Goal: Task Accomplishment & Management: Complete application form

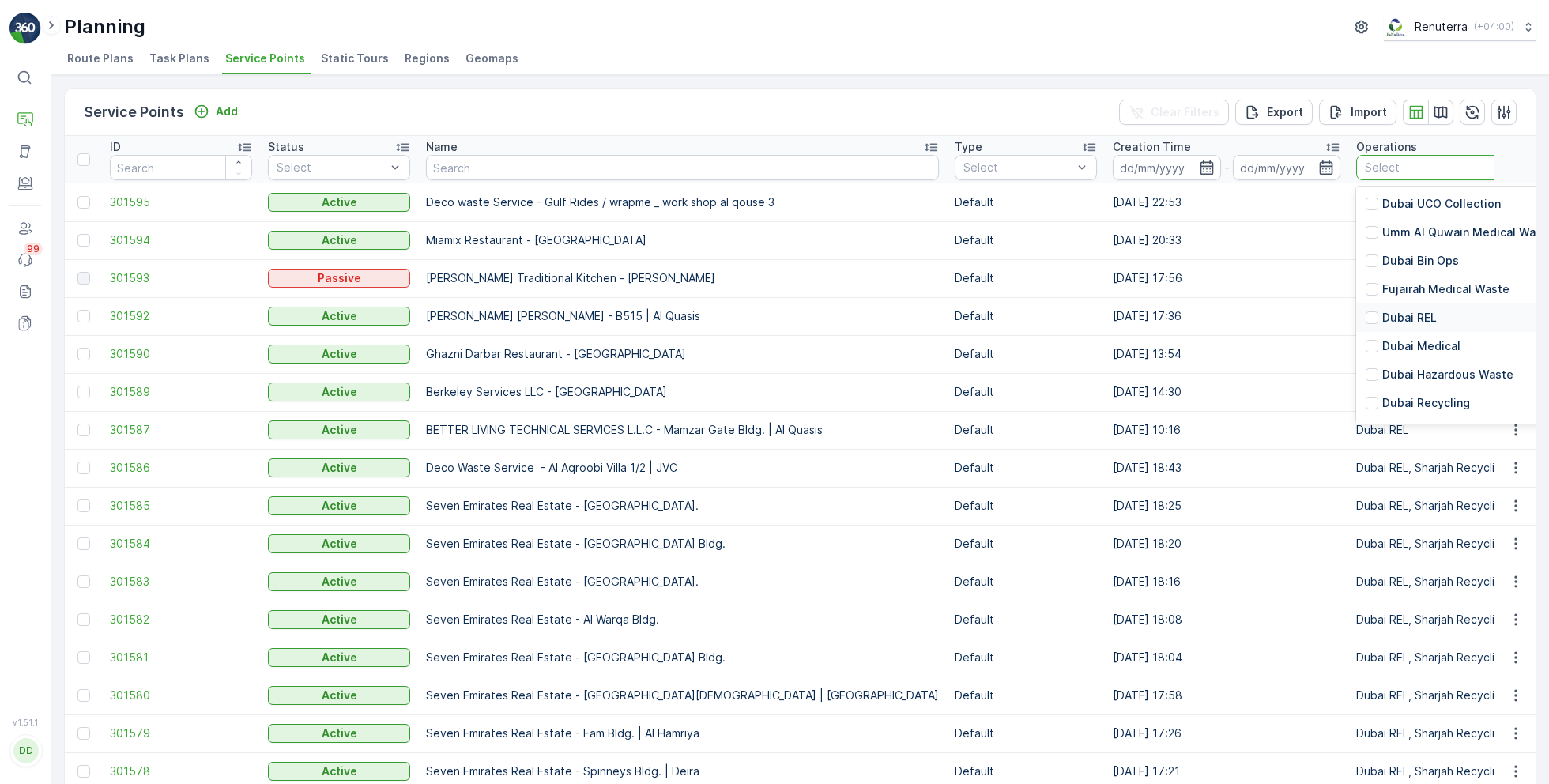
click at [1383, 320] on p "Dubai REL" at bounding box center [1410, 317] width 55 height 16
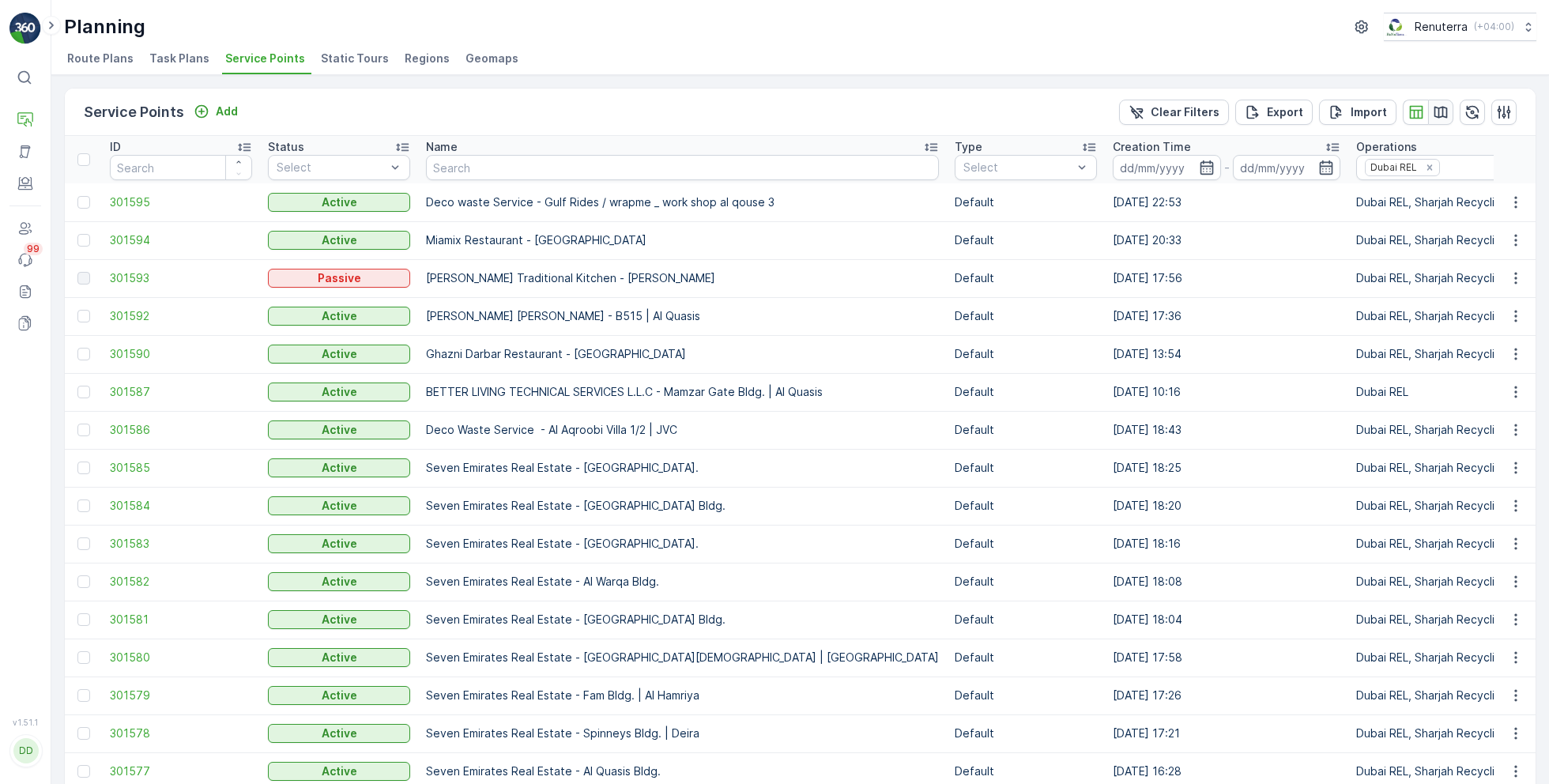
click at [1445, 112] on icon "button" at bounding box center [1441, 112] width 16 height 16
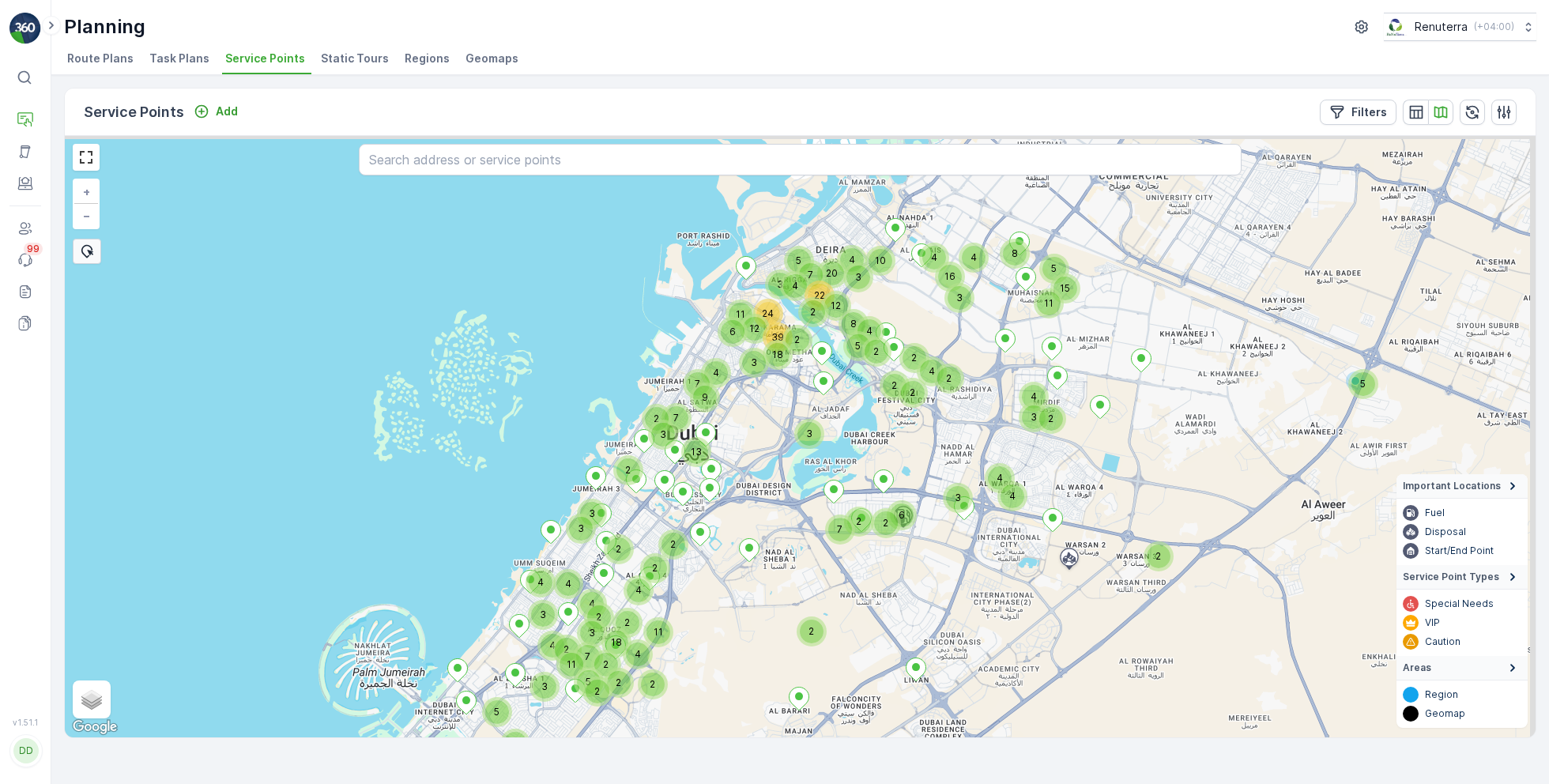
drag, startPoint x: 833, startPoint y: 302, endPoint x: 811, endPoint y: 457, distance: 156.6
click at [812, 456] on div "5 2 2 3 5 2 3 3 3 2 11 13 18 2 3 4 4 7 2 6 2 2 2 3 4 4 7 2 4 9 3 4 10 8 4 4 20 …" at bounding box center [800, 437] width 1471 height 601
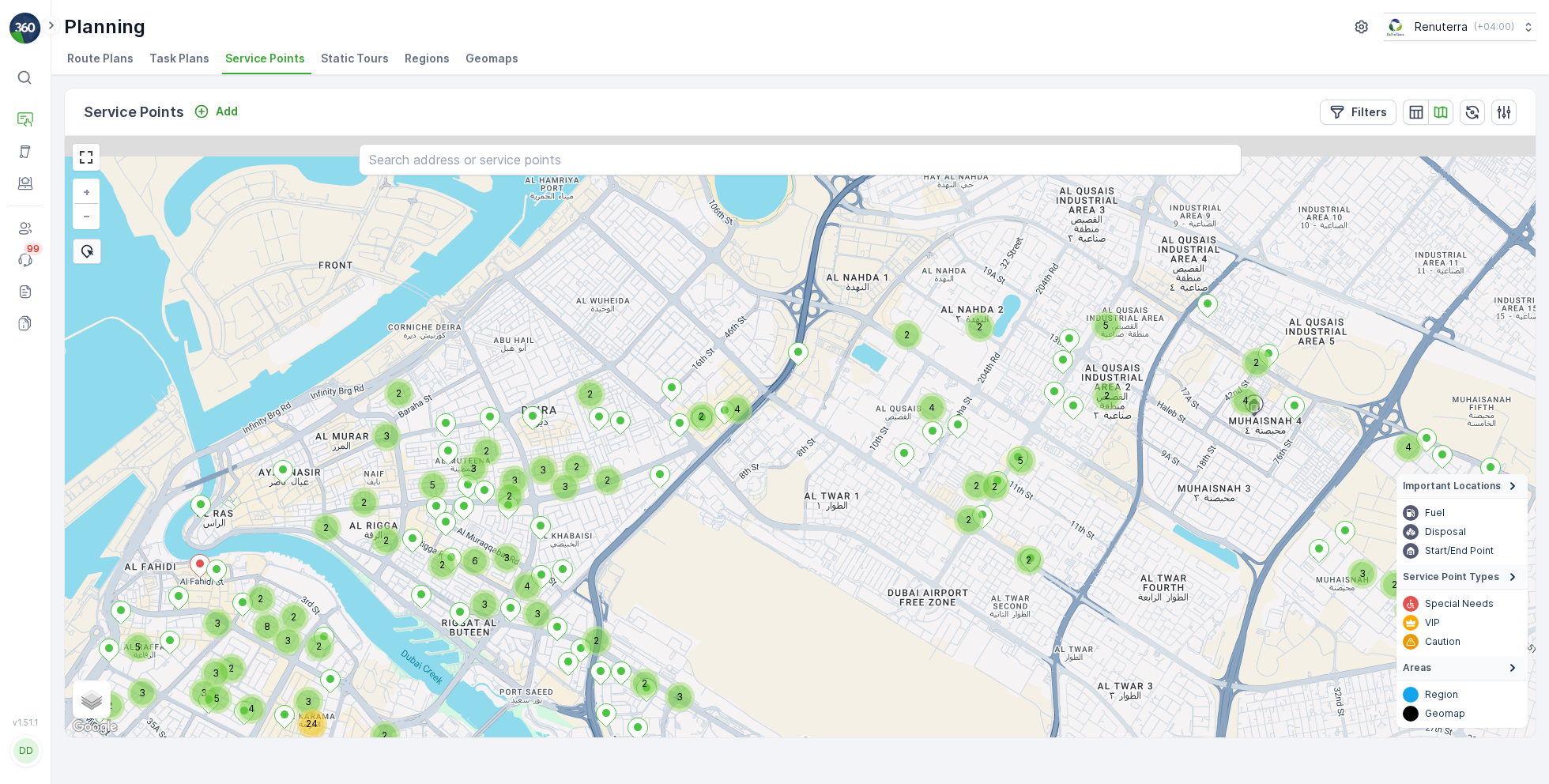
drag, startPoint x: 875, startPoint y: 283, endPoint x: 847, endPoint y: 509, distance: 227.7
click at [849, 509] on div "2 4 2 2 5 3 5 2 5 3 3 2 2 2 3 3 2 2 2 3 2 3 5 3 2 8 3 2 2 3 2 24 2 2 2 4 3 2 2 …" at bounding box center [800, 437] width 1471 height 601
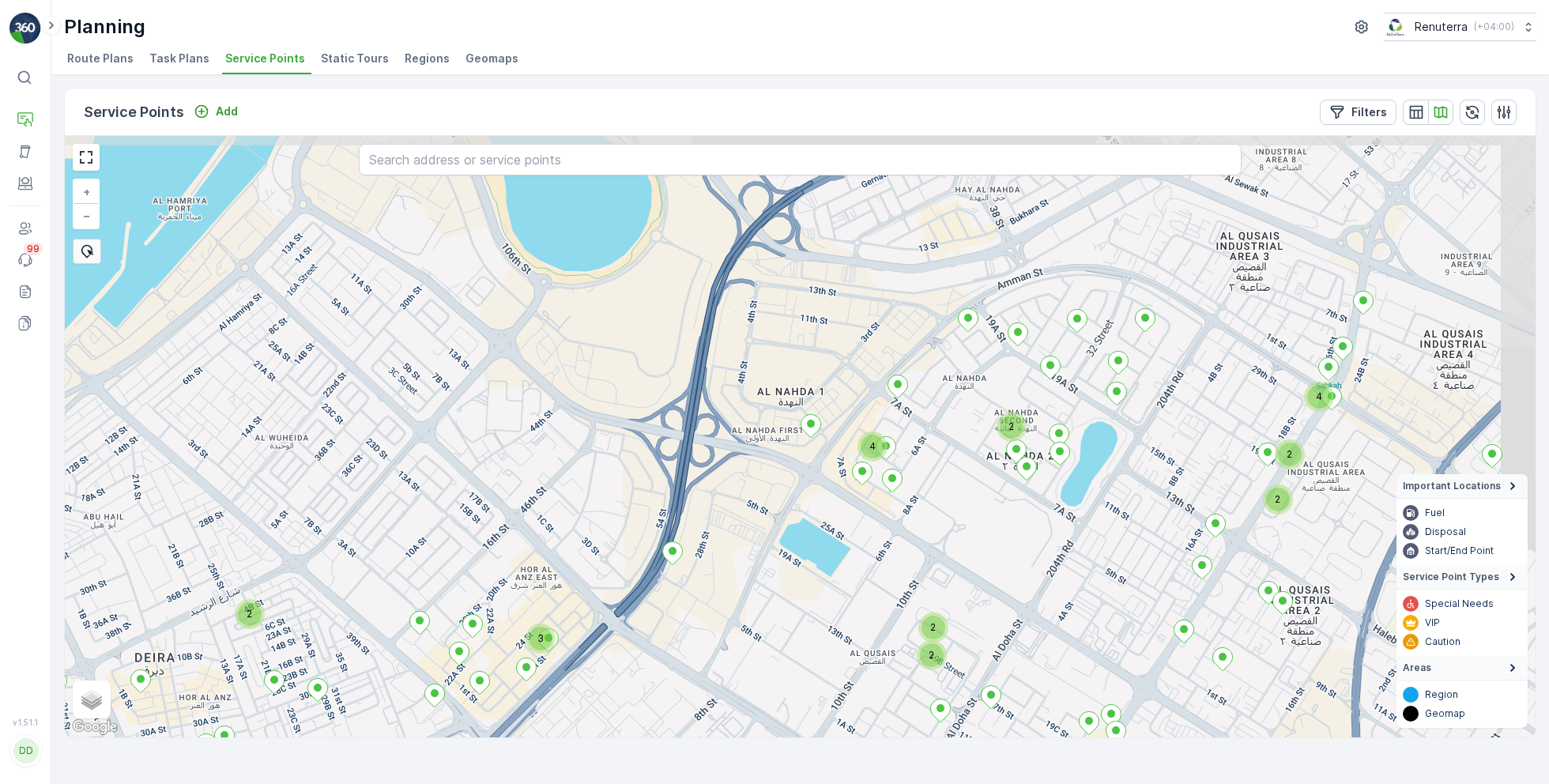
drag, startPoint x: 997, startPoint y: 295, endPoint x: 952, endPoint y: 462, distance: 173.0
click at [952, 462] on div "2 2 2 2 2 2 2 2 2 4 2 2 2 2 3 4 2 + − Satellite Roadmap Terrain Hybrid Leaflet …" at bounding box center [800, 437] width 1471 height 601
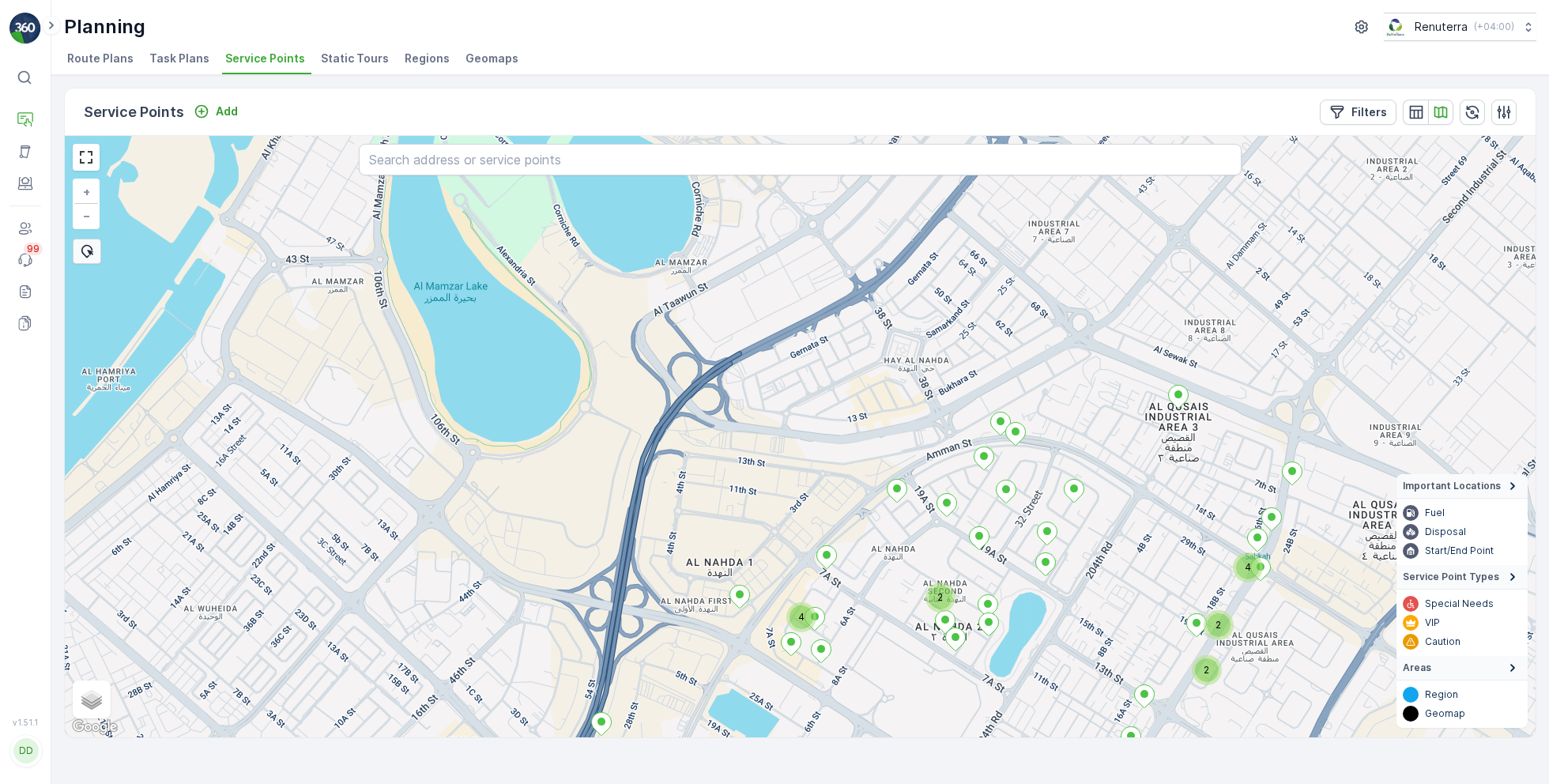
drag, startPoint x: 1107, startPoint y: 294, endPoint x: 1034, endPoint y: 457, distance: 178.6
click at [1035, 459] on div "2 2 2 4 2 2 3 4 2 + − Satellite Roadmap Terrain Hybrid Leaflet Keyboard shortcu…" at bounding box center [800, 437] width 1471 height 601
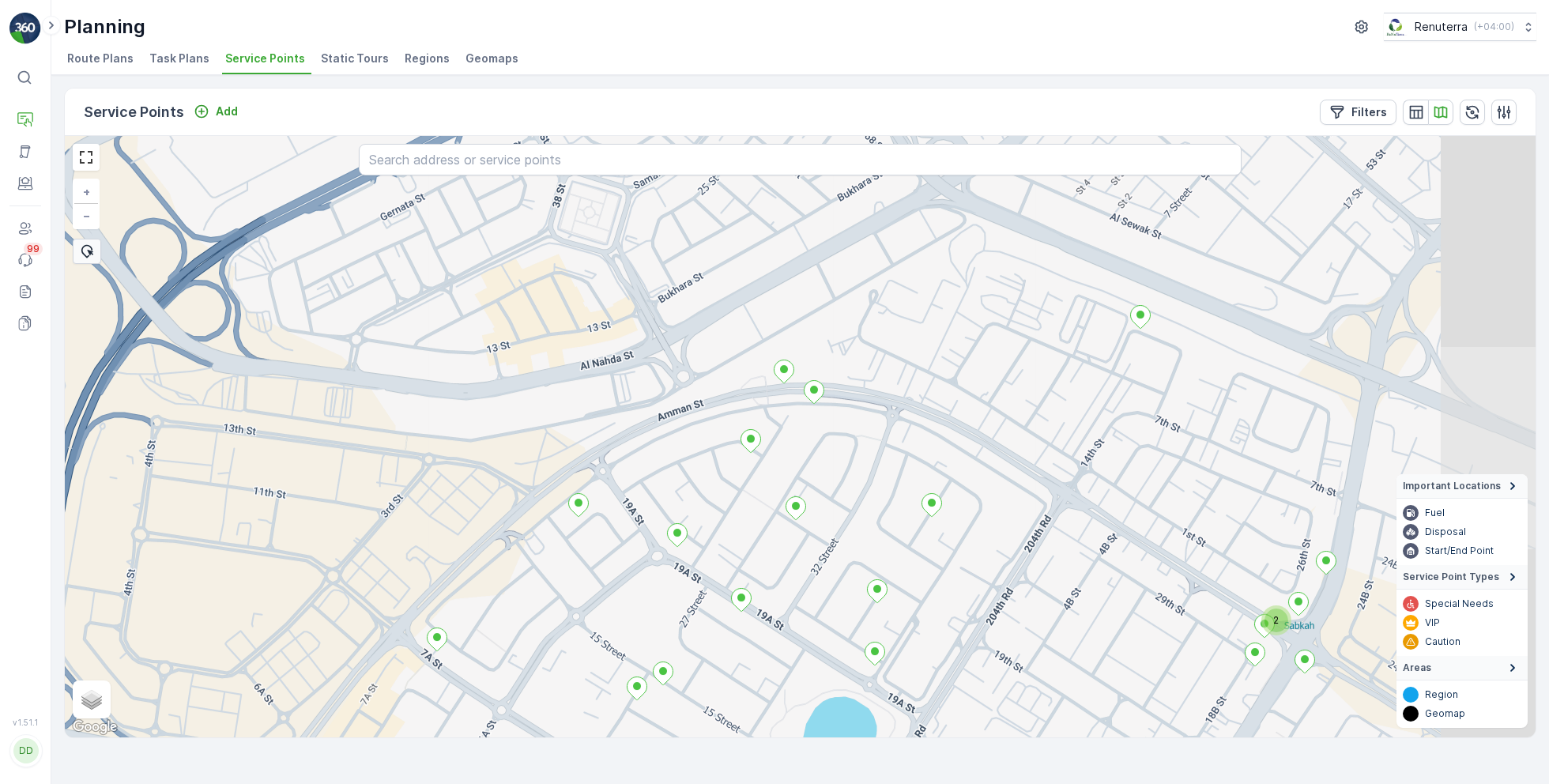
drag, startPoint x: 1206, startPoint y: 444, endPoint x: 1000, endPoint y: 411, distance: 208.6
click at [1000, 411] on div "2 + − Satellite Roadmap Terrain Hybrid Leaflet Keyboard shortcuts Map Data Map …" at bounding box center [800, 437] width 1471 height 601
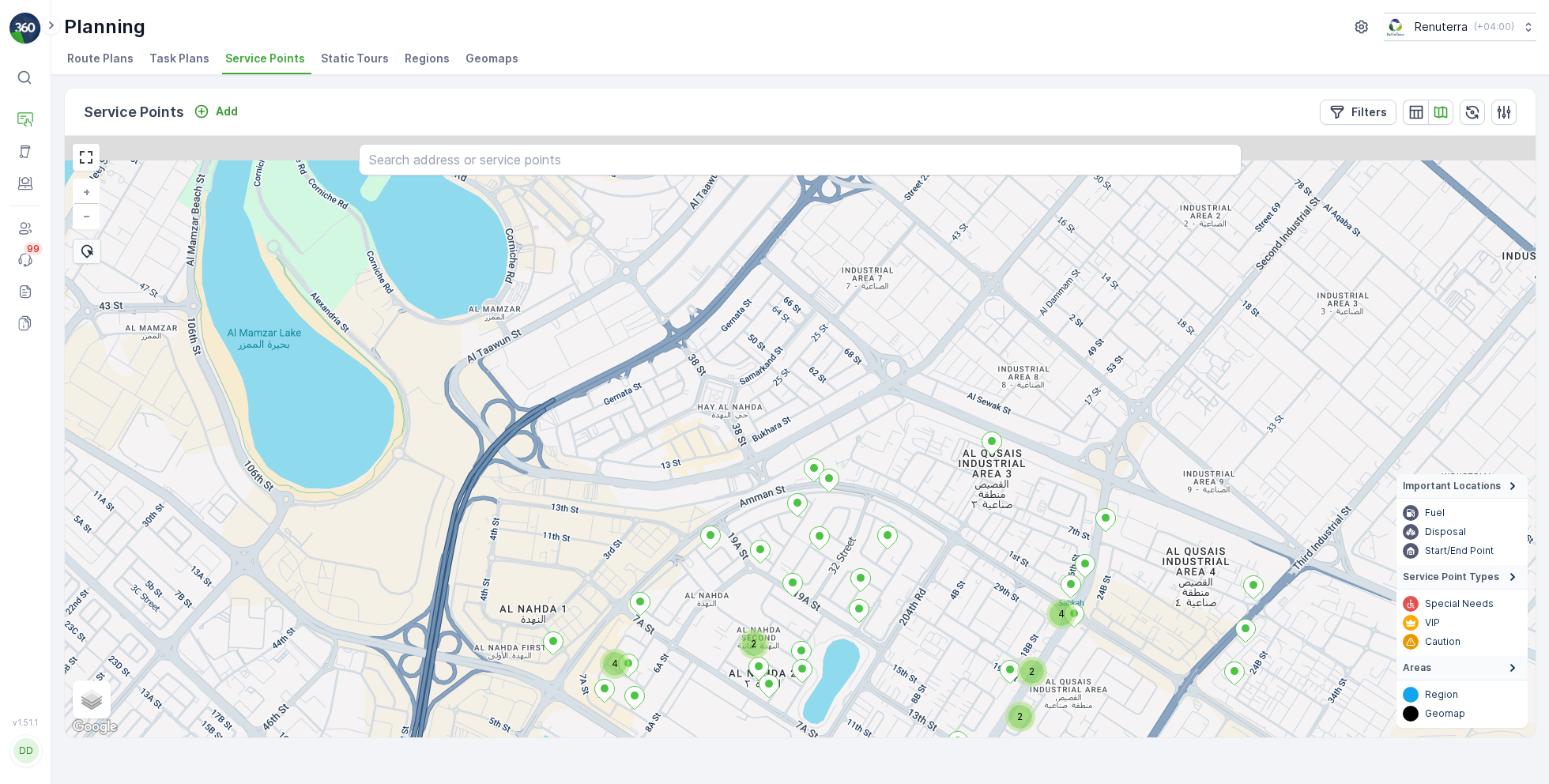
drag, startPoint x: 780, startPoint y: 432, endPoint x: 840, endPoint y: 547, distance: 129.7
click at [840, 547] on div "2 2 2 4 2 2 2 3 4 + − Satellite Roadmap Terrain Hybrid Leaflet Keyboard shortcu…" at bounding box center [800, 437] width 1471 height 601
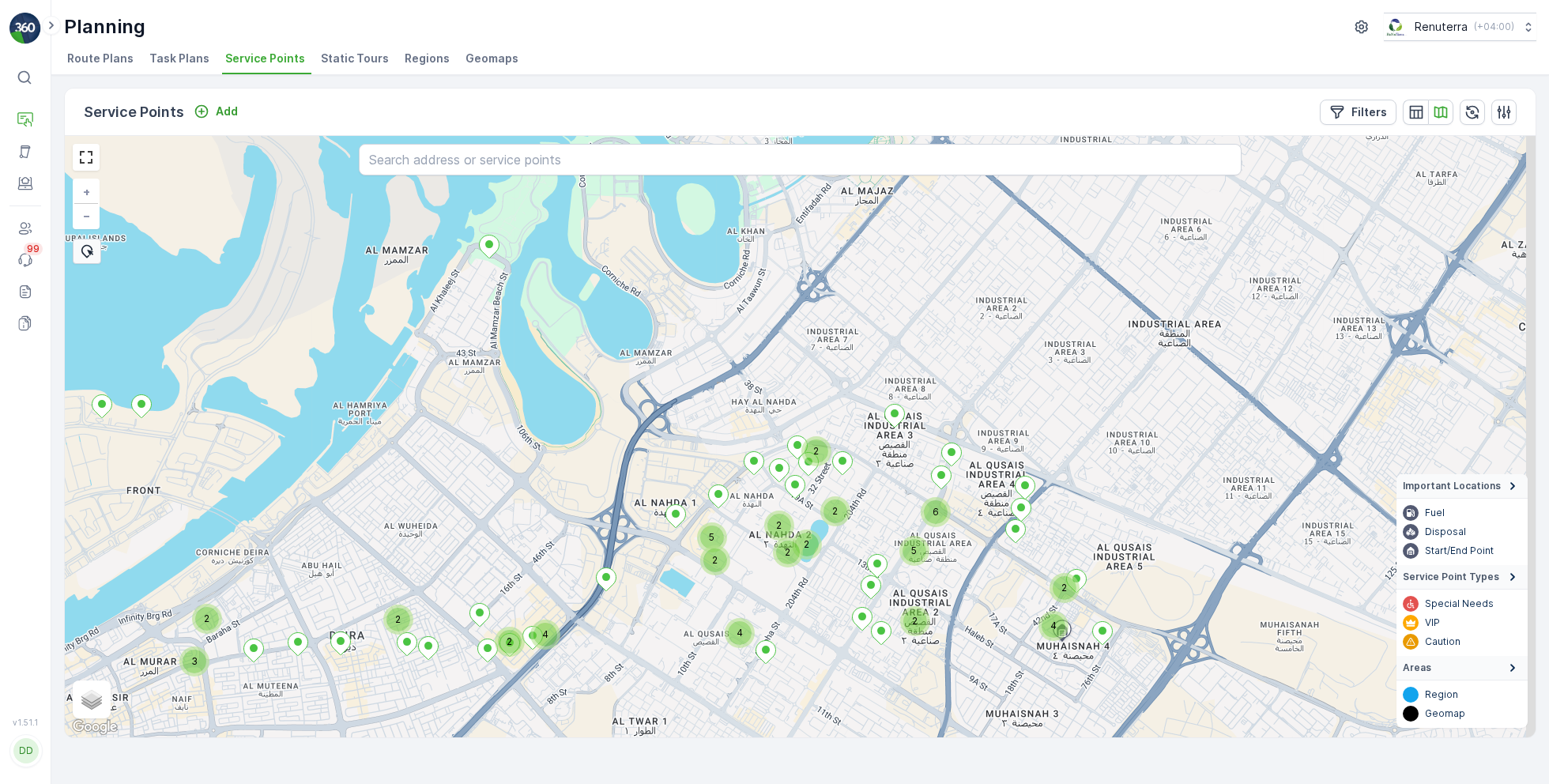
drag, startPoint x: 852, startPoint y: 489, endPoint x: 829, endPoint y: 406, distance: 86.1
click at [829, 406] on div "2 4 6 2 2 2 4 2 2 2 5 3 2 2 5 4 2 2 + − Satellite Roadmap Terrain Hybrid Leafle…" at bounding box center [800, 437] width 1471 height 601
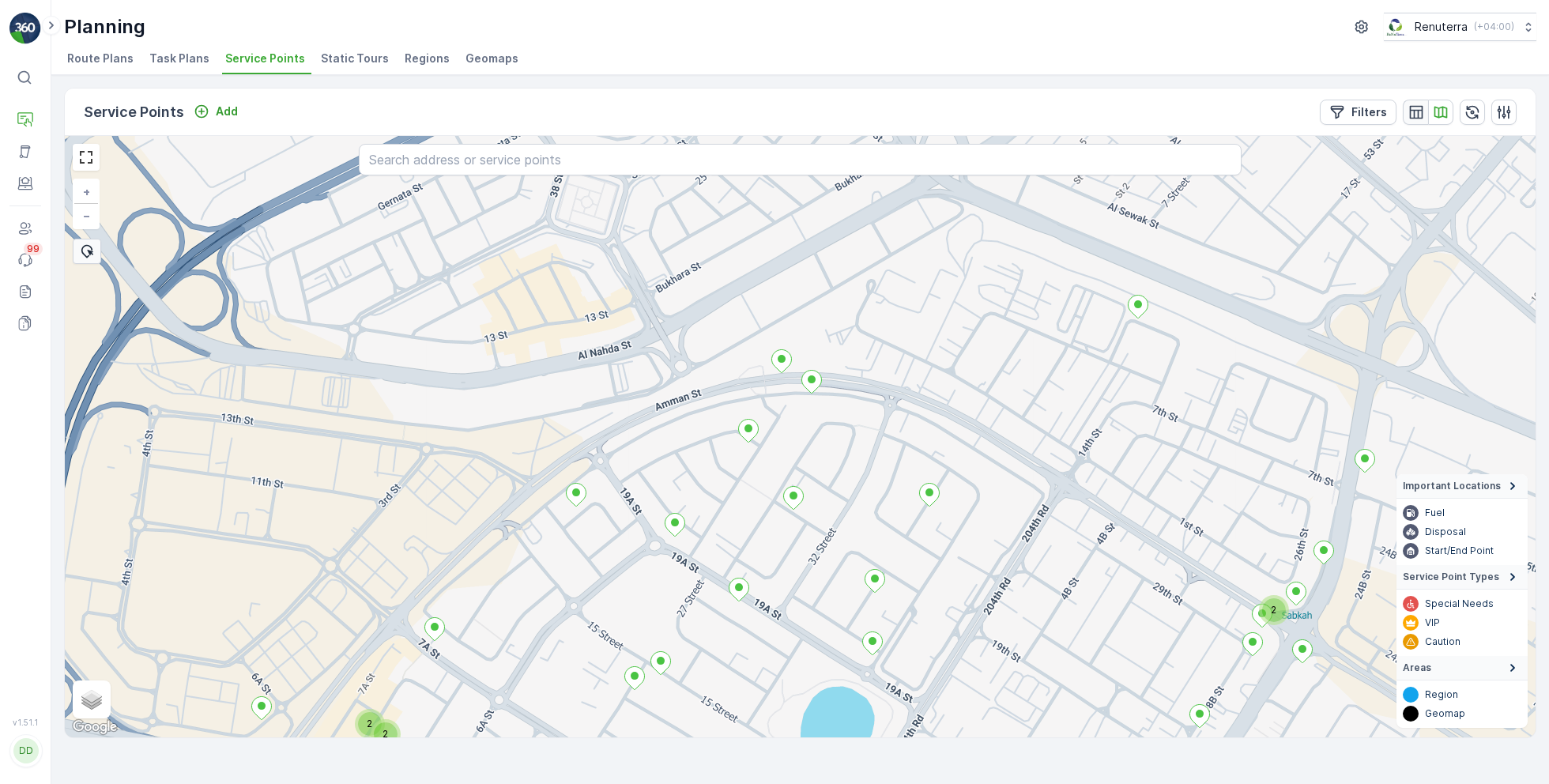
click at [1423, 112] on icon "button" at bounding box center [1417, 112] width 16 height 16
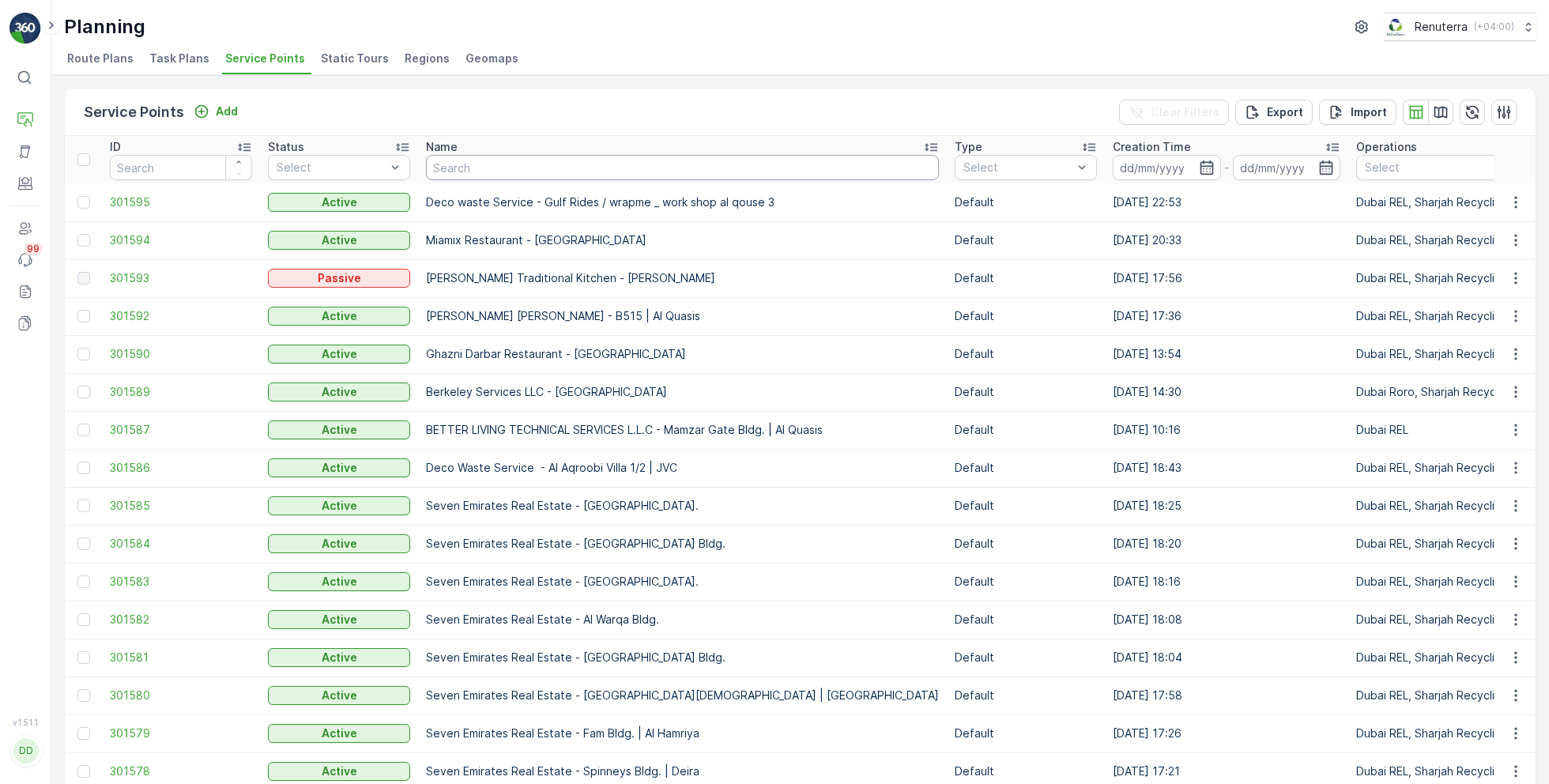
click at [532, 169] on input "text" at bounding box center [682, 168] width 513 height 25
type input "noma"
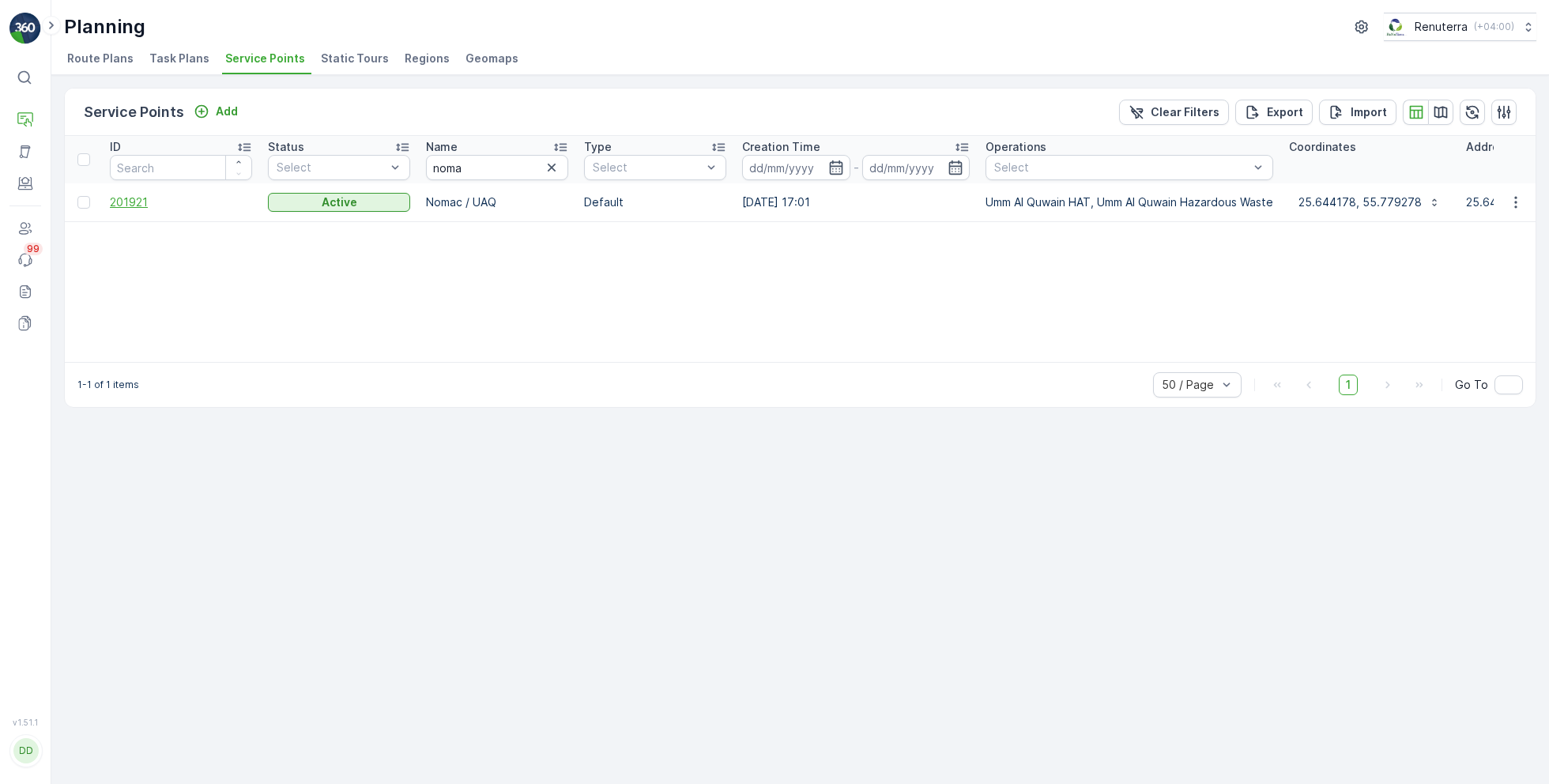
click at [120, 202] on span "201921" at bounding box center [181, 203] width 142 height 16
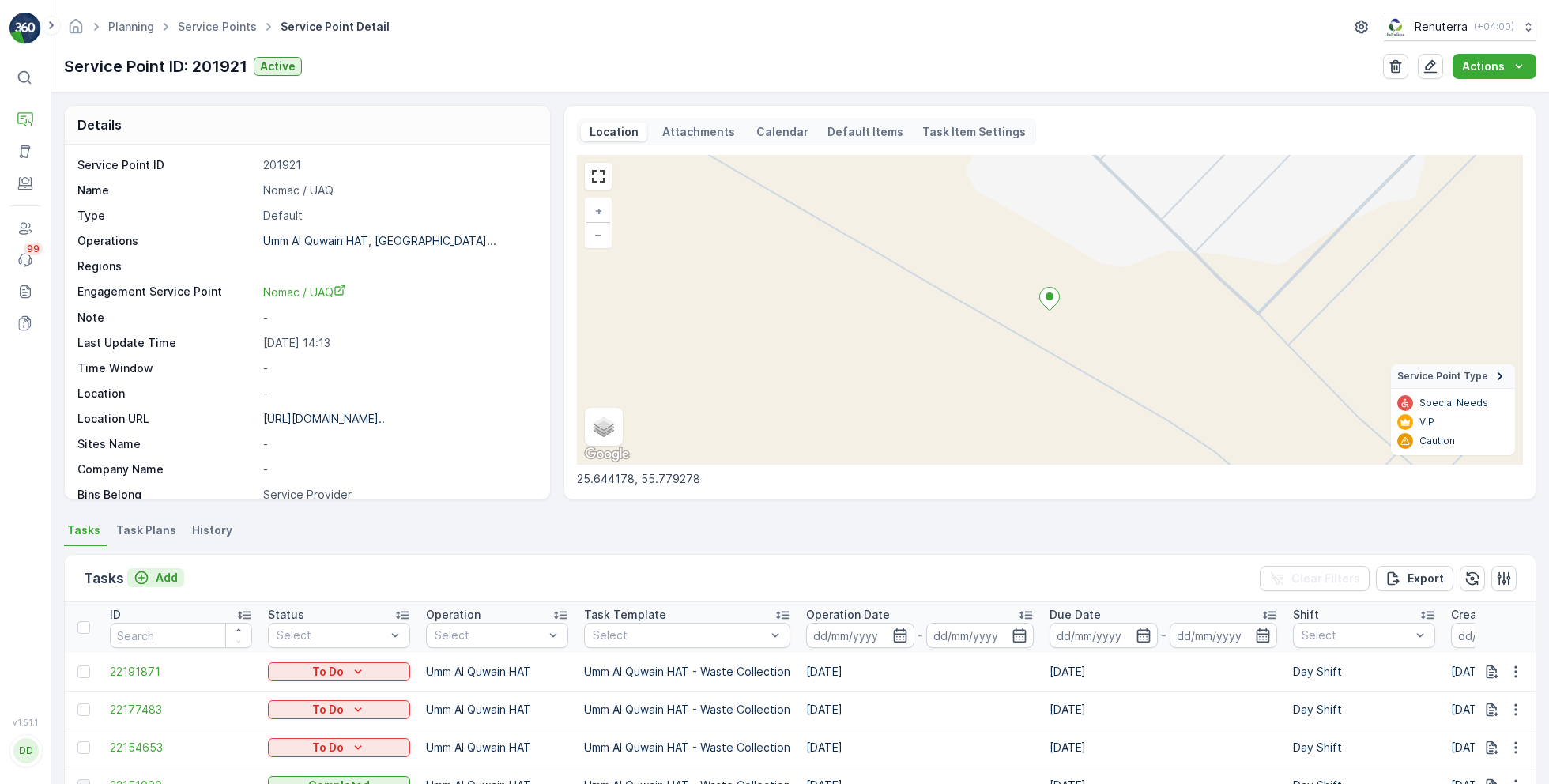
click at [158, 575] on p "Add" at bounding box center [167, 578] width 22 height 16
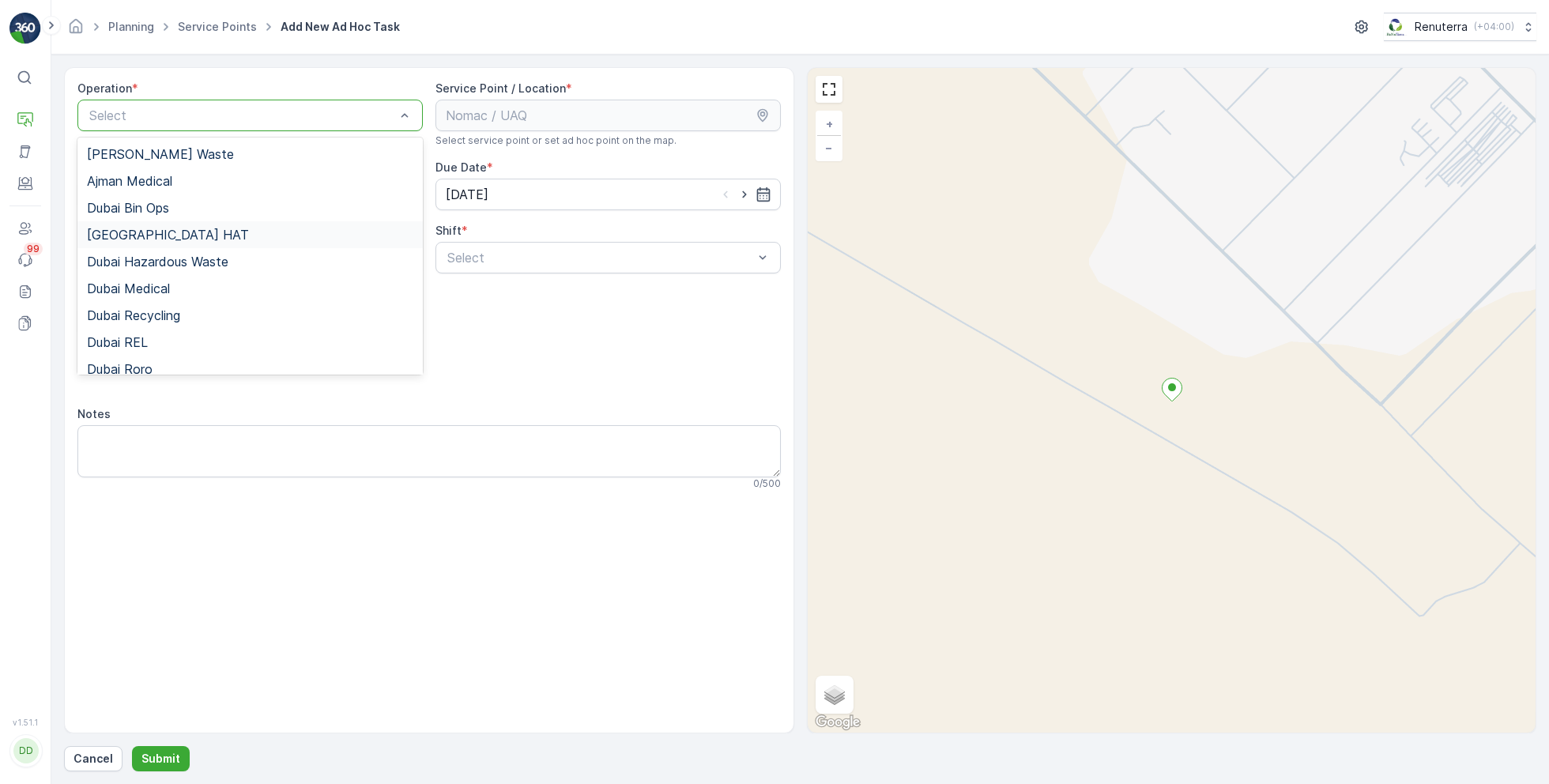
click at [131, 233] on span "[GEOGRAPHIC_DATA] HAT" at bounding box center [168, 235] width 162 height 14
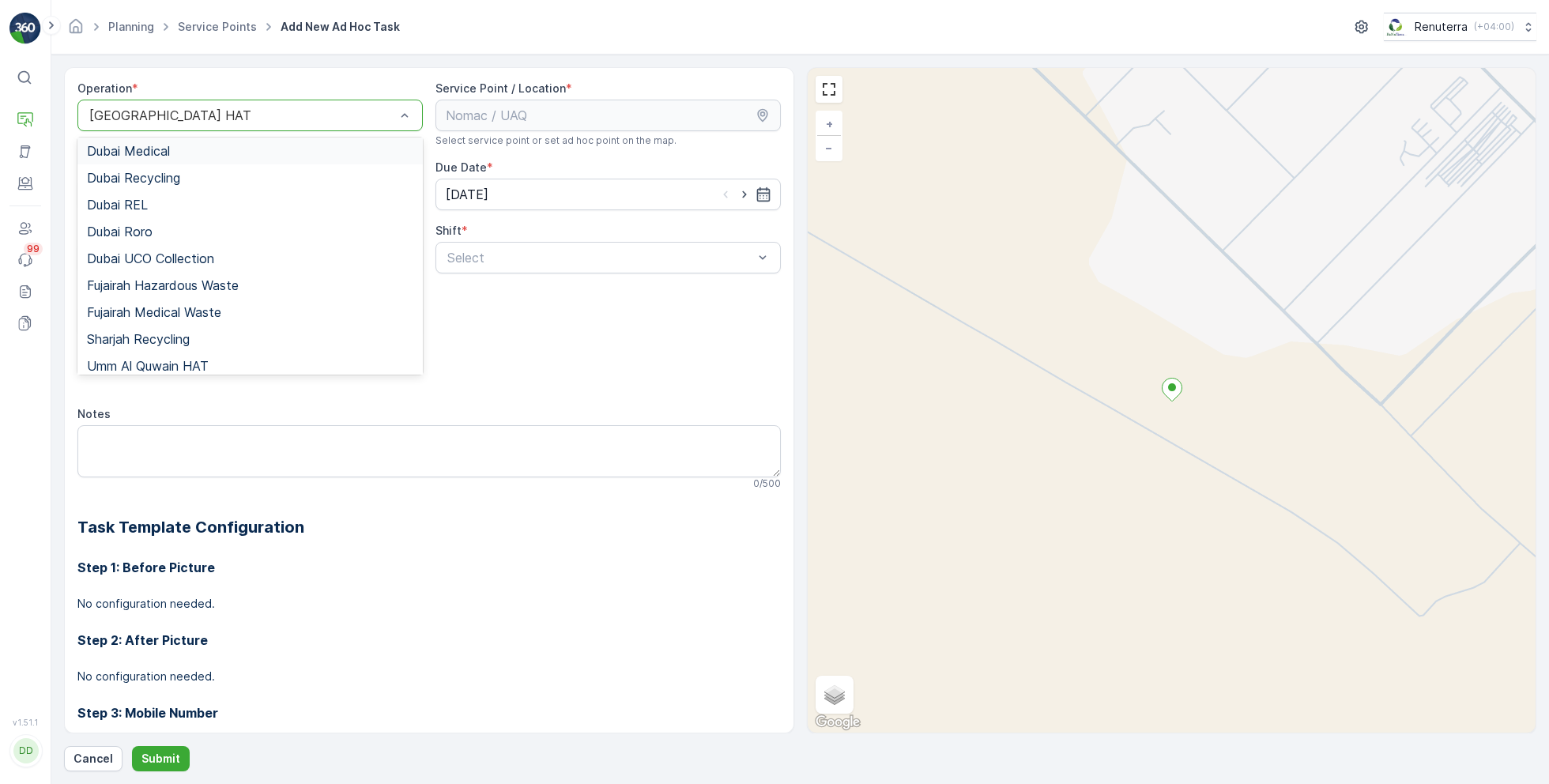
scroll to position [199, 0]
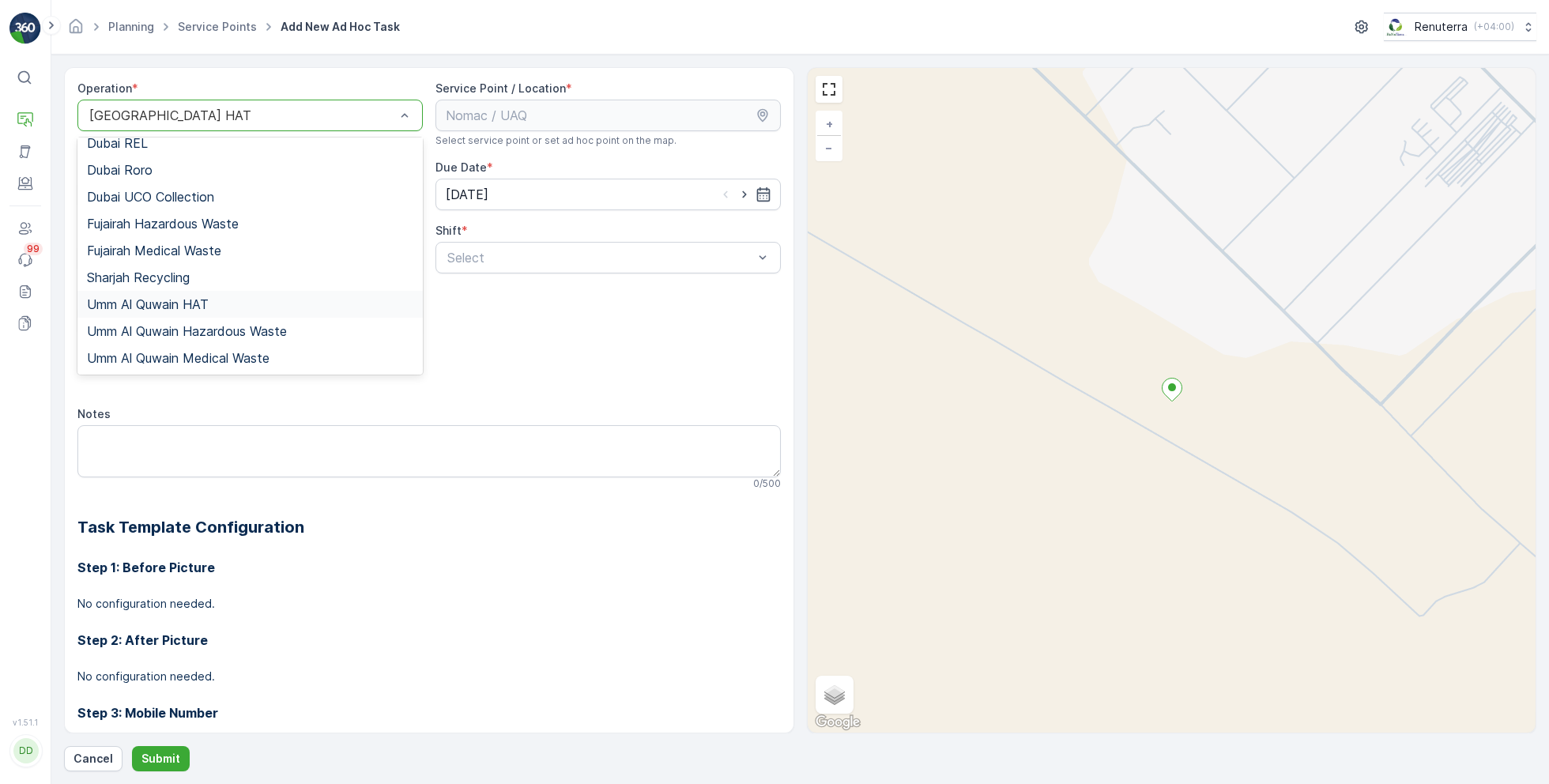
click at [171, 298] on span "Umm Al Quwain HAT" at bounding box center [148, 305] width 122 height 14
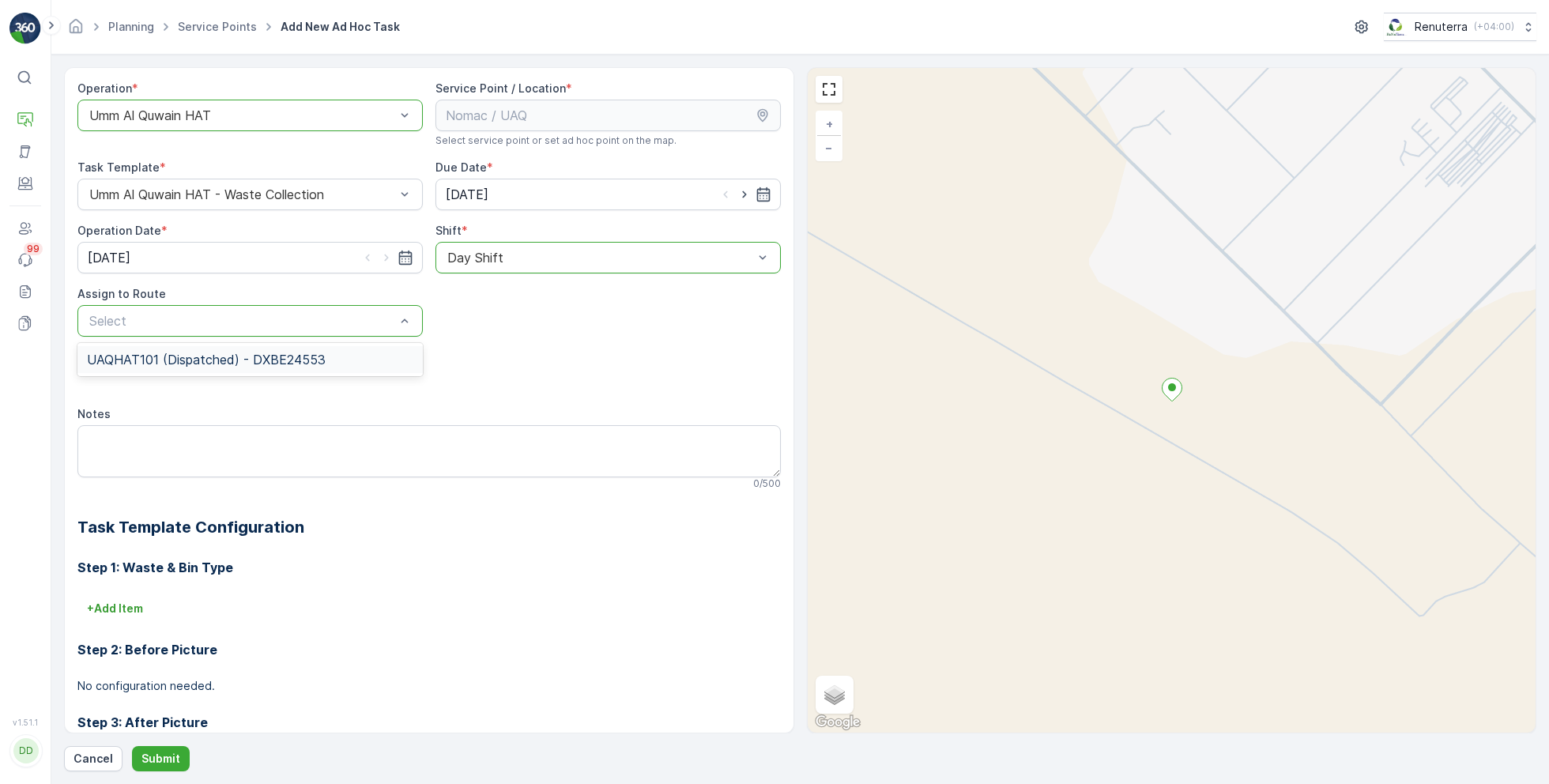
click at [202, 352] on span "UAQHAT101 (Dispatched) - DXBE24553" at bounding box center [207, 359] width 239 height 14
click at [150, 764] on p "Submit" at bounding box center [161, 759] width 39 height 16
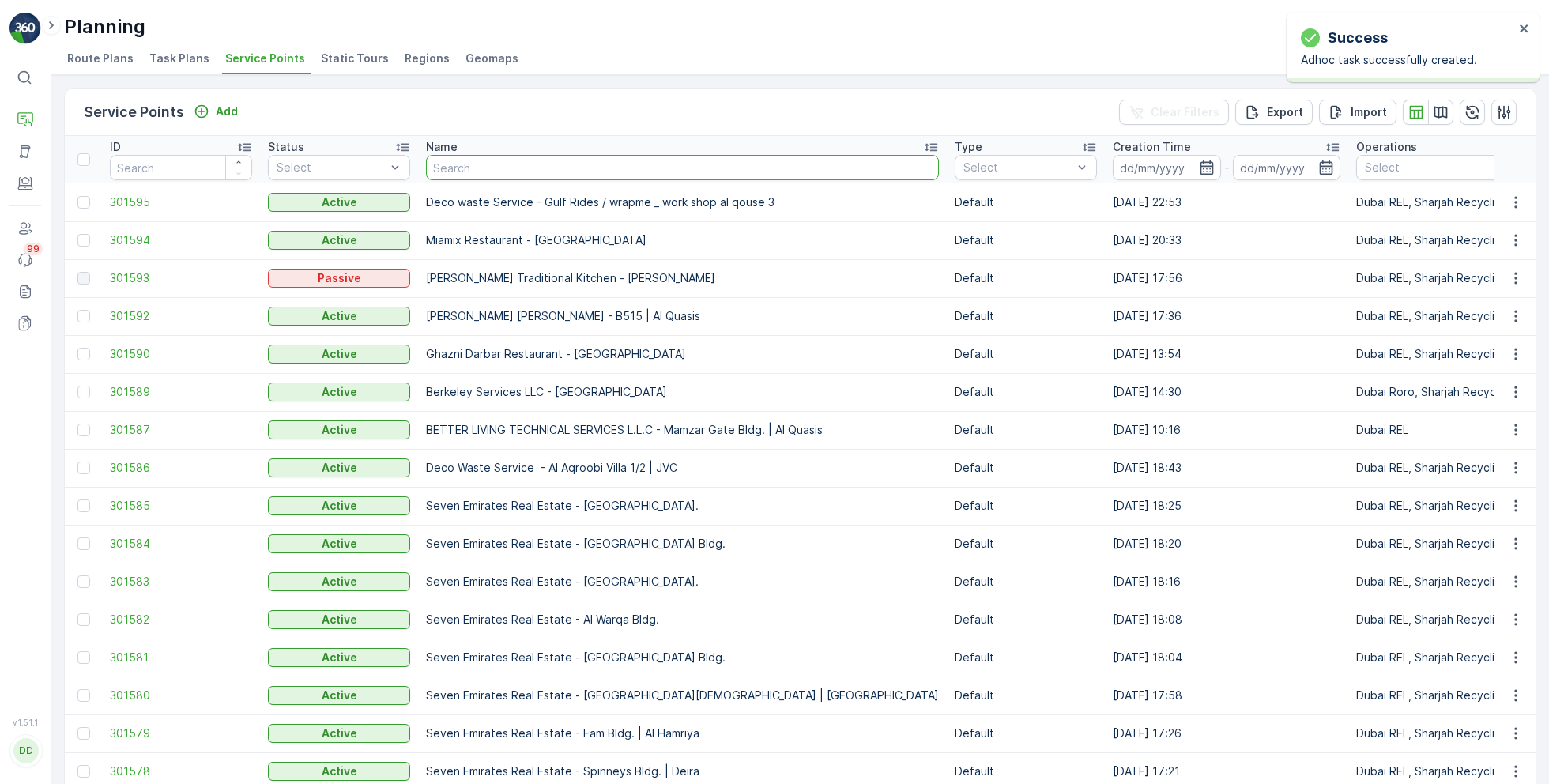
click at [521, 171] on input "text" at bounding box center [682, 168] width 513 height 25
type input "you"
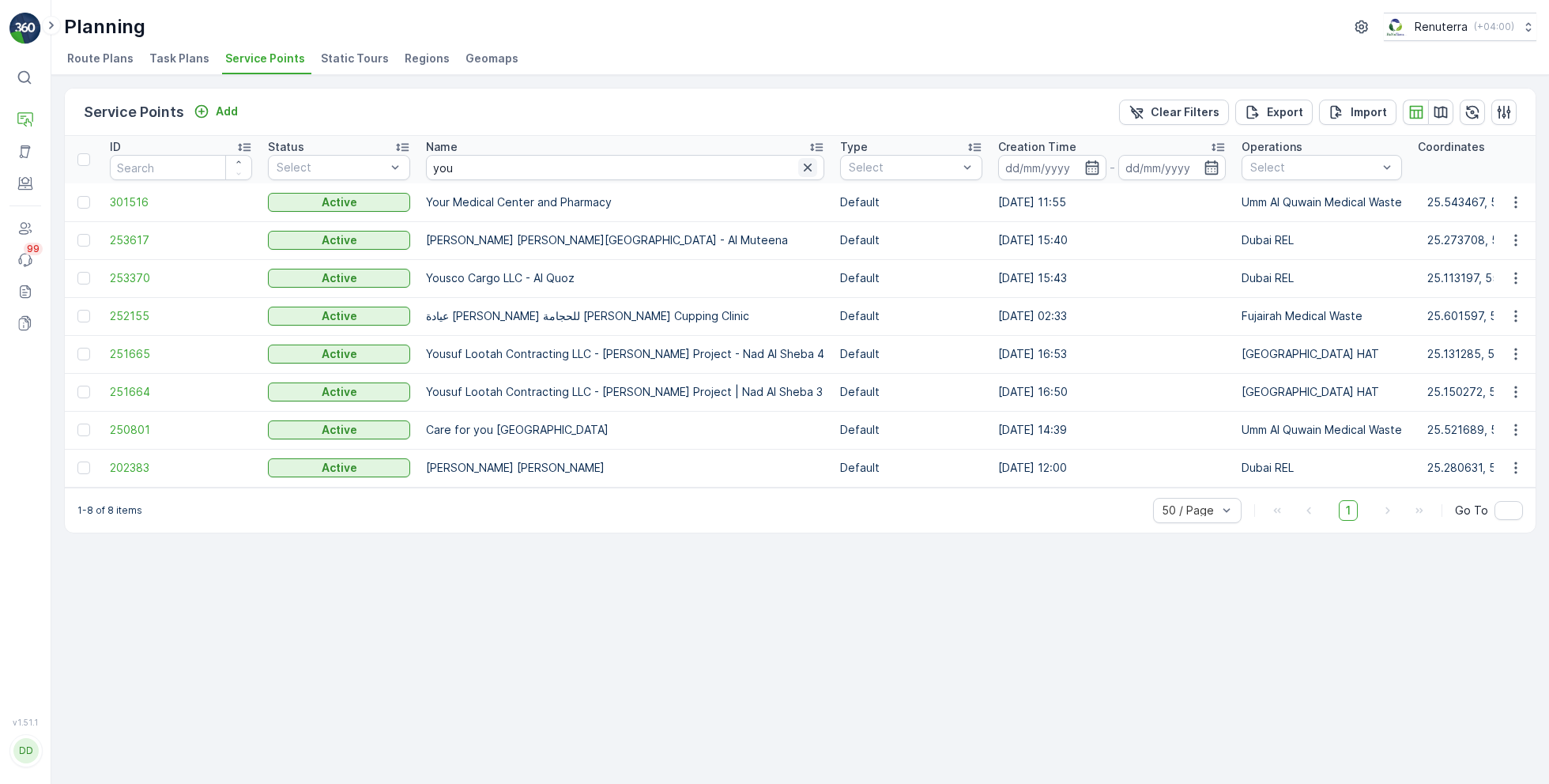
click at [800, 165] on icon "button" at bounding box center [808, 168] width 16 height 16
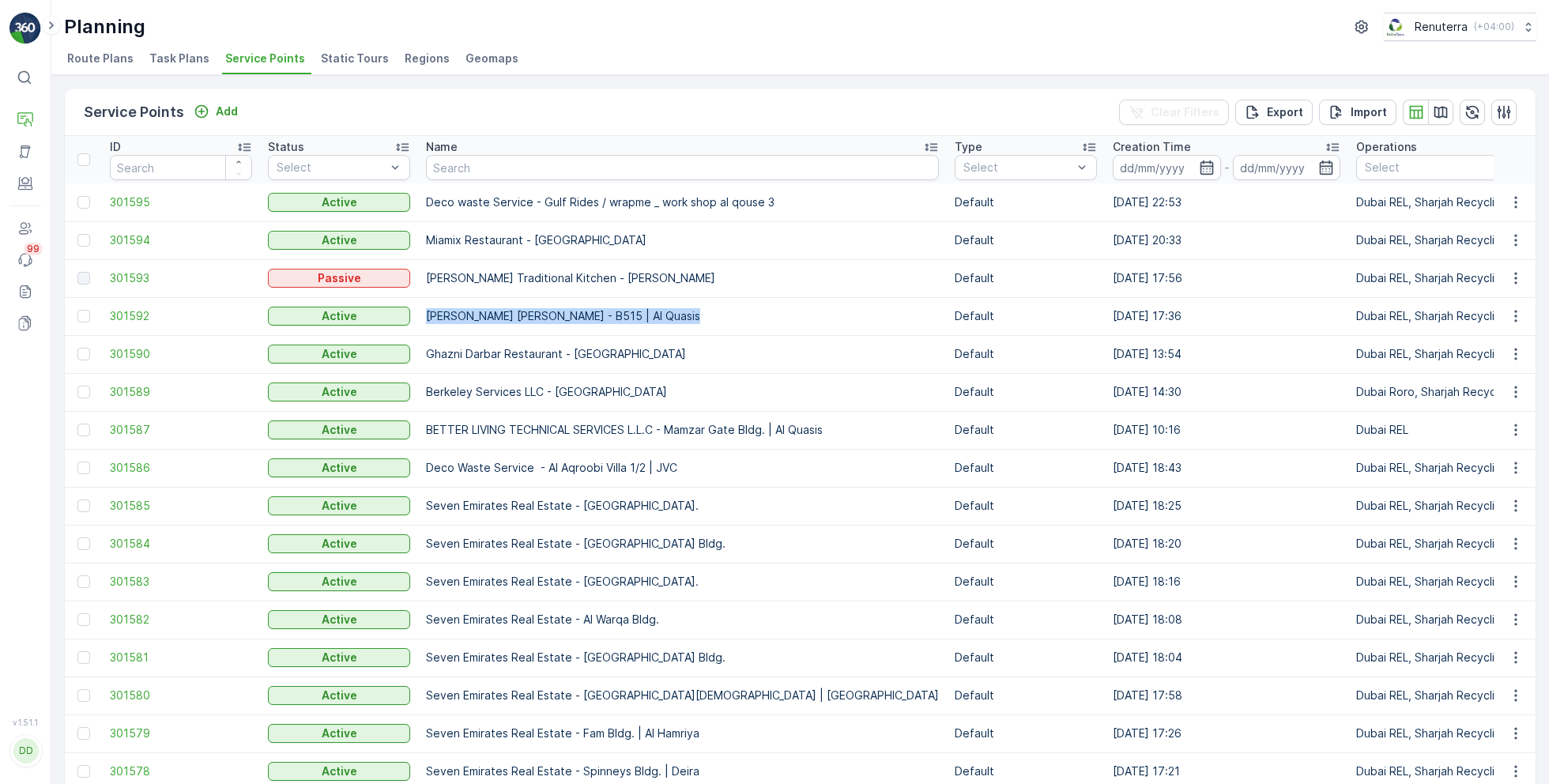
drag, startPoint x: 424, startPoint y: 314, endPoint x: 727, endPoint y: 309, distance: 303.0
click at [727, 309] on td "Hussain Nasser Ahmad Lootah - B515 | Al Quasis" at bounding box center [682, 316] width 529 height 38
copy p "Hussain Nasser Ahmad Lootah - B515 | Al Quasis"
click at [466, 169] on input "text" at bounding box center [682, 168] width 513 height 25
click at [487, 165] on input "text" at bounding box center [682, 168] width 513 height 25
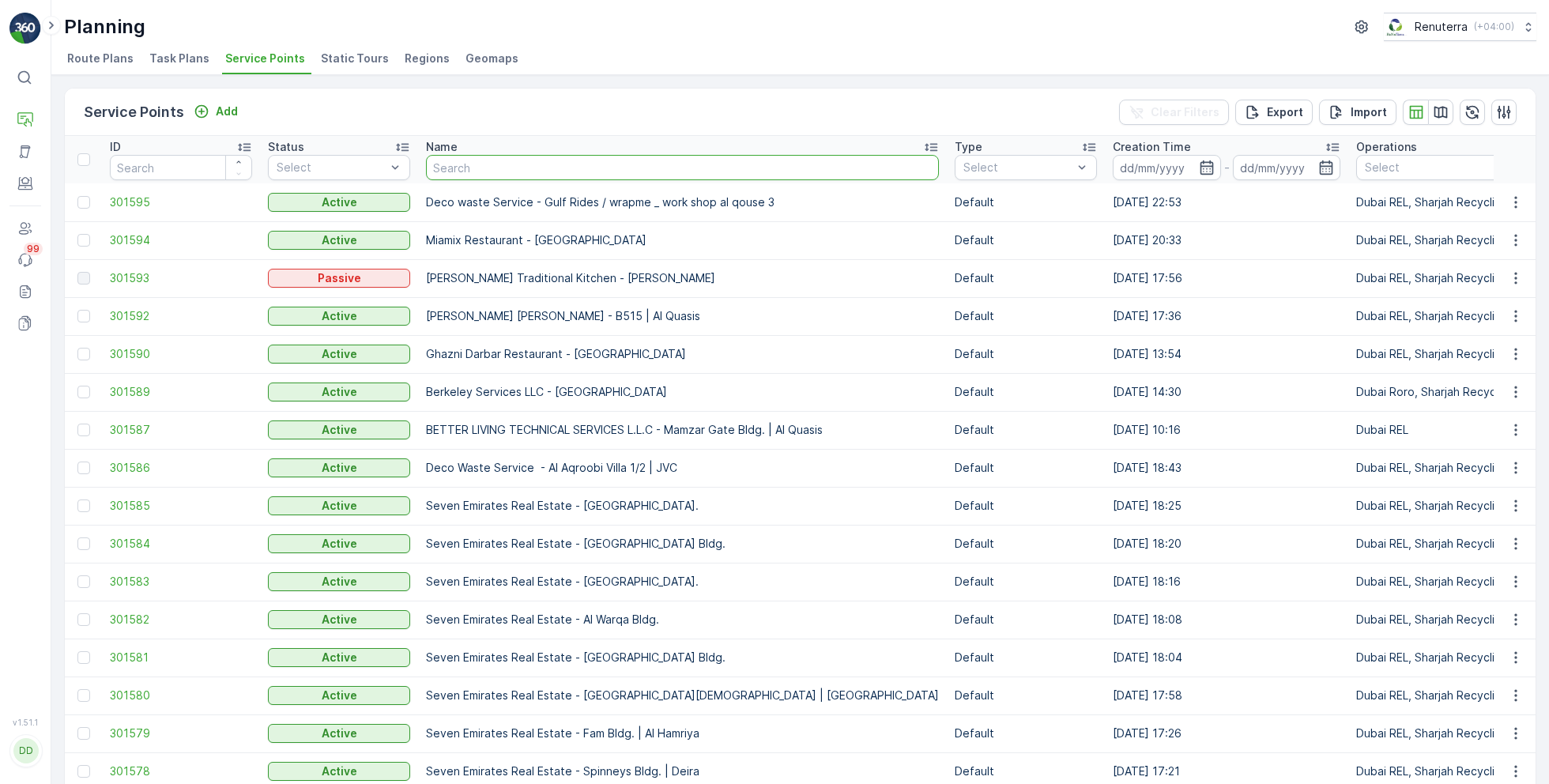
click at [508, 166] on input "text" at bounding box center [682, 168] width 513 height 25
paste input "Italian Planters L.L.C -DWTC"
type input "Italian Planters L.L.C -DWTC"
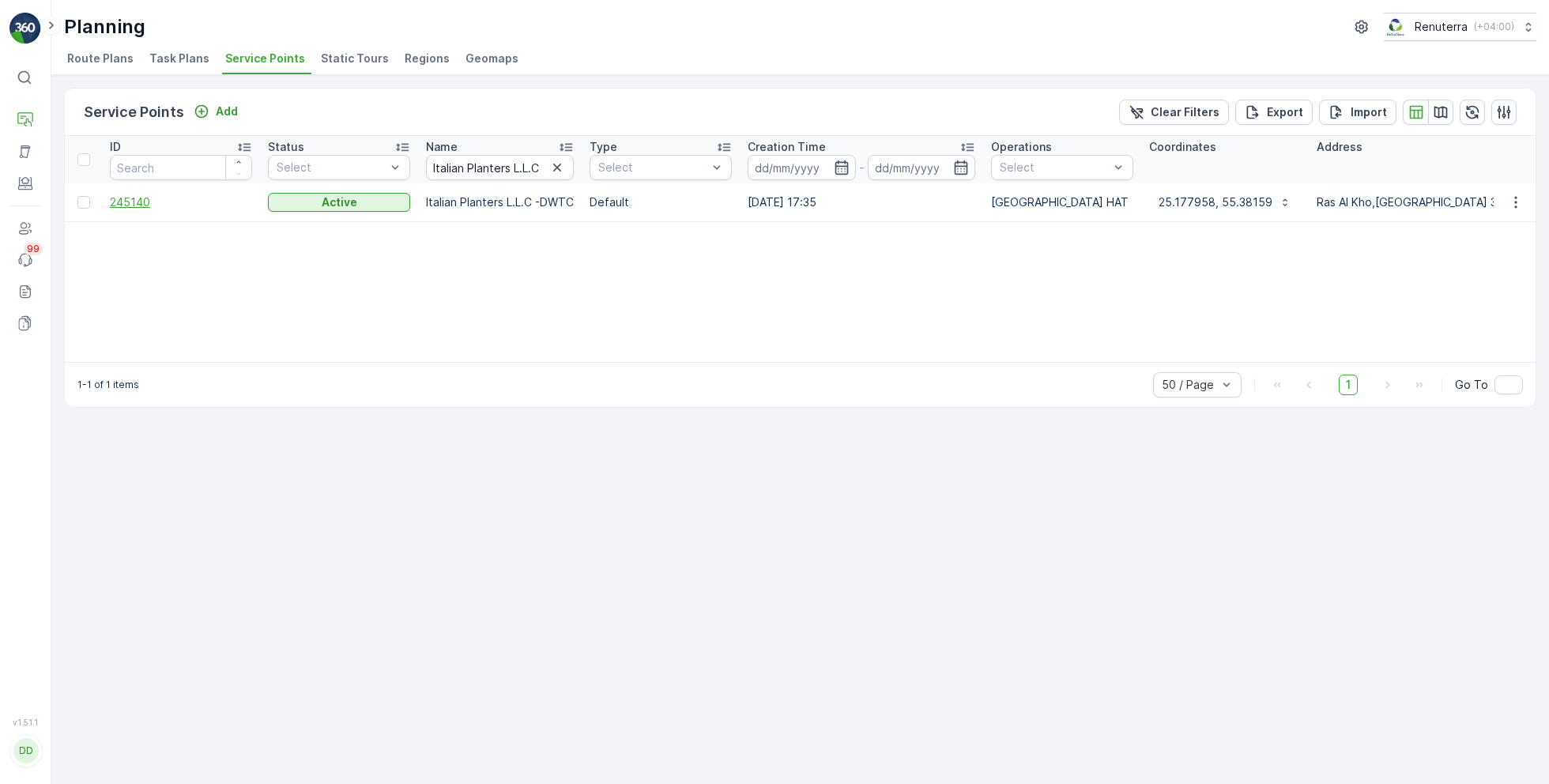
click at [144, 204] on span "245140" at bounding box center [181, 203] width 142 height 16
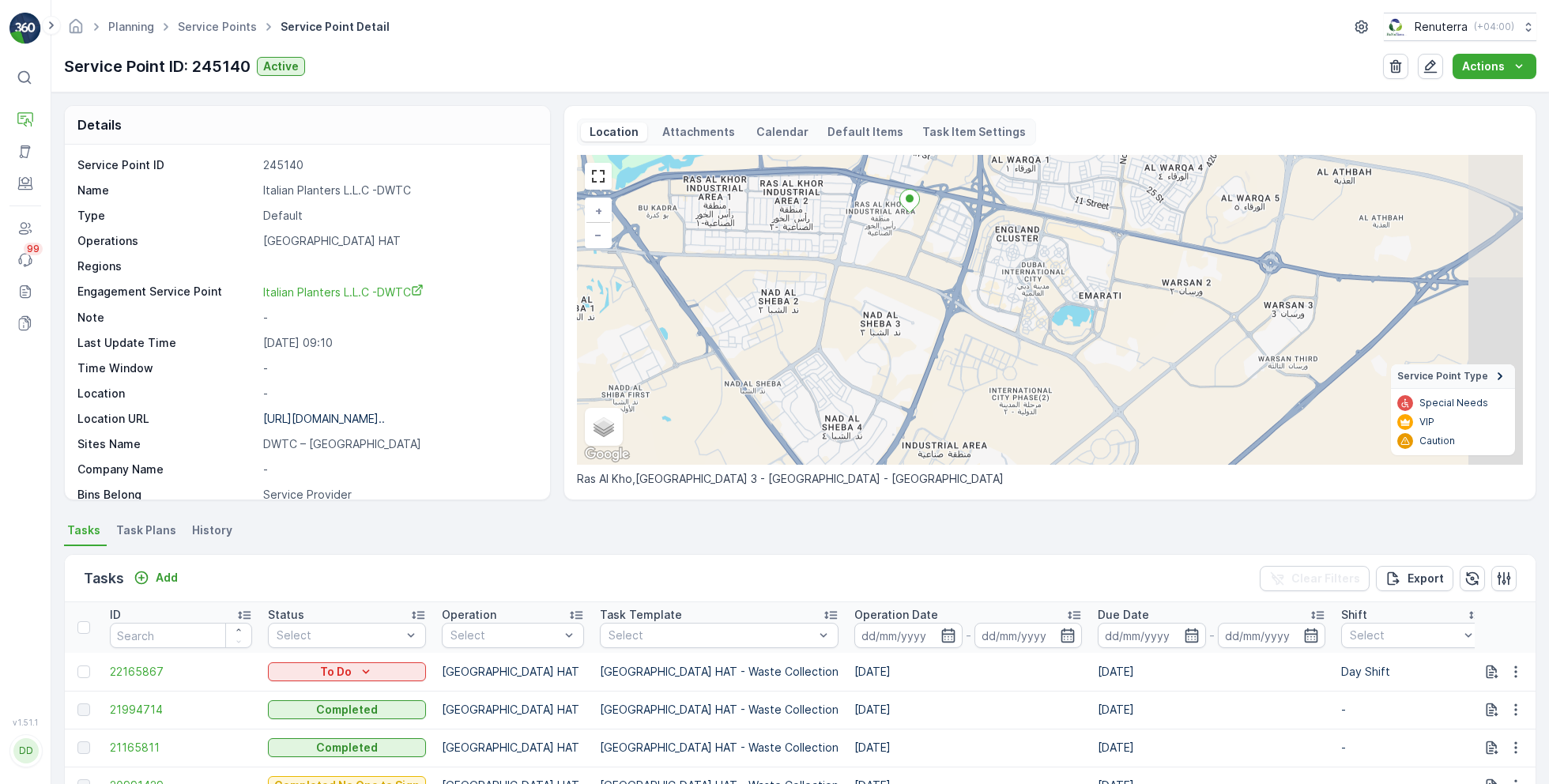
drag, startPoint x: 990, startPoint y: 344, endPoint x: 914, endPoint y: 261, distance: 112.5
click at [914, 261] on div "+ − Satellite Roadmap Terrain Hybrid Leaflet Keyboard shortcuts Map Data Map da…" at bounding box center [1050, 309] width 946 height 309
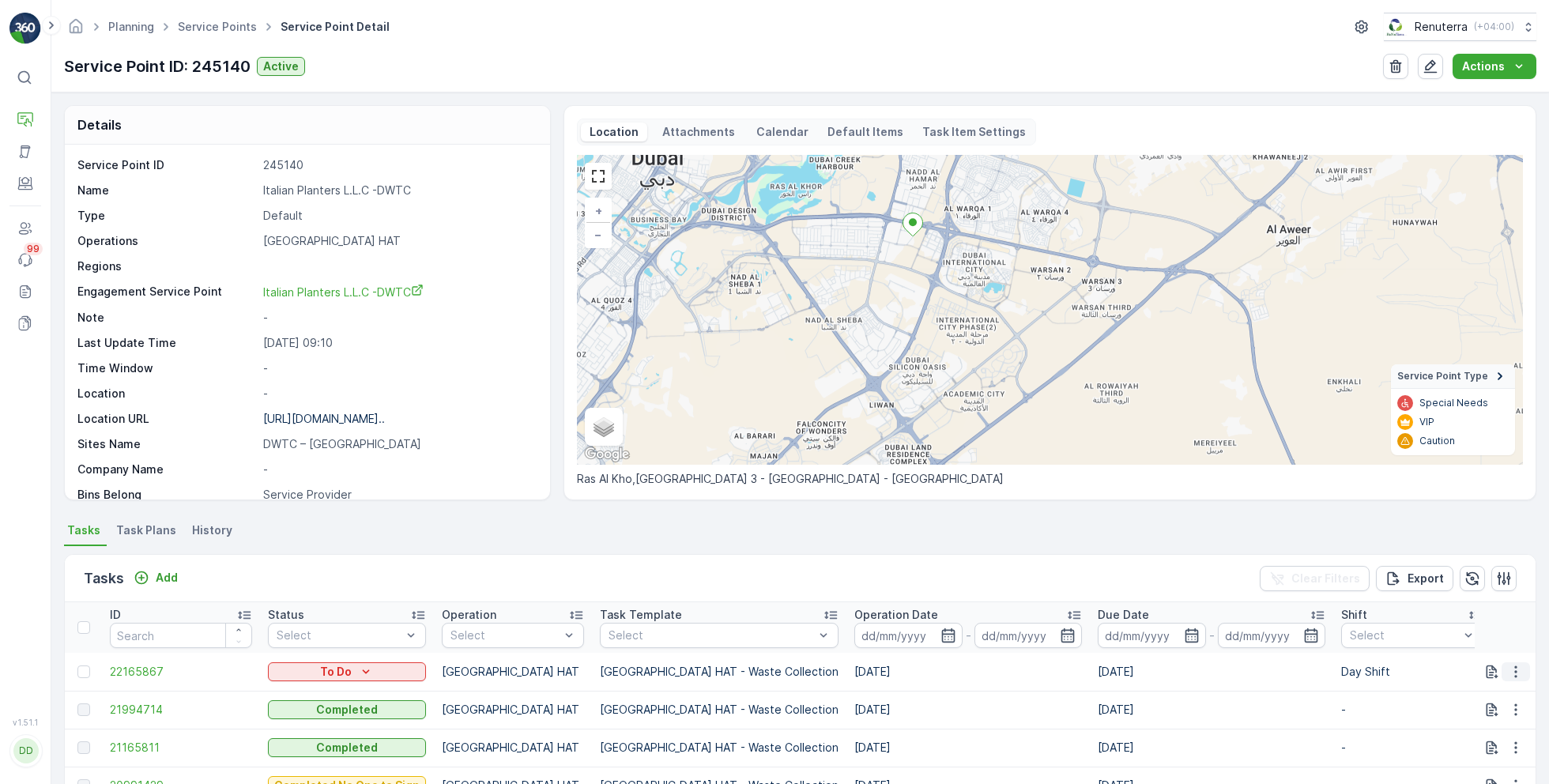
click at [1512, 672] on icon "button" at bounding box center [1516, 672] width 16 height 16
click at [1464, 594] on span "Change Route" at bounding box center [1475, 596] width 77 height 16
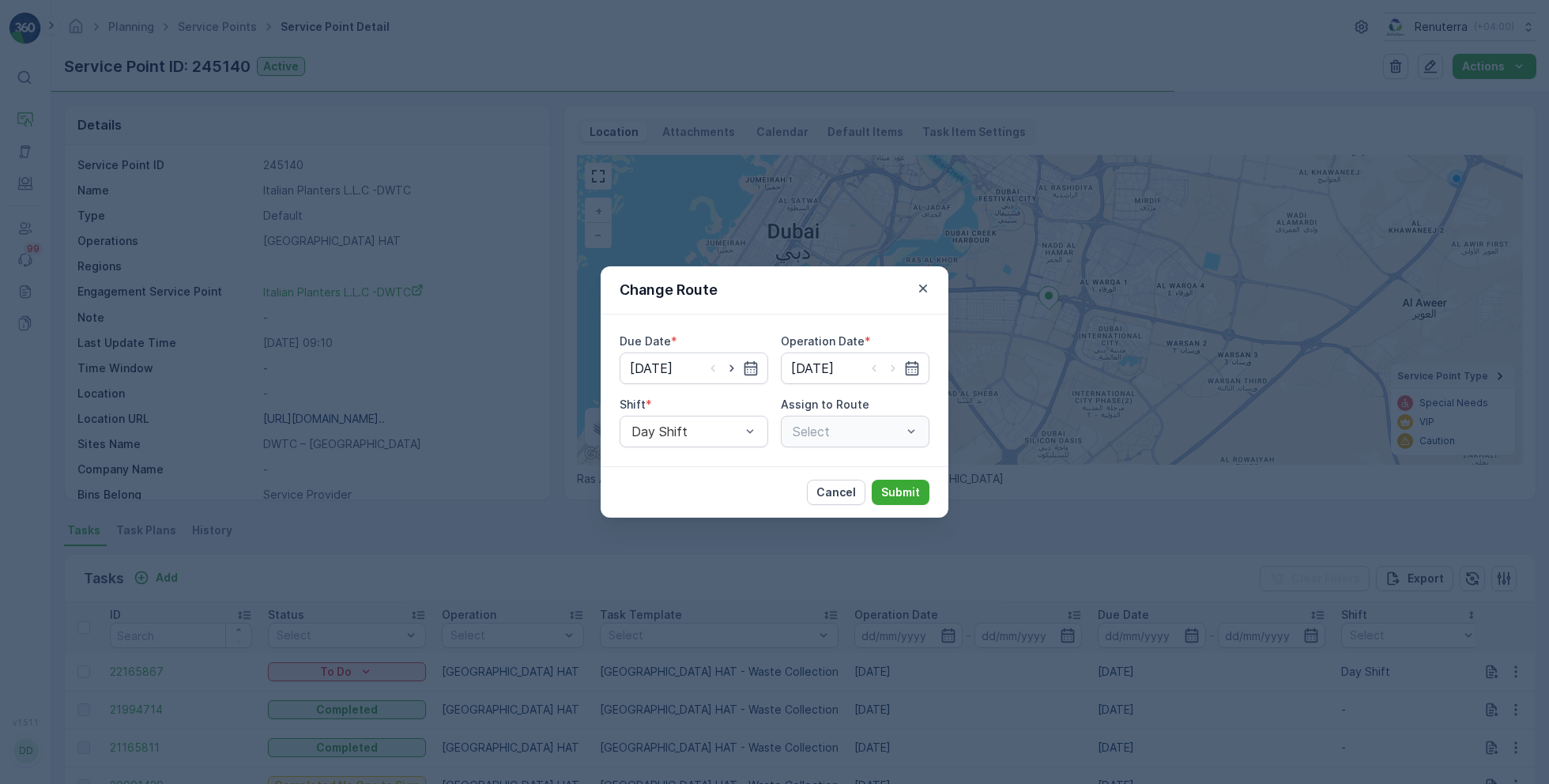
type input "03.10.2025"
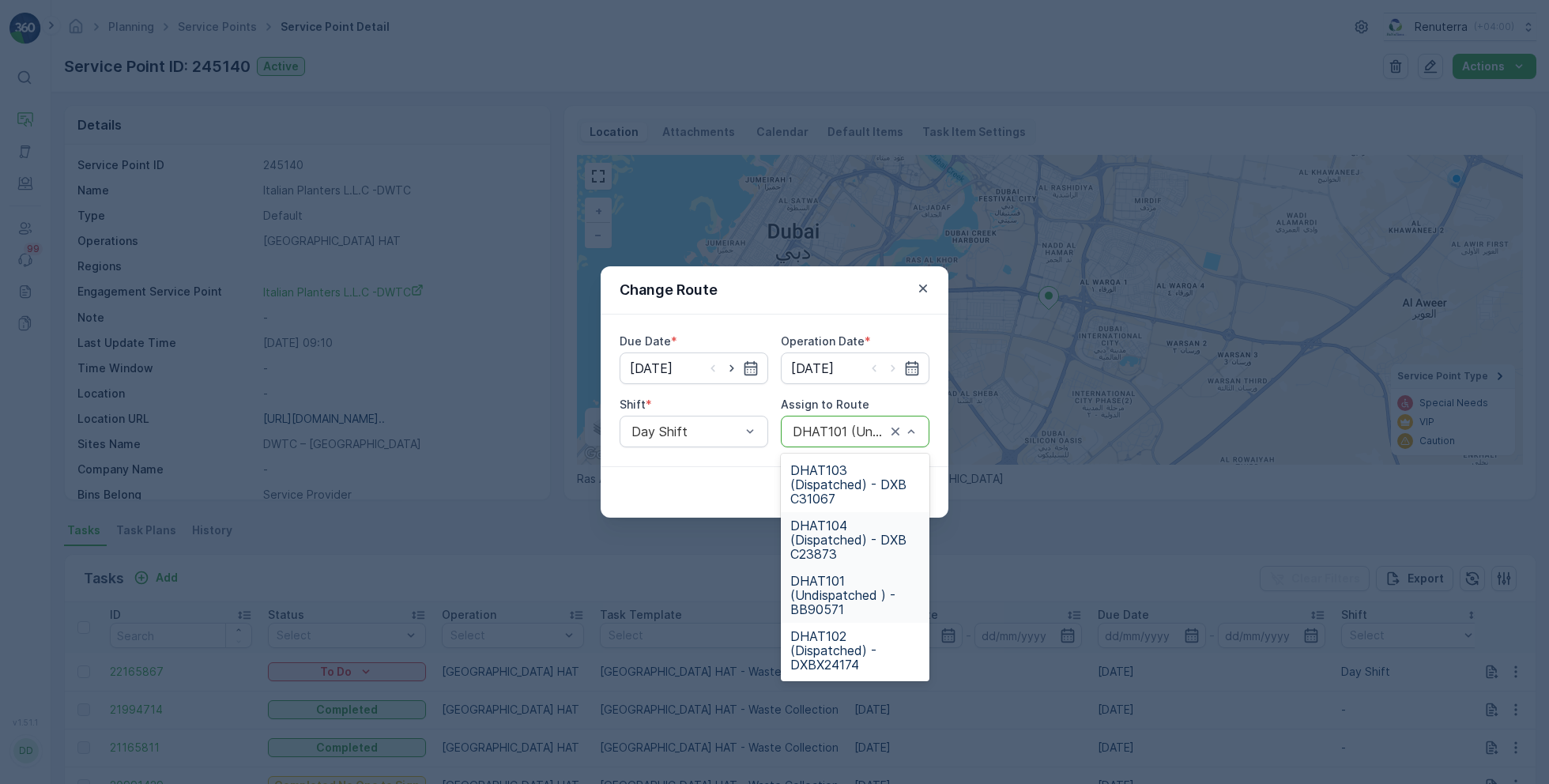
click at [848, 534] on span "DHAT104 (Dispatched) - DXB C23873" at bounding box center [856, 540] width 130 height 43
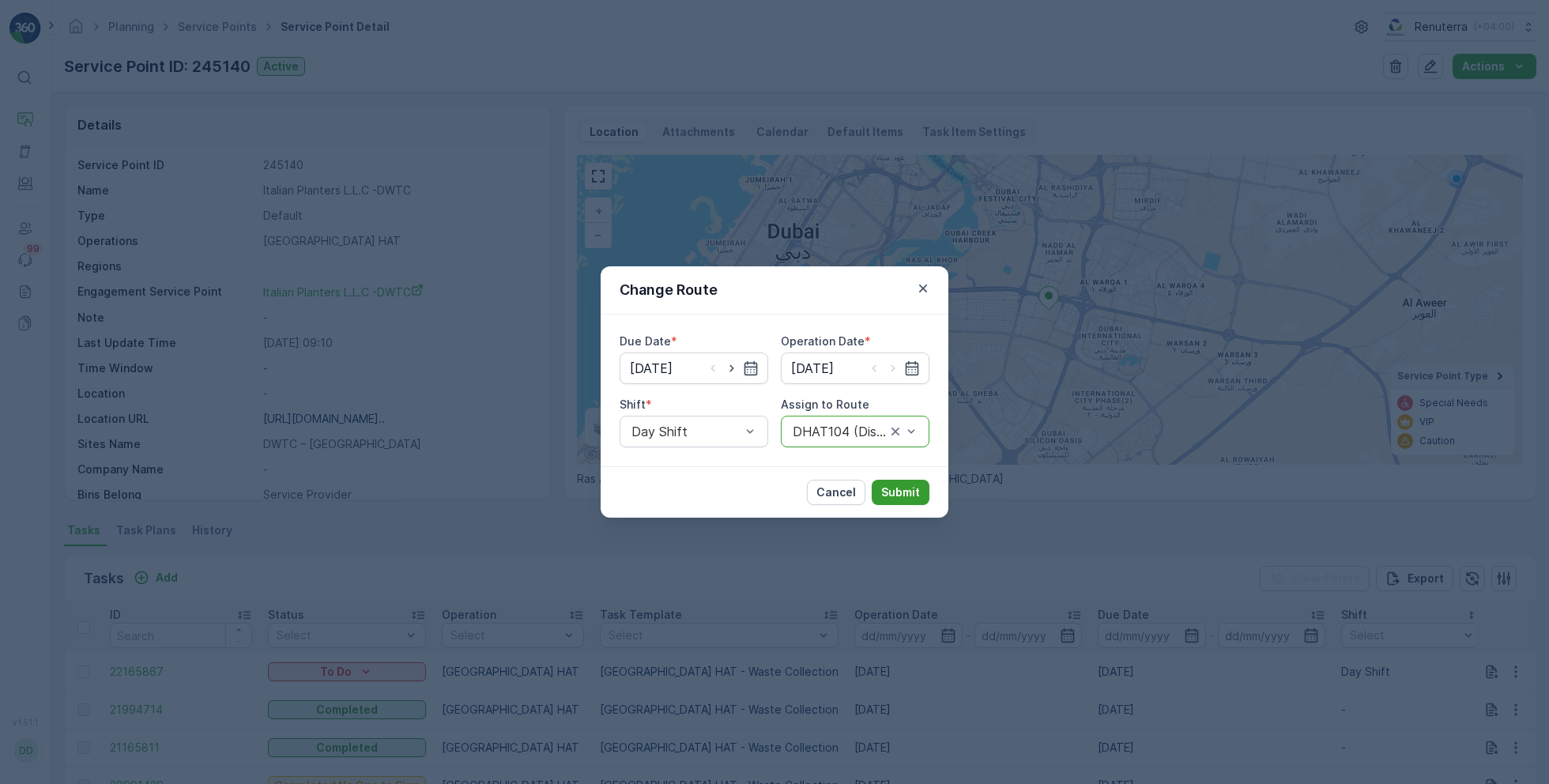
click at [904, 490] on p "Submit" at bounding box center [901, 492] width 39 height 16
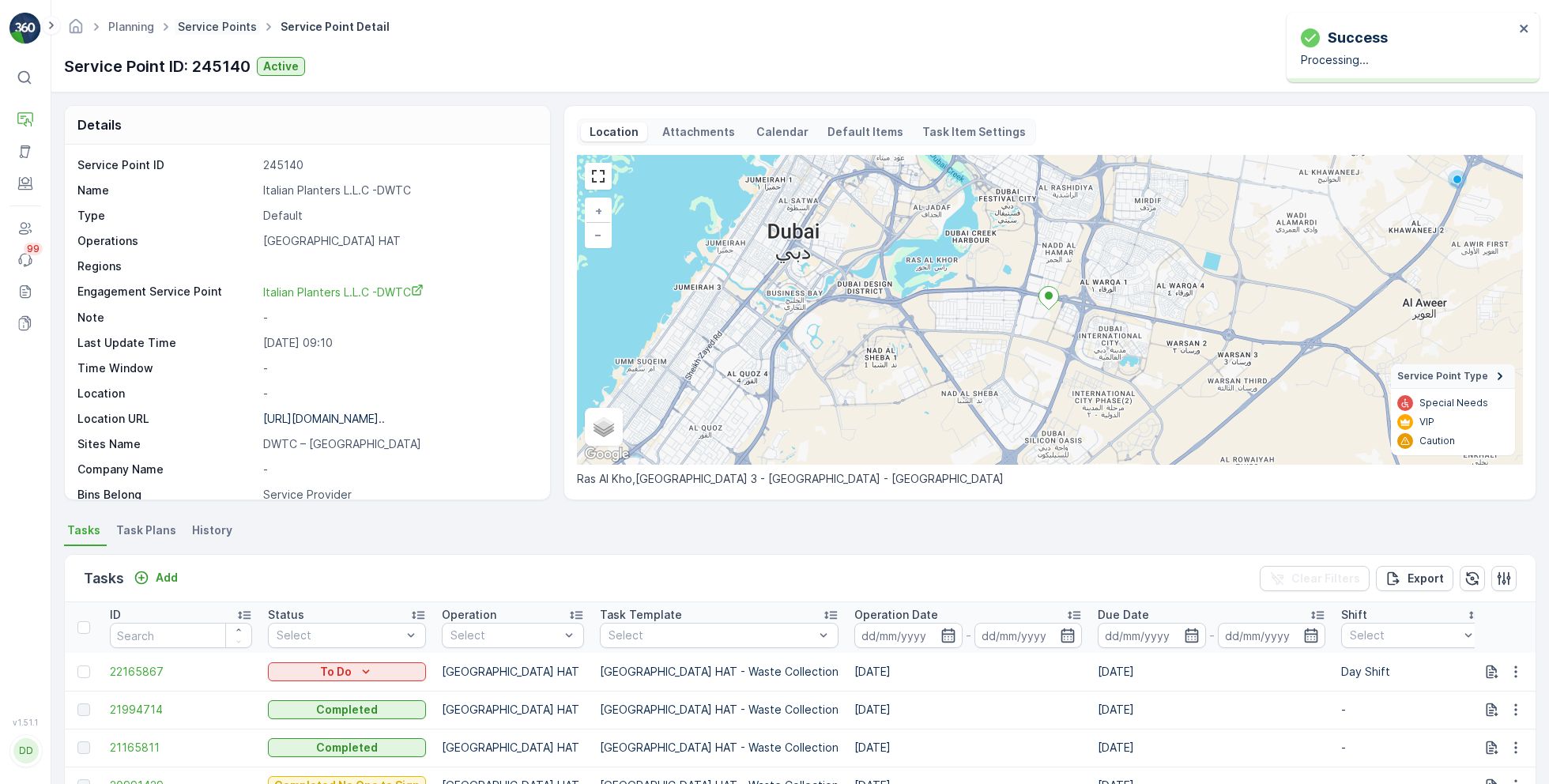
click at [222, 29] on link "Service Points" at bounding box center [218, 26] width 79 height 13
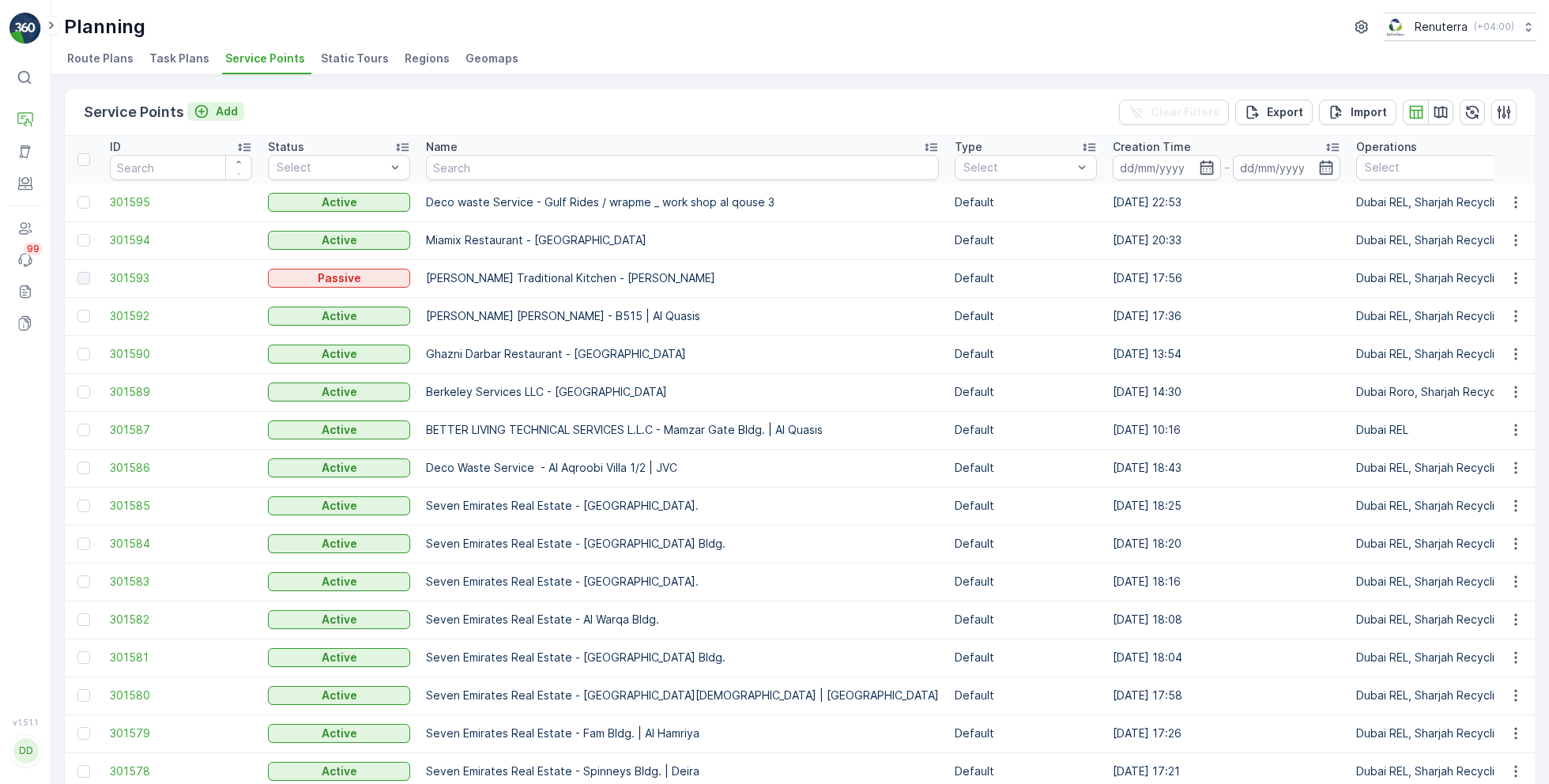
click at [229, 108] on p "Add" at bounding box center [227, 112] width 22 height 16
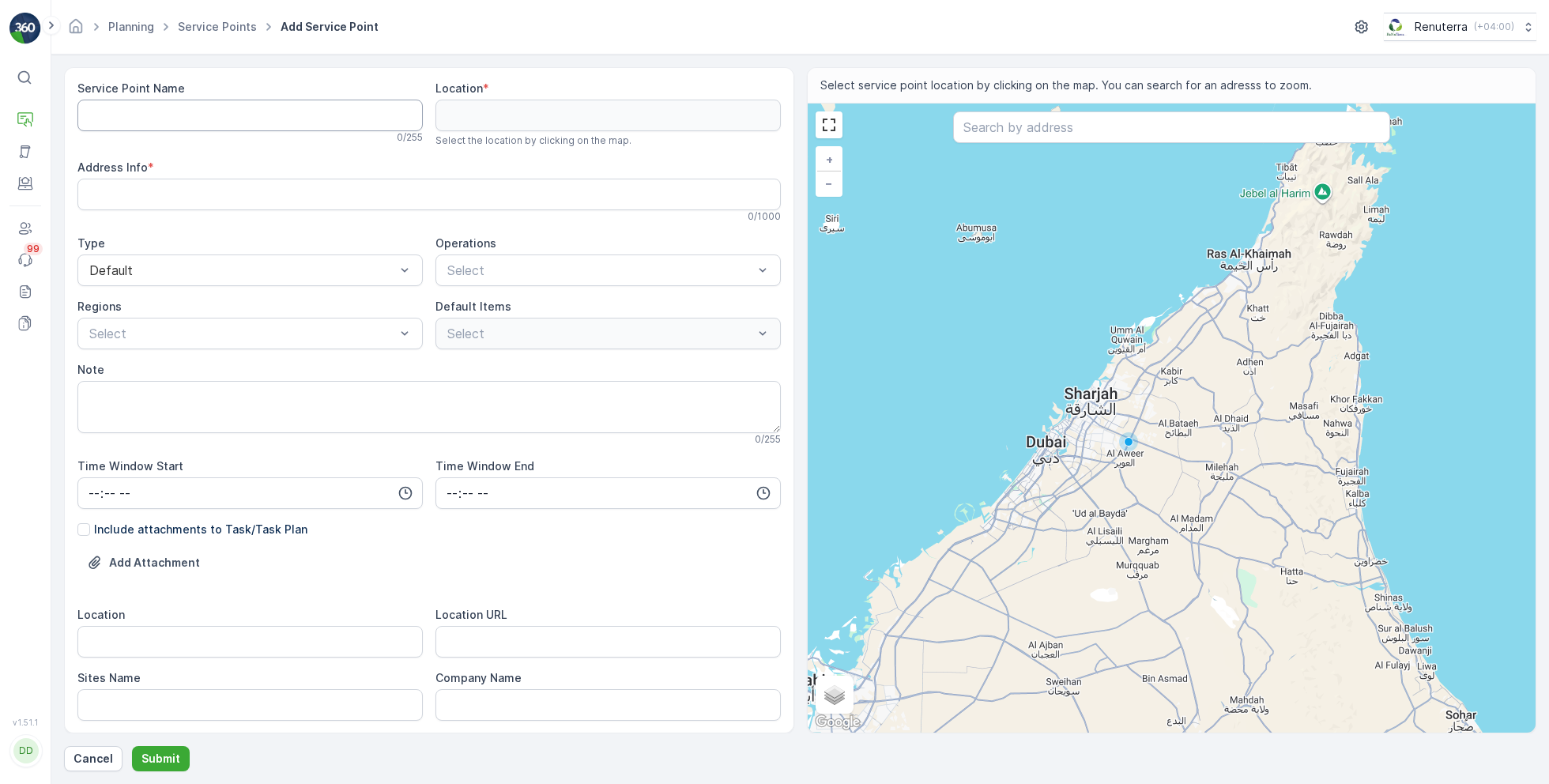
click at [301, 118] on Name "Service Point Name" at bounding box center [250, 116] width 345 height 32
paste Name "Marina Gate Carrefour"
type Name "Sparklo - Marina Gate Carrefour | [GEOGRAPHIC_DATA]"
click at [1043, 125] on input "text" at bounding box center [1171, 127] width 437 height 32
paste input "Star King Movers"
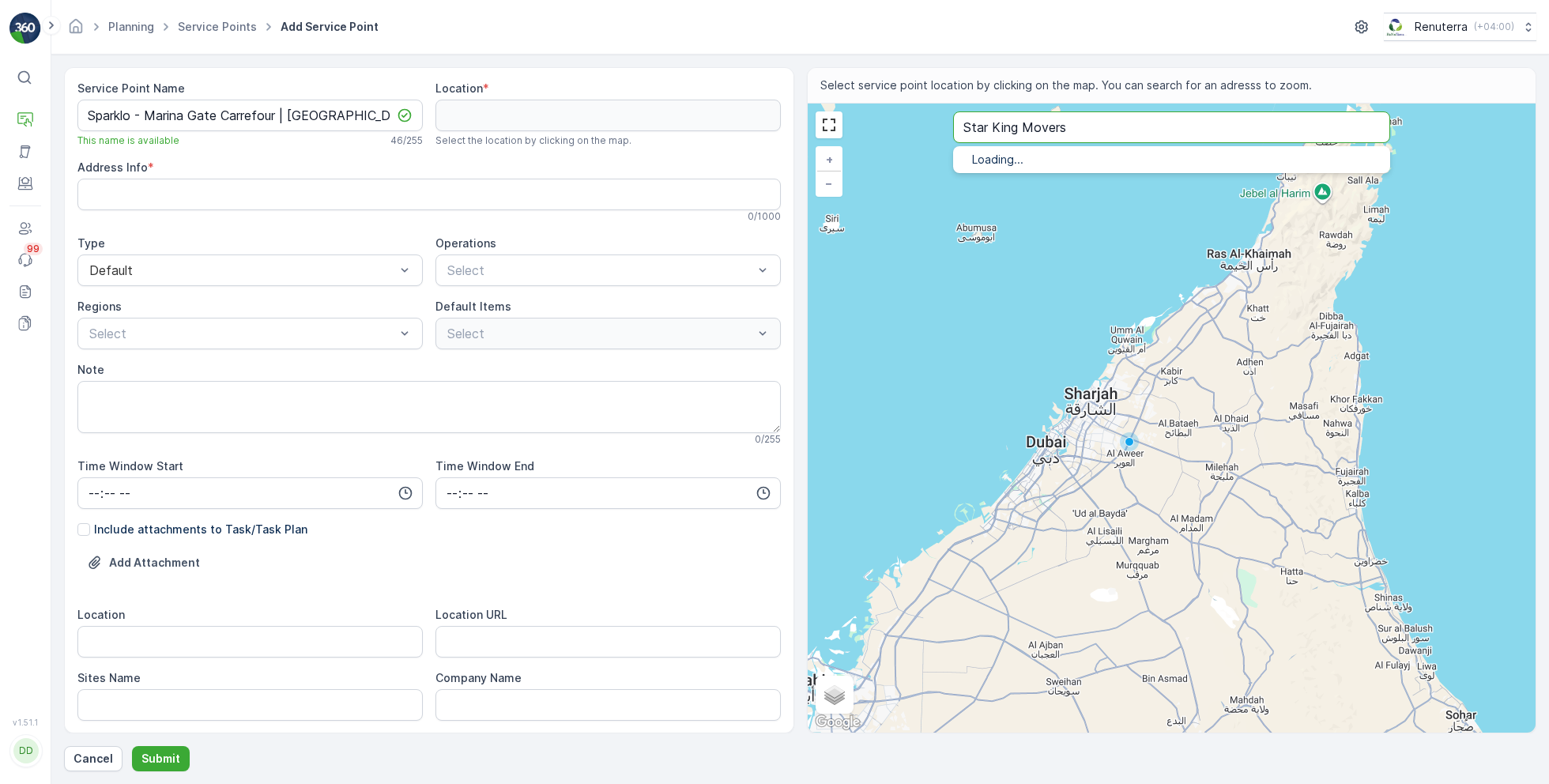
type input "Star King Movers"
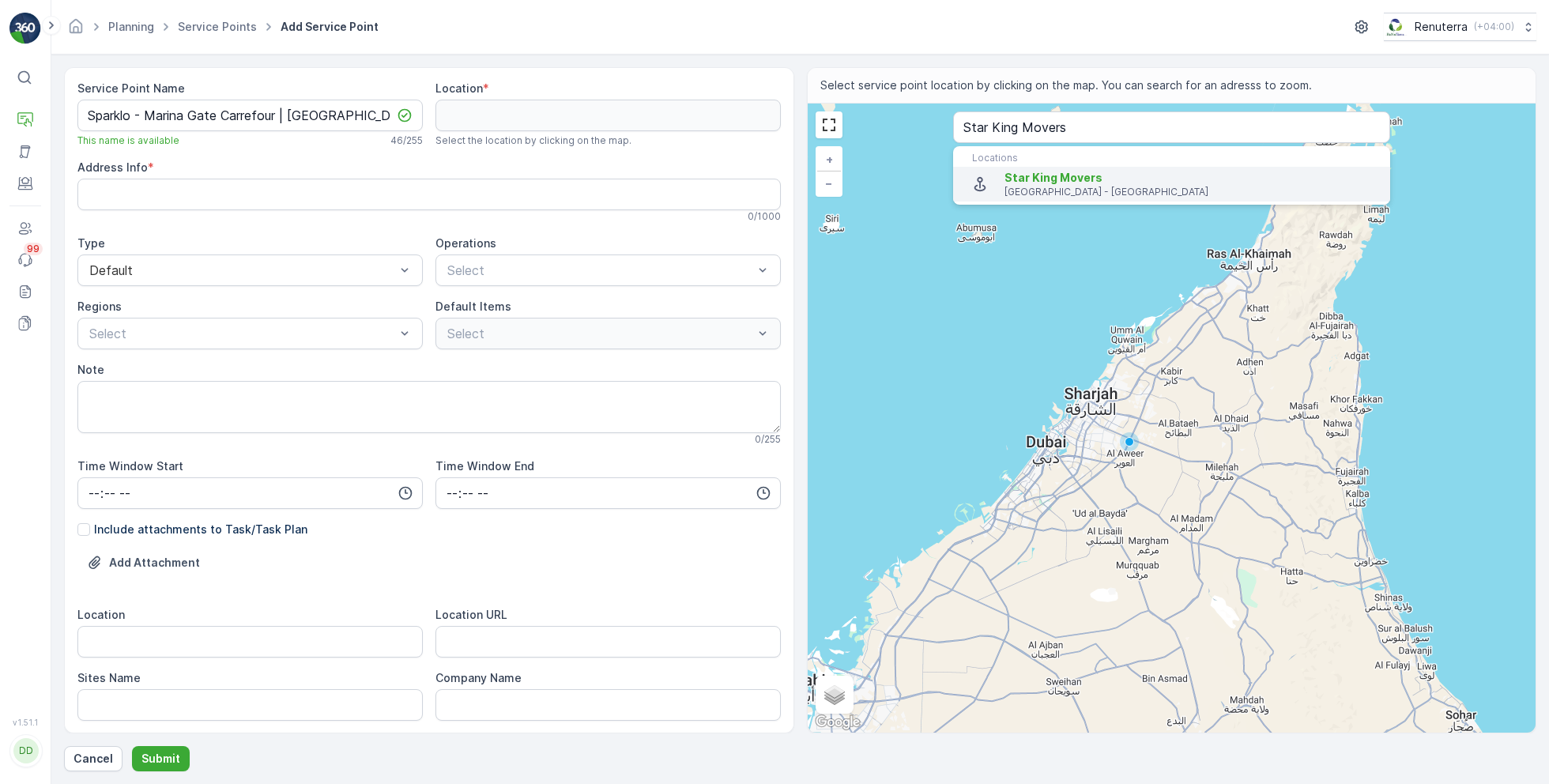
click at [1051, 180] on span "Star King Movers" at bounding box center [1054, 177] width 98 height 13
type input "25.0868125,55.1464375"
type Info "34PW+PH7 - [GEOGRAPHIC_DATA] [GEOGRAPHIC_DATA] - [GEOGRAPHIC_DATA] - [GEOGRAPHI…"
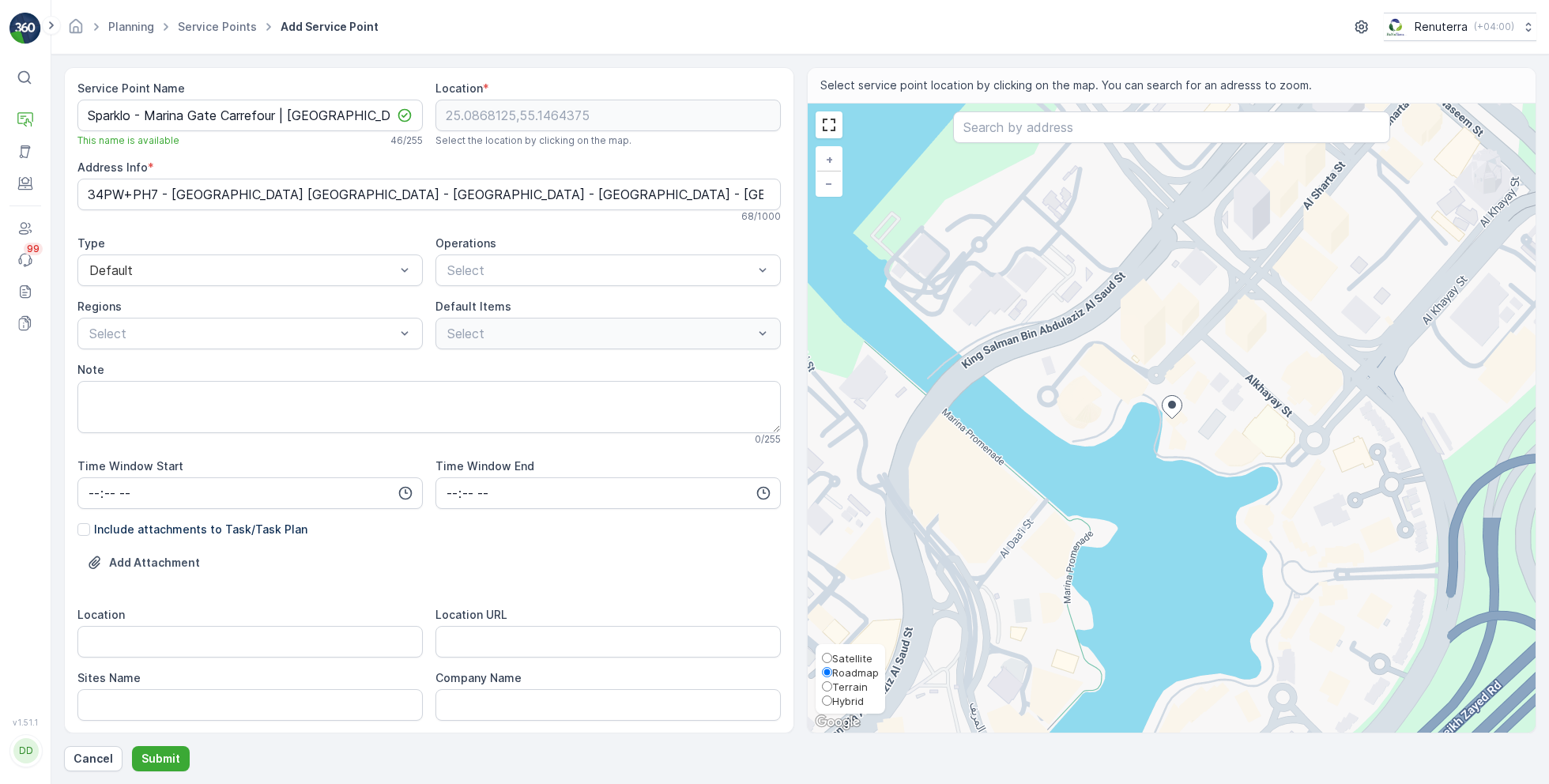
click at [856, 654] on span "Satellite" at bounding box center [852, 658] width 40 height 13
click at [833, 654] on input "Satellite" at bounding box center [827, 657] width 10 height 10
radio input "true"
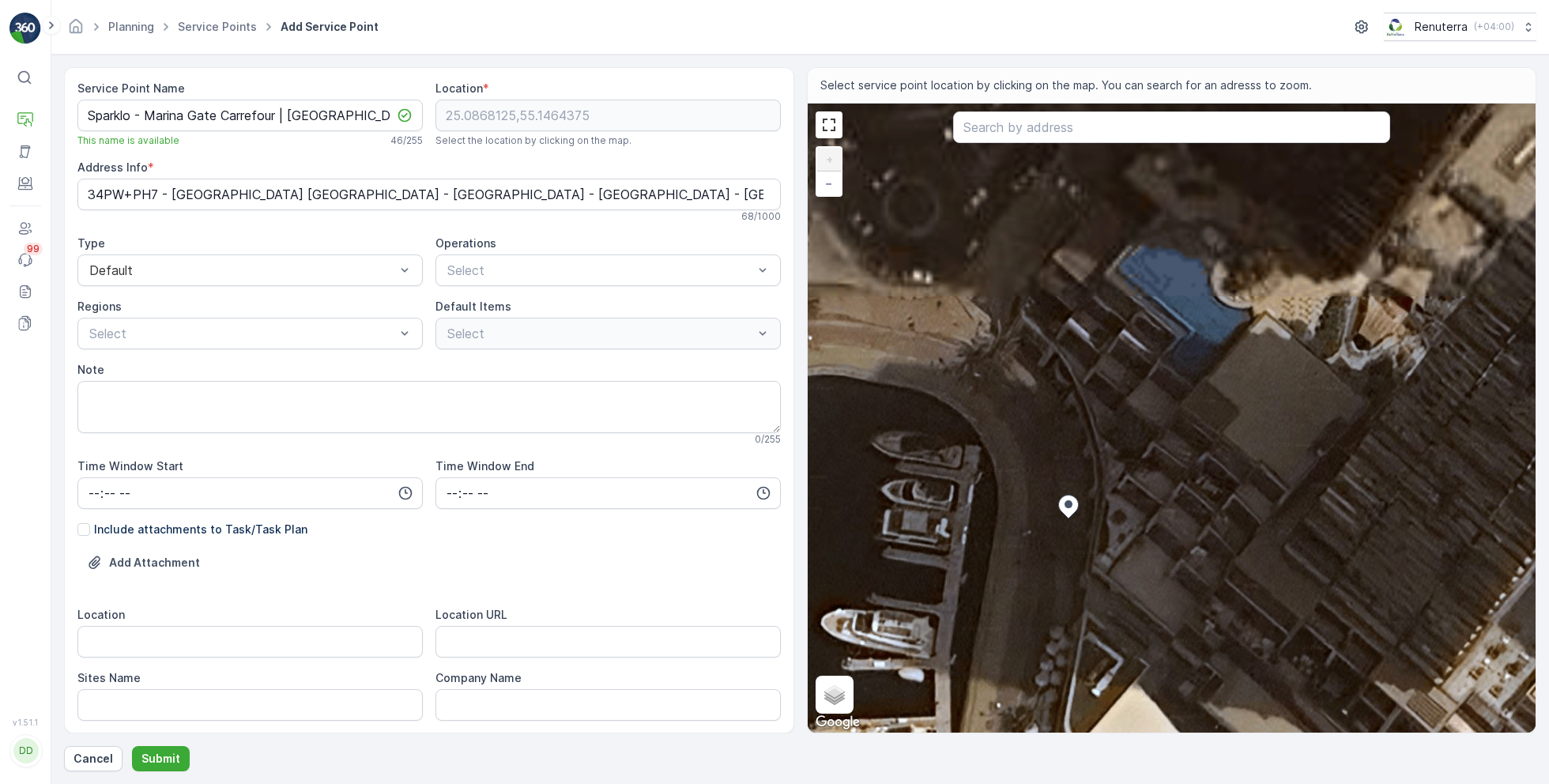
drag, startPoint x: 1128, startPoint y: 310, endPoint x: 1171, endPoint y: 607, distance: 300.1
click at [1172, 607] on div "+ − Satellite Roadmap Terrain Hybrid Leaflet Keyboard shortcuts Map Data Imager…" at bounding box center [1172, 418] width 729 height 629
click at [1132, 434] on div "+ − Satellite Roadmap Terrain Hybrid Leaflet Keyboard shortcuts Map Data Imager…" at bounding box center [1172, 418] width 729 height 629
type input "25.08694021890178,55.146545606992596"
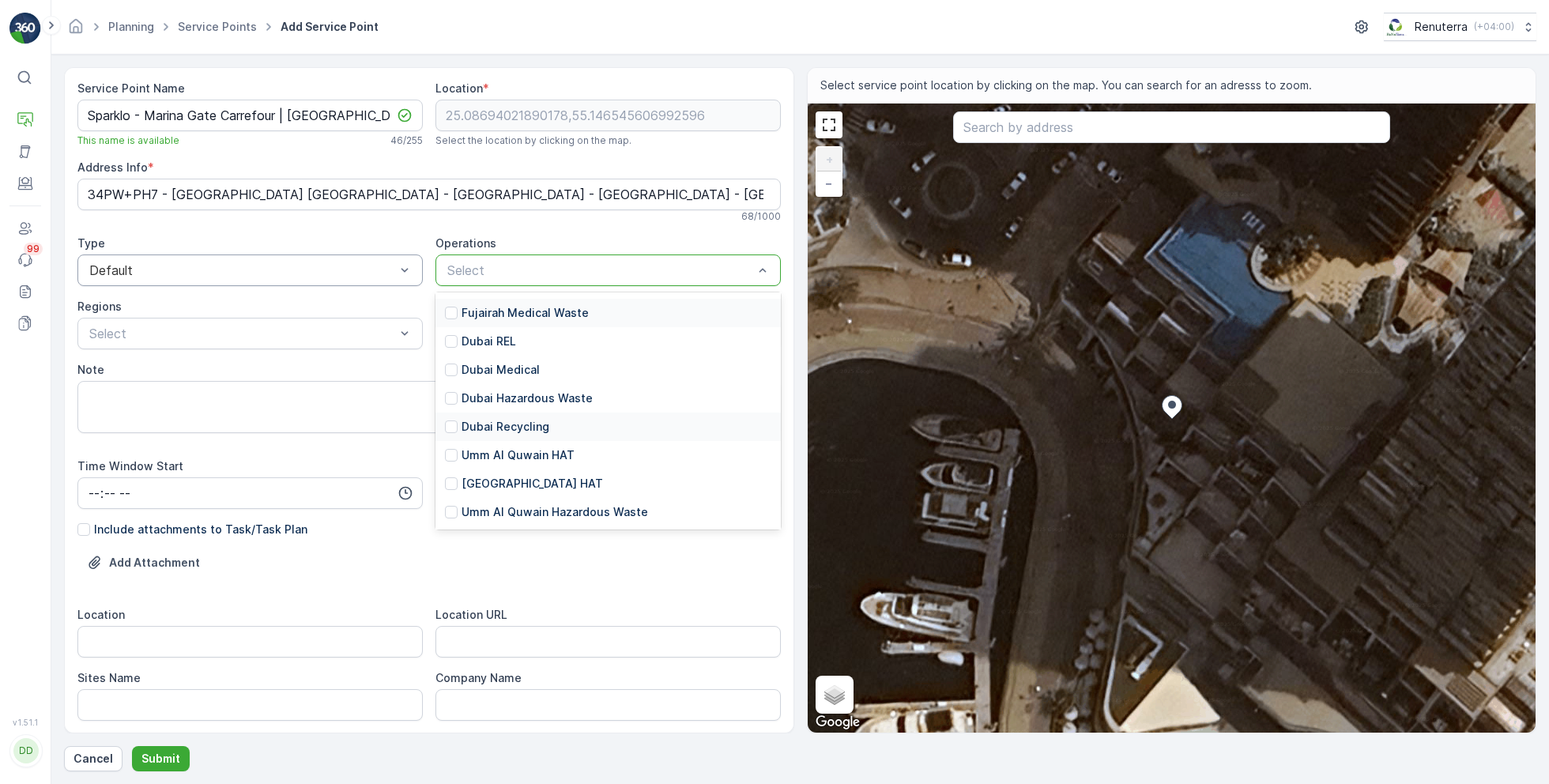
scroll to position [121, 0]
click at [521, 422] on p "Dubai Recycling" at bounding box center [505, 423] width 88 height 16
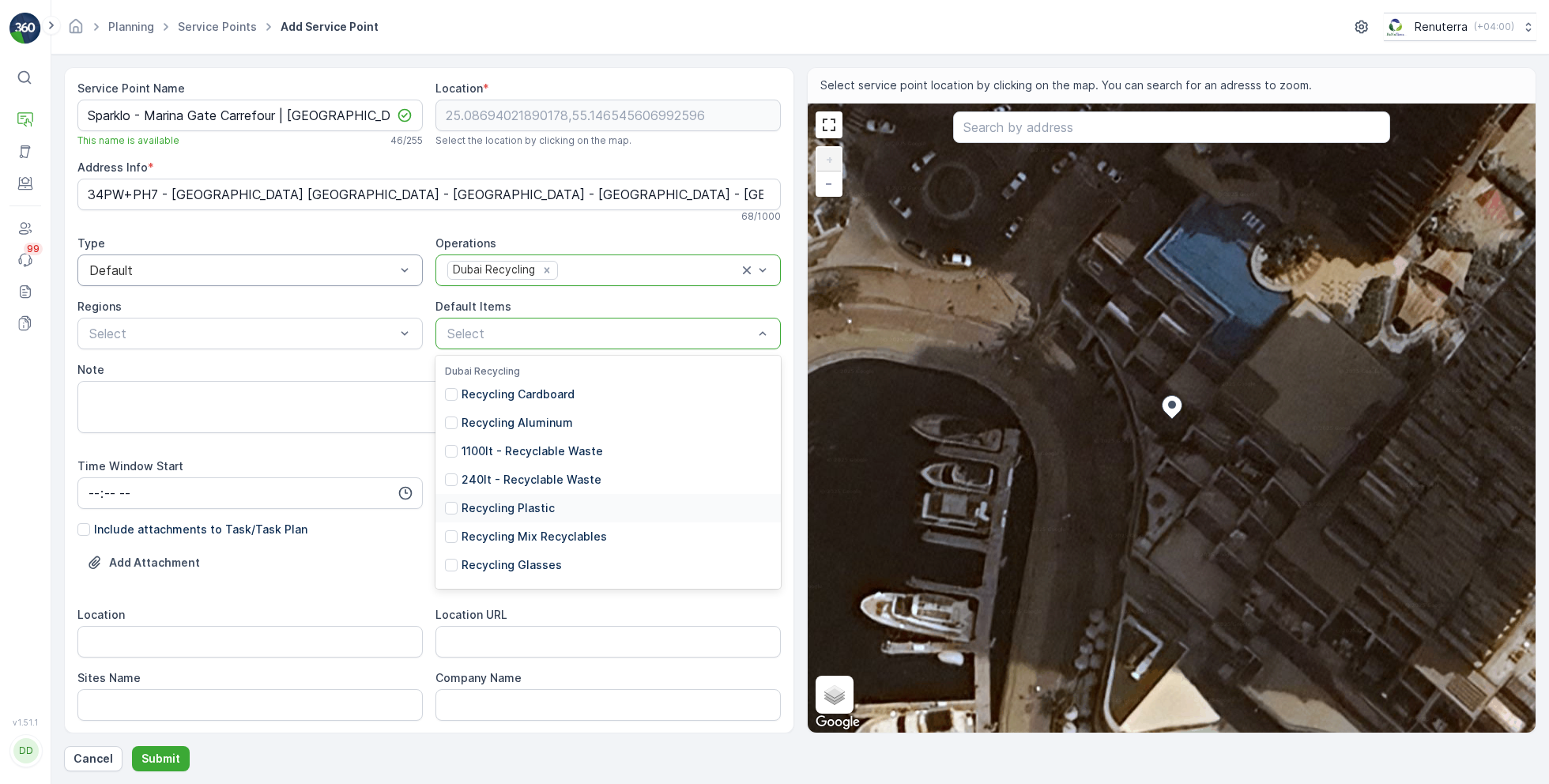
click at [548, 508] on p "Recycling Plastic" at bounding box center [508, 508] width 93 height 16
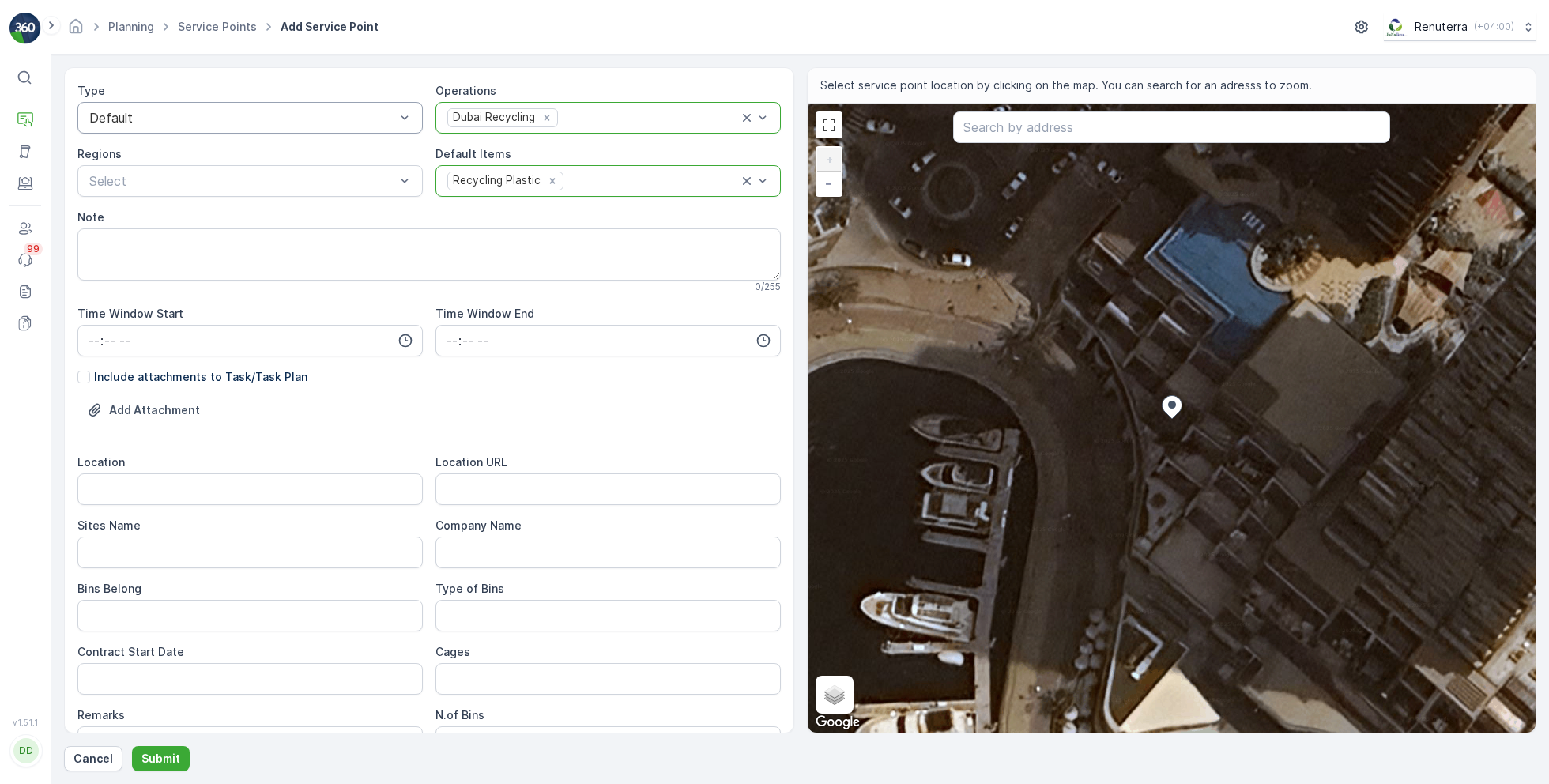
scroll to position [172, 0]
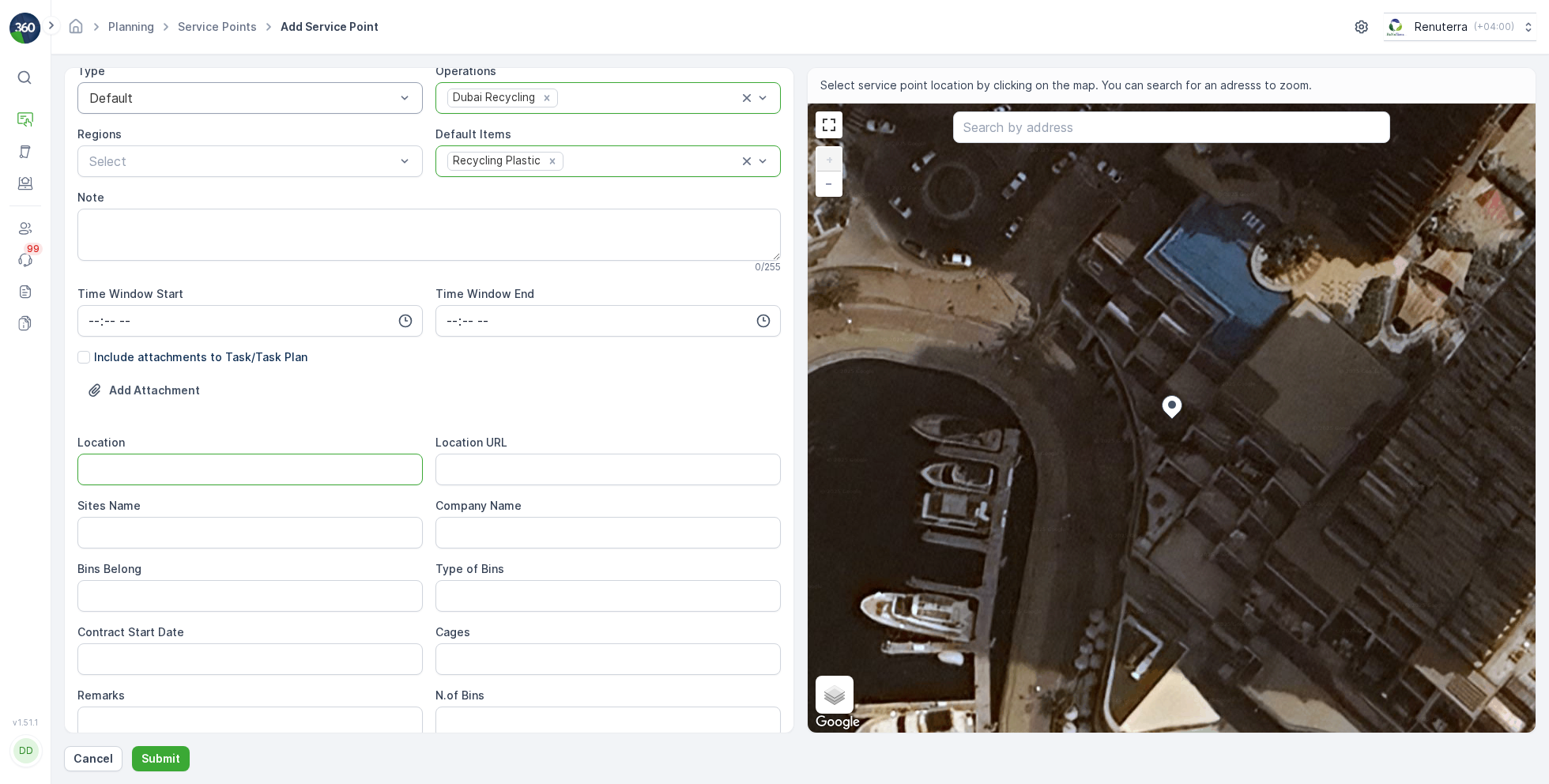
click at [172, 471] on input "Location" at bounding box center [250, 469] width 345 height 32
type input "[GEOGRAPHIC_DATA]"
click at [174, 521] on Name "Sites Name" at bounding box center [250, 532] width 345 height 32
type Name "[GEOGRAPHIC_DATA]"
click at [541, 469] on URL "Location URL" at bounding box center [608, 469] width 345 height 32
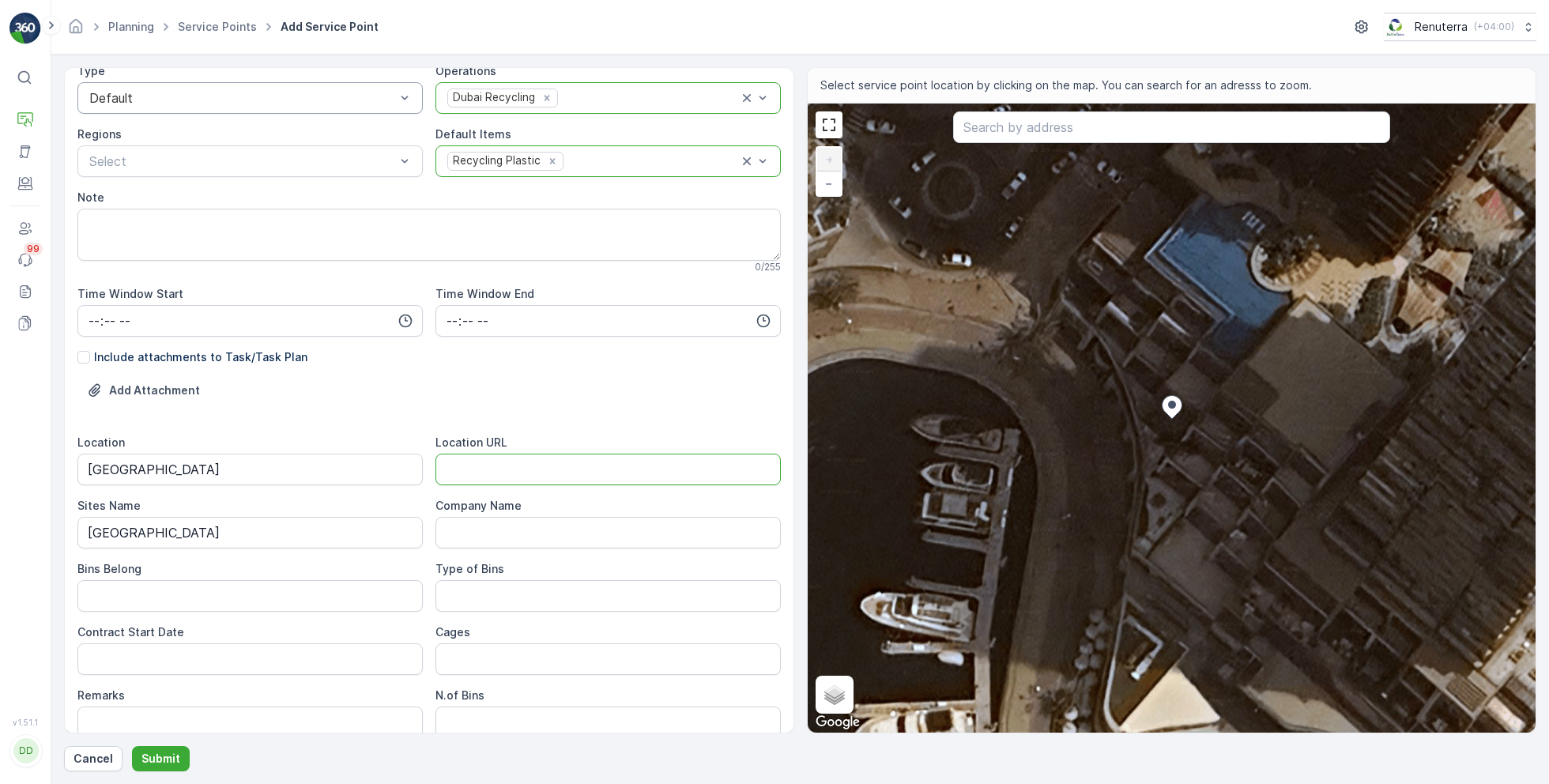
paste URL "[URL][DOMAIN_NAME]"
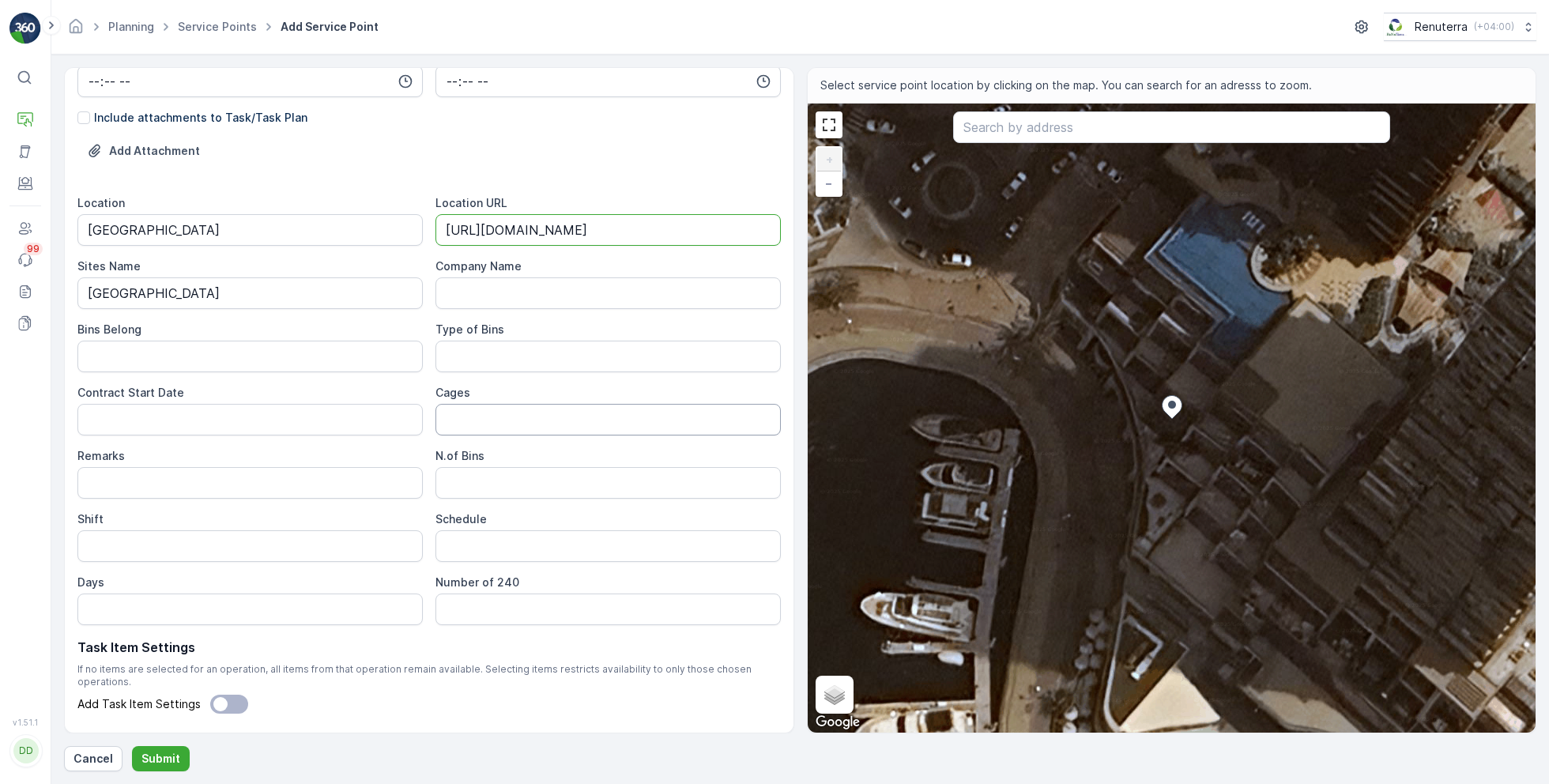
scroll to position [428, 0]
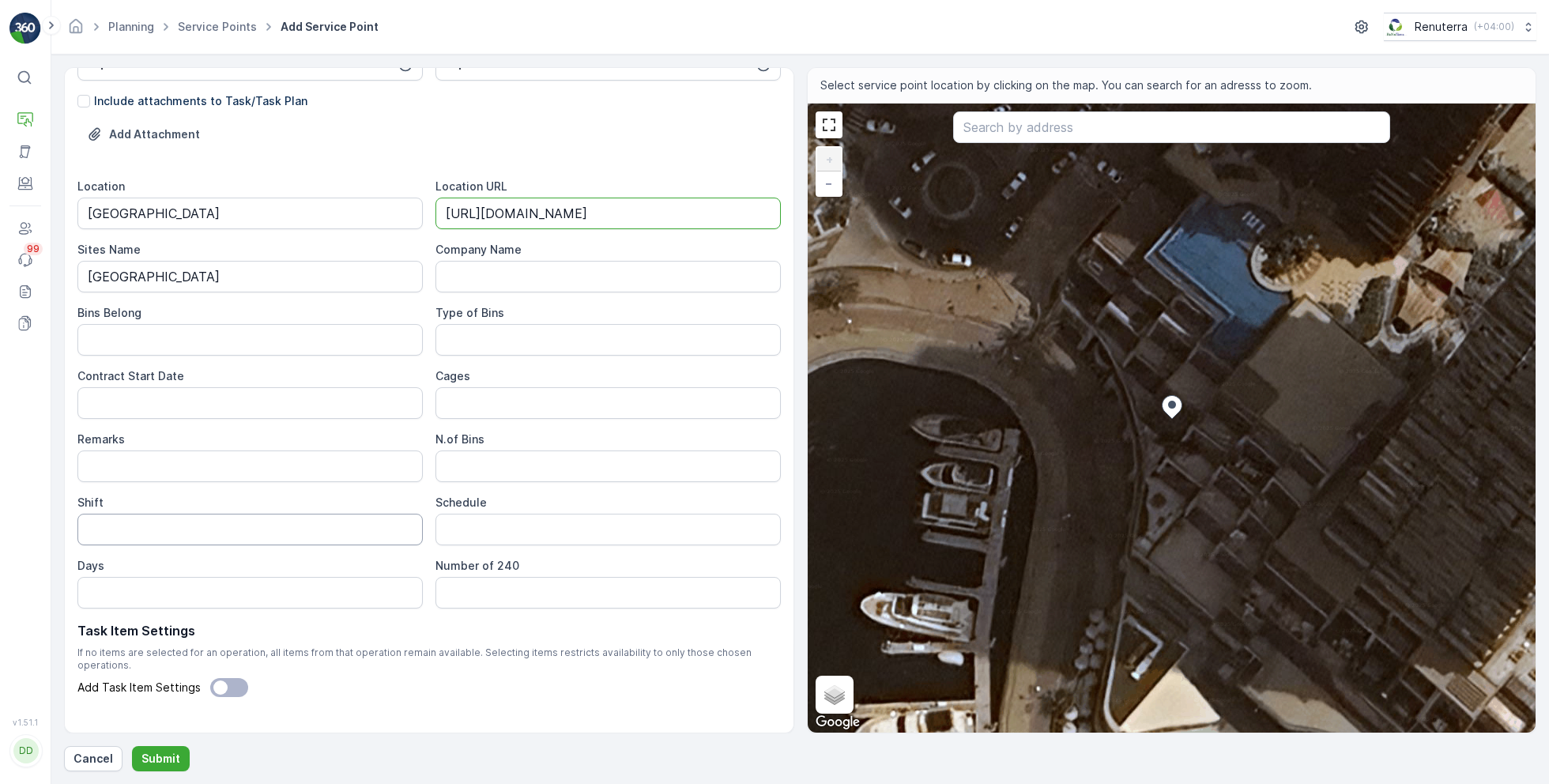
type URL "[URL][DOMAIN_NAME]"
click at [174, 523] on input "Shift" at bounding box center [250, 529] width 345 height 32
type input "Night Shift"
click at [158, 406] on Date "Contract Start Date" at bounding box center [250, 403] width 345 height 32
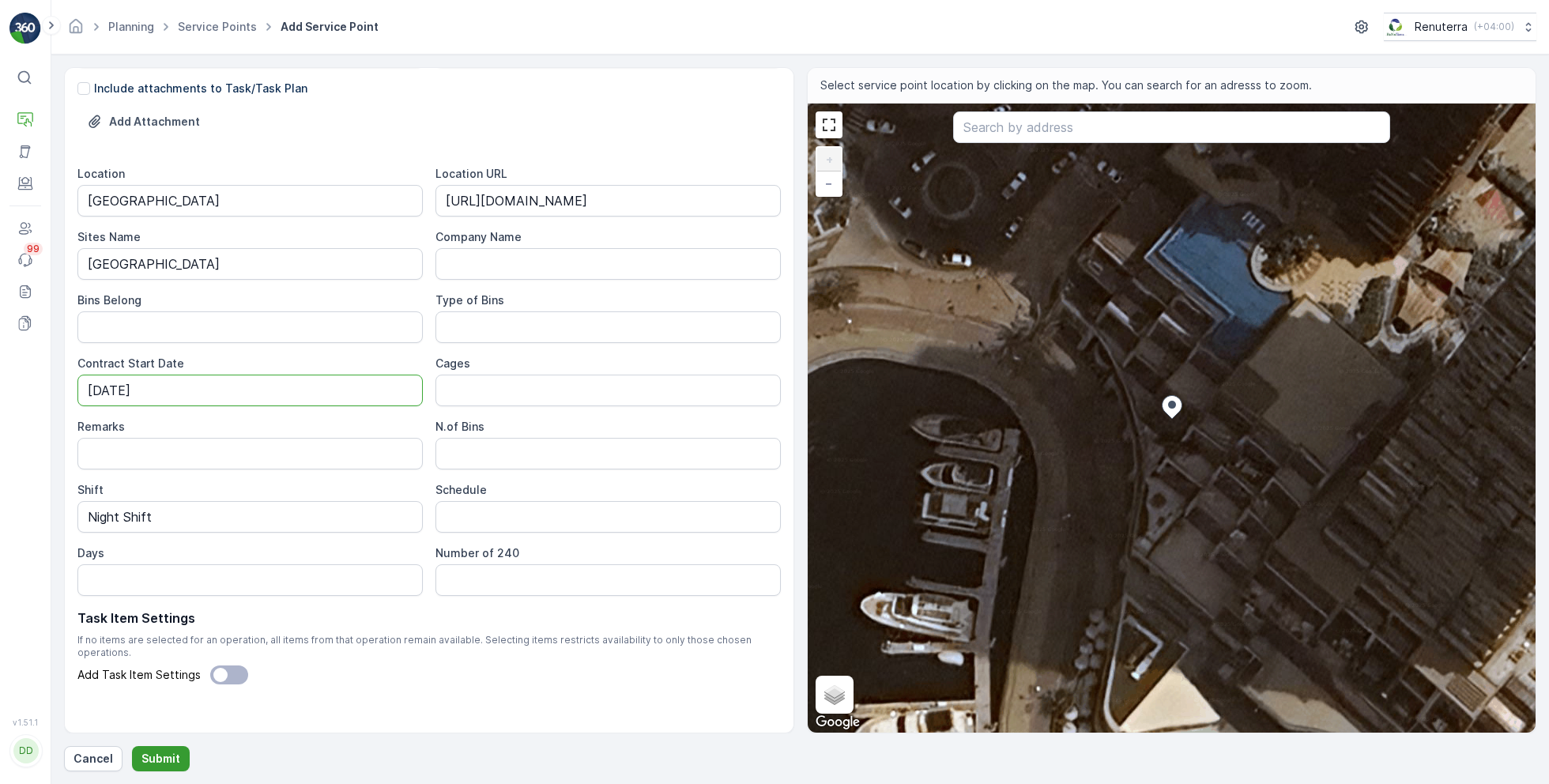
type Date "[DATE]"
click at [158, 750] on button "Submit" at bounding box center [161, 759] width 58 height 25
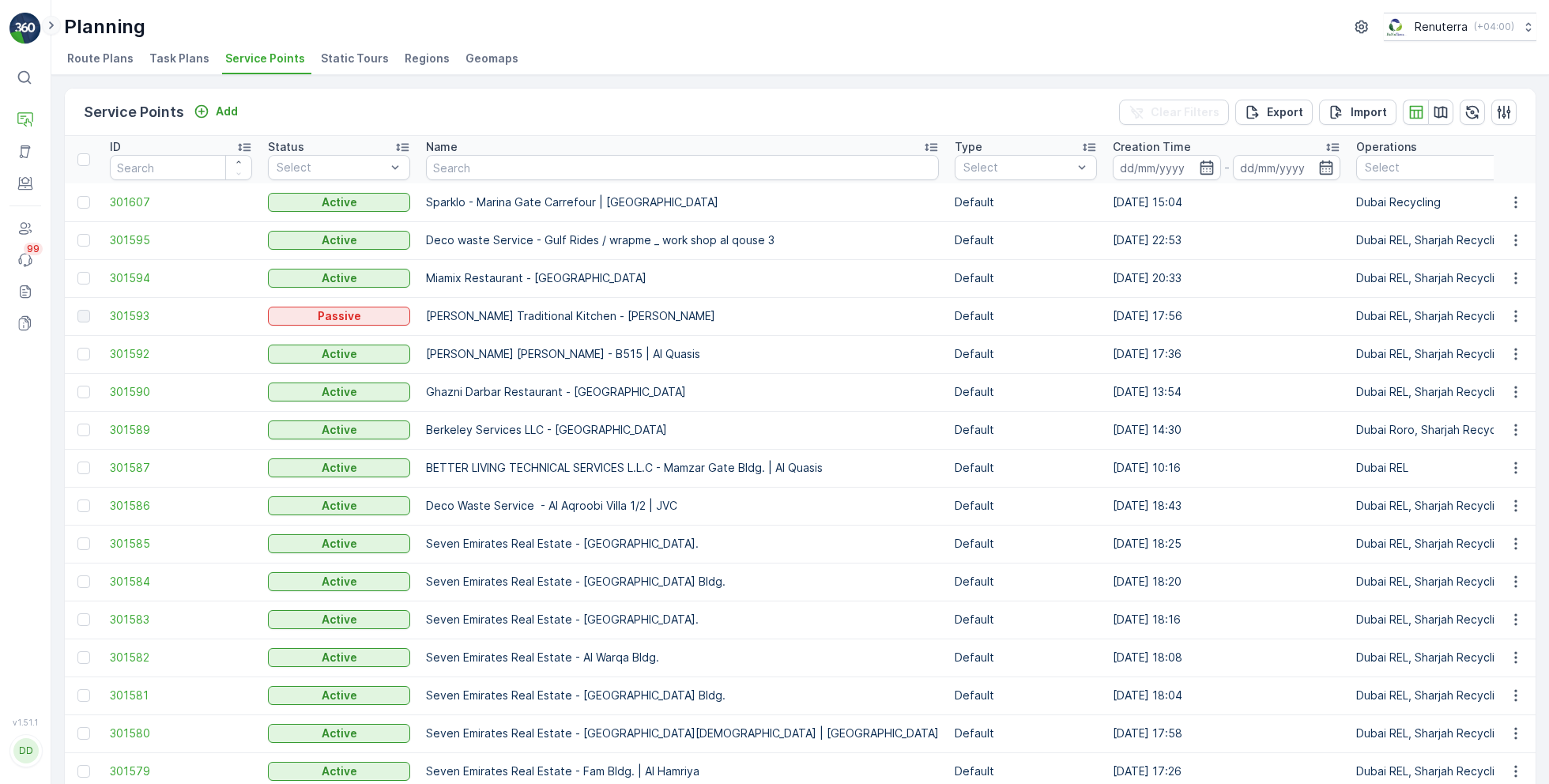
click at [52, 25] on icon at bounding box center [51, 25] width 5 height 8
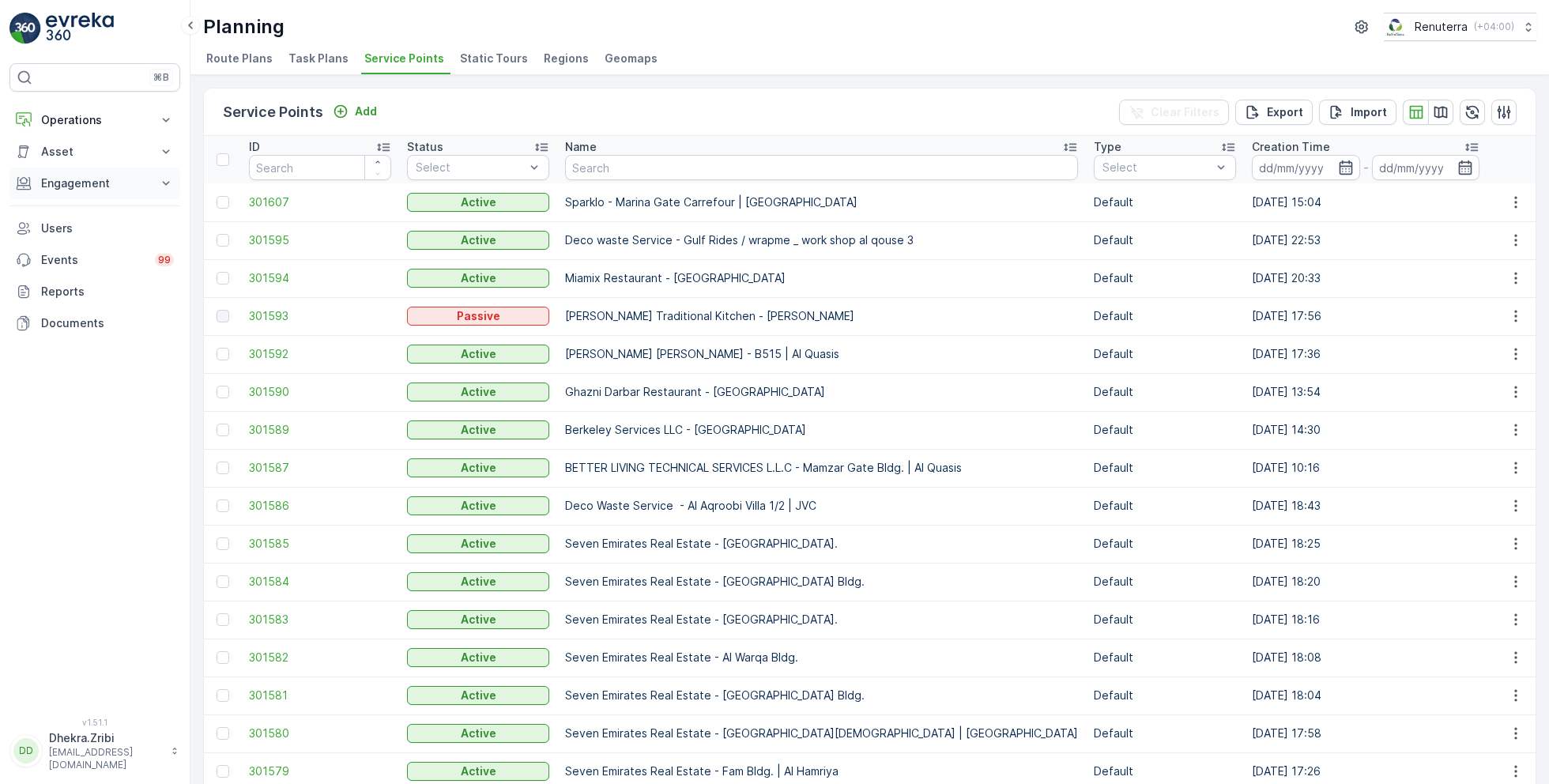
click at [82, 179] on p "Engagement" at bounding box center [95, 184] width 108 height 16
click at [79, 271] on p "Service Points" at bounding box center [78, 277] width 77 height 16
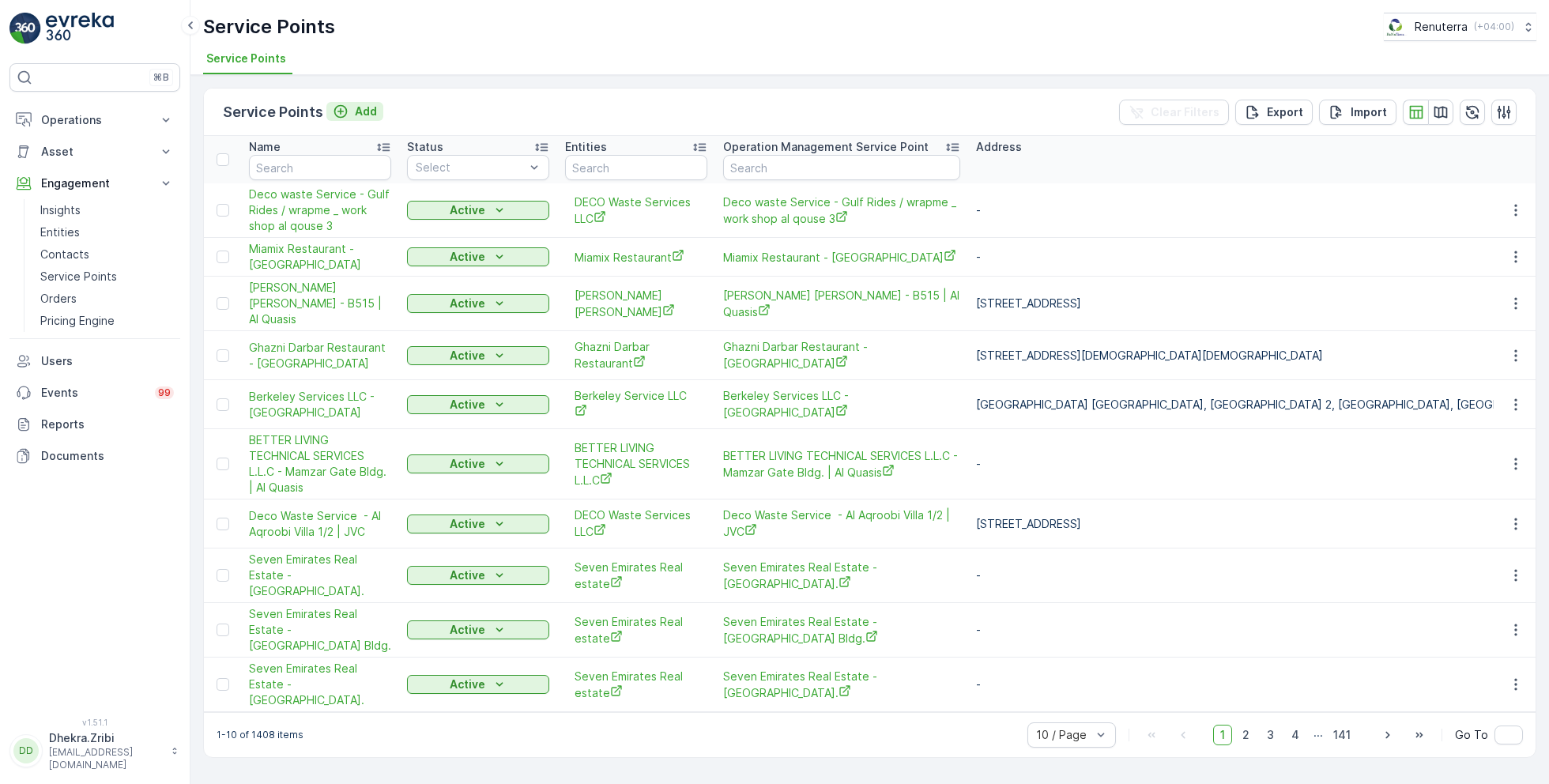
click at [364, 116] on p "Add" at bounding box center [366, 112] width 22 height 16
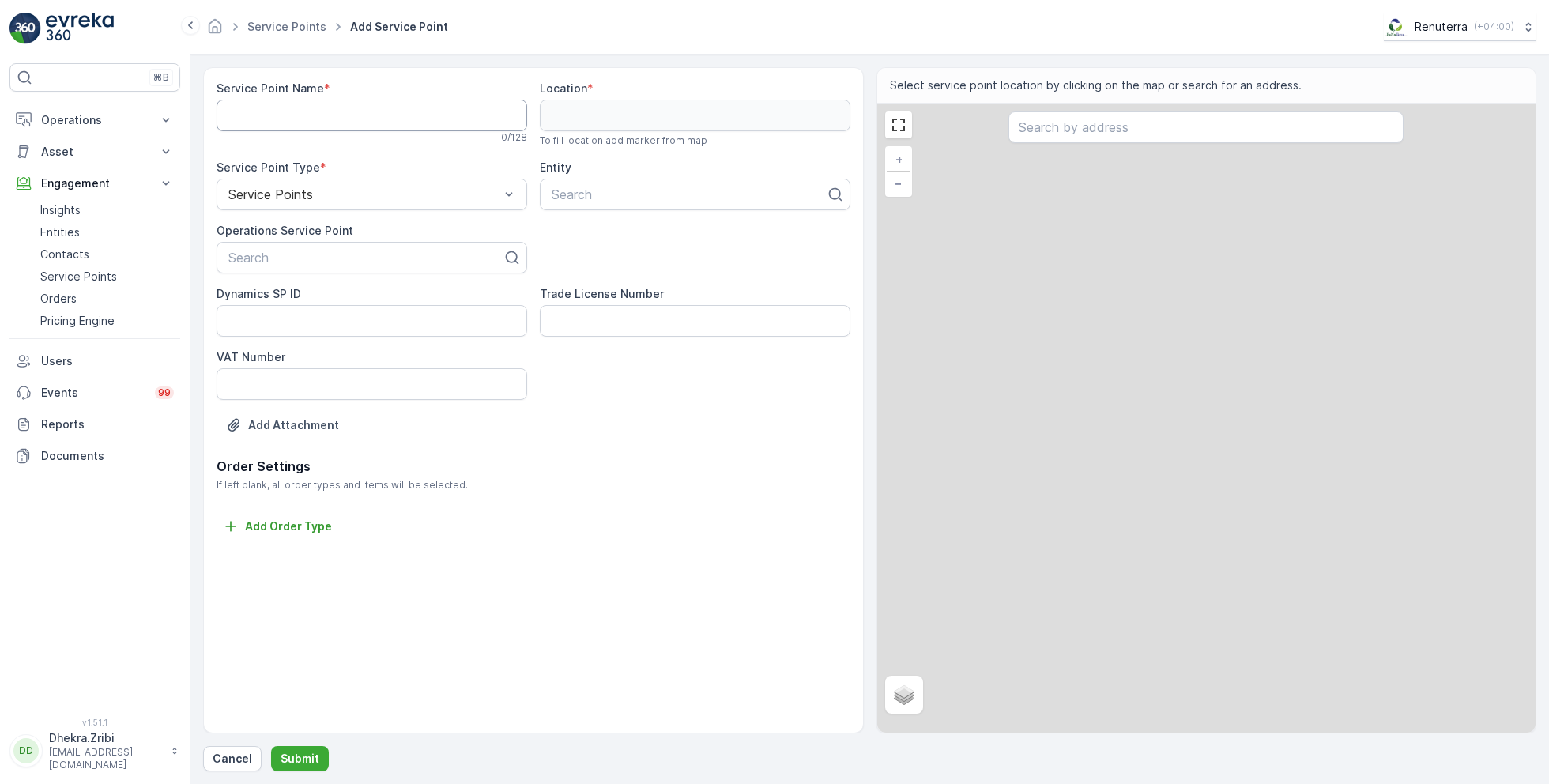
click at [364, 116] on Name "Service Point Name" at bounding box center [372, 116] width 310 height 32
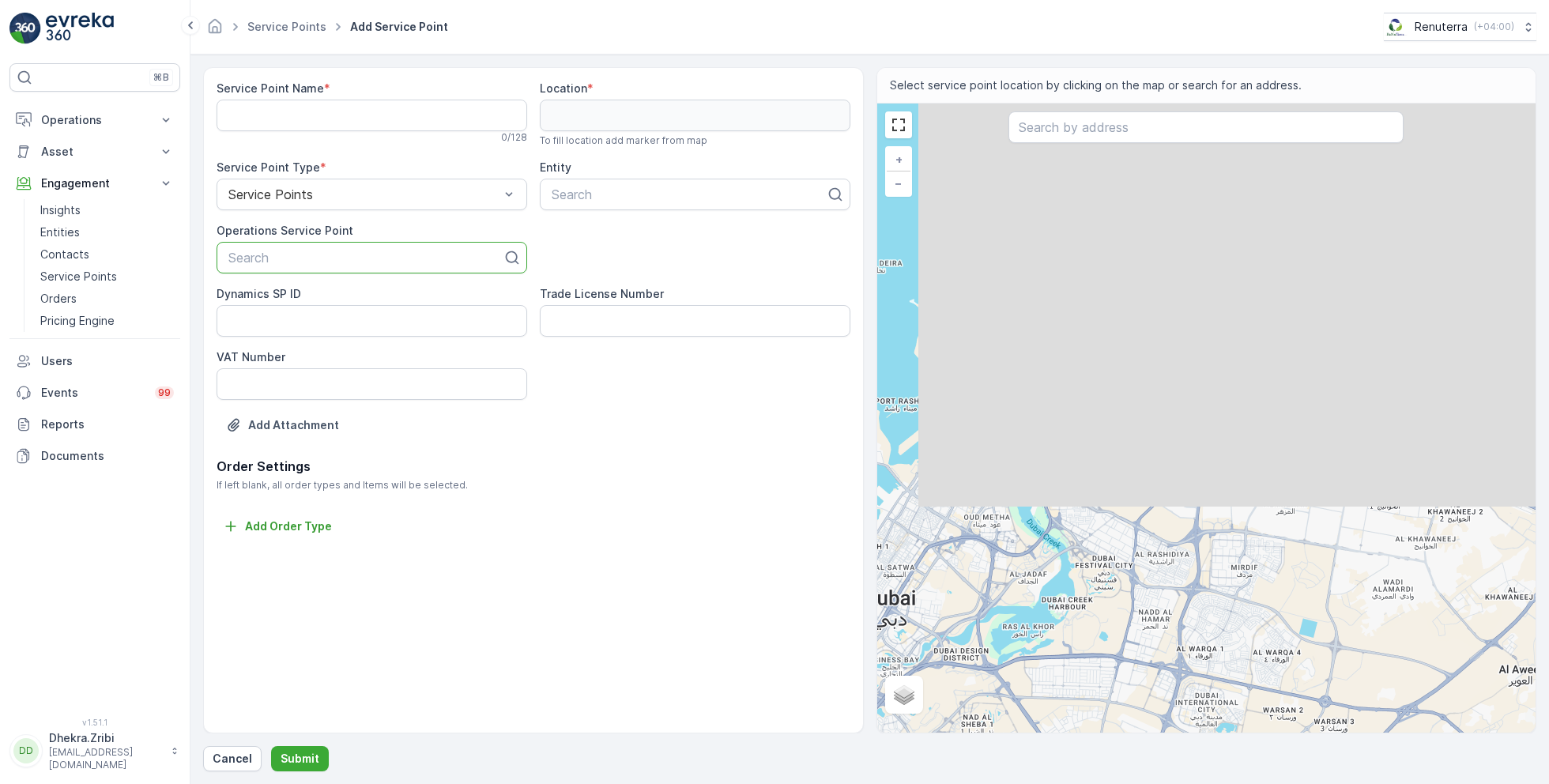
click at [302, 256] on div at bounding box center [366, 258] width 278 height 14
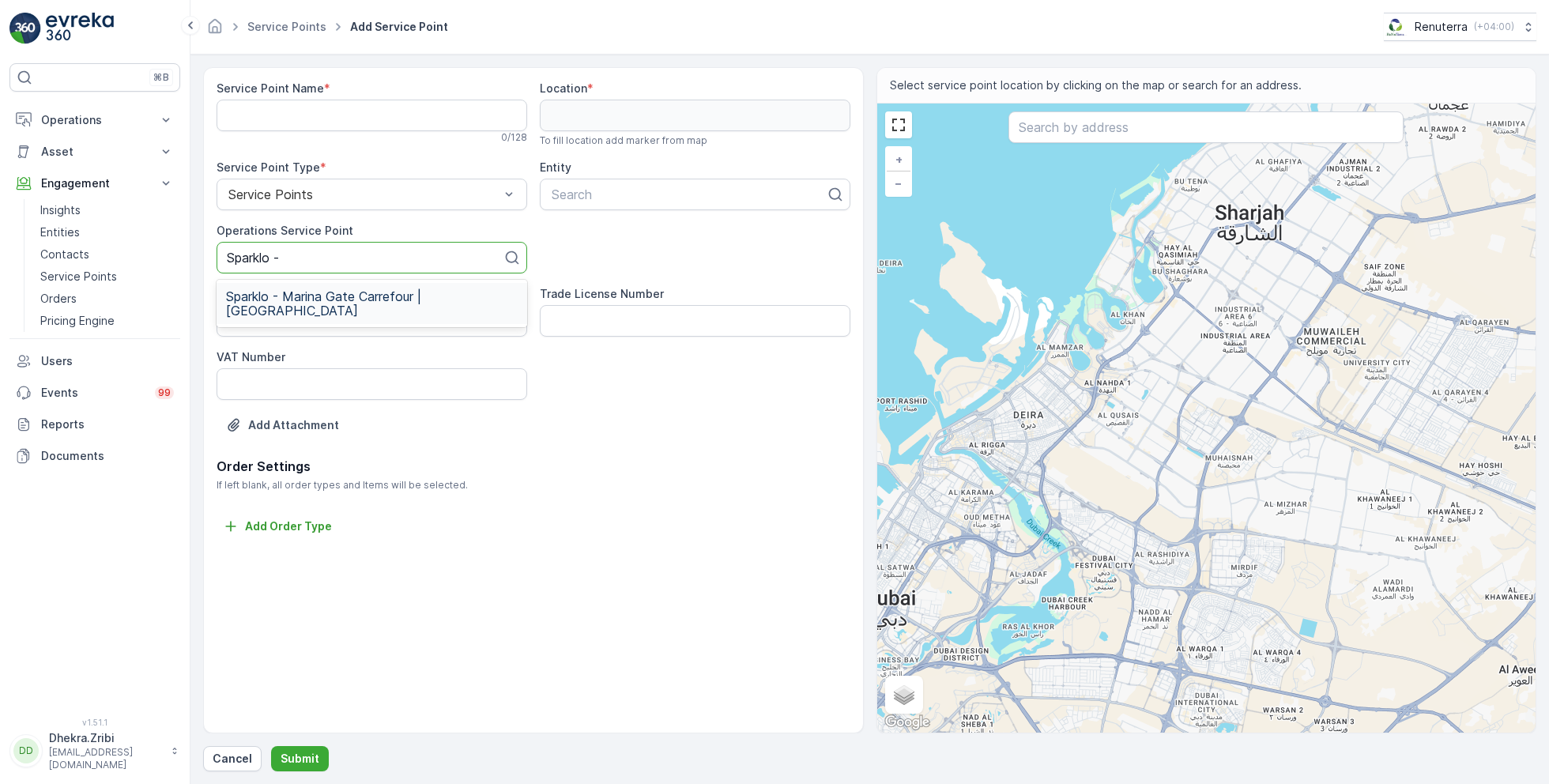
type input "Sparklo -"
click at [336, 252] on div at bounding box center [366, 258] width 278 height 14
type input "sparklo - marina"
click at [351, 297] on span "Sparklo - Marina Gate Carrefour | [GEOGRAPHIC_DATA]" at bounding box center [372, 304] width 292 height 28
click at [323, 259] on div at bounding box center [358, 258] width 262 height 14
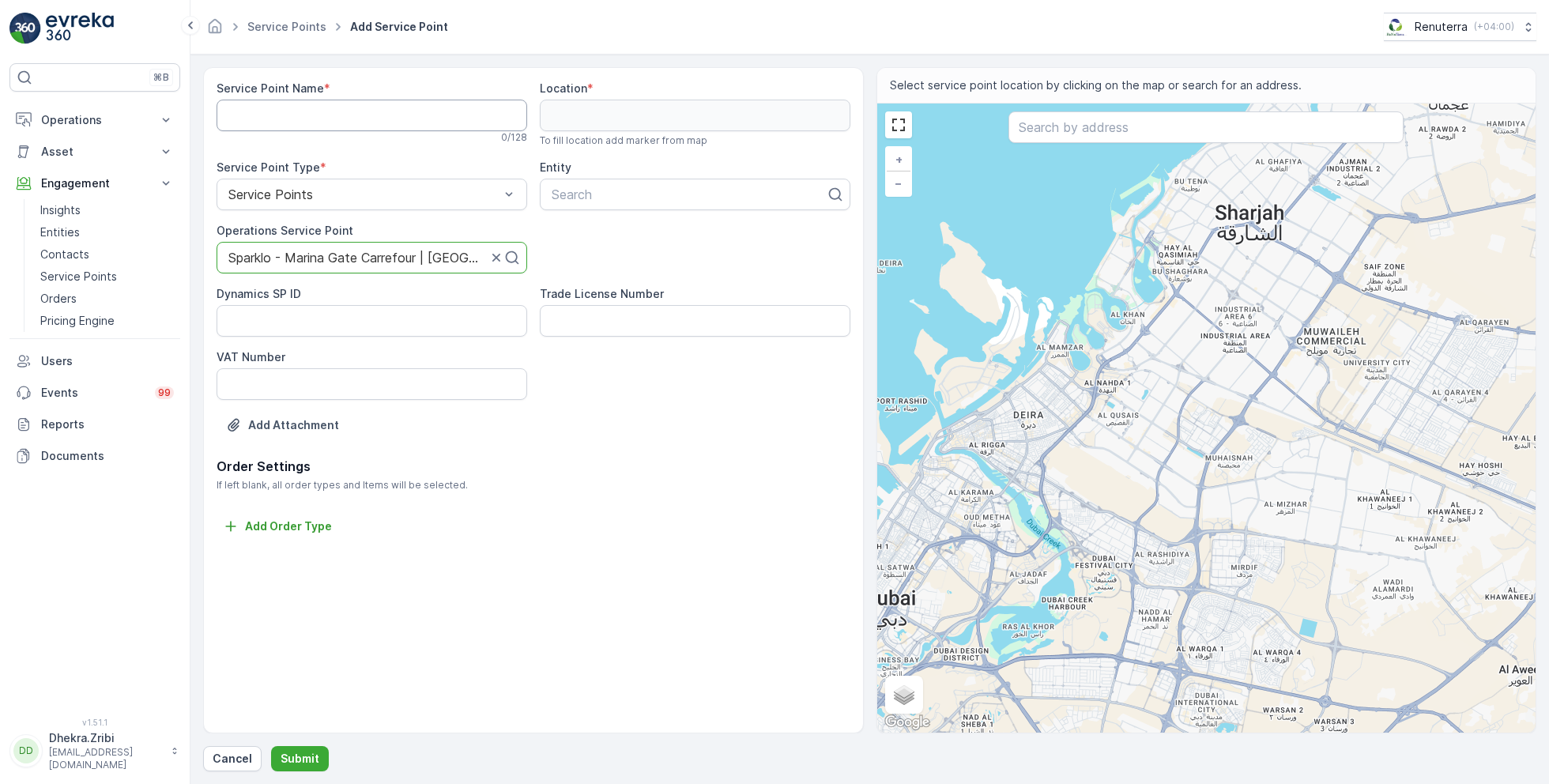
click at [398, 119] on Name "Service Point Name" at bounding box center [372, 116] width 310 height 32
paste Name "Sparklo - Marina Gate Carrefour | [GEOGRAPHIC_DATA]"
type Name "Sparklo - Marina Gate Carrefour | [GEOGRAPHIC_DATA]"
click at [591, 191] on div at bounding box center [689, 195] width 278 height 14
type input "spark"
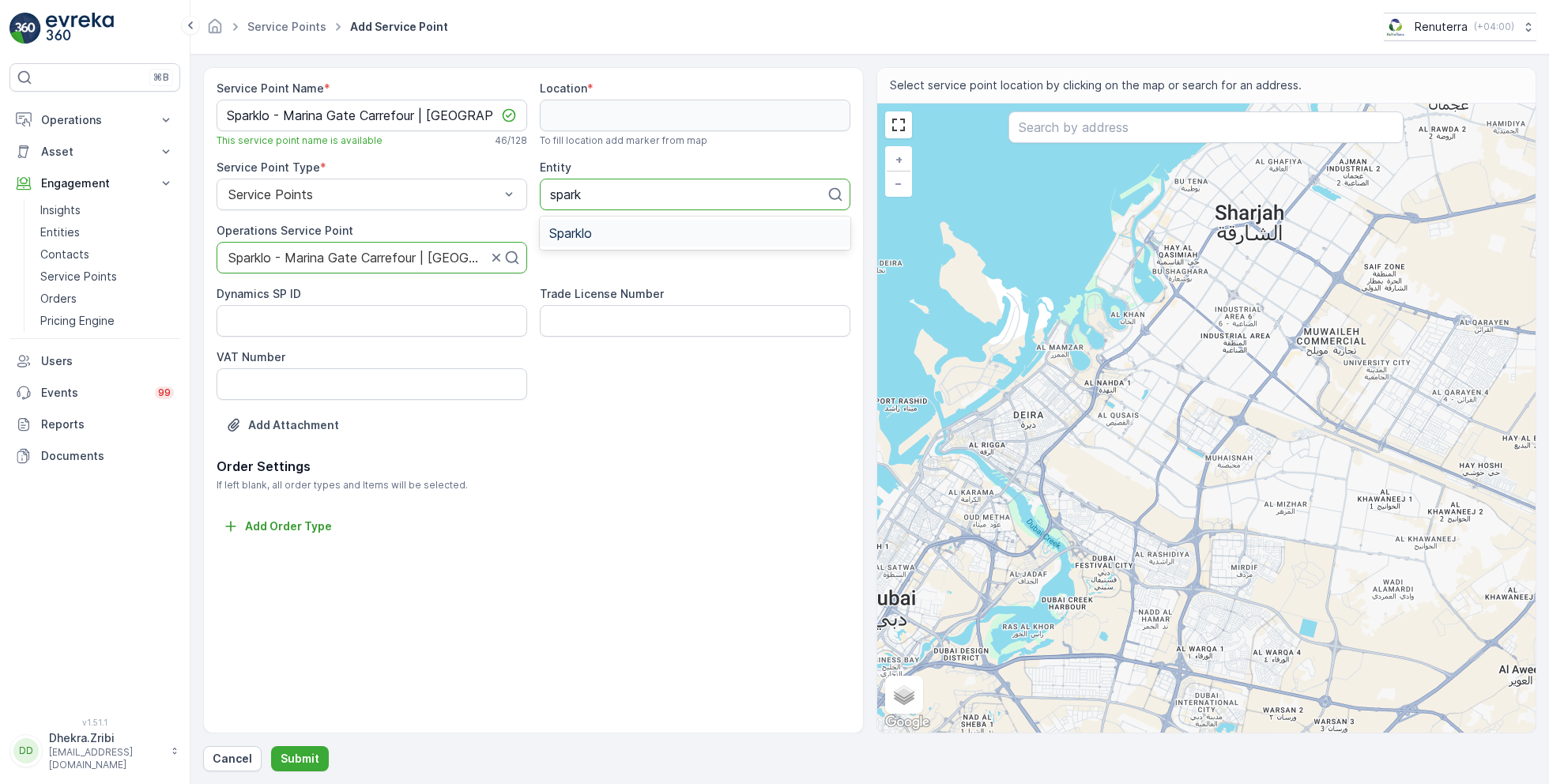
click at [639, 229] on div "Sparklo" at bounding box center [695, 233] width 292 height 14
click at [1075, 132] on input "text" at bounding box center [1205, 127] width 395 height 32
paste input "Star King Movers"
type input "Star King Movers"
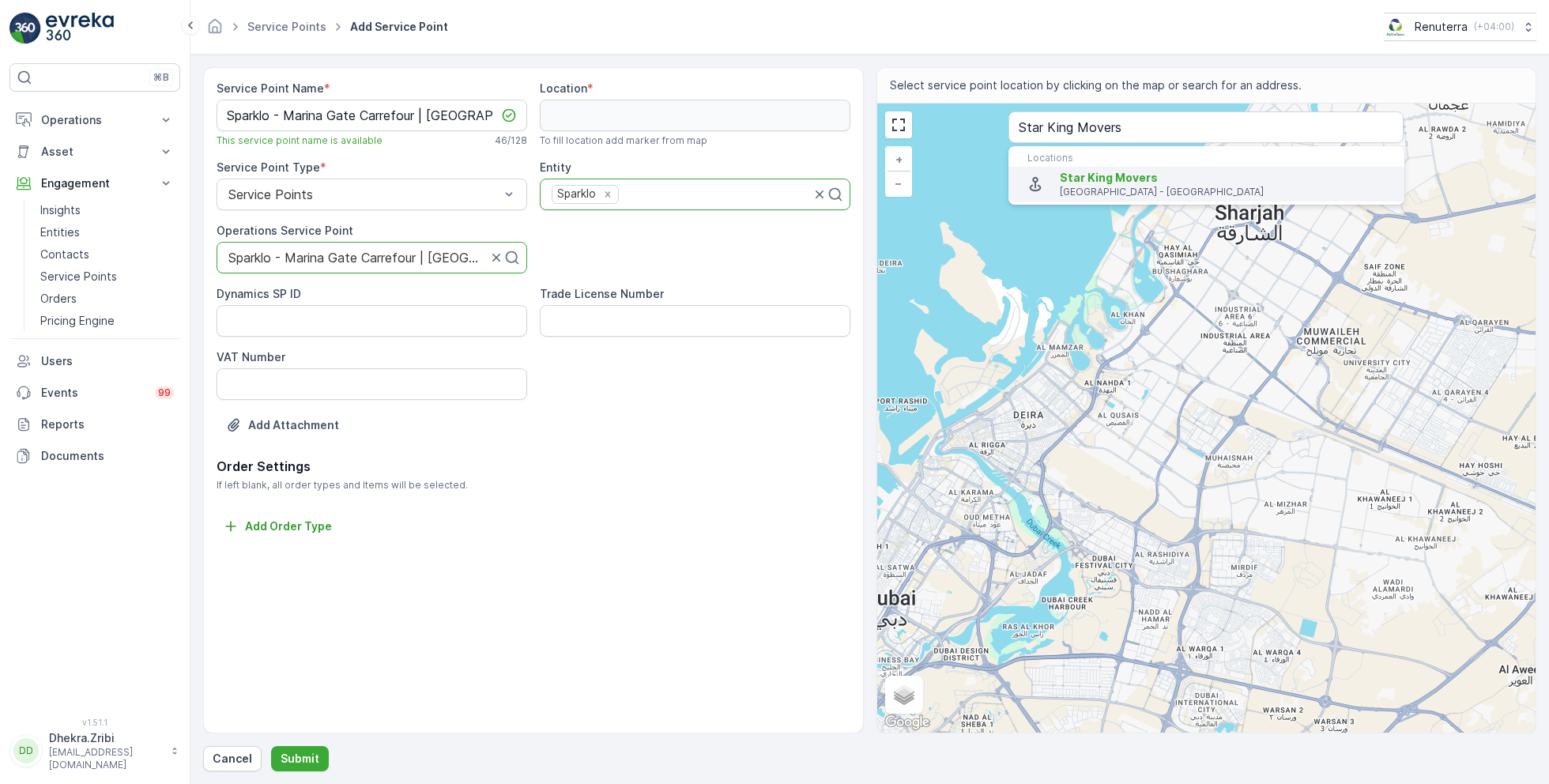
click at [1109, 186] on p "Dubai - United Arab Emirates" at bounding box center [1225, 192] width 332 height 13
type input "25.0868125,55.1464375"
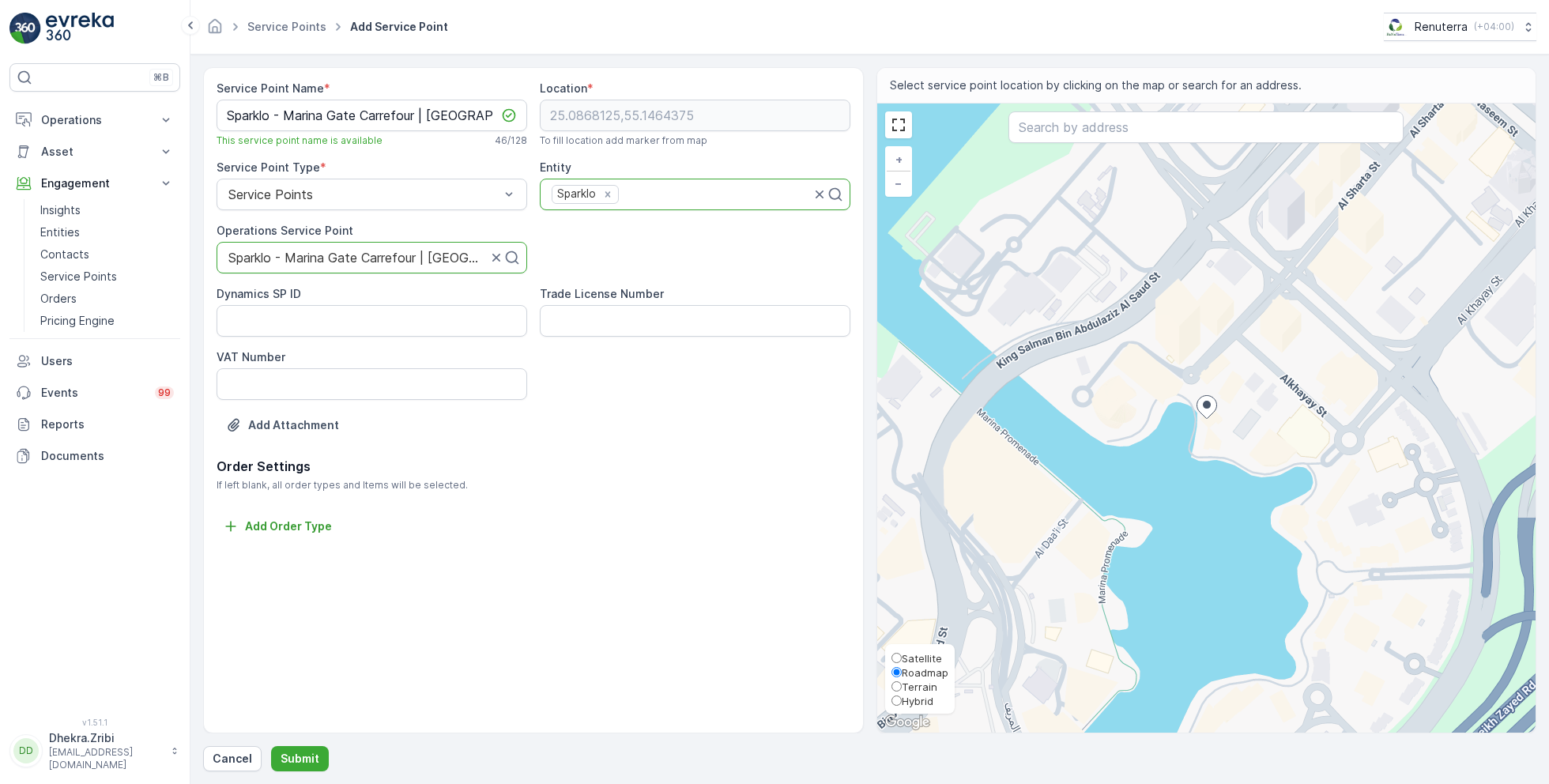
click at [915, 659] on span "Satellite" at bounding box center [921, 658] width 40 height 13
click at [902, 659] on input "Satellite" at bounding box center [897, 657] width 10 height 10
radio input "true"
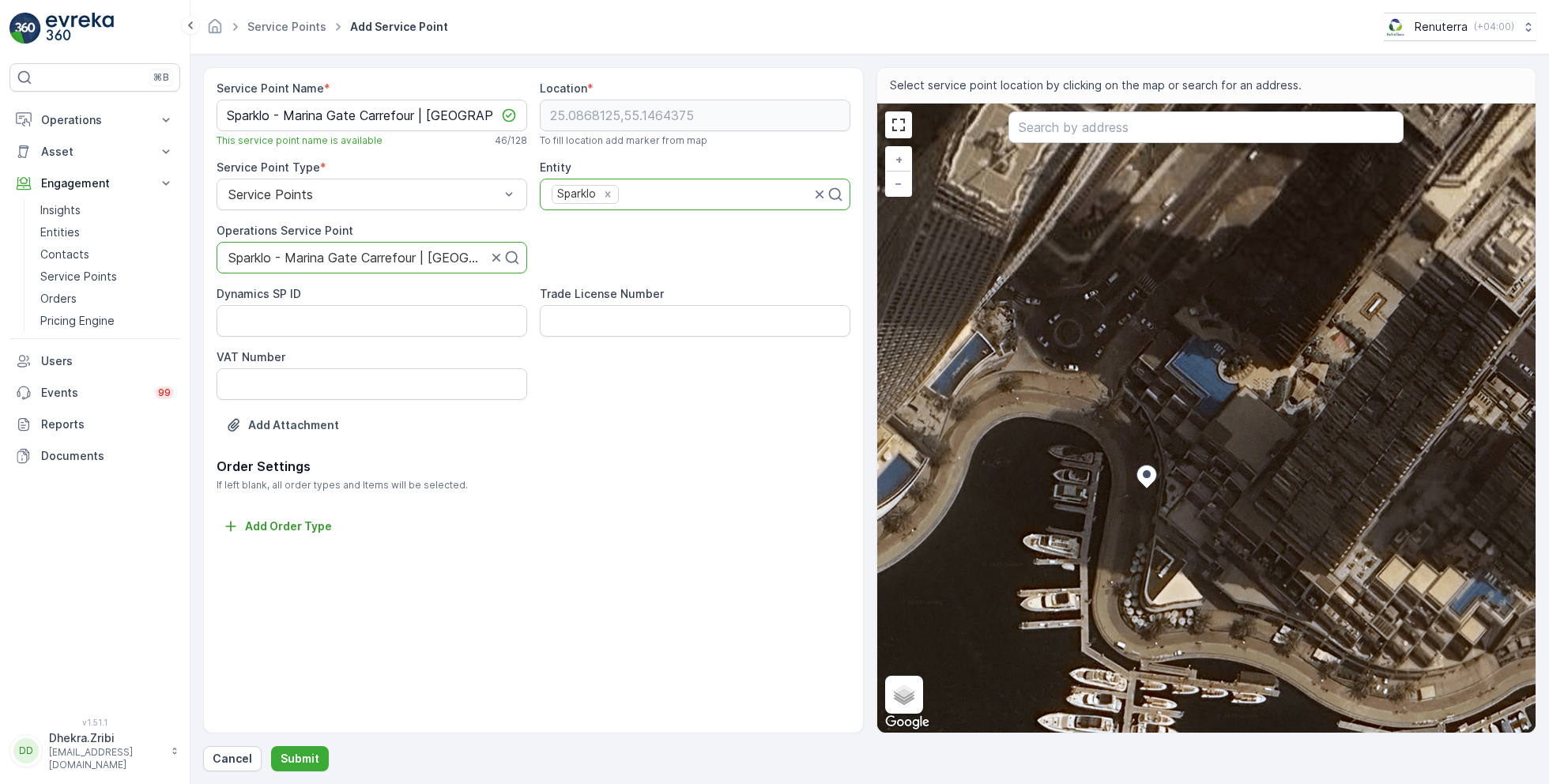
drag, startPoint x: 1175, startPoint y: 319, endPoint x: 1164, endPoint y: 516, distance: 197.3
click at [1164, 518] on div "+ − Satellite Roadmap Terrain Hybrid Leaflet Keyboard shortcuts Map Data Imager…" at bounding box center [1207, 418] width 659 height 629
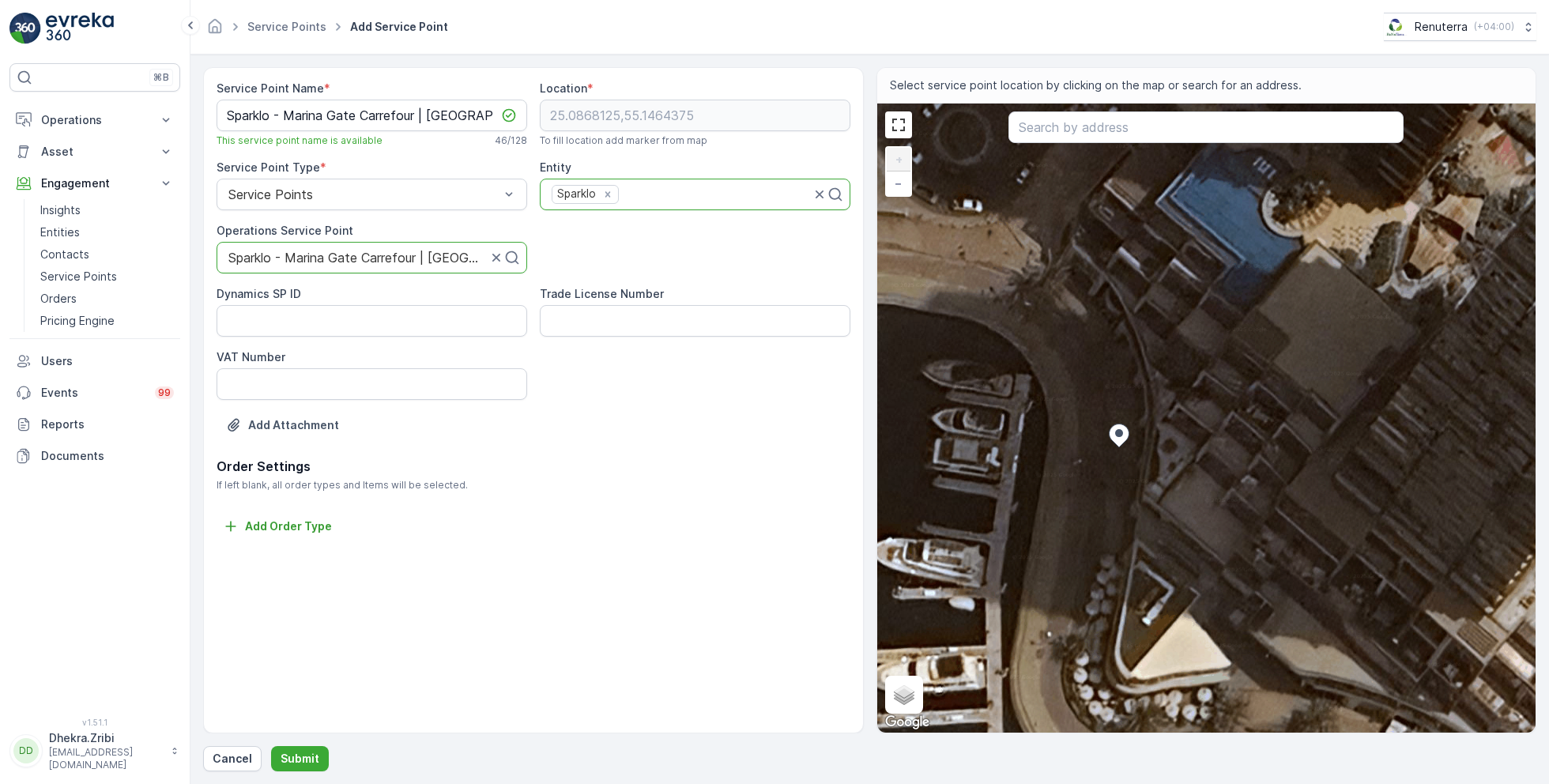
click at [1183, 371] on div "+ − Satellite Roadmap Terrain Hybrid Leaflet Keyboard shortcuts Map Data Imager…" at bounding box center [1207, 418] width 659 height 629
type input "25.08692685838863,55.146545589503425"
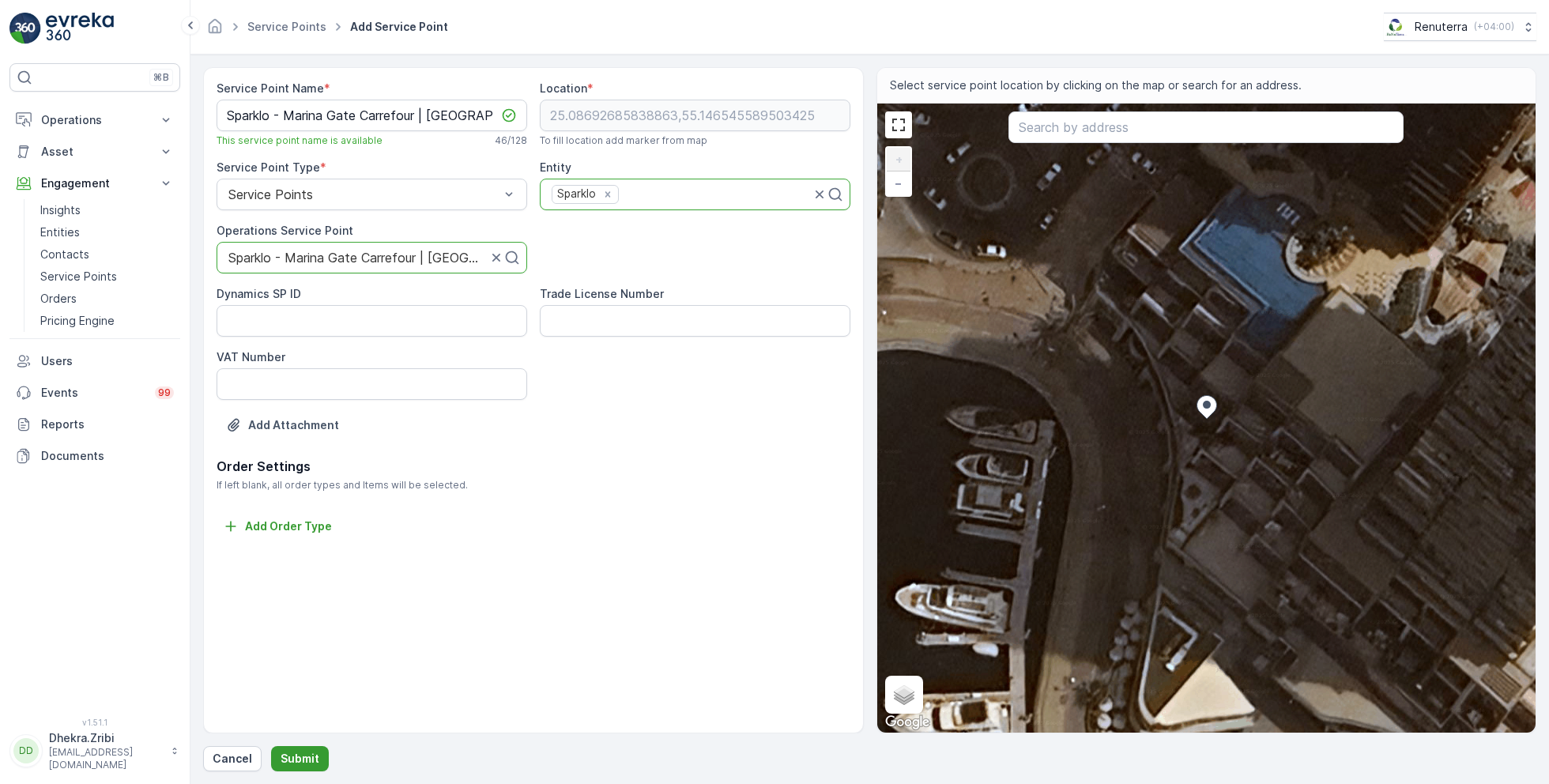
click at [300, 759] on p "Submit" at bounding box center [300, 759] width 39 height 16
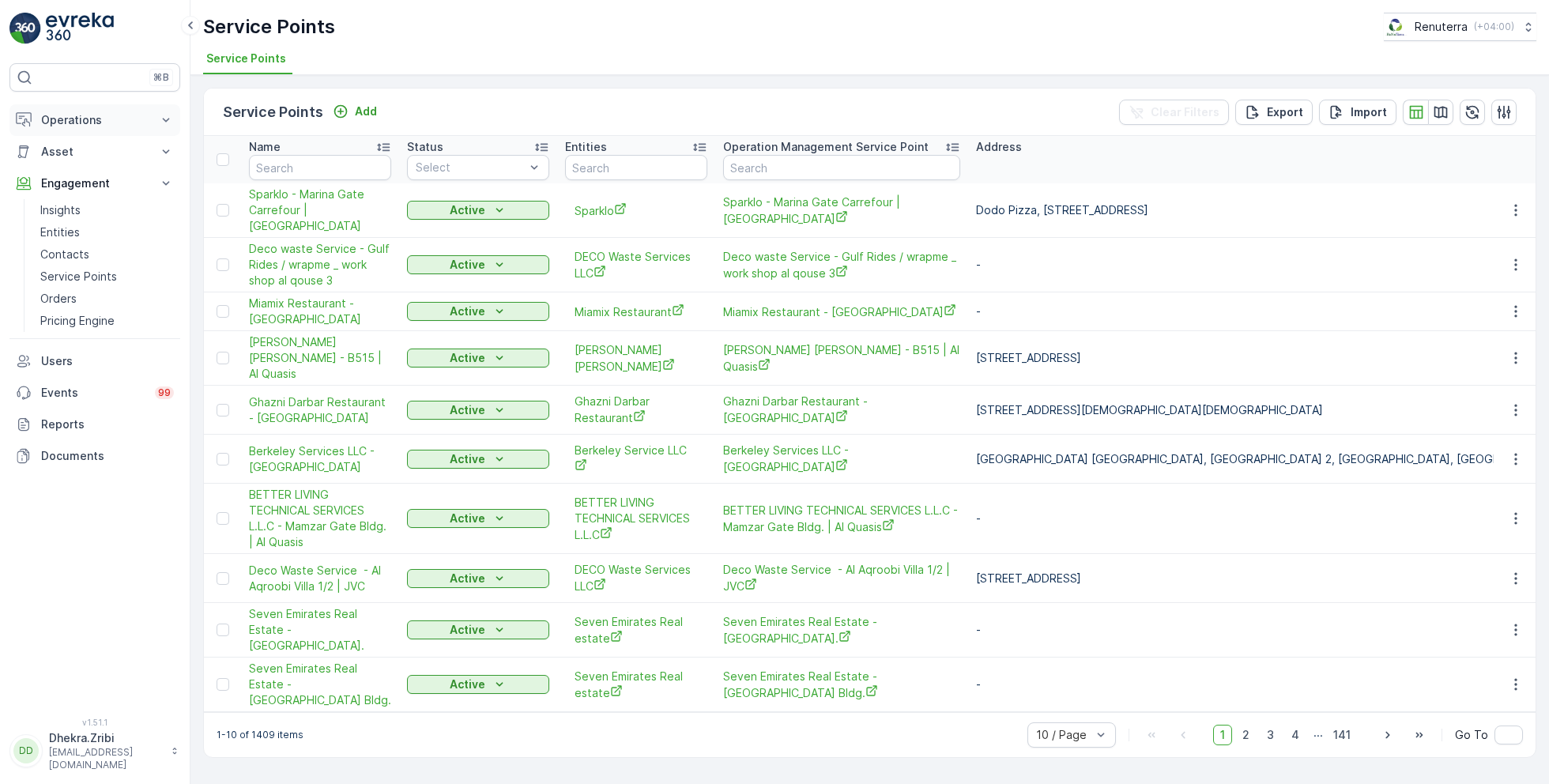
click at [64, 113] on p "Operations" at bounding box center [95, 120] width 108 height 16
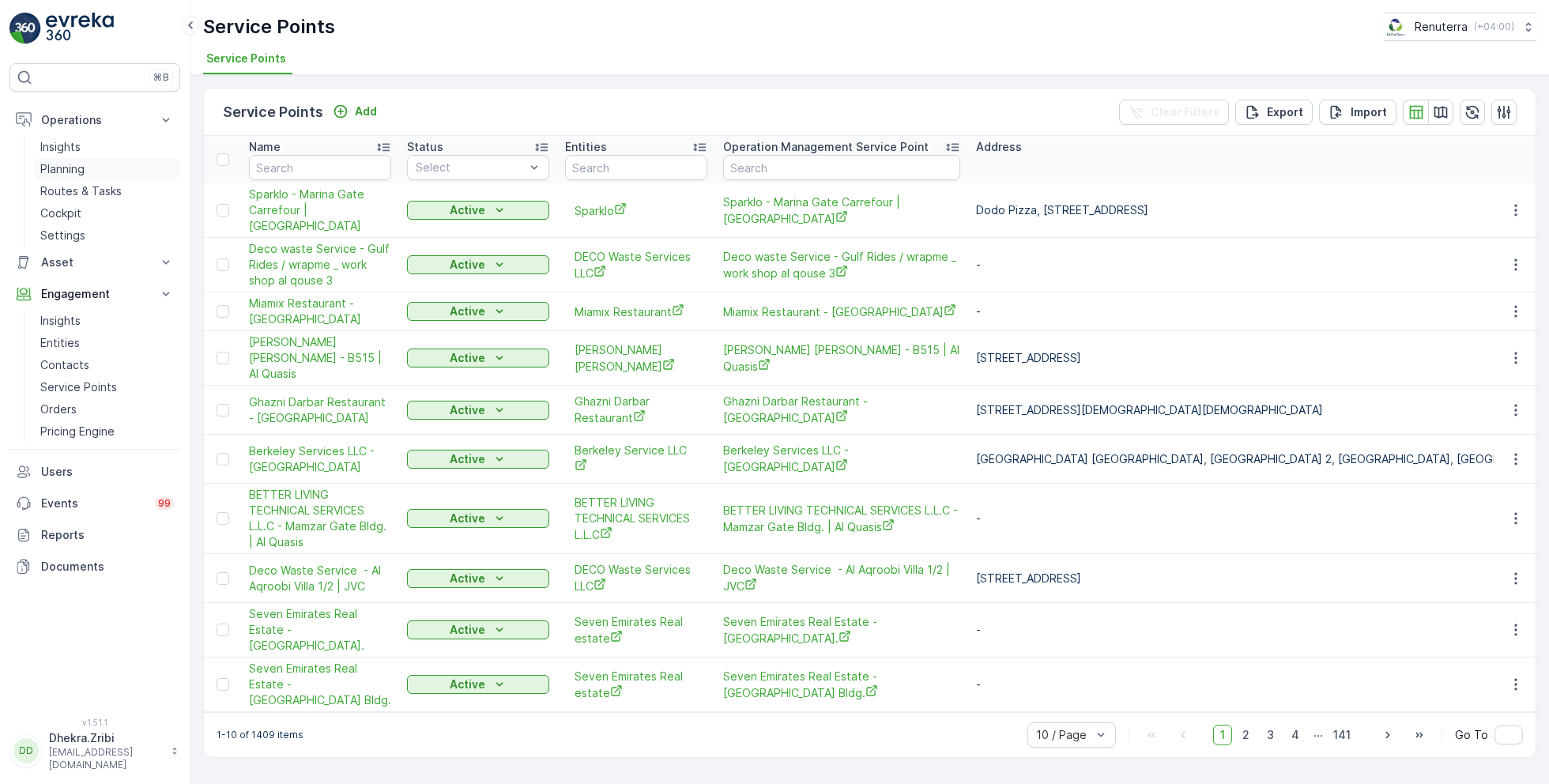
click at [67, 170] on p "Planning" at bounding box center [63, 169] width 44 height 16
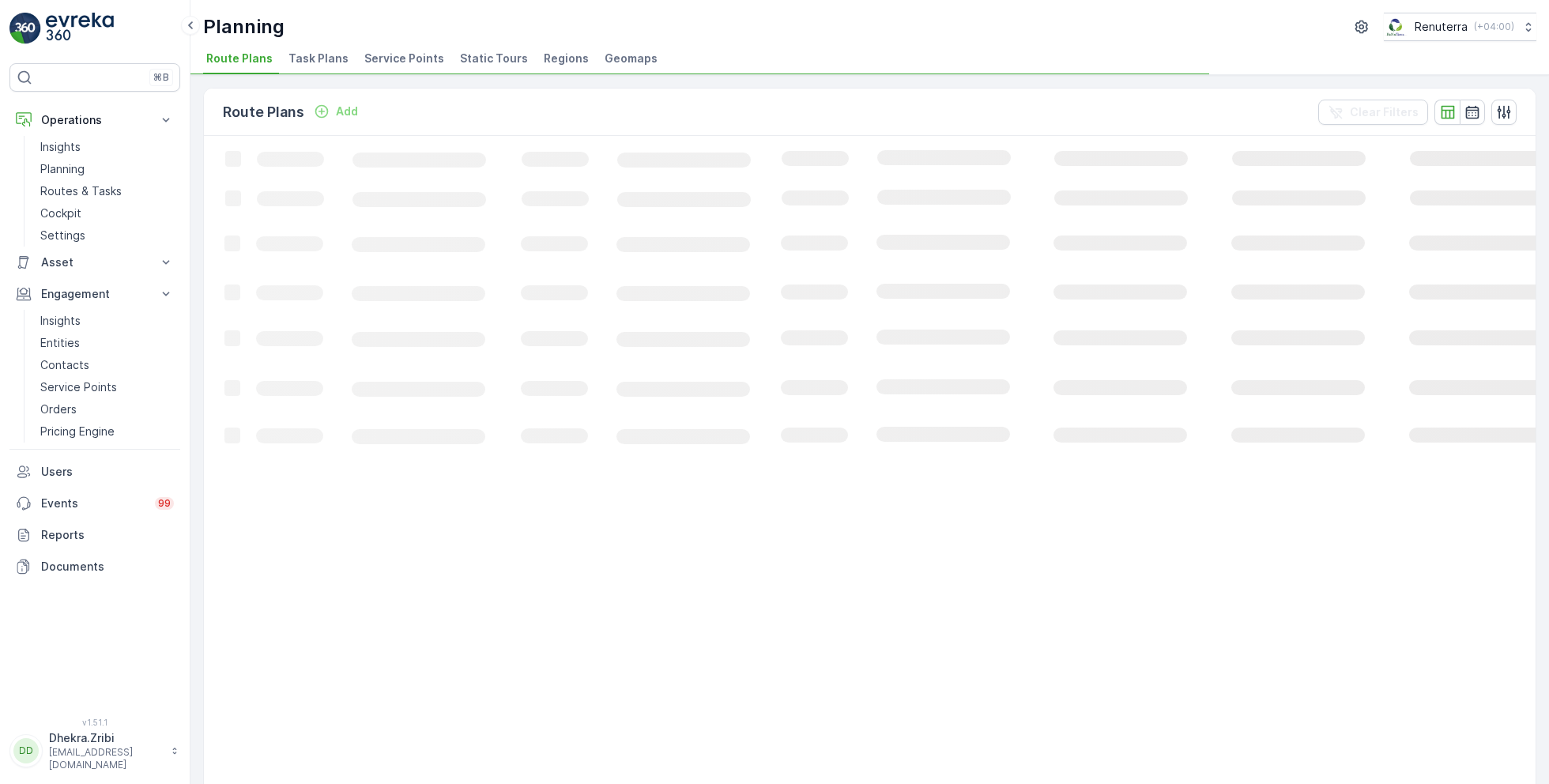
click at [411, 55] on span "Service Points" at bounding box center [404, 59] width 80 height 16
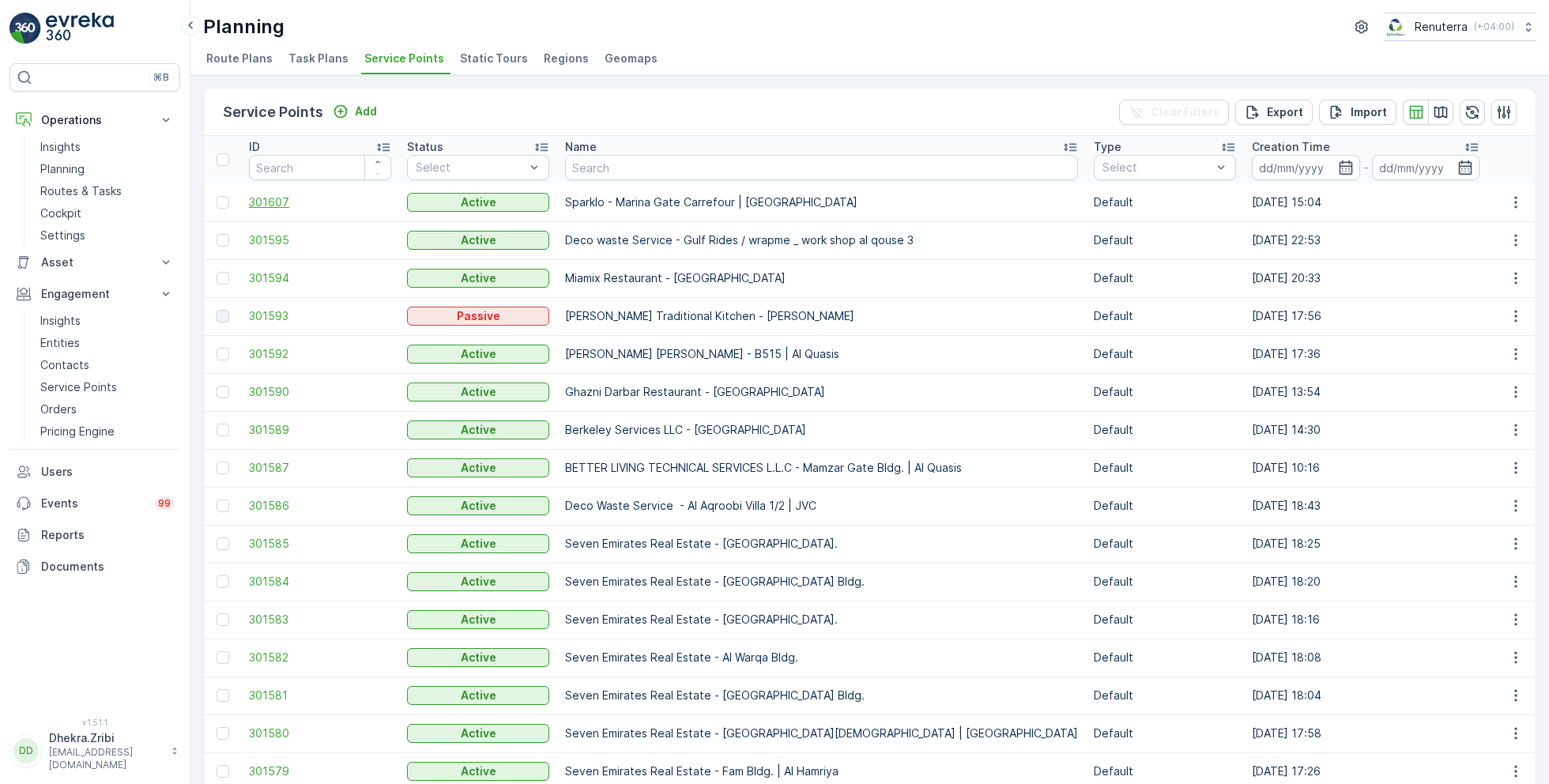
click at [268, 201] on span "301607" at bounding box center [321, 203] width 142 height 16
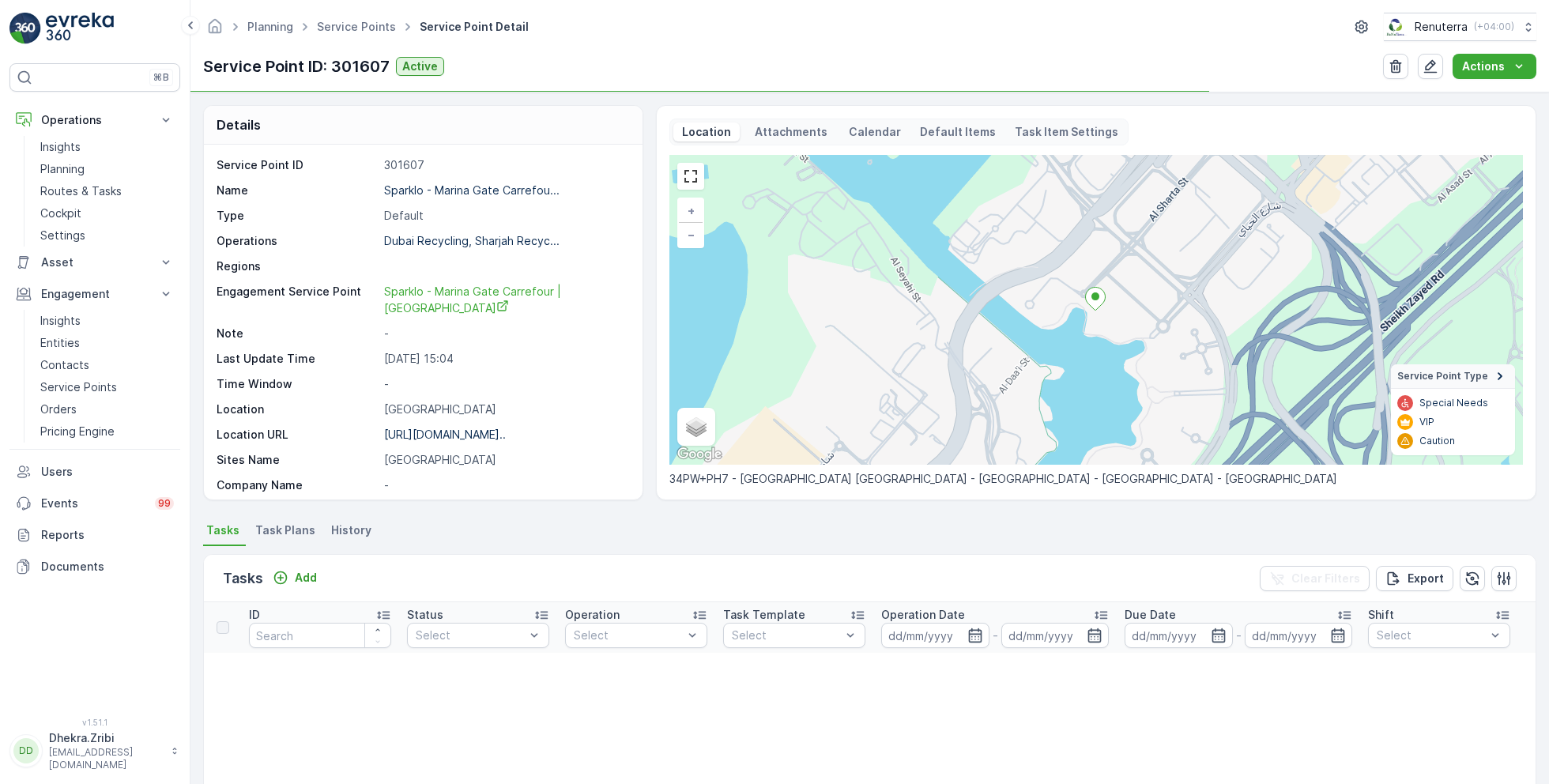
click at [295, 532] on span "Task Plans" at bounding box center [286, 530] width 60 height 16
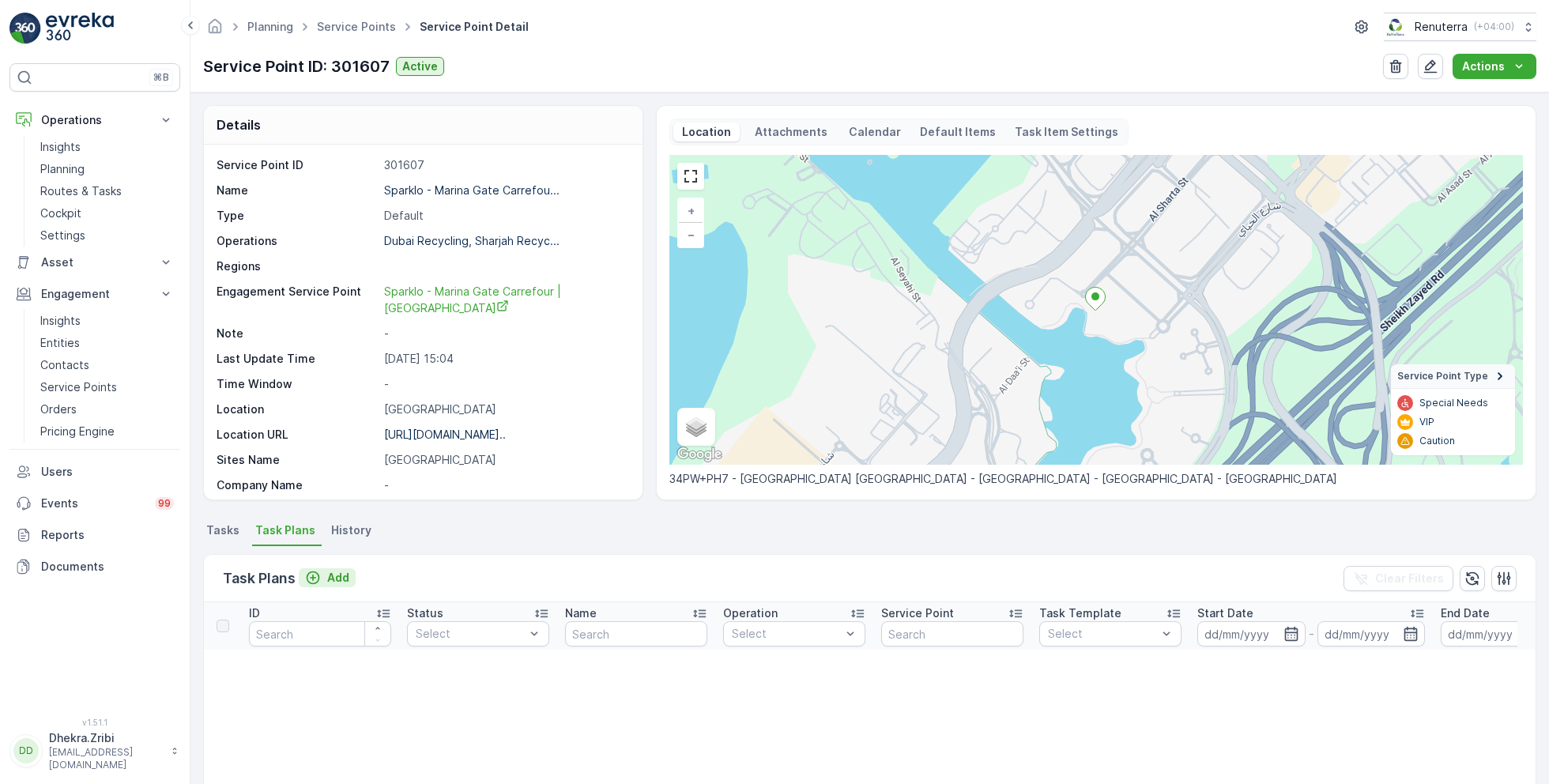
click at [335, 582] on p "Add" at bounding box center [338, 578] width 22 height 16
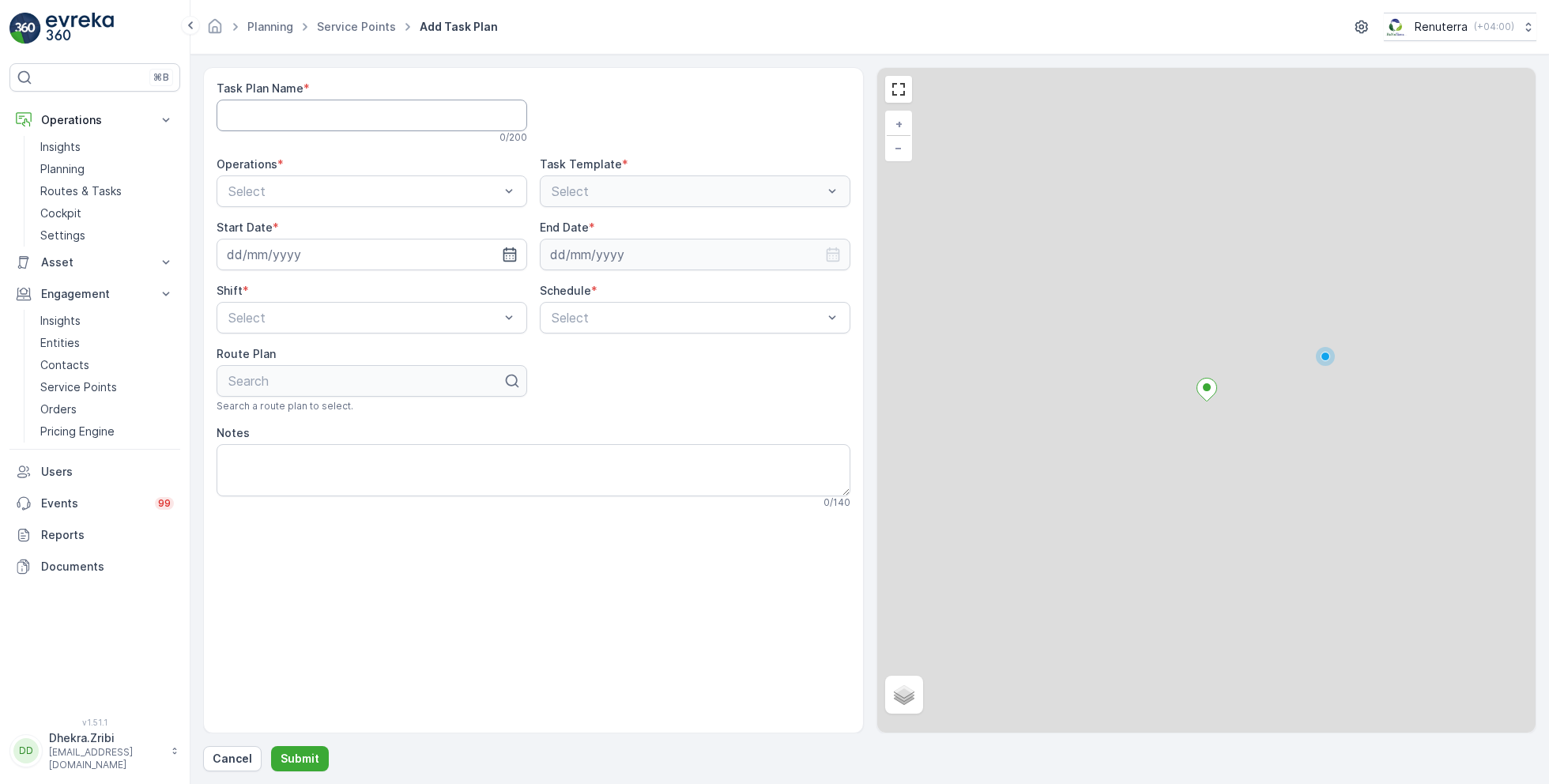
click at [305, 112] on Name "Task Plan Name" at bounding box center [372, 116] width 310 height 32
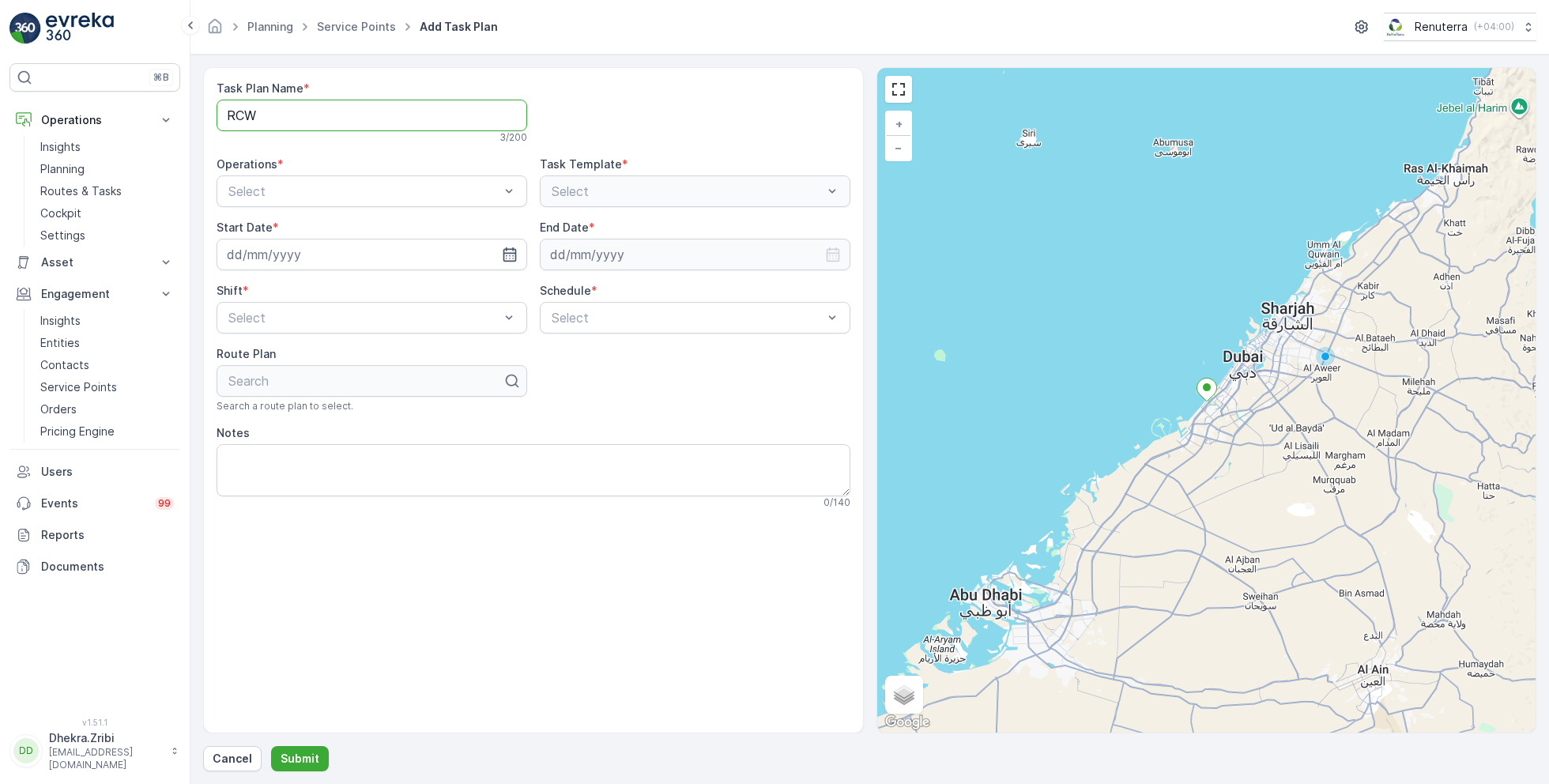
type Name "RCW002"
click at [302, 254] on span "Dubai Recycling" at bounding box center [273, 257] width 93 height 14
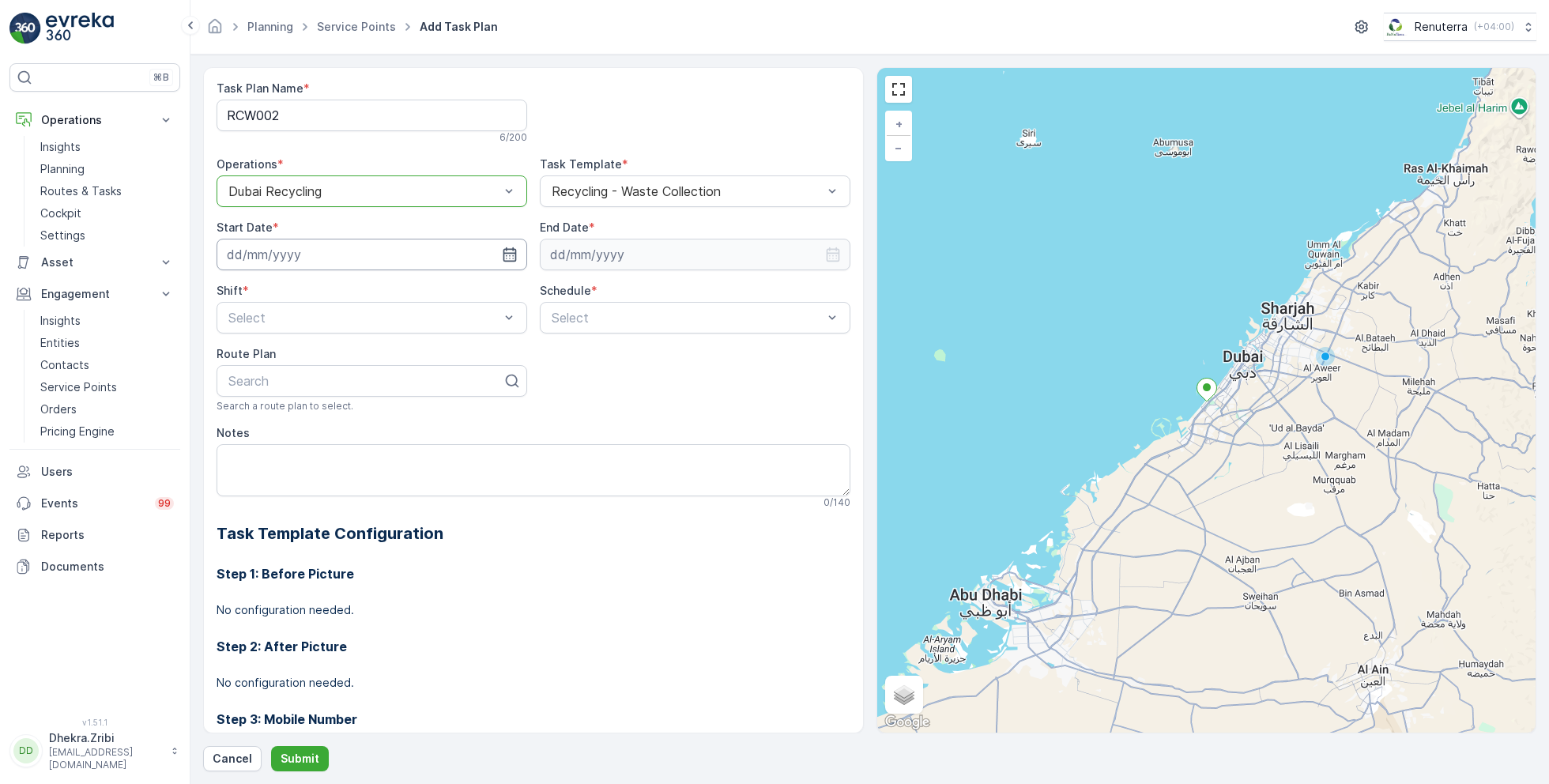
click at [469, 252] on input at bounding box center [372, 255] width 310 height 32
click at [379, 354] on div "3" at bounding box center [385, 354] width 25 height 25
type input "03.10.2025"
click at [604, 260] on input at bounding box center [695, 255] width 310 height 32
click at [586, 298] on p "October" at bounding box center [579, 292] width 45 height 16
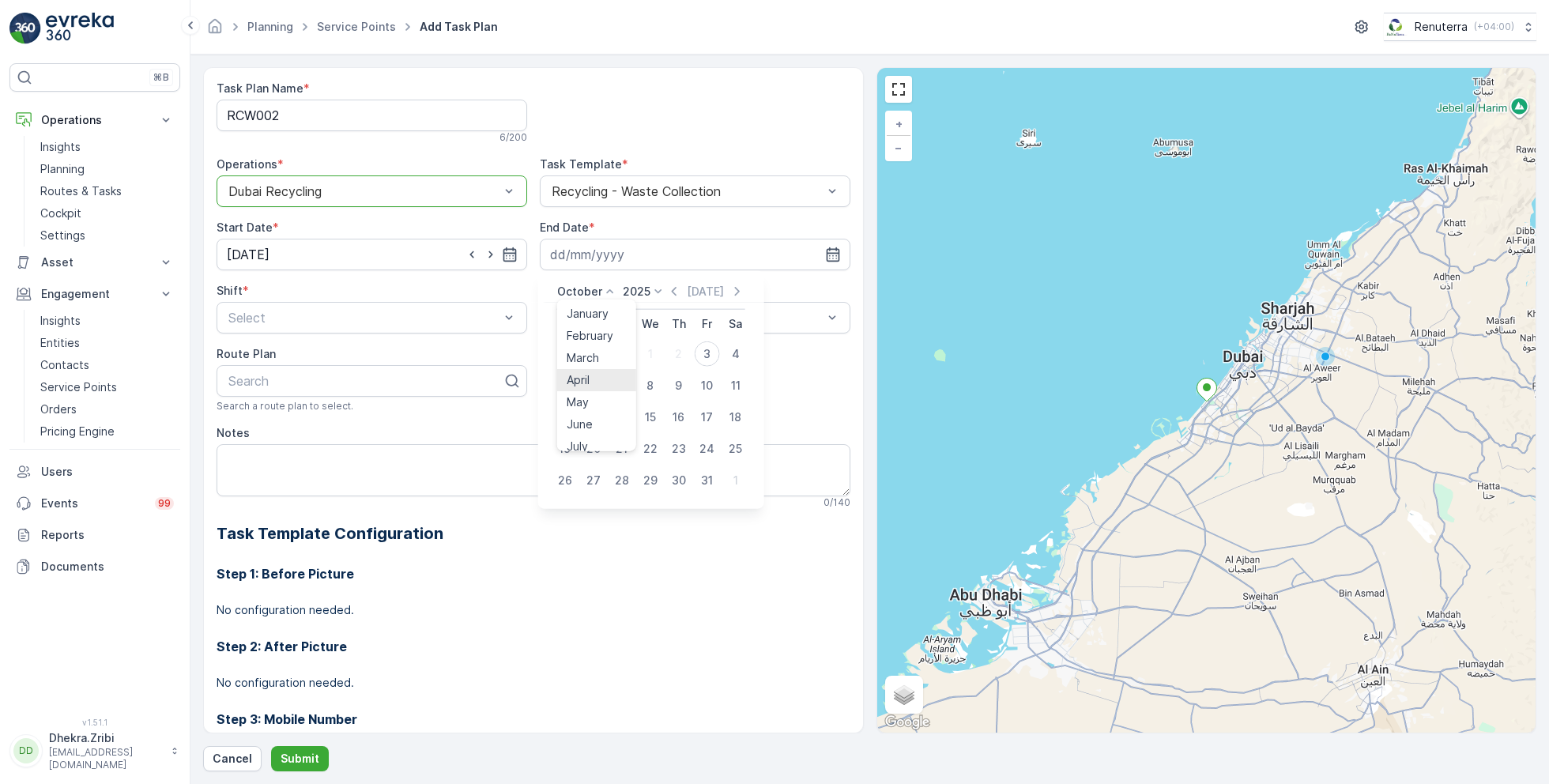
scroll to position [120, 0]
click at [599, 435] on span "December" at bounding box center [594, 437] width 55 height 16
click at [648, 480] on div "31" at bounding box center [651, 480] width 25 height 25
type input "31.12.2025"
click at [300, 378] on div "Night Shift" at bounding box center [372, 383] width 292 height 14
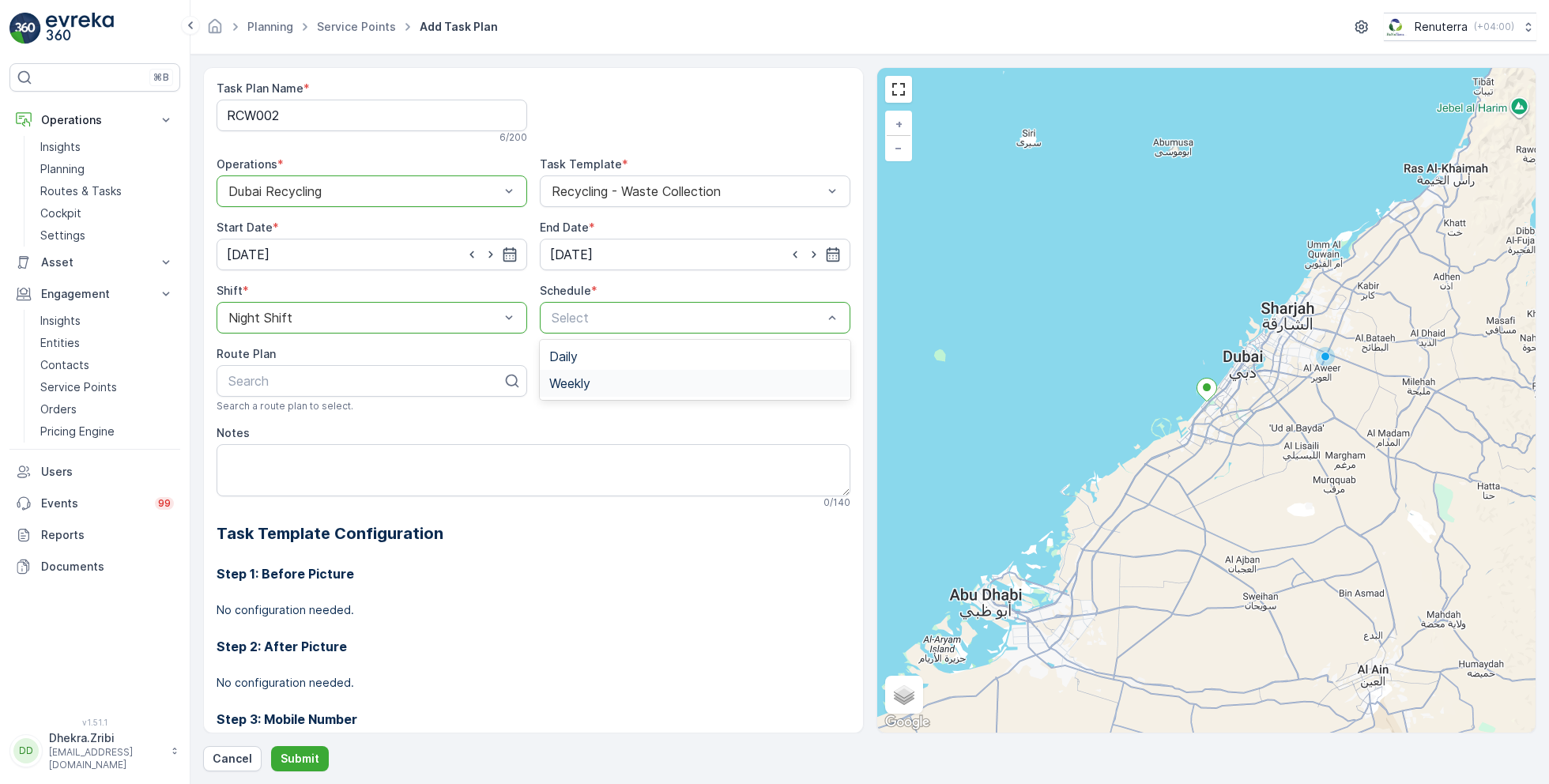
click at [572, 376] on span "Weekly" at bounding box center [570, 383] width 41 height 14
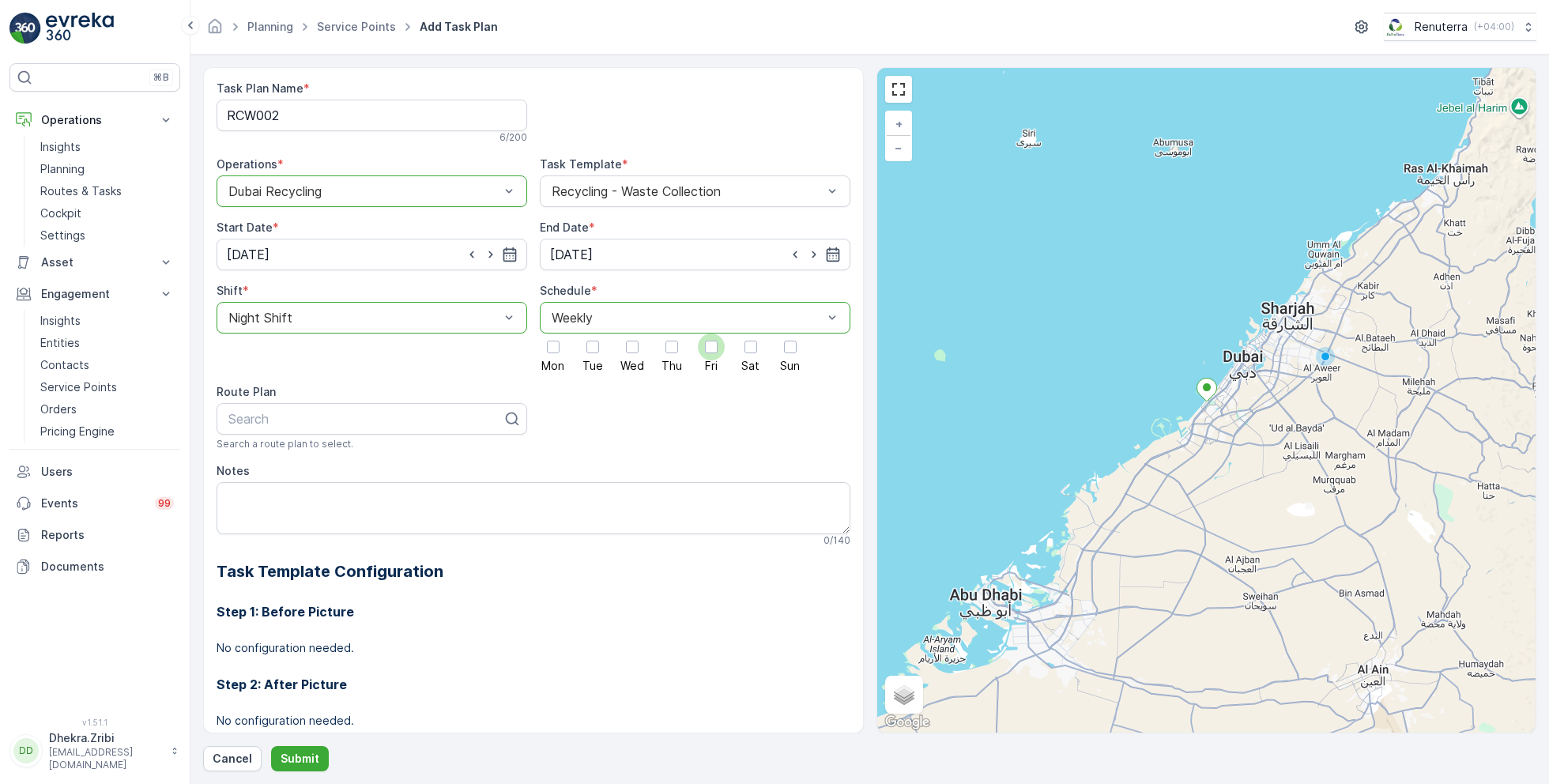
click at [712, 350] on div at bounding box center [712, 347] width 13 height 13
click at [712, 333] on input "Fri" at bounding box center [712, 333] width 0 height 0
type input "rcw"
click at [281, 484] on span "DRCW201" at bounding box center [256, 484] width 59 height 14
click at [293, 509] on textarea "Notes" at bounding box center [533, 508] width 634 height 52
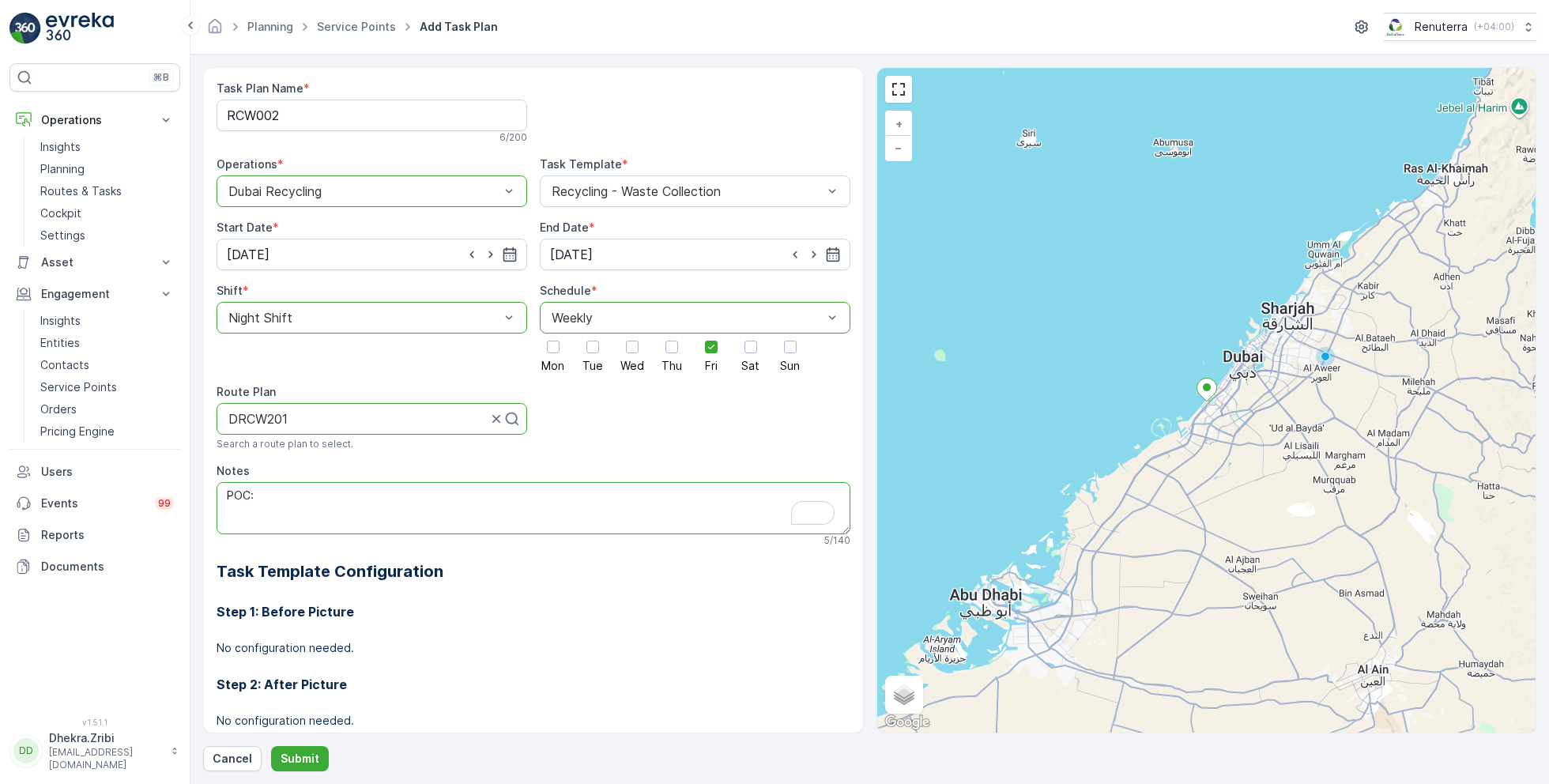
paste textarea "Aashin 0554113483"
type textarea "POC: Aashin 0554113483"
click at [302, 756] on p "Submit" at bounding box center [300, 759] width 39 height 16
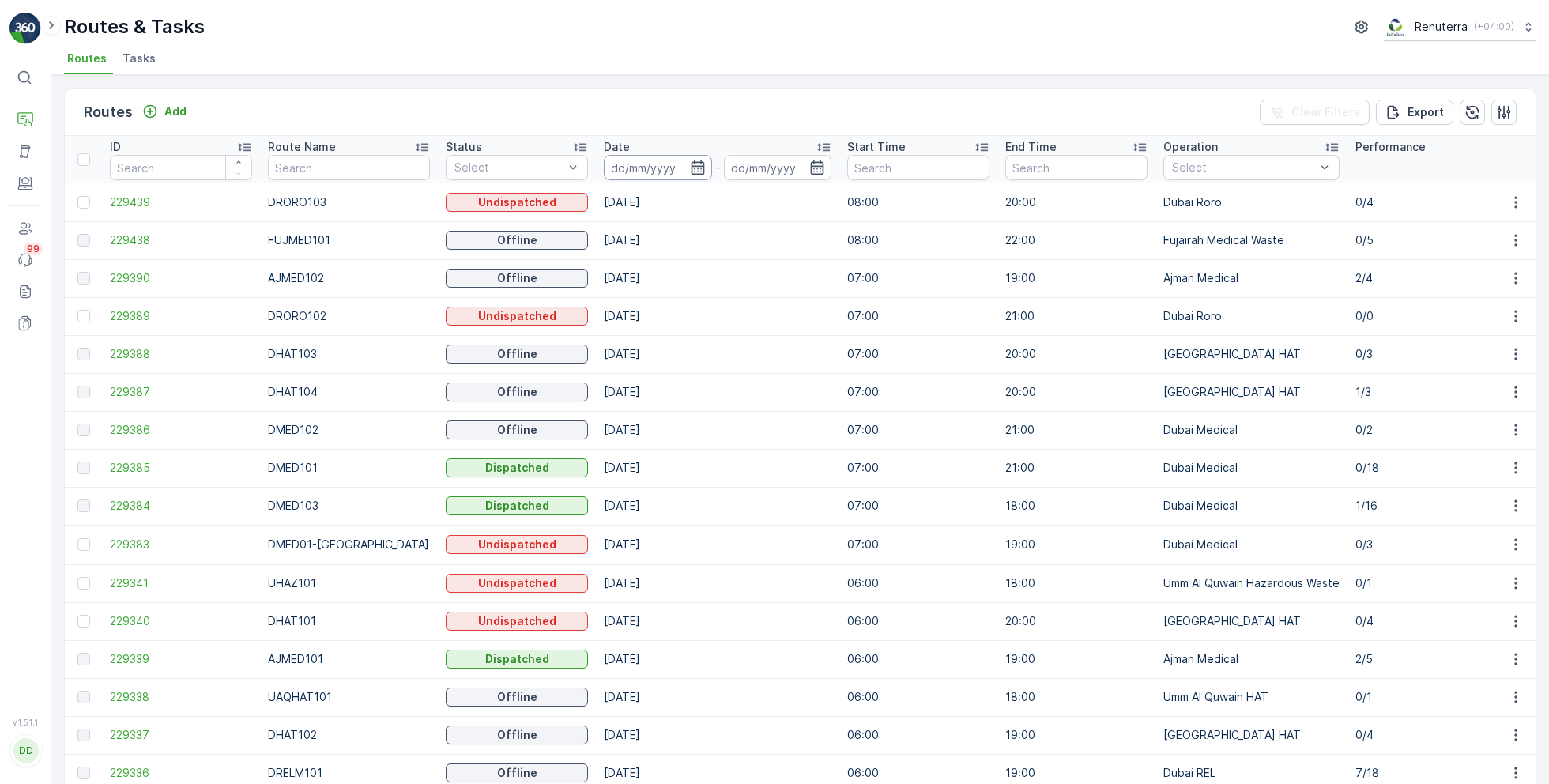
click at [686, 164] on input at bounding box center [658, 168] width 108 height 25
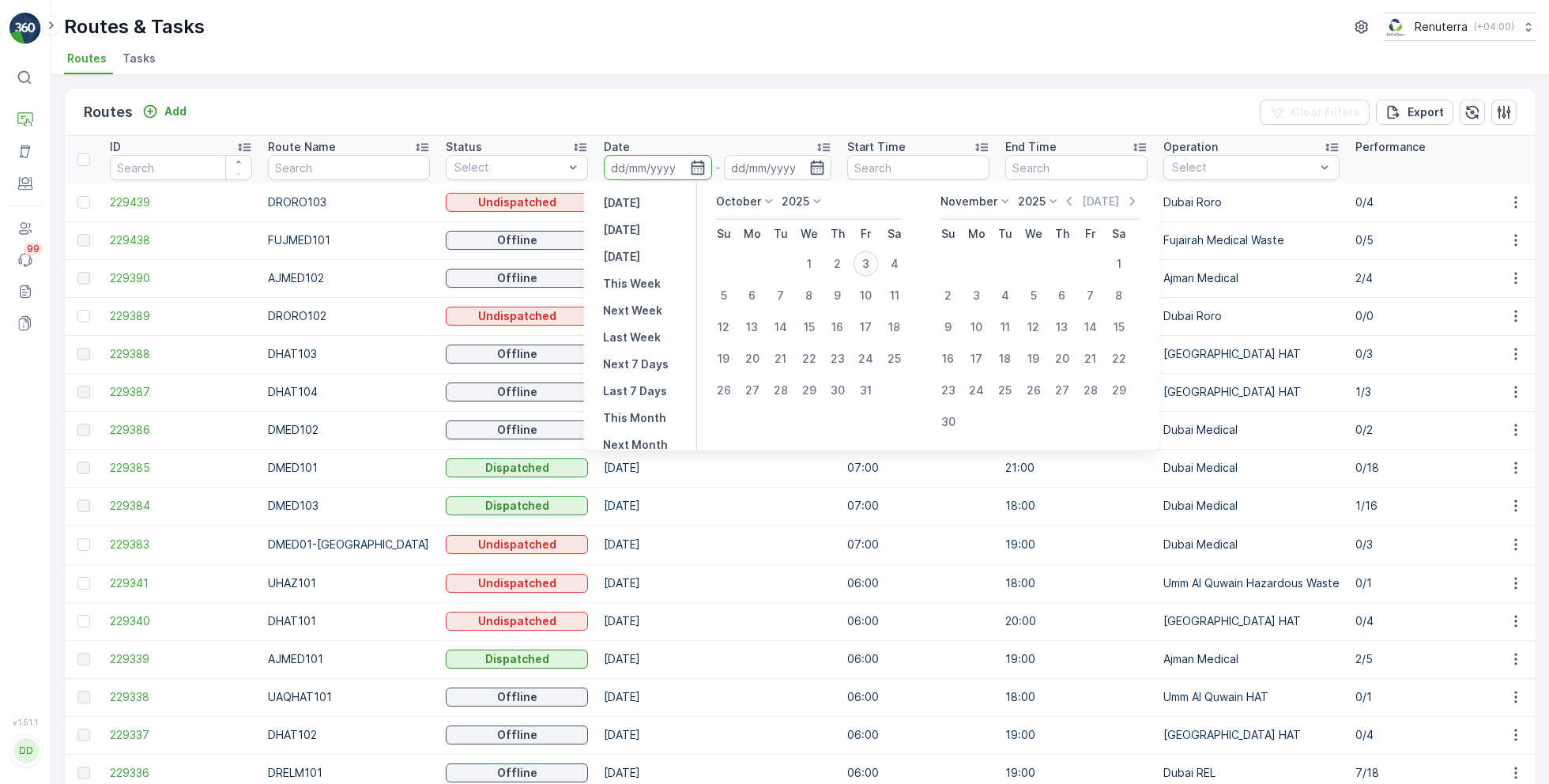
click at [869, 267] on div "3" at bounding box center [867, 264] width 25 height 25
type input "[DATE]"
click at [869, 267] on div "3" at bounding box center [867, 264] width 25 height 25
type input "[DATE]"
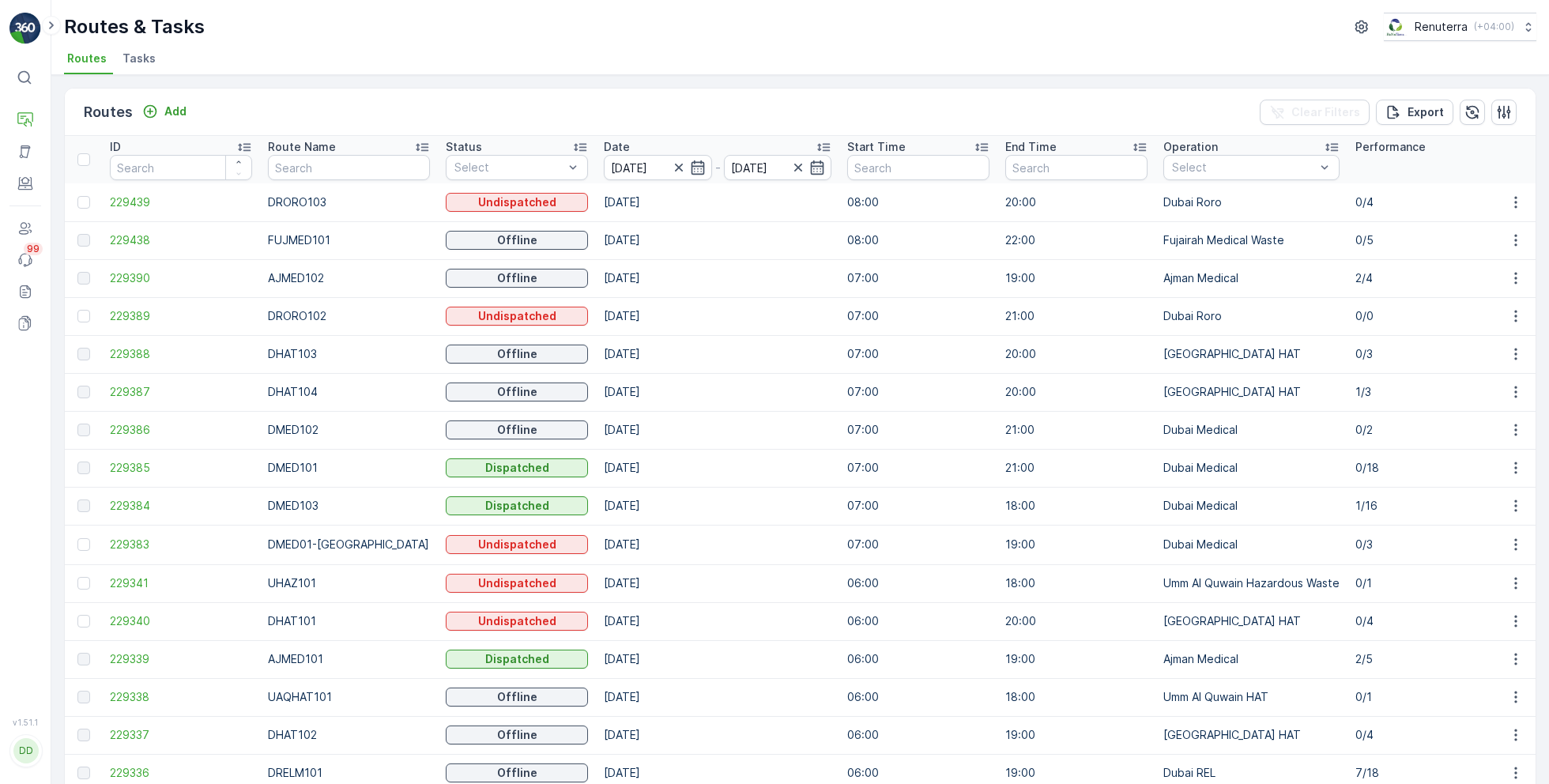
click at [644, 24] on div "Routes & Tasks Renuterra ( +04:00 )" at bounding box center [800, 27] width 1473 height 28
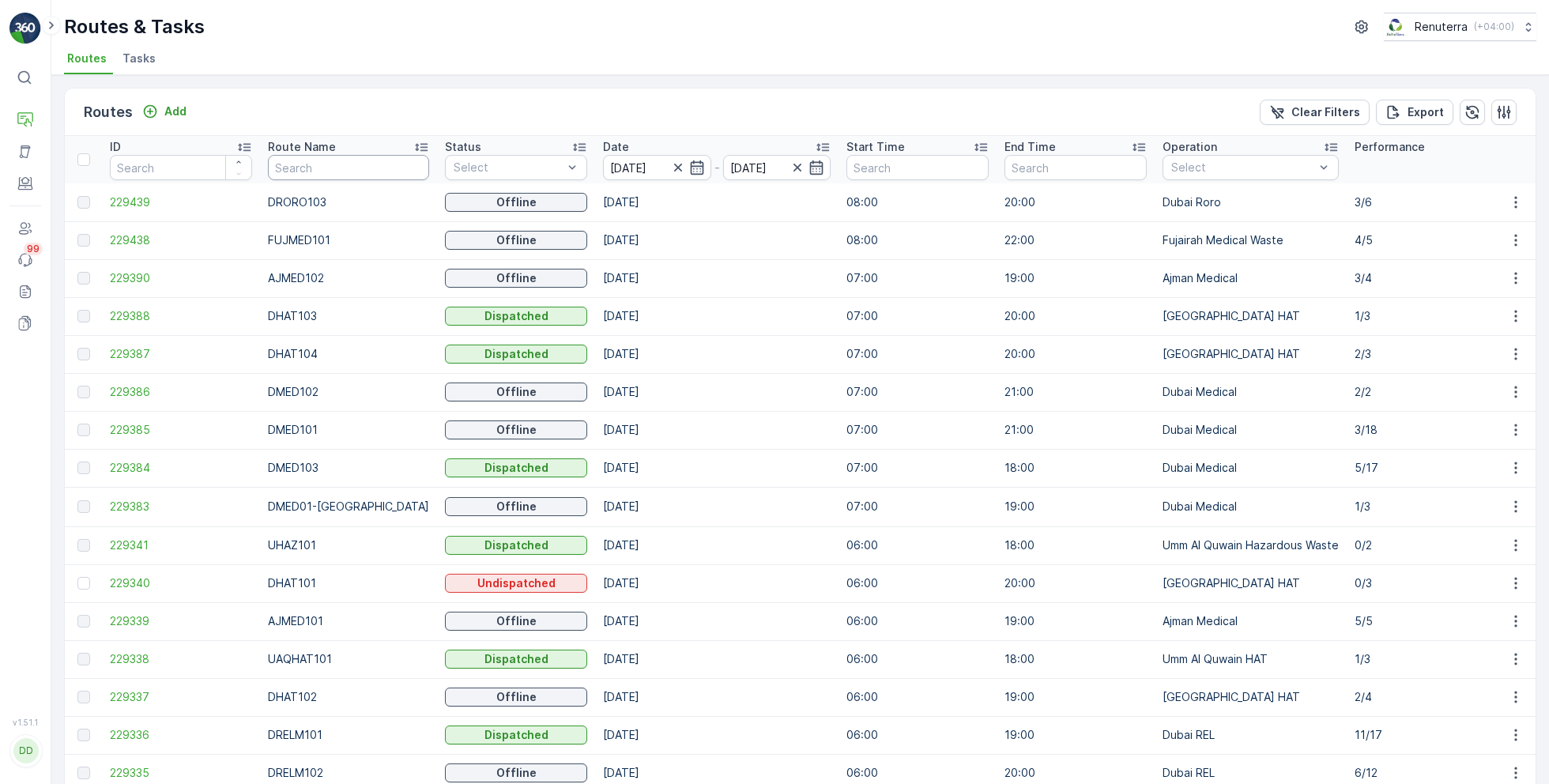
click at [333, 169] on input "text" at bounding box center [349, 168] width 161 height 25
type input "rel"
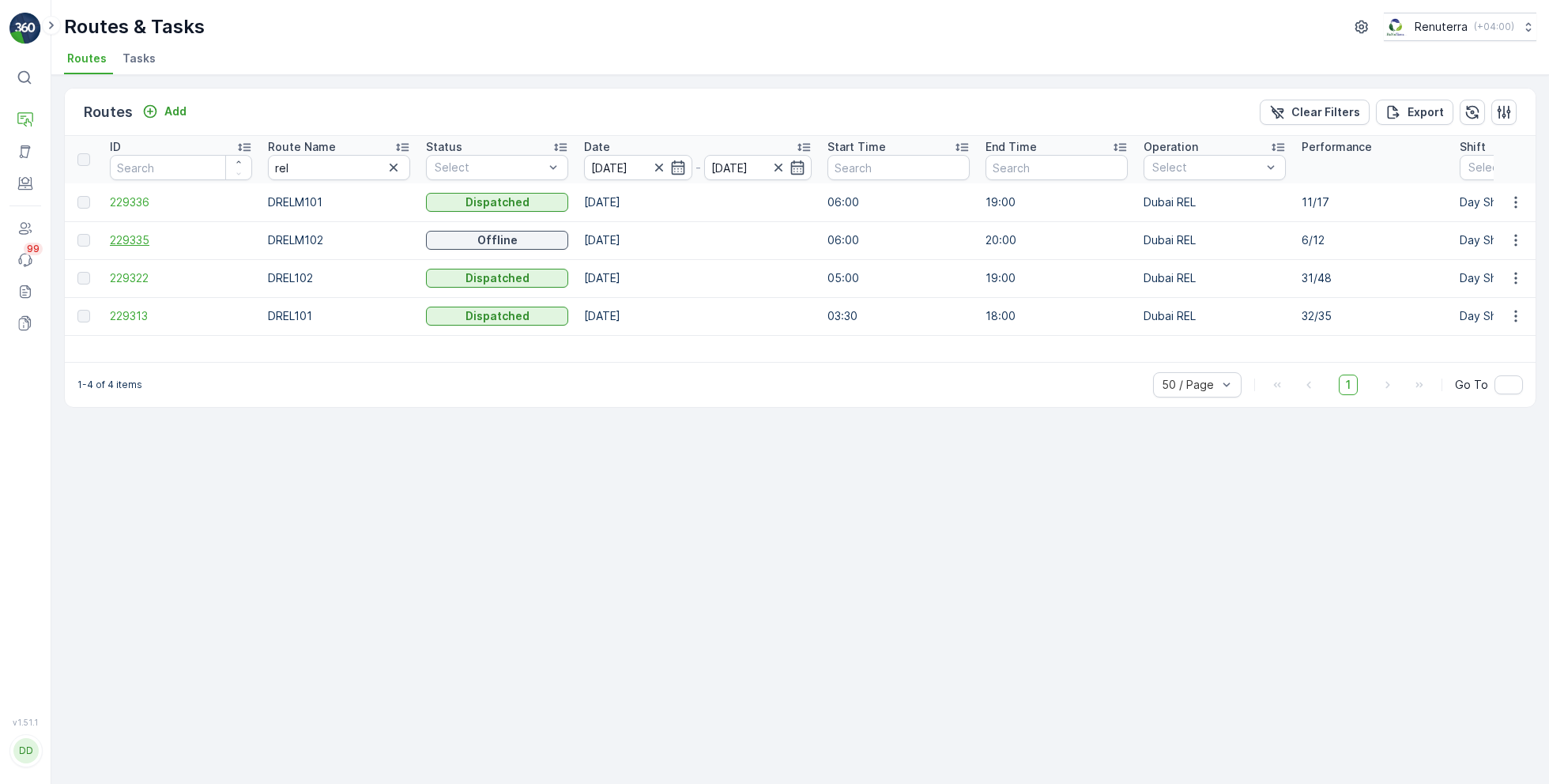
click at [143, 238] on span "229335" at bounding box center [181, 241] width 142 height 16
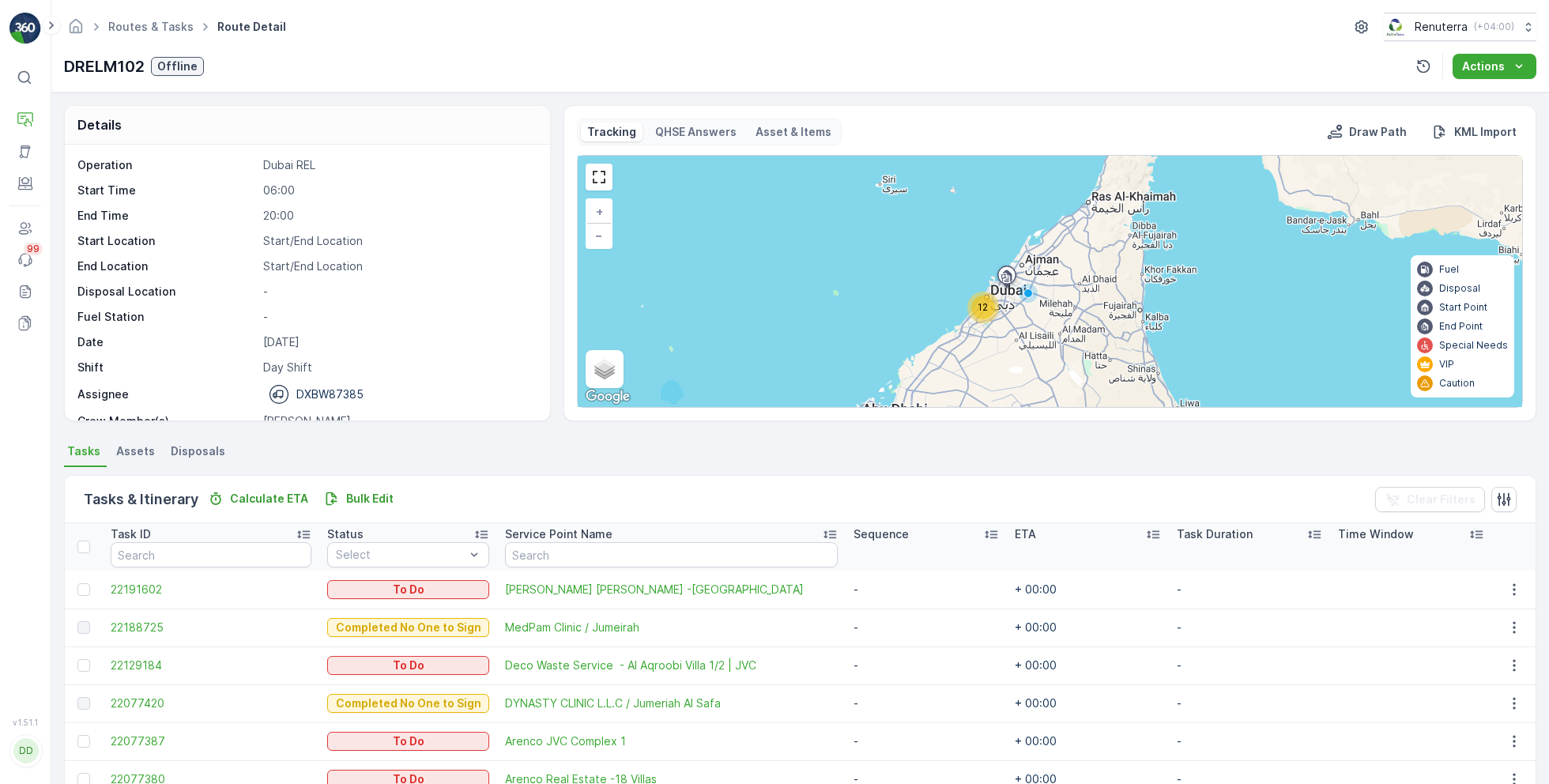
click at [978, 308] on span "12" at bounding box center [982, 306] width 10 height 12
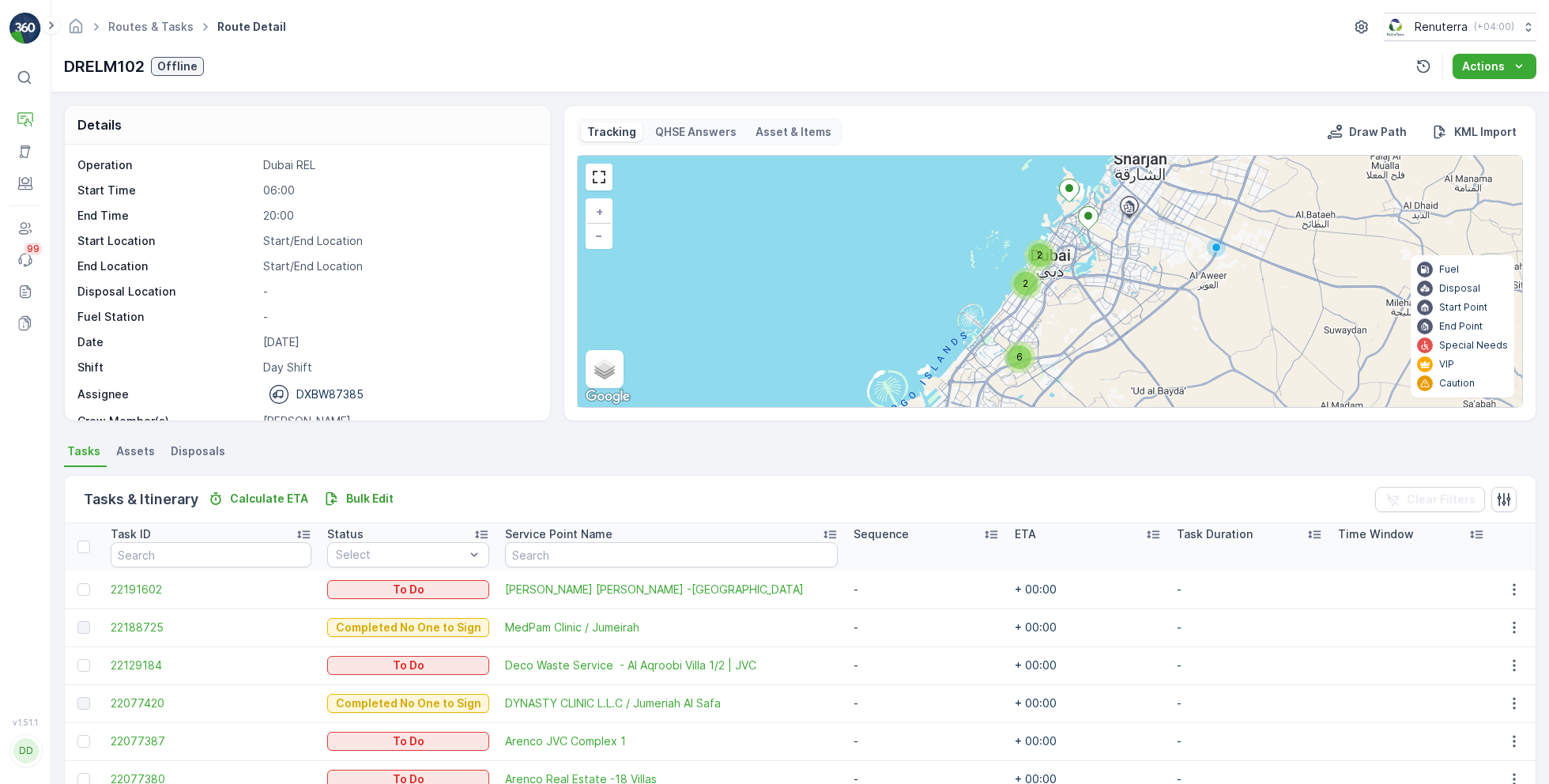
click at [1016, 356] on span "6" at bounding box center [1019, 356] width 6 height 12
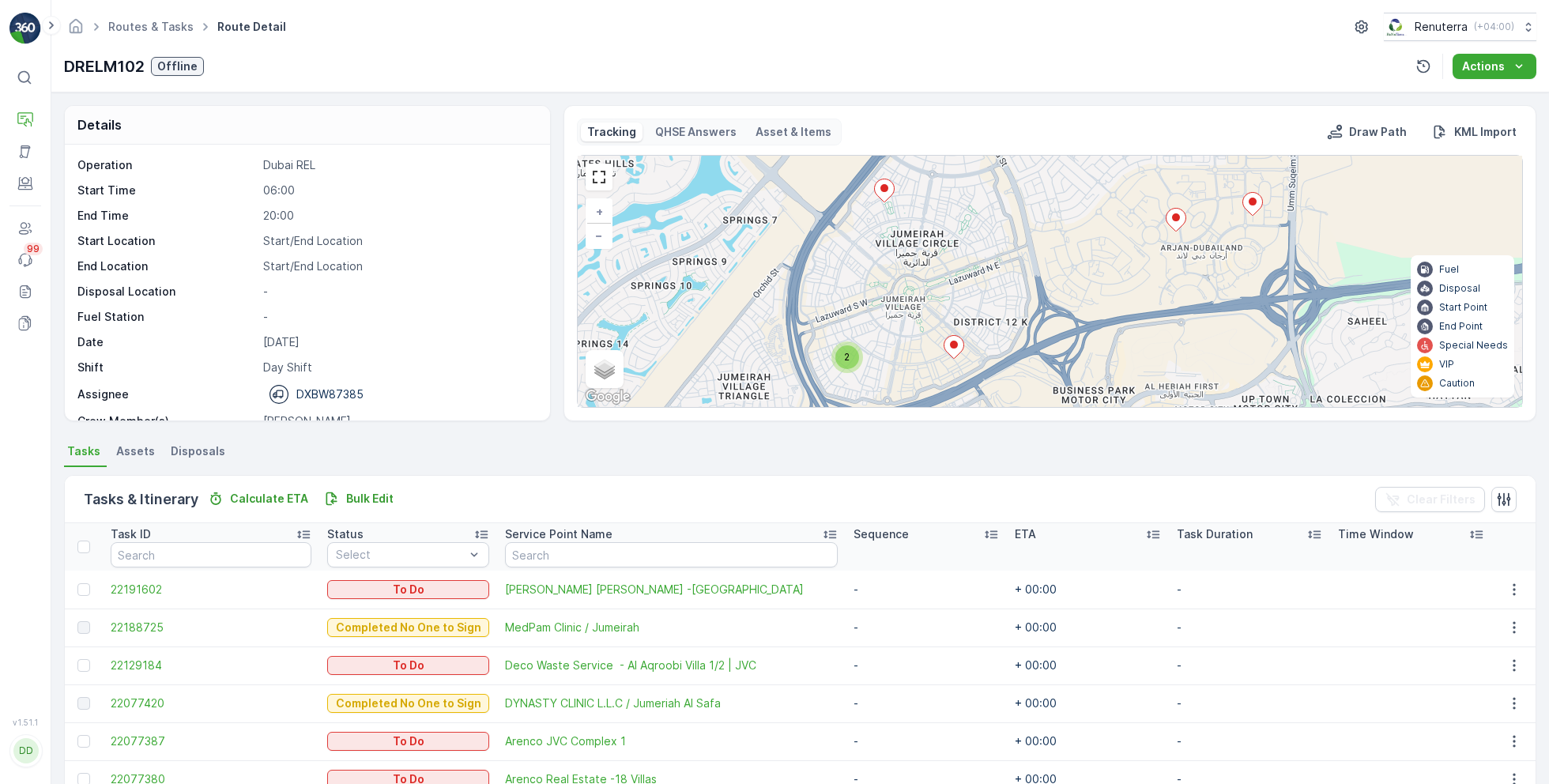
click at [850, 361] on div "2" at bounding box center [848, 357] width 24 height 24
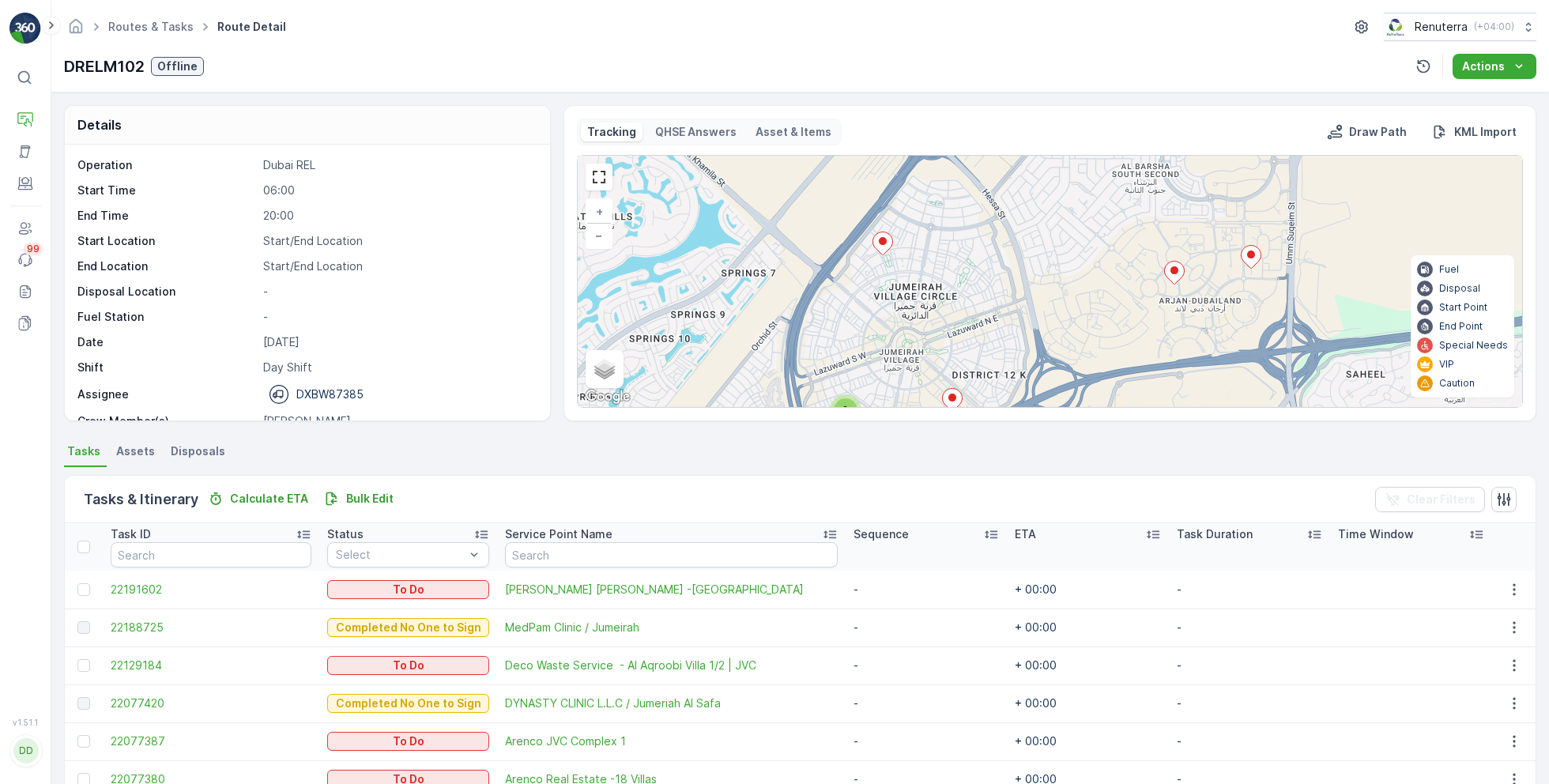
drag, startPoint x: 1139, startPoint y: 216, endPoint x: 910, endPoint y: 388, distance: 286.4
click at [913, 388] on div "2 + − Satellite Roadmap Terrain Hybrid Leaflet Keyboard shortcuts Map Data Map …" at bounding box center [1050, 282] width 944 height 252
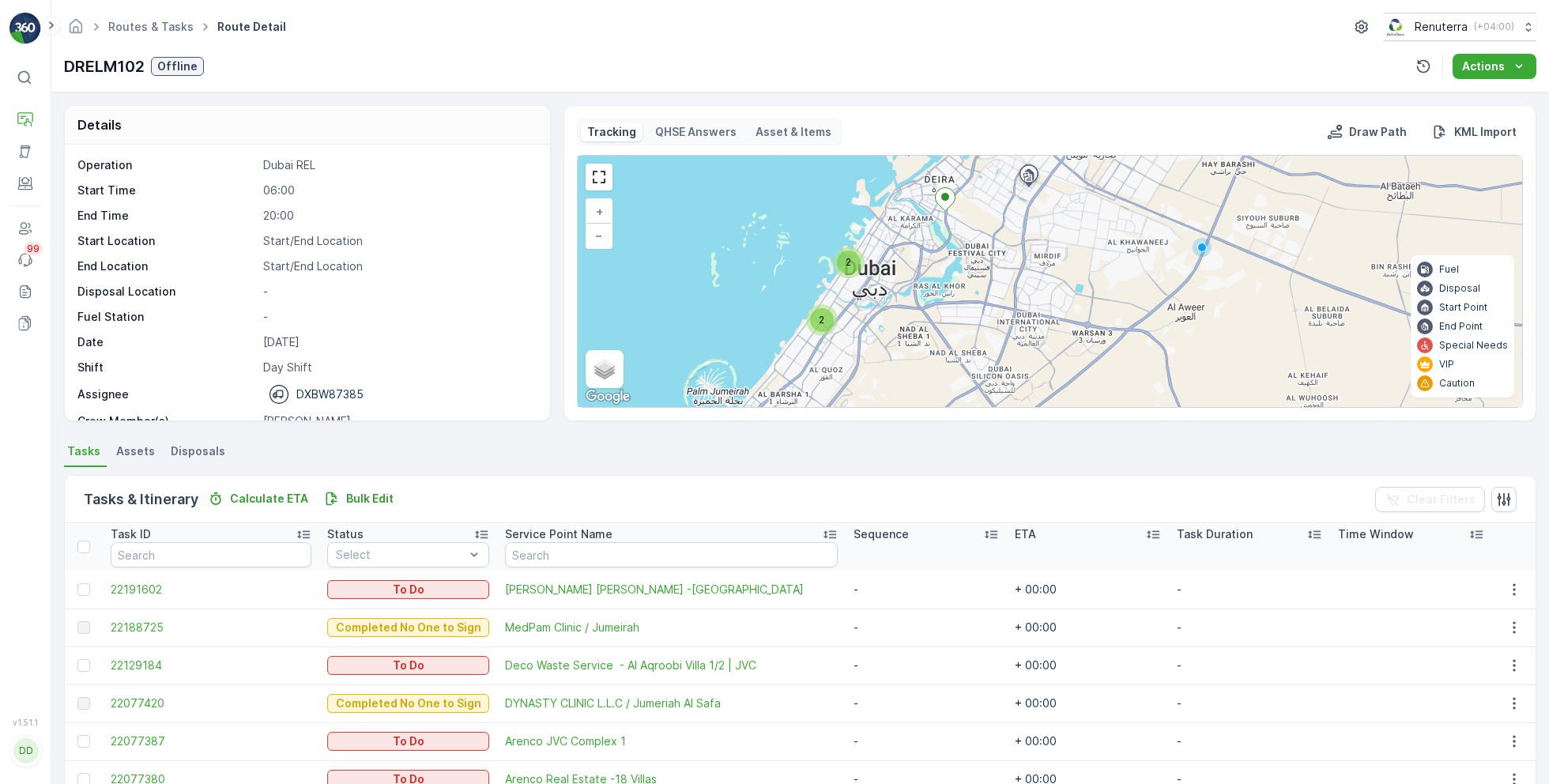
drag, startPoint x: 1004, startPoint y: 245, endPoint x: 859, endPoint y: 369, distance: 190.8
click at [859, 372] on div "2 2 4 2 + − Satellite Roadmap Terrain Hybrid Leaflet Keyboard shortcuts Map Dat…" at bounding box center [1050, 282] width 944 height 252
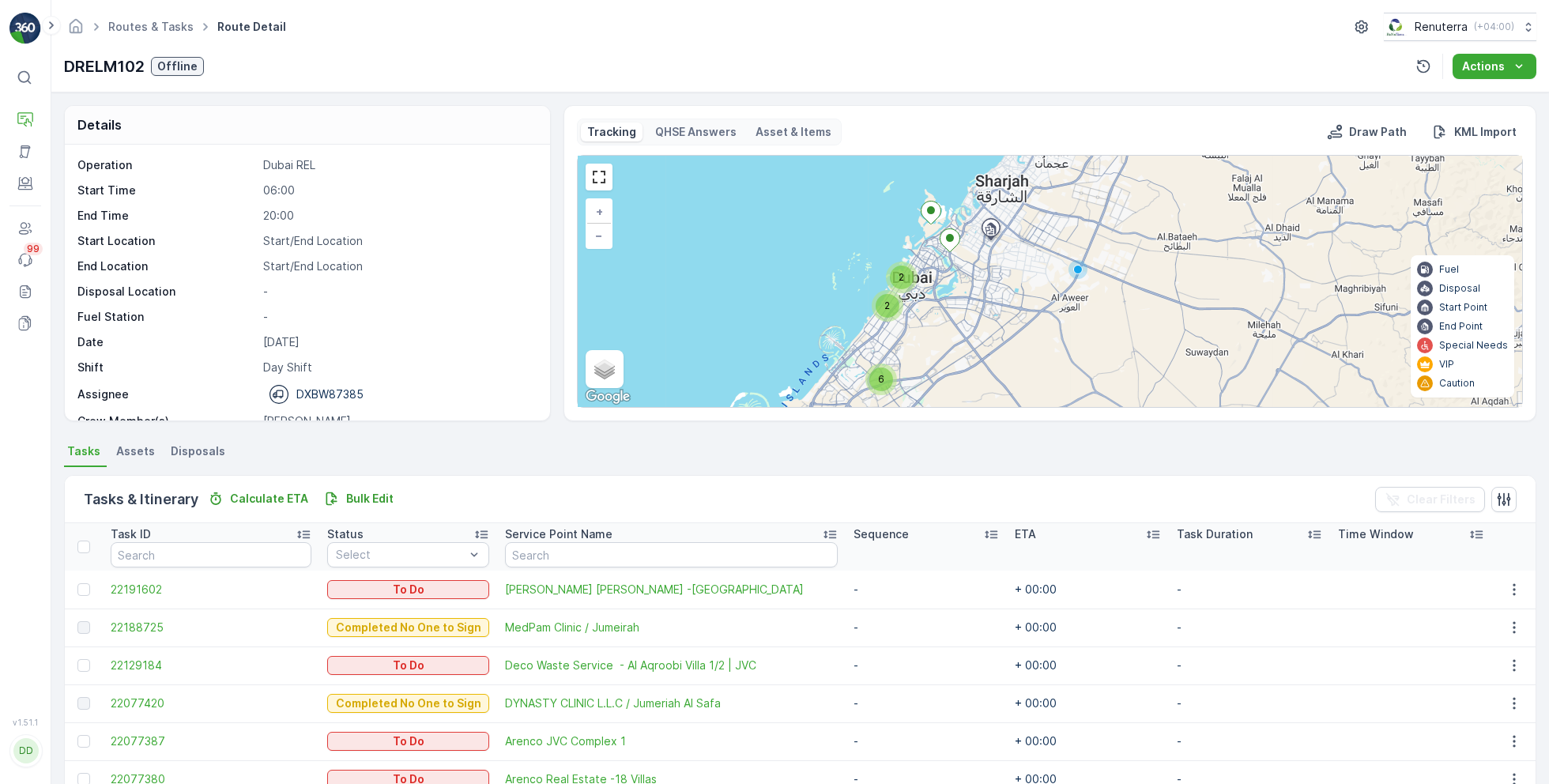
drag, startPoint x: 954, startPoint y: 206, endPoint x: 951, endPoint y: 280, distance: 74.1
click at [951, 252] on icon at bounding box center [950, 241] width 21 height 24
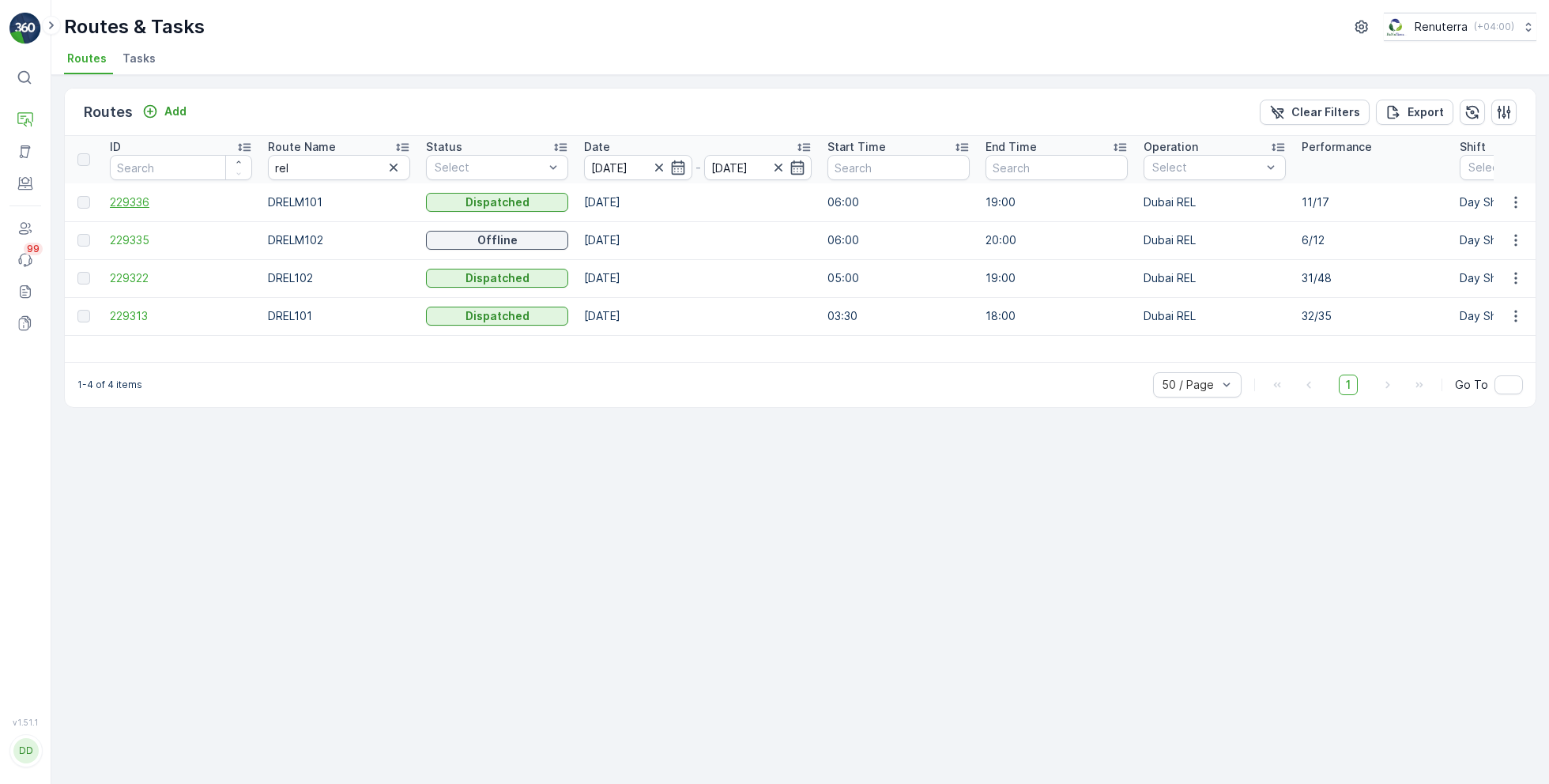
click at [140, 206] on span "229336" at bounding box center [181, 203] width 142 height 16
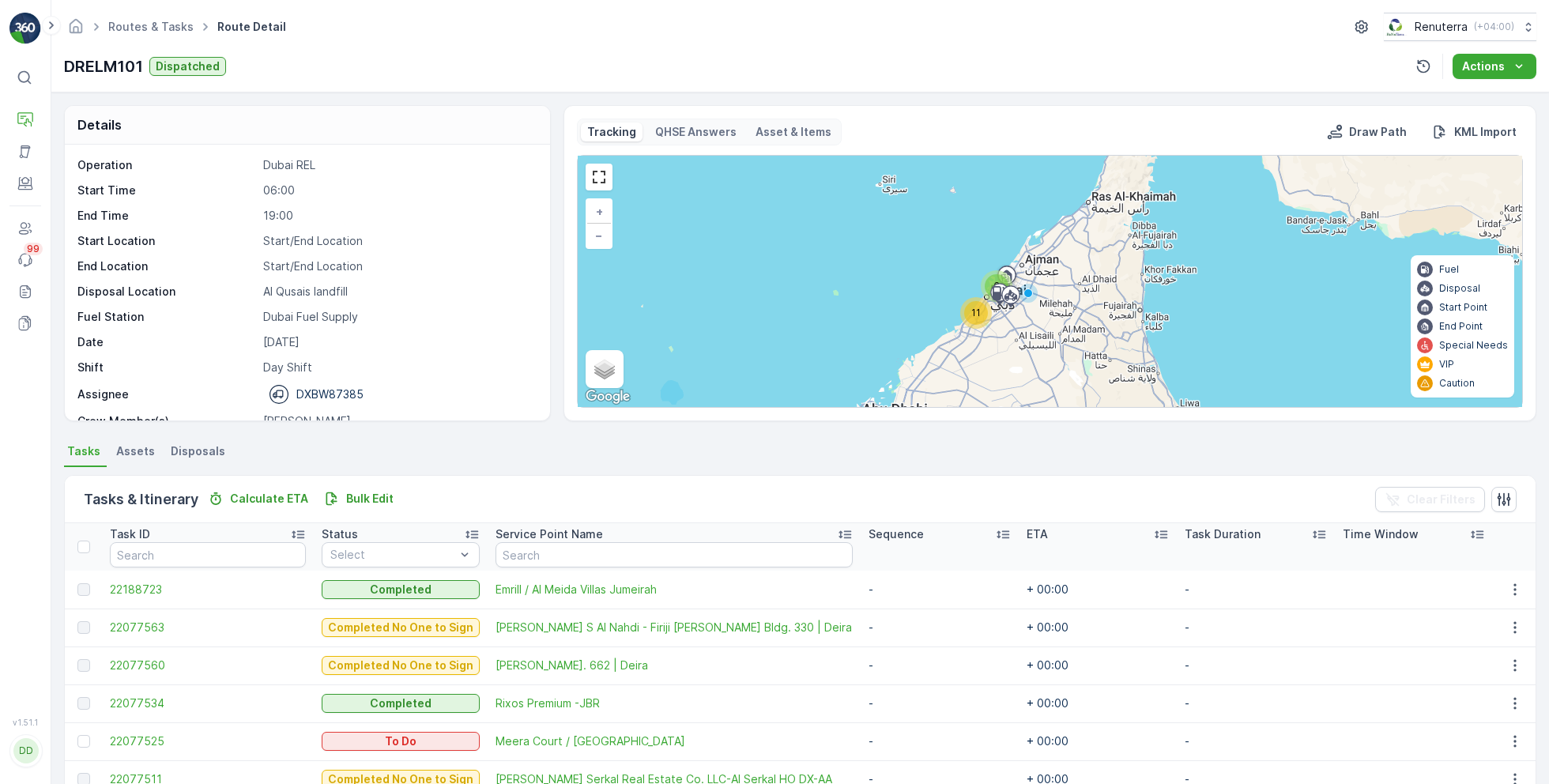
click at [974, 317] on div "11" at bounding box center [976, 312] width 24 height 24
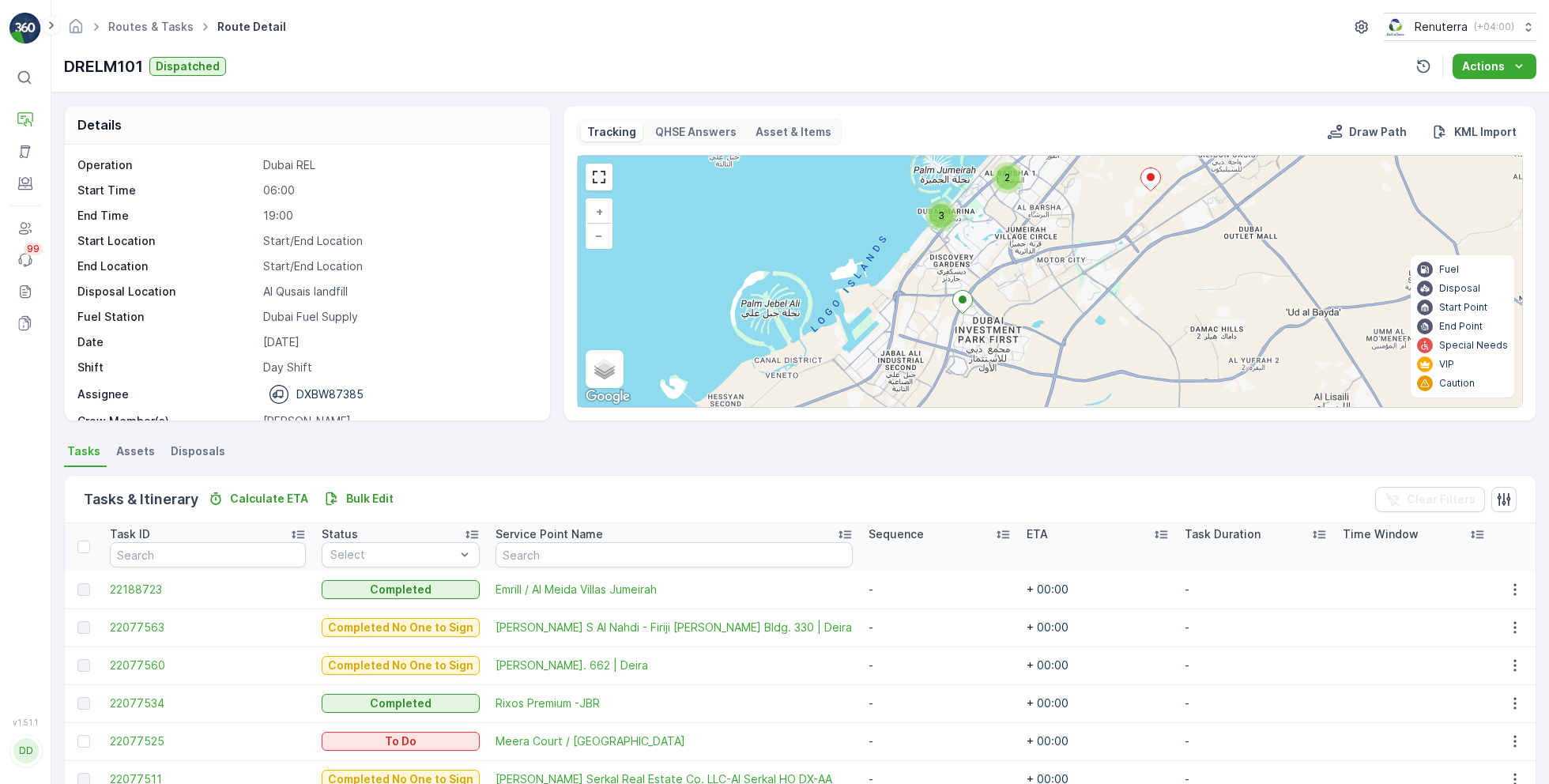
drag, startPoint x: 1038, startPoint y: 372, endPoint x: 1035, endPoint y: 297, distance: 75.1
click at [1035, 297] on div "3 2 4 4 + − Satellite Roadmap Terrain Hybrid Leaflet Keyboard shortcuts Map Dat…" at bounding box center [1050, 282] width 944 height 252
click at [963, 303] on icon at bounding box center [962, 302] width 20 height 23
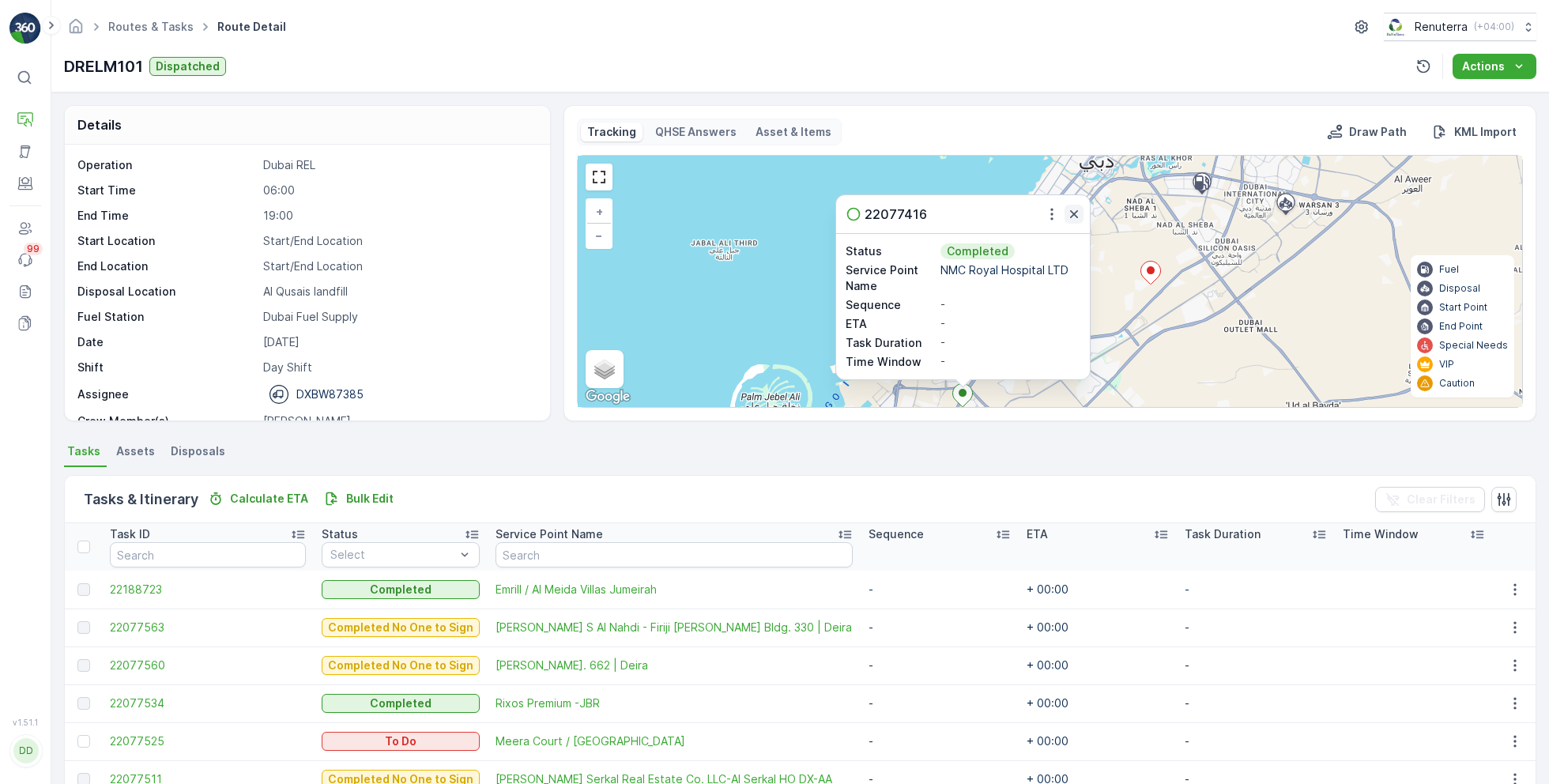
click at [1075, 214] on icon "button" at bounding box center [1074, 214] width 16 height 16
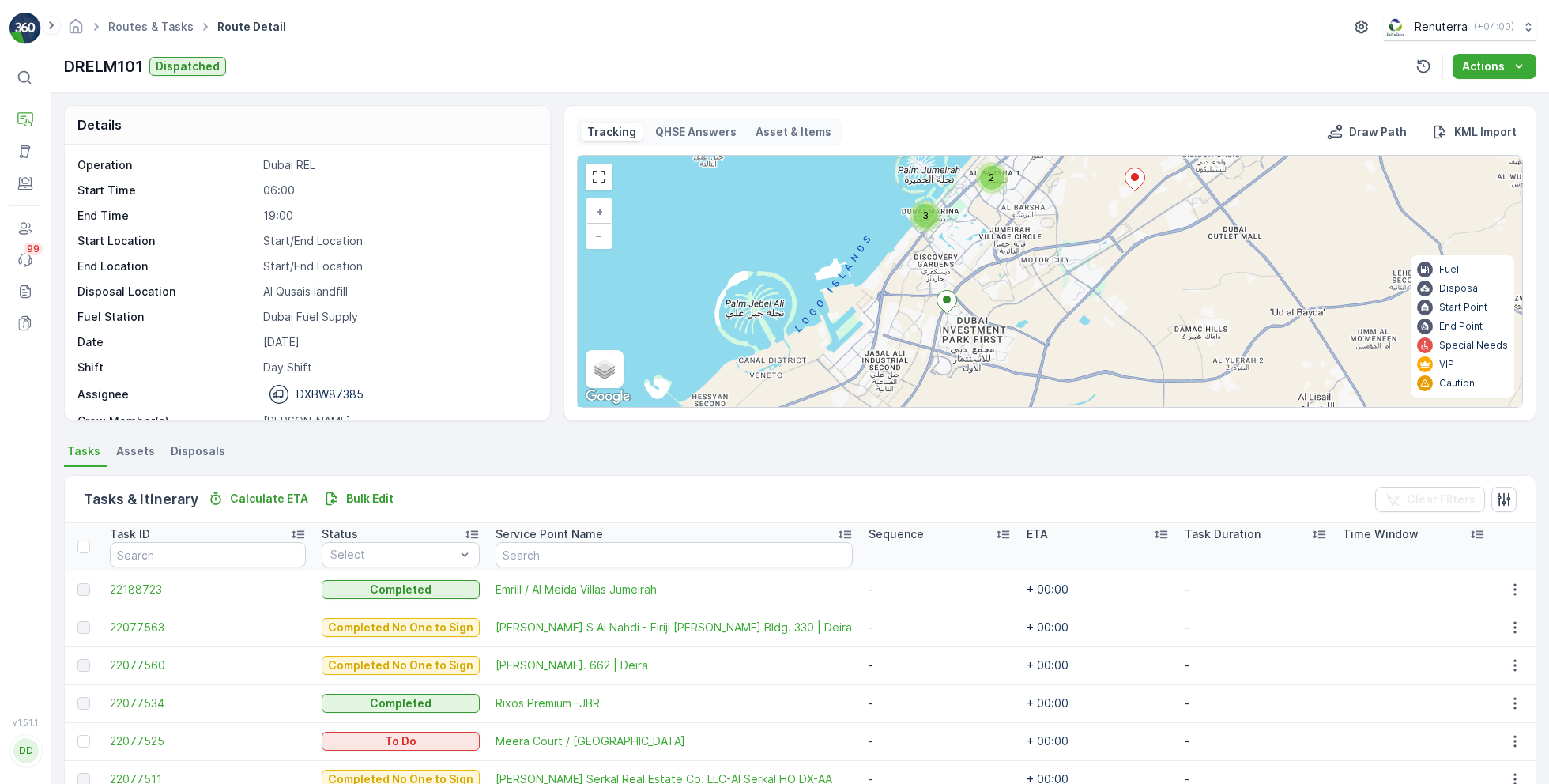
drag, startPoint x: 997, startPoint y: 323, endPoint x: 970, endPoint y: 212, distance: 114.2
click at [971, 213] on div "3 2 4 4 + − Satellite Roadmap Terrain Hybrid Leaflet Keyboard shortcuts Map Dat…" at bounding box center [1050, 282] width 944 height 252
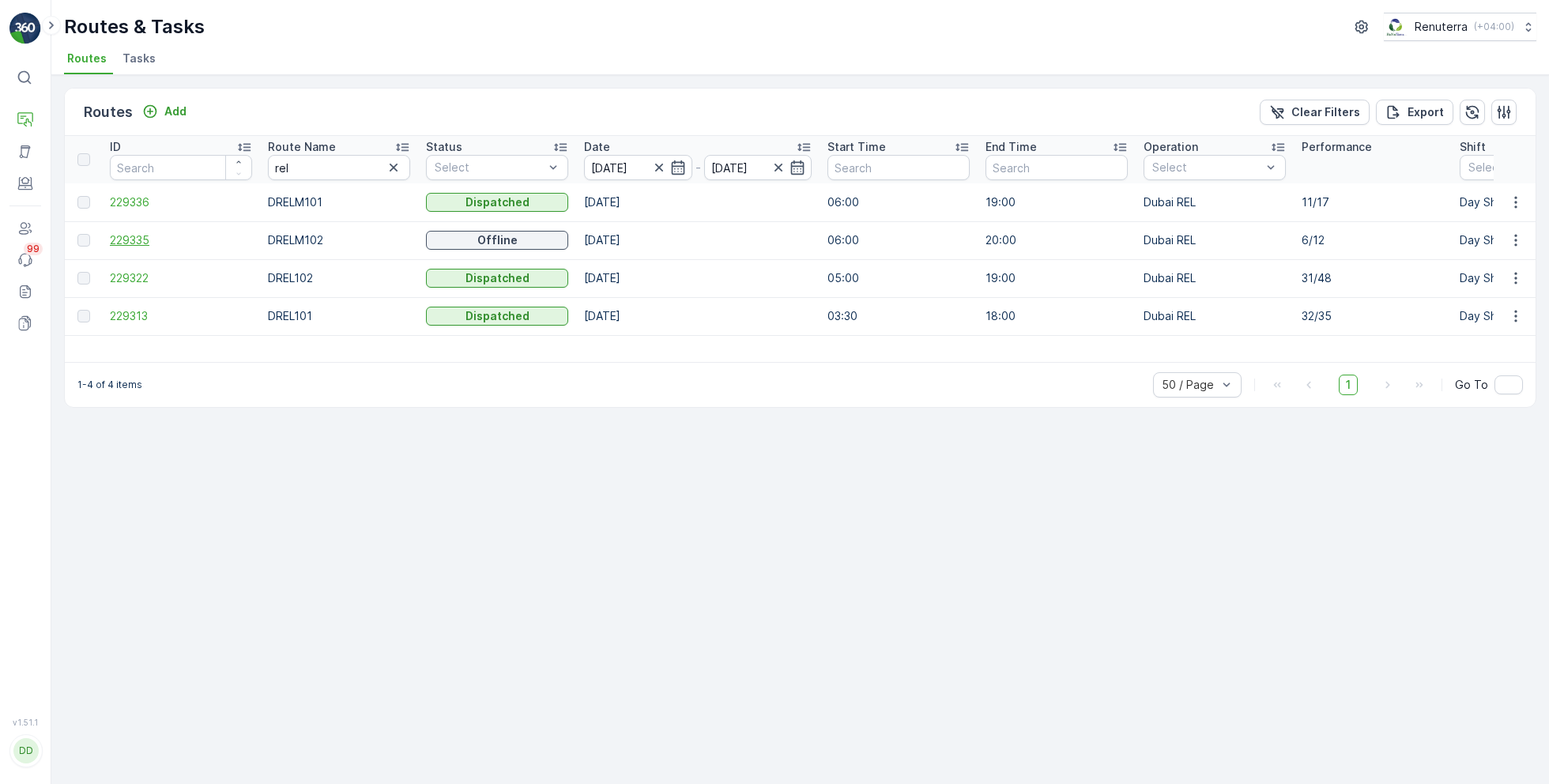
click at [126, 237] on span "229335" at bounding box center [181, 241] width 142 height 16
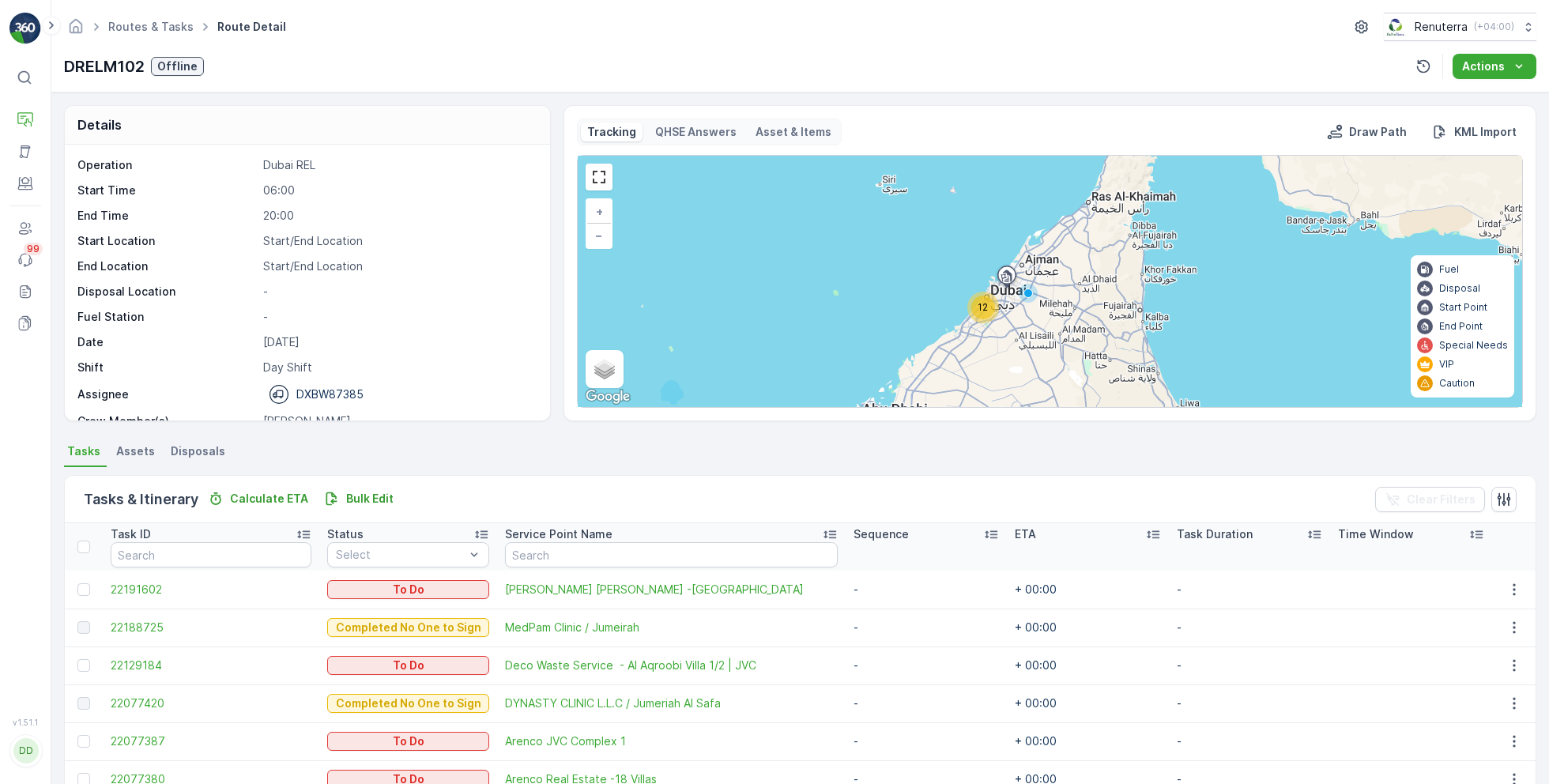
click at [987, 312] on div "12" at bounding box center [983, 308] width 24 height 24
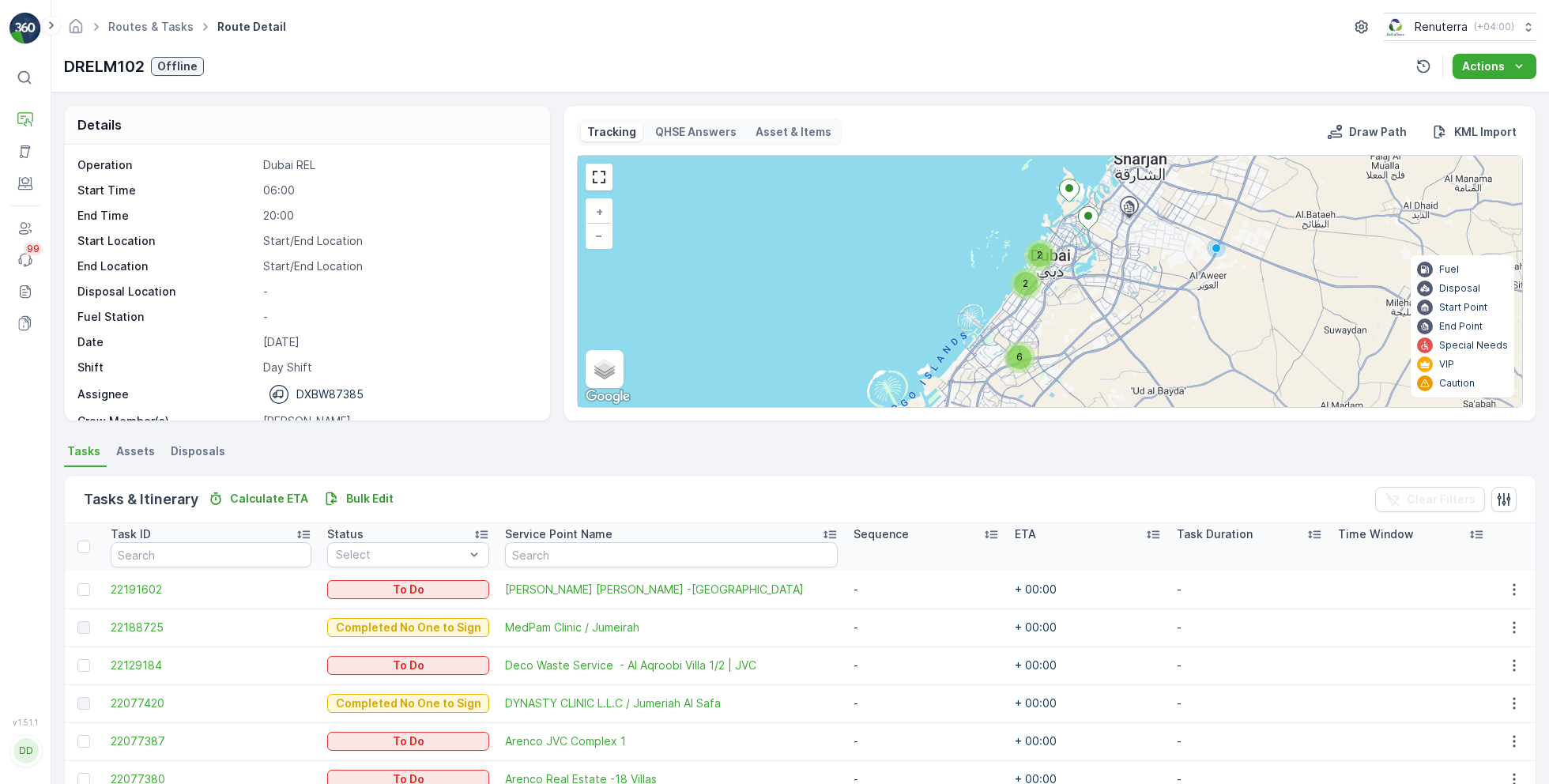
click at [1018, 350] on span "6" at bounding box center [1019, 356] width 6 height 12
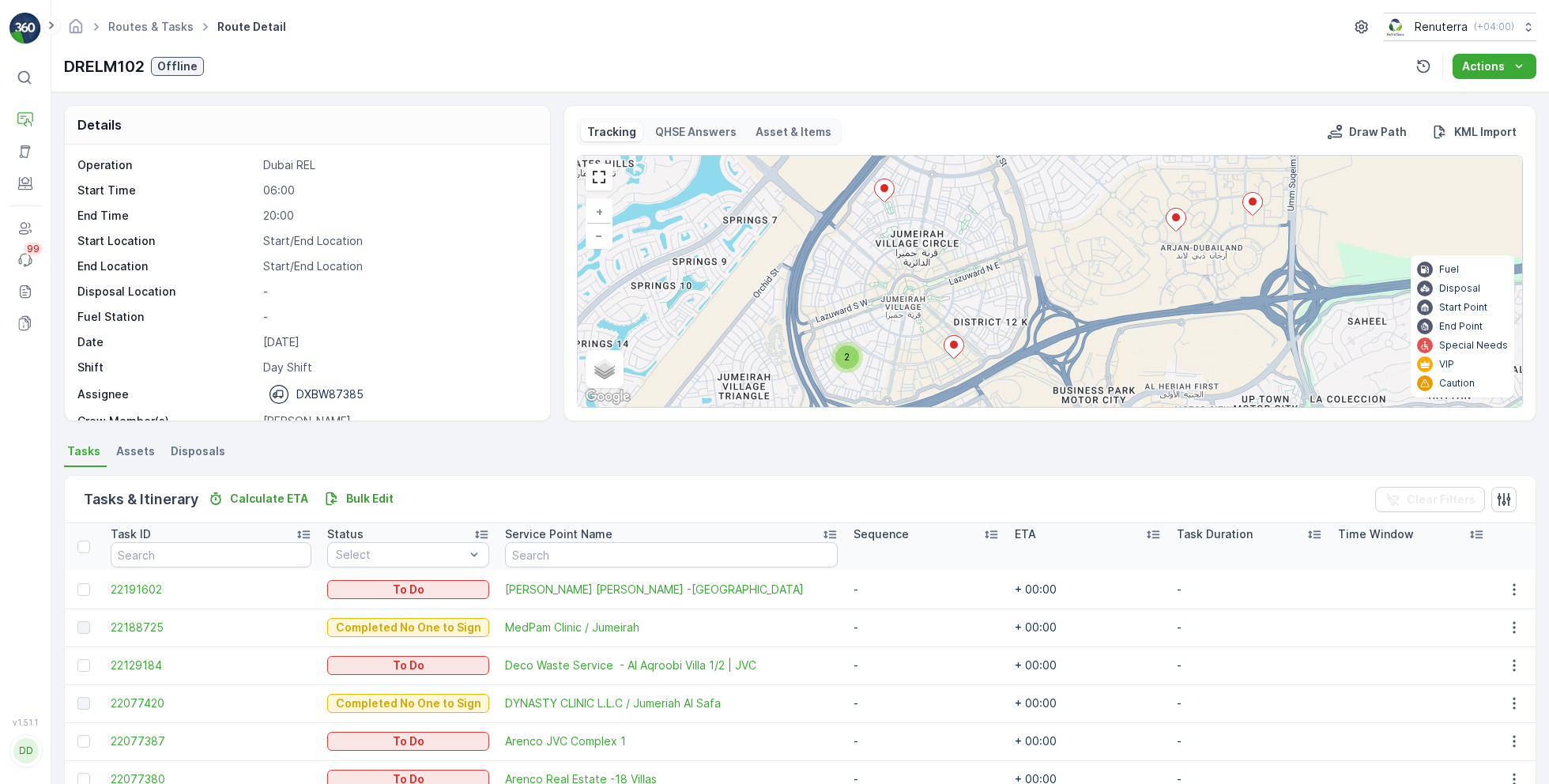
click at [854, 357] on div "2" at bounding box center [848, 357] width 24 height 24
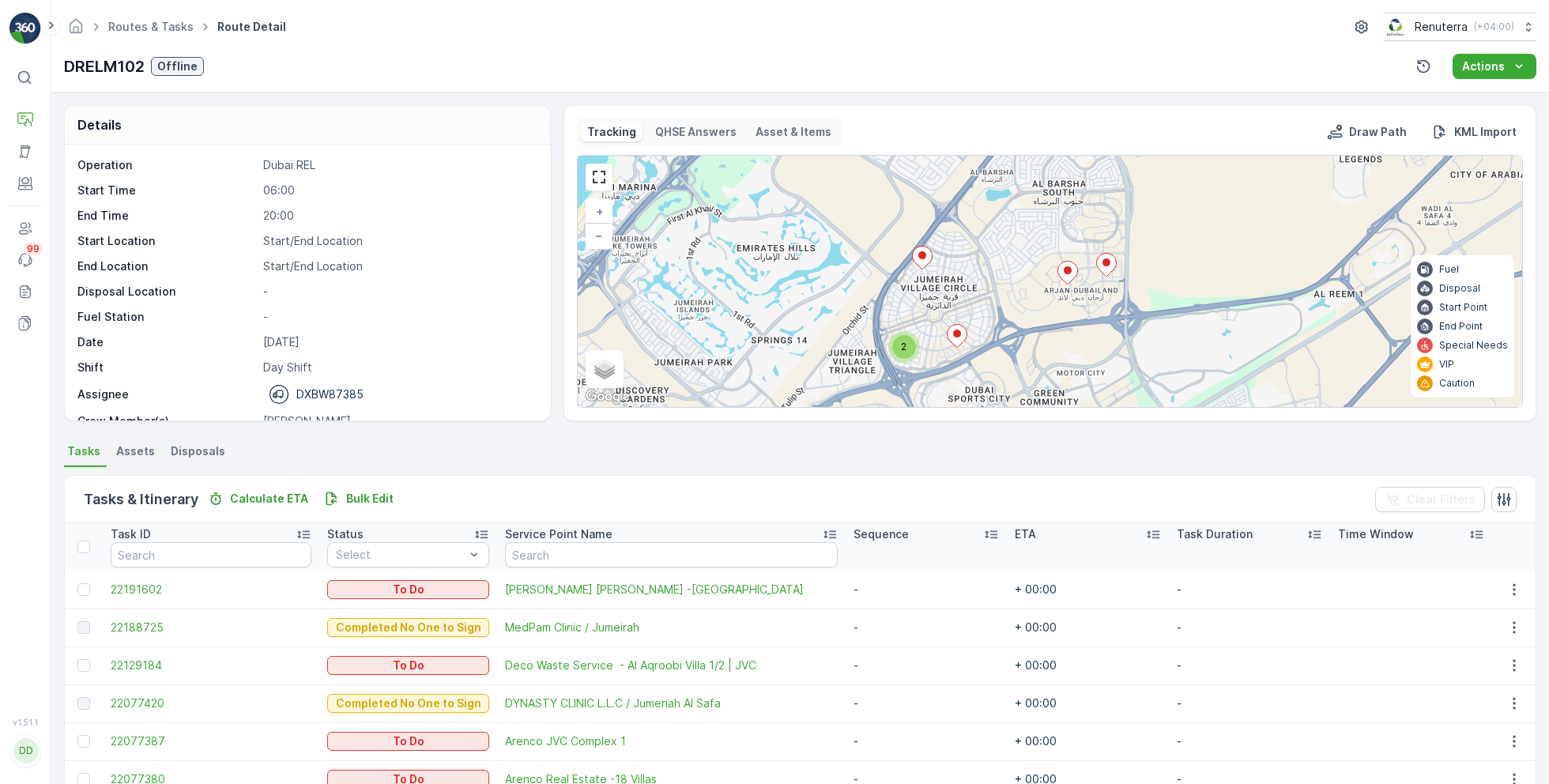
drag, startPoint x: 1054, startPoint y: 244, endPoint x: 1012, endPoint y: 301, distance: 70.8
click at [1012, 302] on div "2 2 + − Satellite Roadmap Terrain Hybrid Leaflet Keyboard shortcuts Map Data Ma…" at bounding box center [1050, 282] width 944 height 252
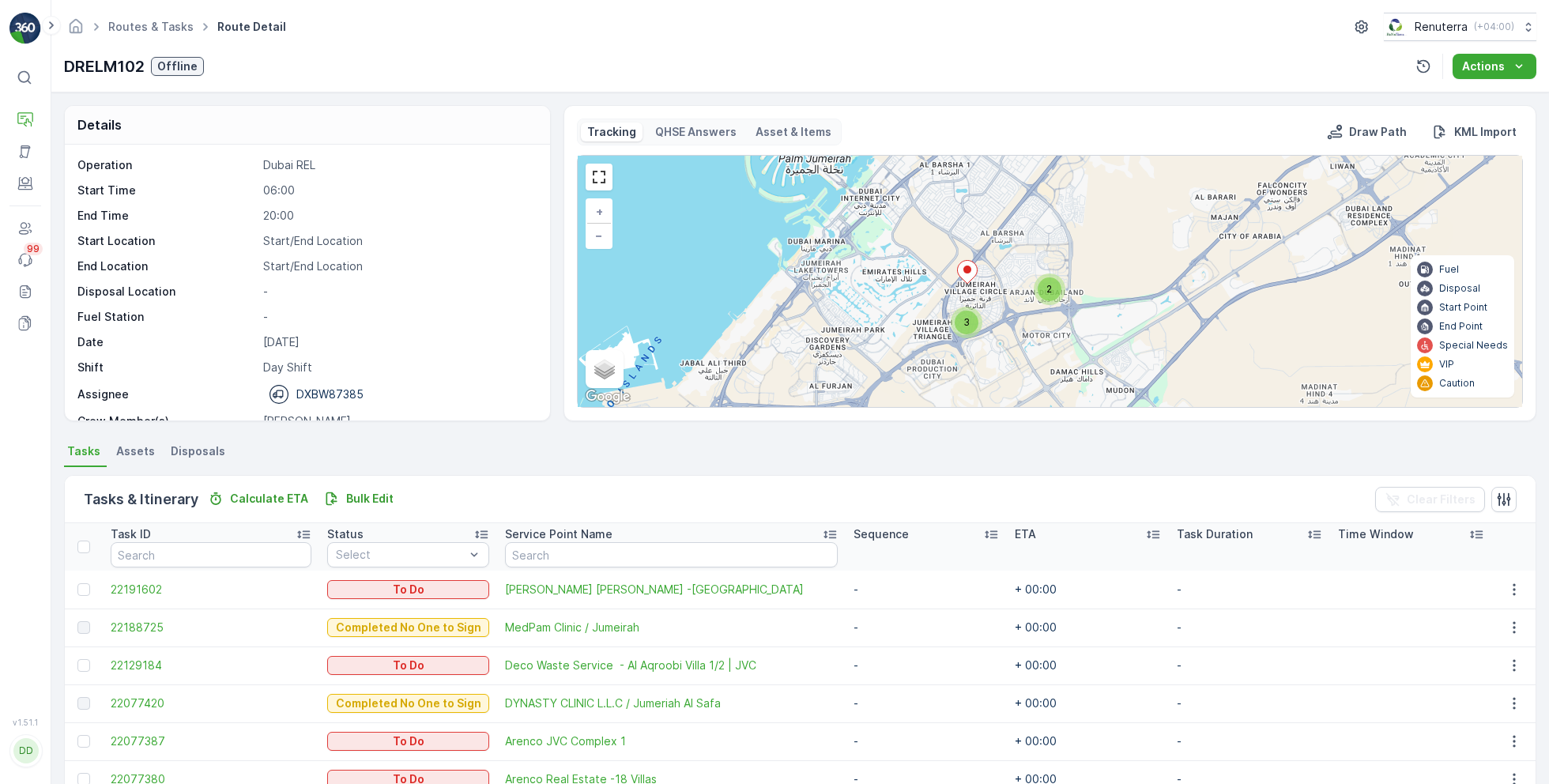
click at [955, 327] on div "3" at bounding box center [966, 322] width 24 height 24
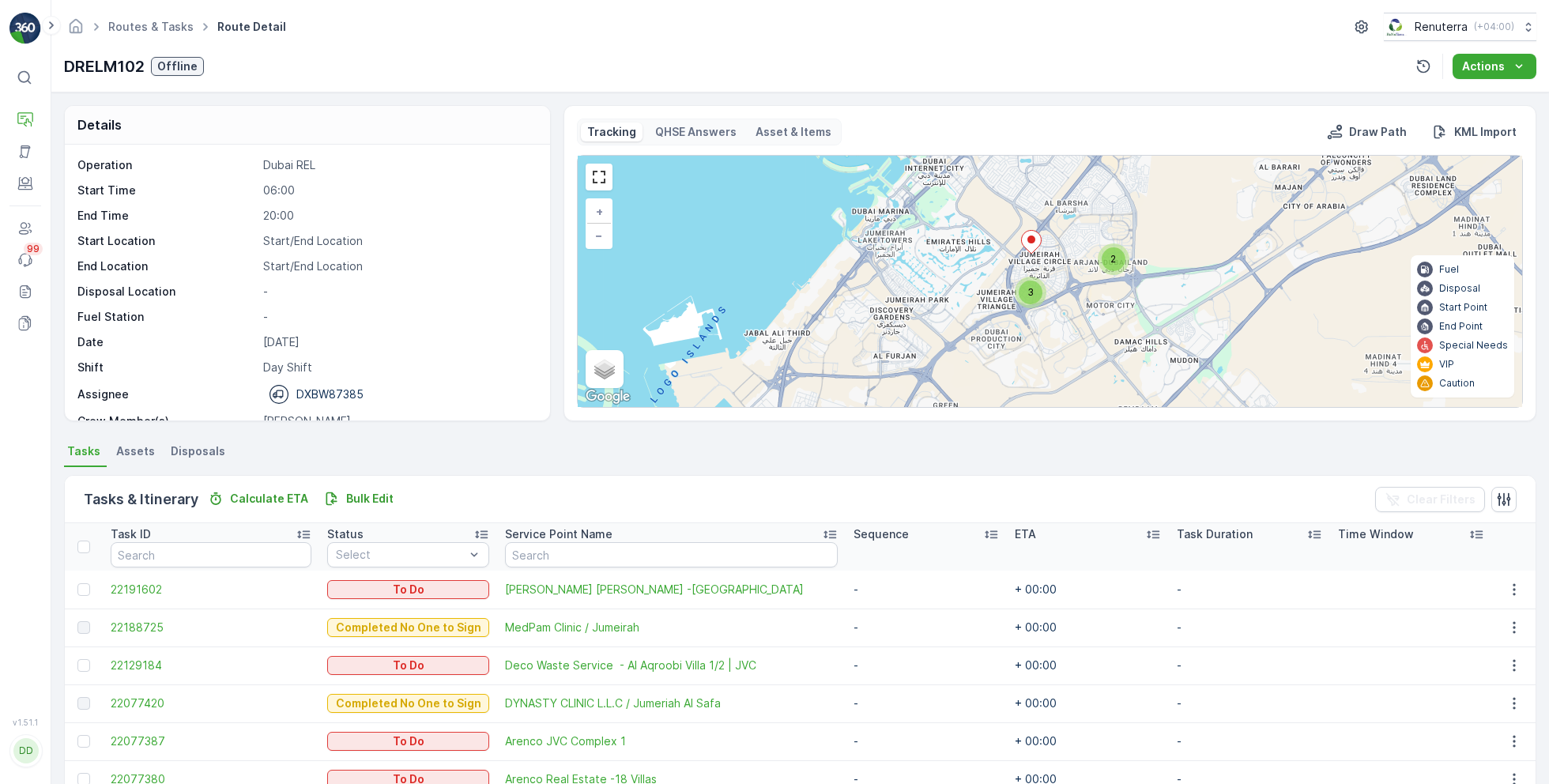
click at [1111, 264] on div "2" at bounding box center [1114, 259] width 24 height 24
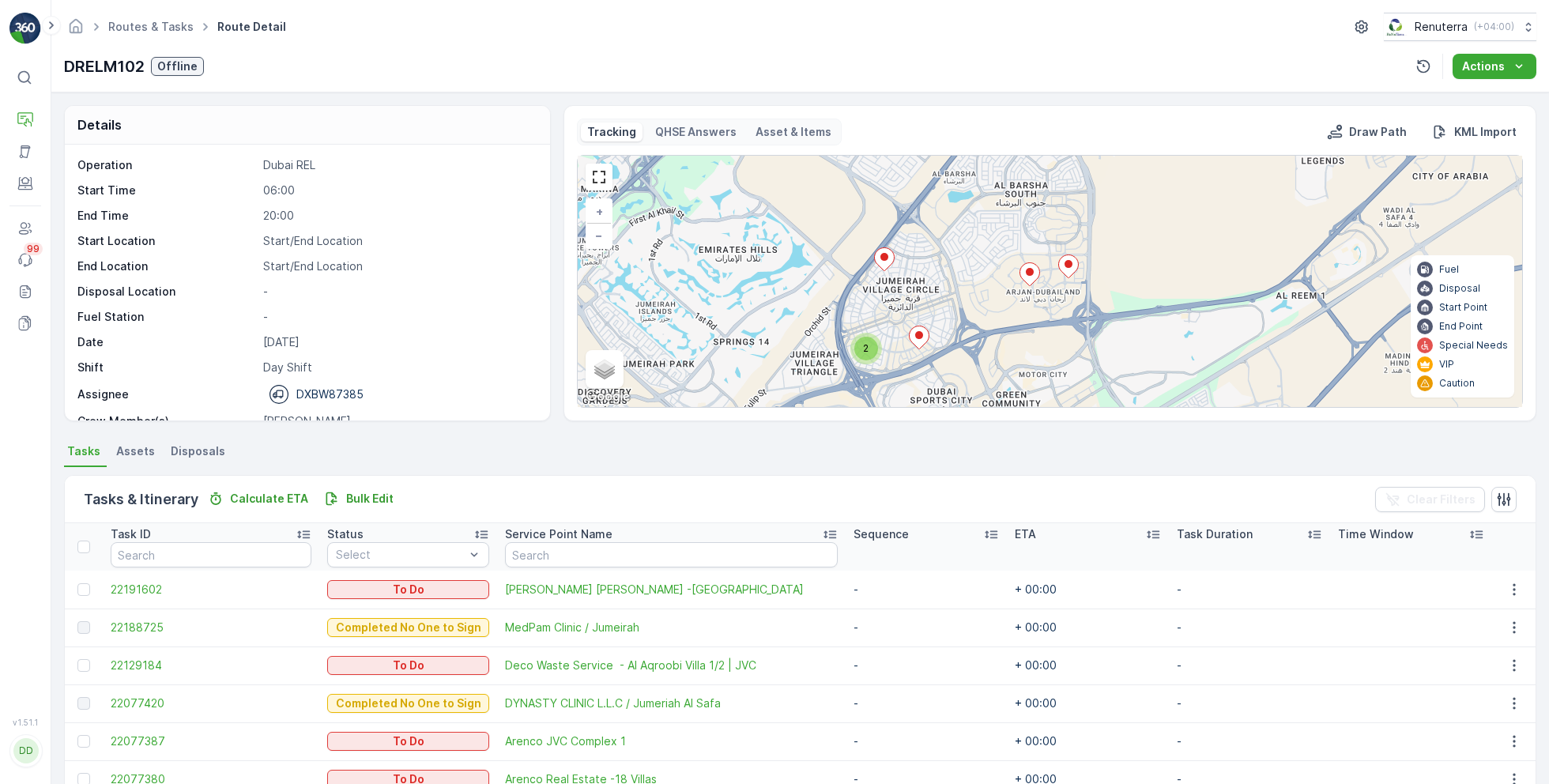
click at [871, 357] on div "2" at bounding box center [867, 348] width 32 height 32
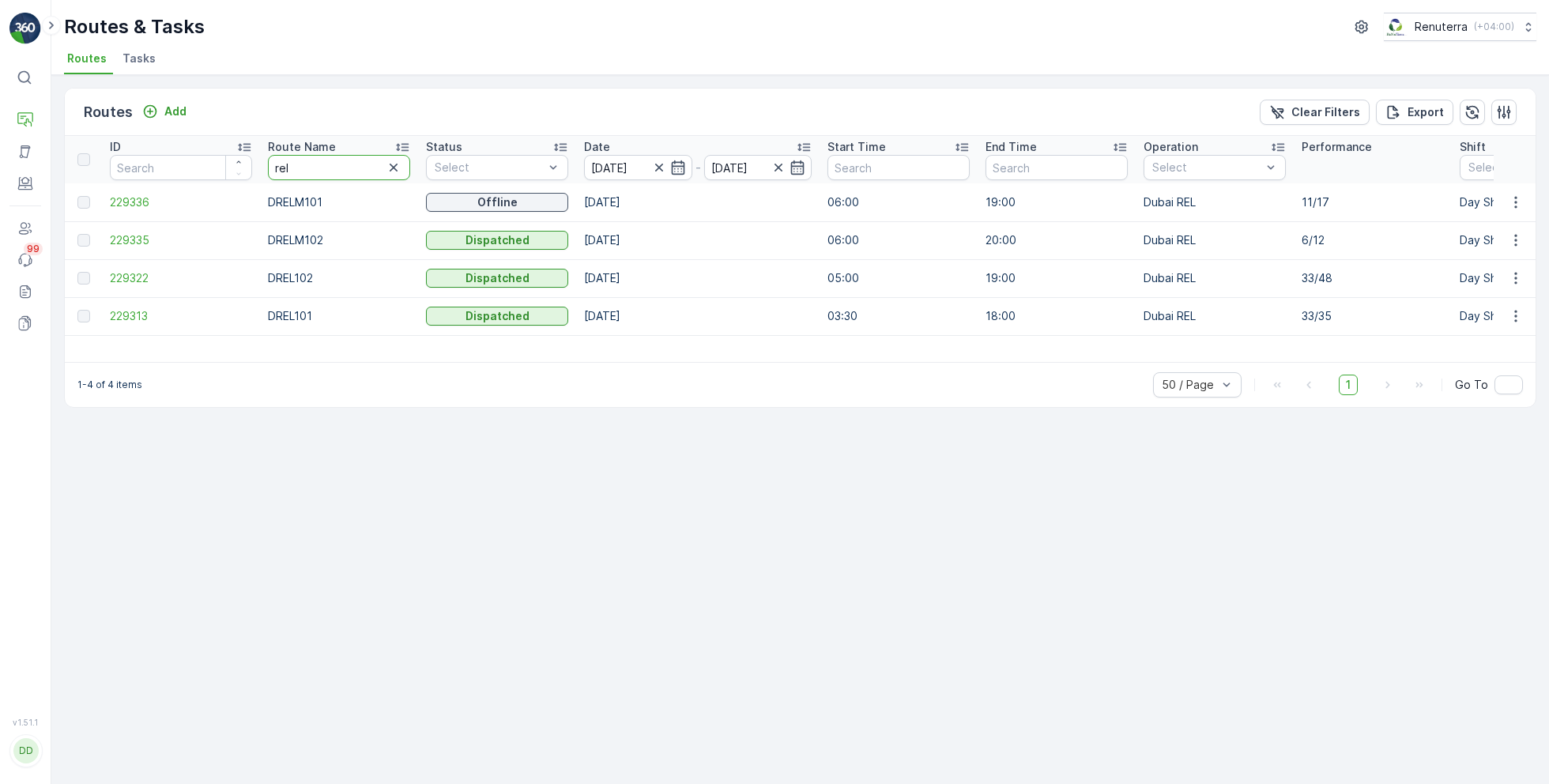
drag, startPoint x: 320, startPoint y: 167, endPoint x: 257, endPoint y: 164, distance: 63.1
click at [139, 237] on span "229335" at bounding box center [181, 241] width 142 height 16
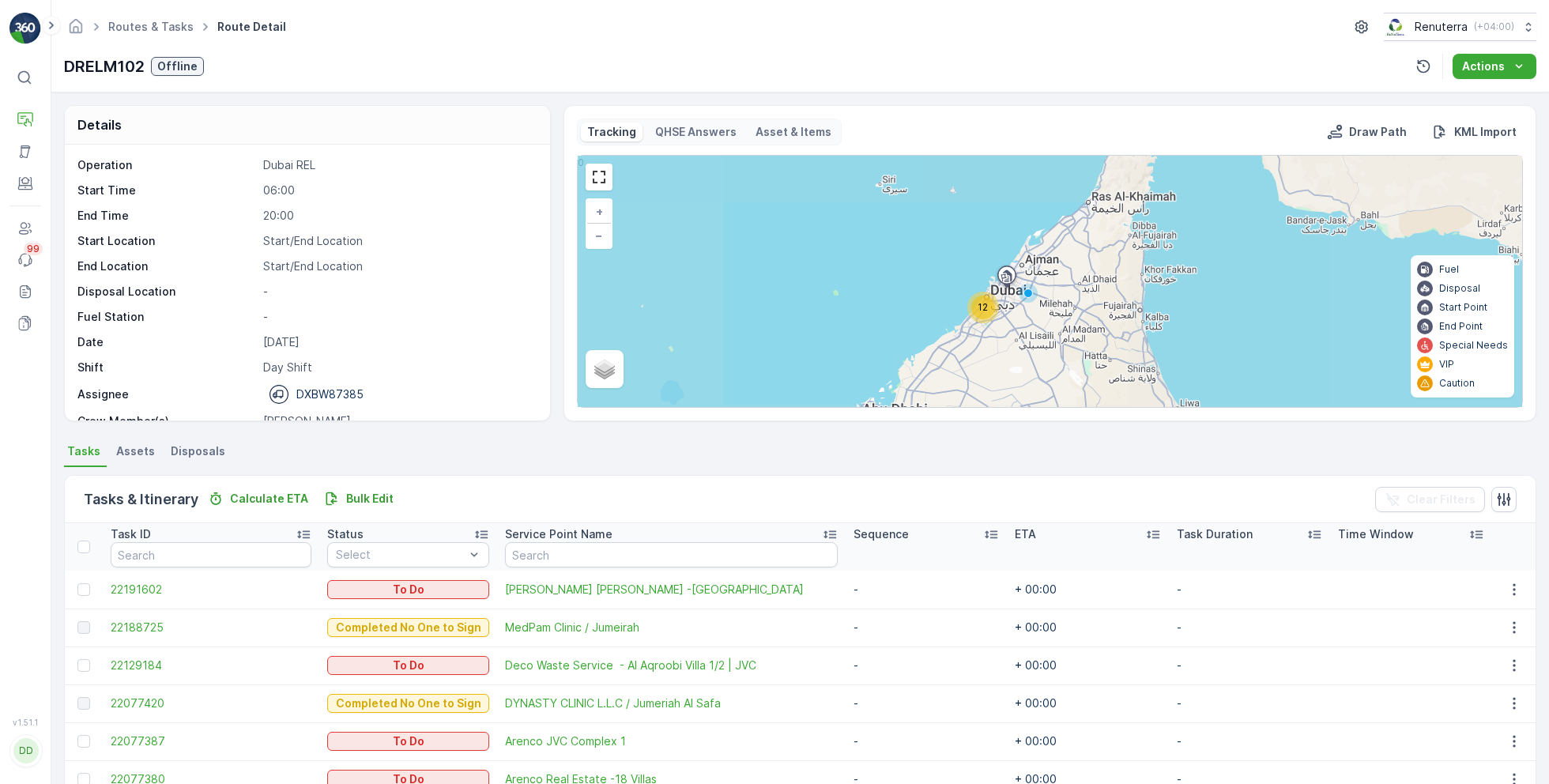
scroll to position [49, 0]
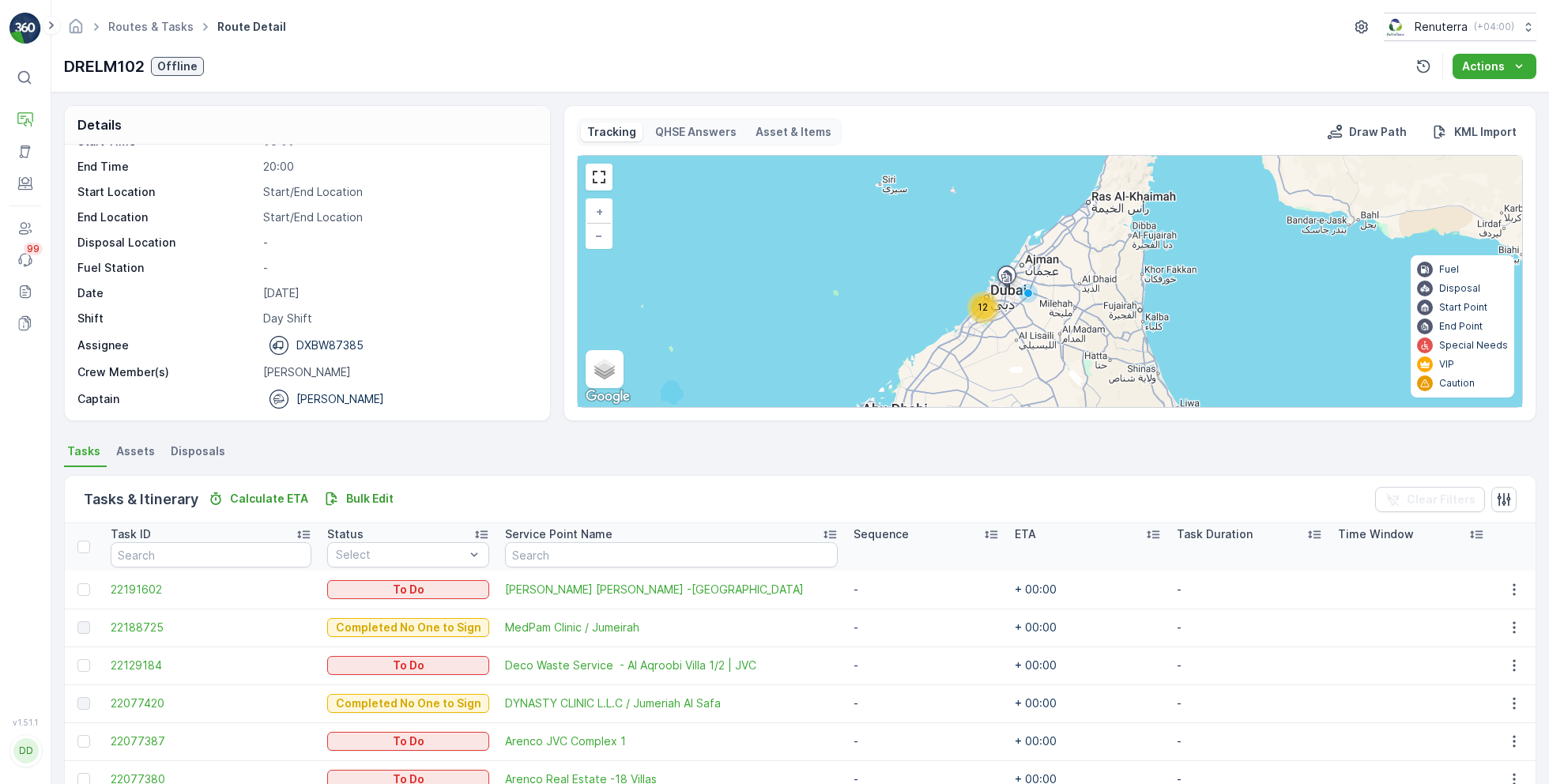
click at [991, 309] on div "12" at bounding box center [983, 308] width 24 height 24
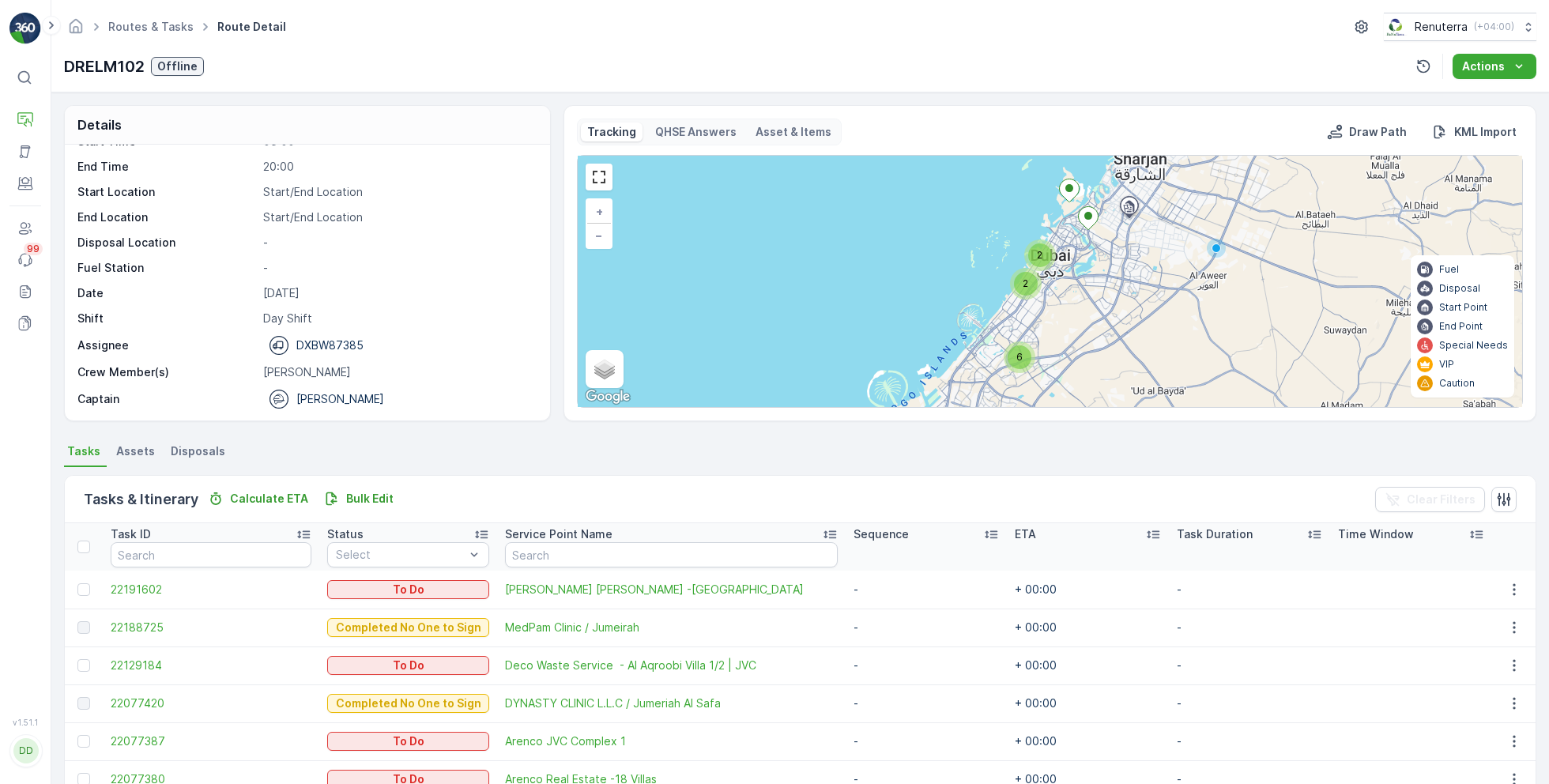
click at [1017, 358] on span "6" at bounding box center [1019, 356] width 6 height 12
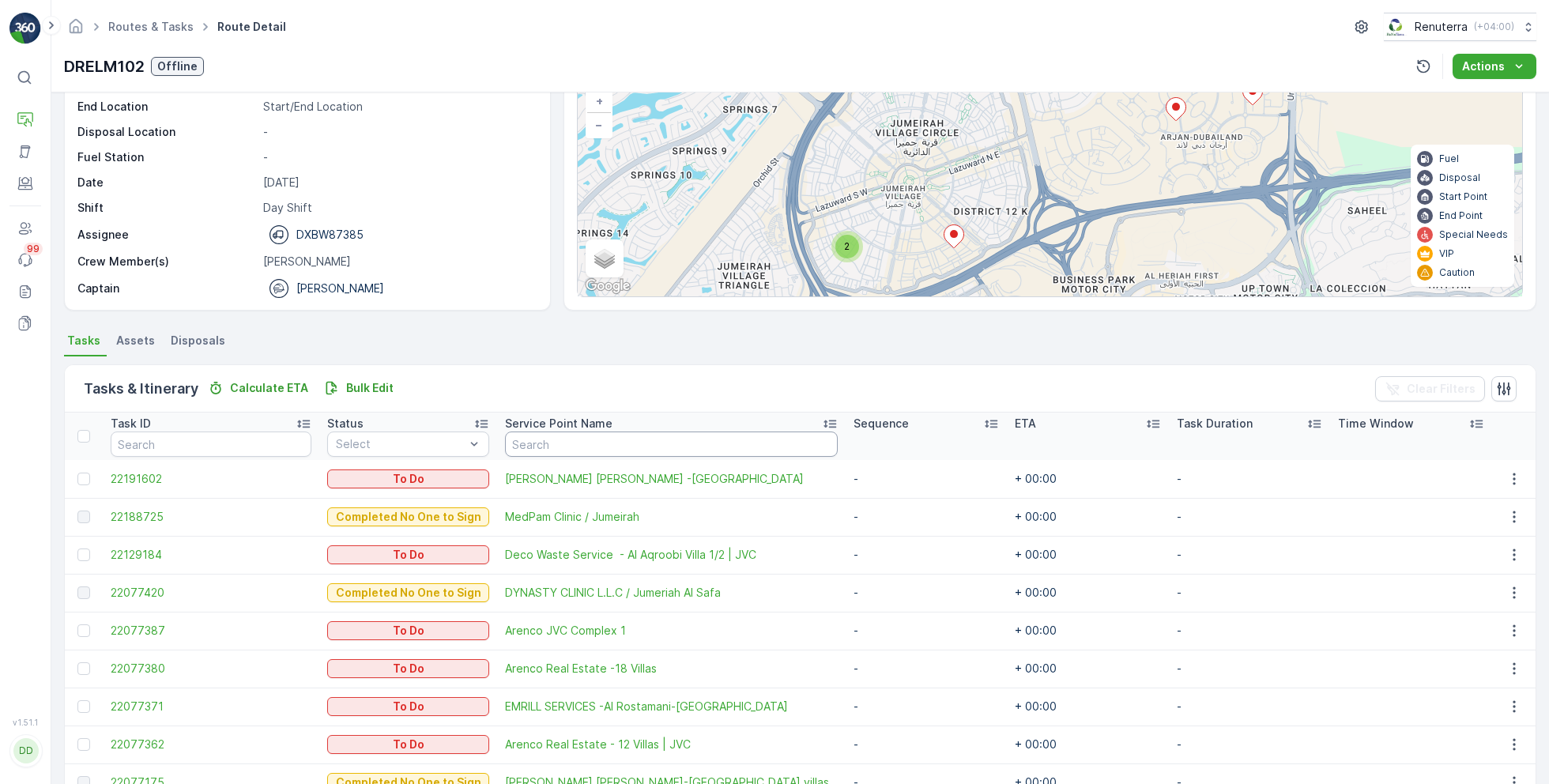
scroll to position [112, 0]
click at [82, 476] on div at bounding box center [84, 477] width 13 height 13
click at [78, 471] on input "checkbox" at bounding box center [78, 471] width 0 height 0
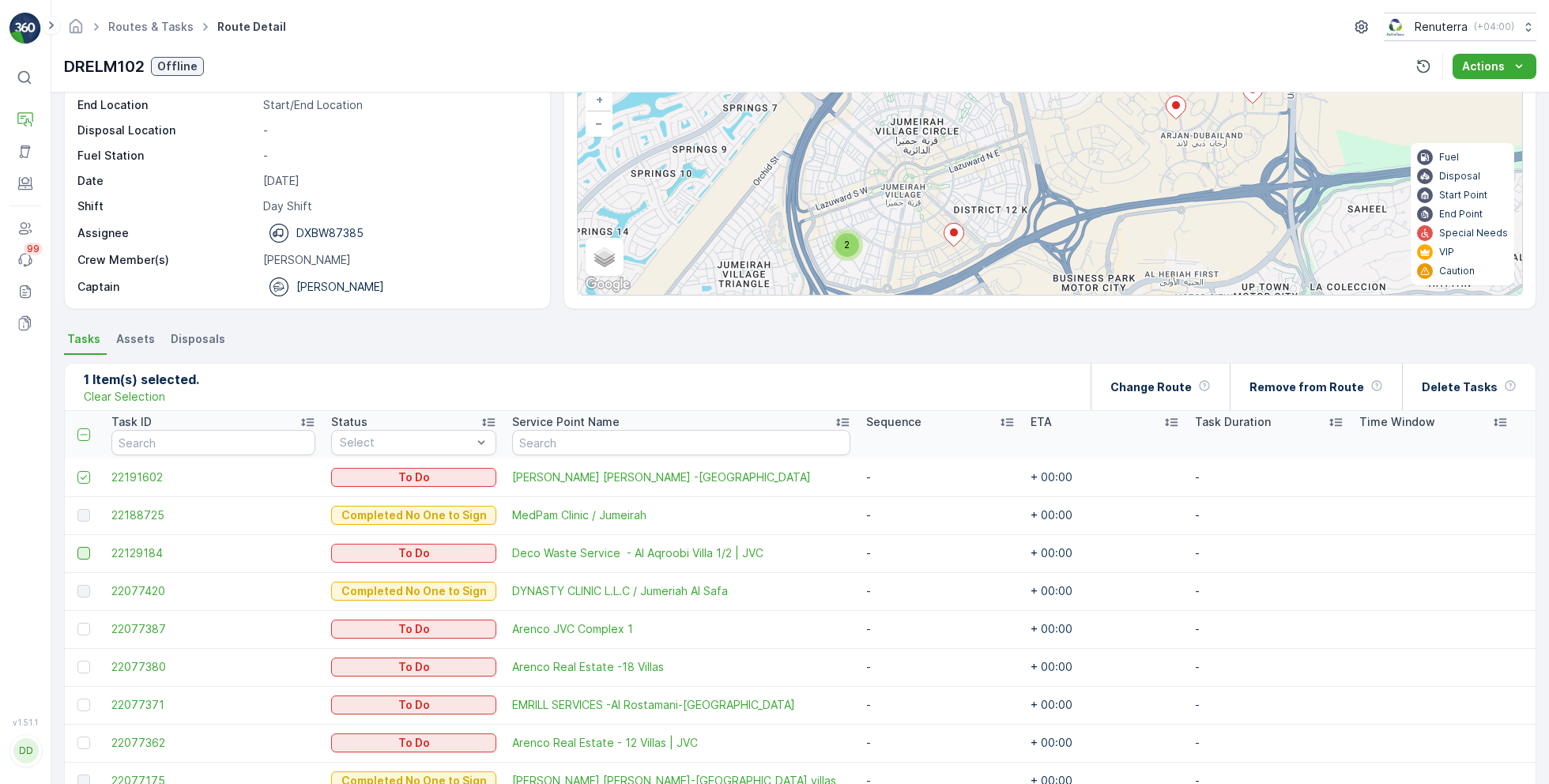
click at [86, 551] on div at bounding box center [84, 553] width 13 height 13
click at [78, 547] on input "checkbox" at bounding box center [78, 547] width 0 height 0
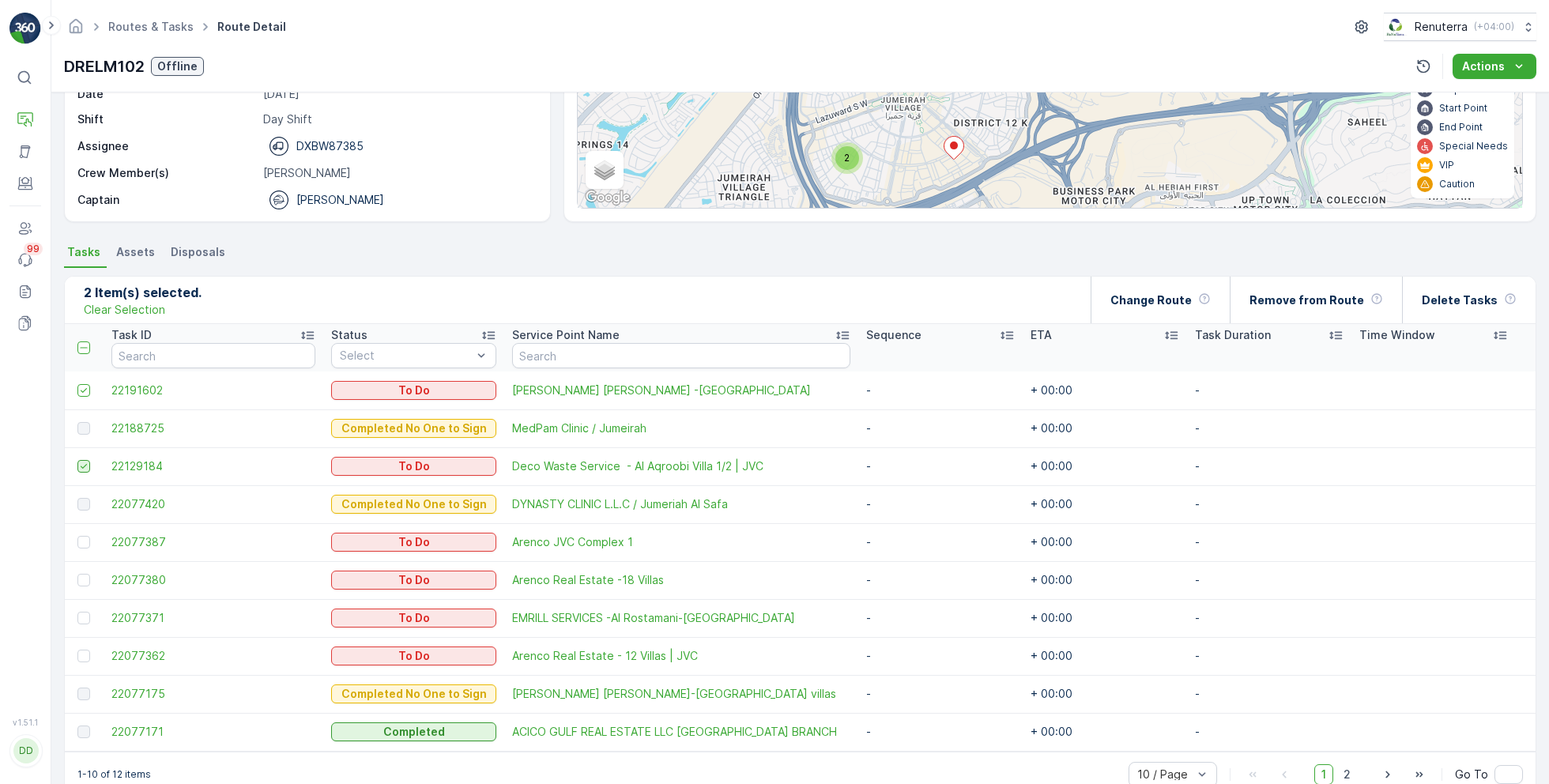
scroll to position [231, 0]
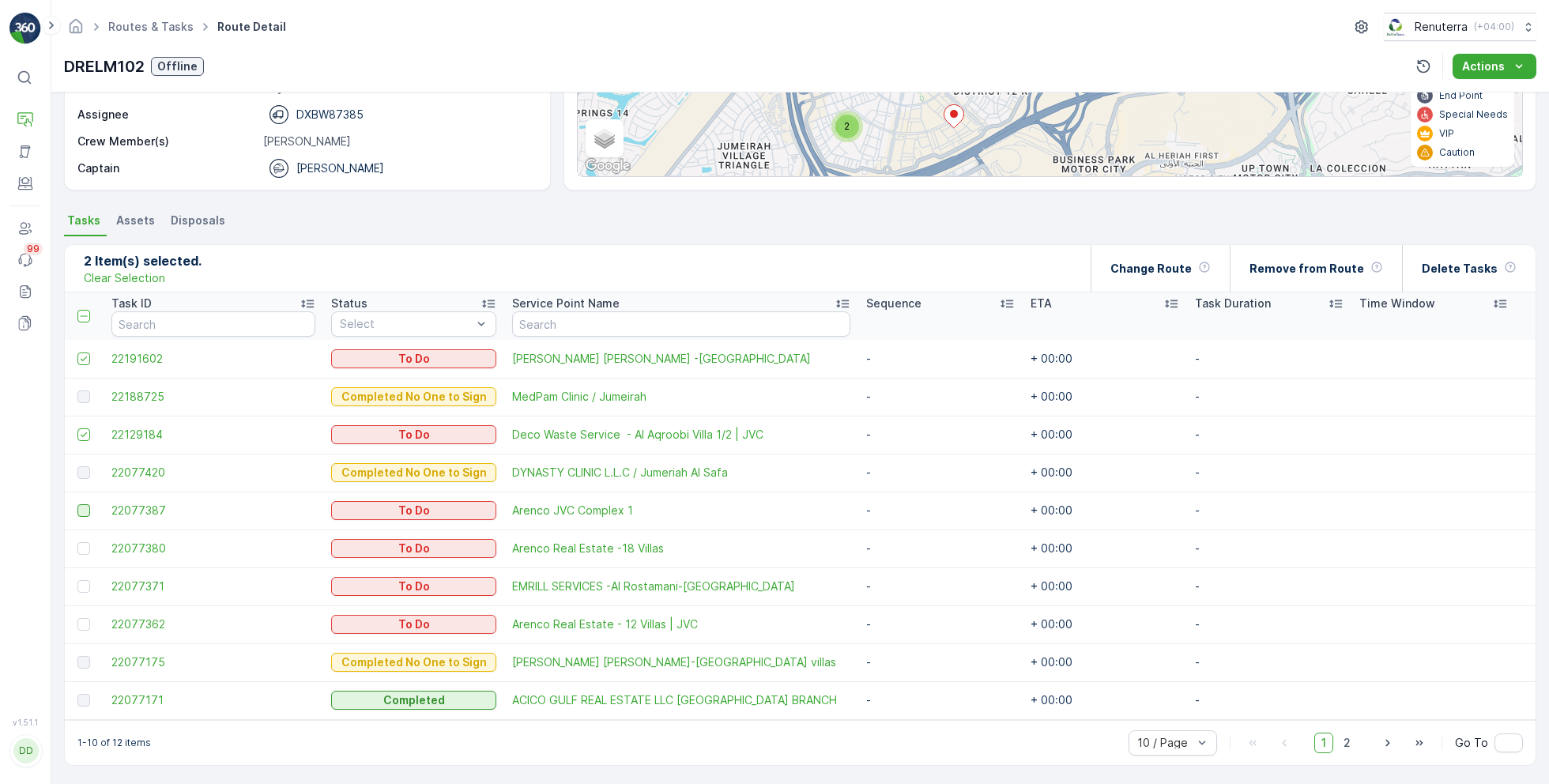
click at [84, 506] on div at bounding box center [84, 510] width 13 height 13
click at [78, 504] on input "checkbox" at bounding box center [78, 504] width 0 height 0
click at [84, 546] on div at bounding box center [84, 548] width 13 height 13
click at [78, 542] on input "checkbox" at bounding box center [78, 542] width 0 height 0
click at [86, 582] on div at bounding box center [84, 586] width 13 height 13
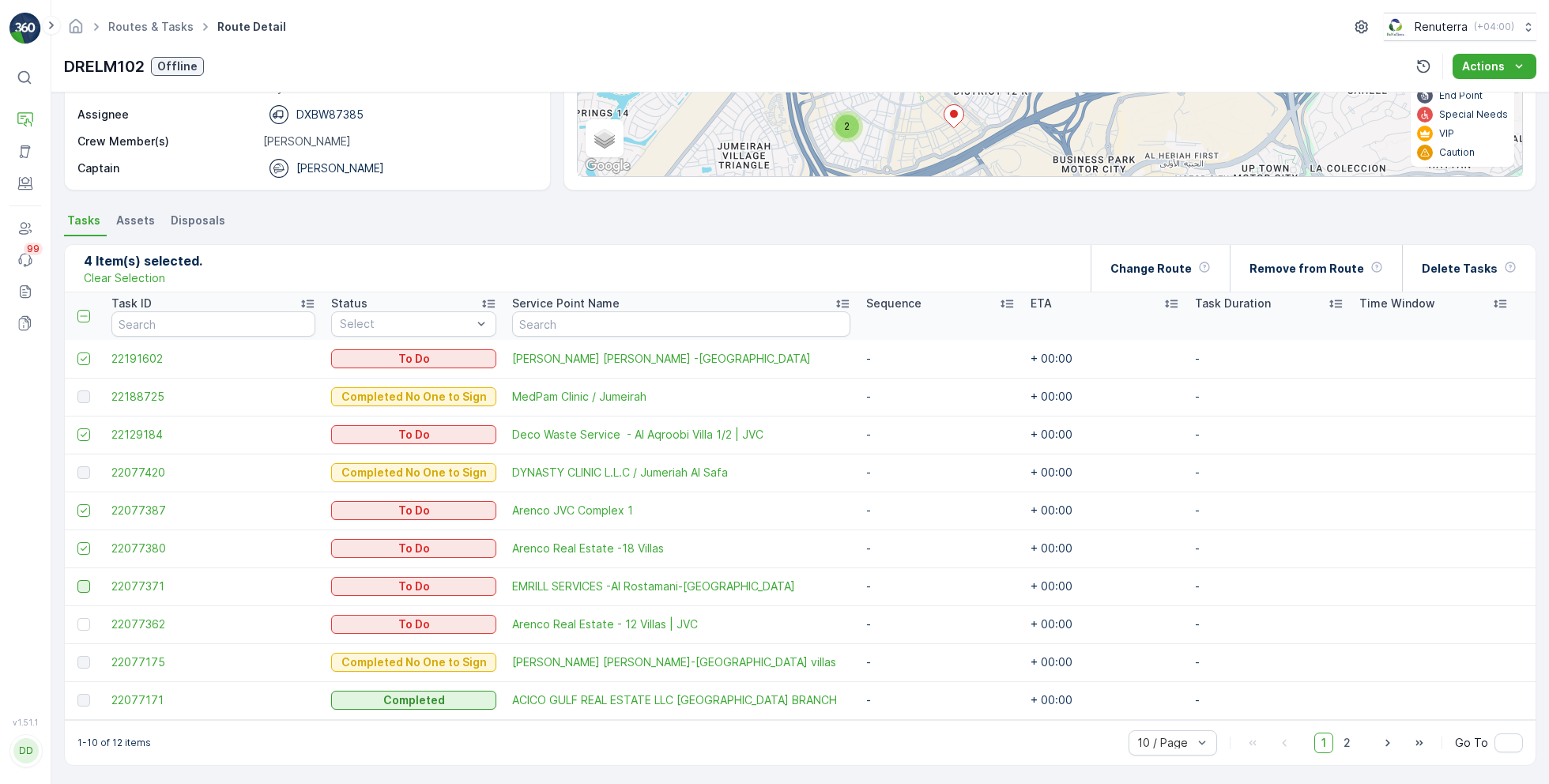
click at [78, 580] on input "checkbox" at bounding box center [78, 580] width 0 height 0
click at [86, 625] on div at bounding box center [84, 624] width 13 height 13
click at [78, 618] on input "checkbox" at bounding box center [78, 618] width 0 height 0
click at [1192, 268] on p "Change Route" at bounding box center [1151, 269] width 82 height 16
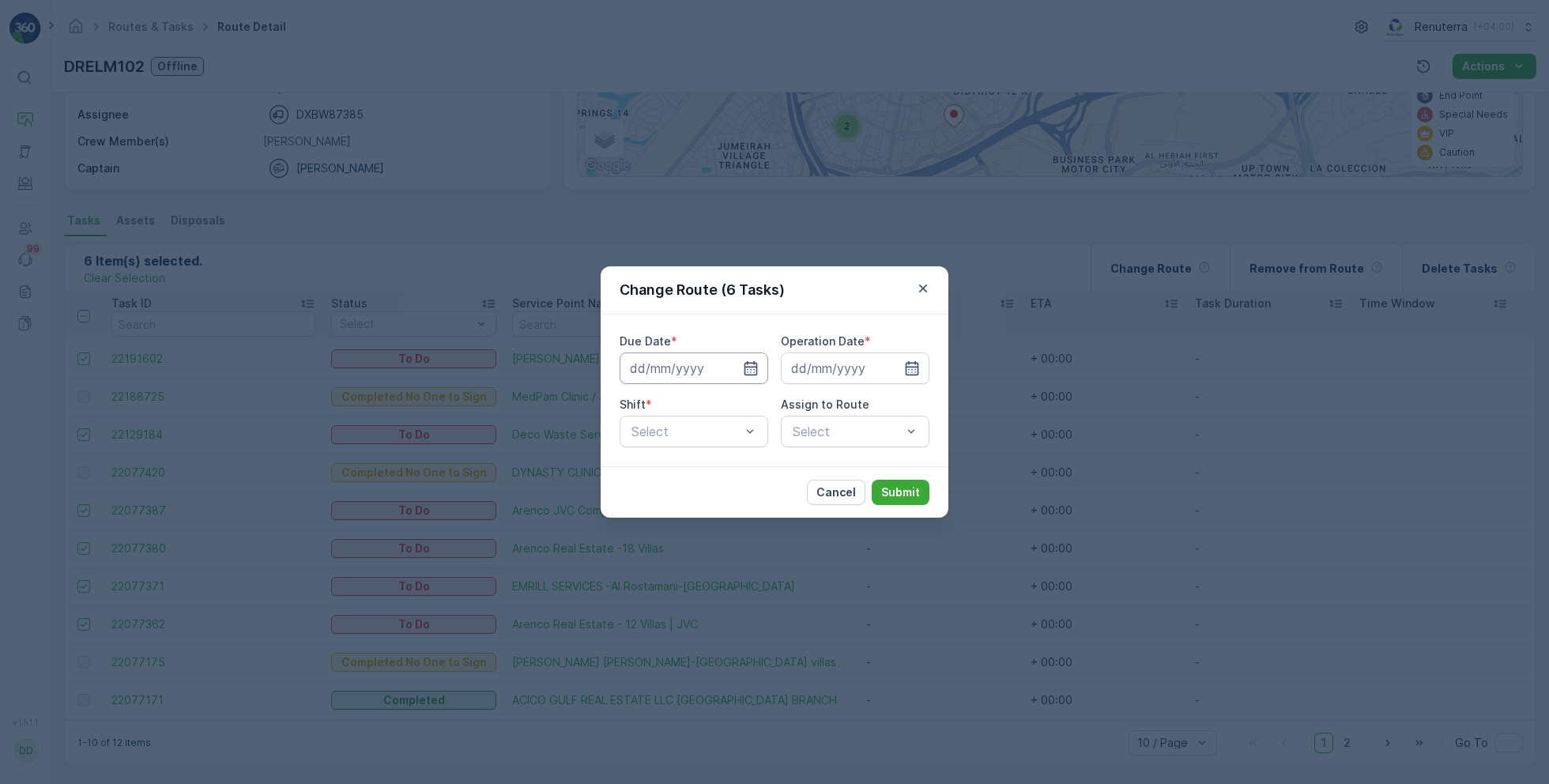
click at [719, 363] on input at bounding box center [694, 368] width 149 height 32
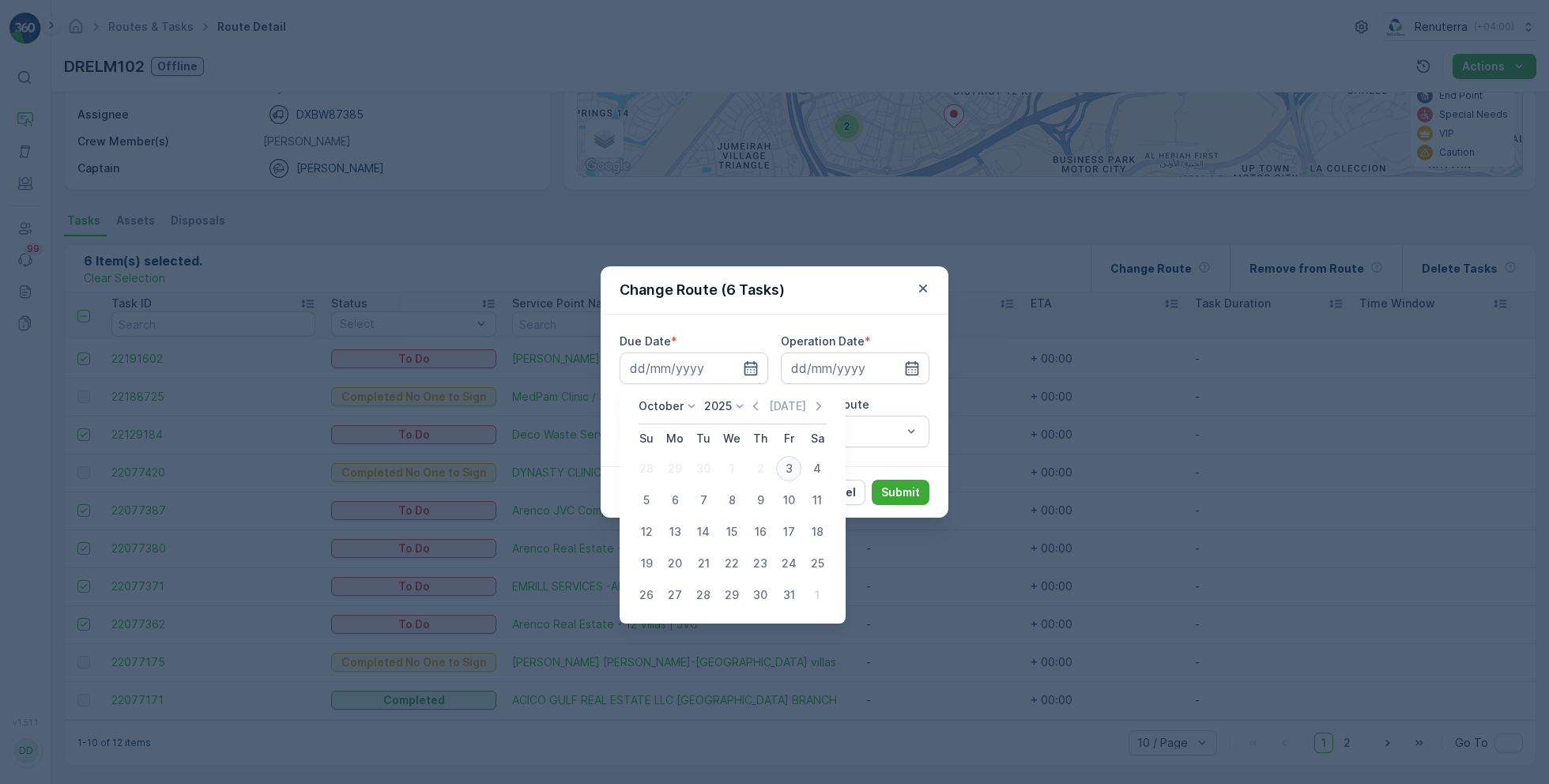
click at [794, 463] on div "3" at bounding box center [789, 468] width 25 height 25
type input "03.10.2025"
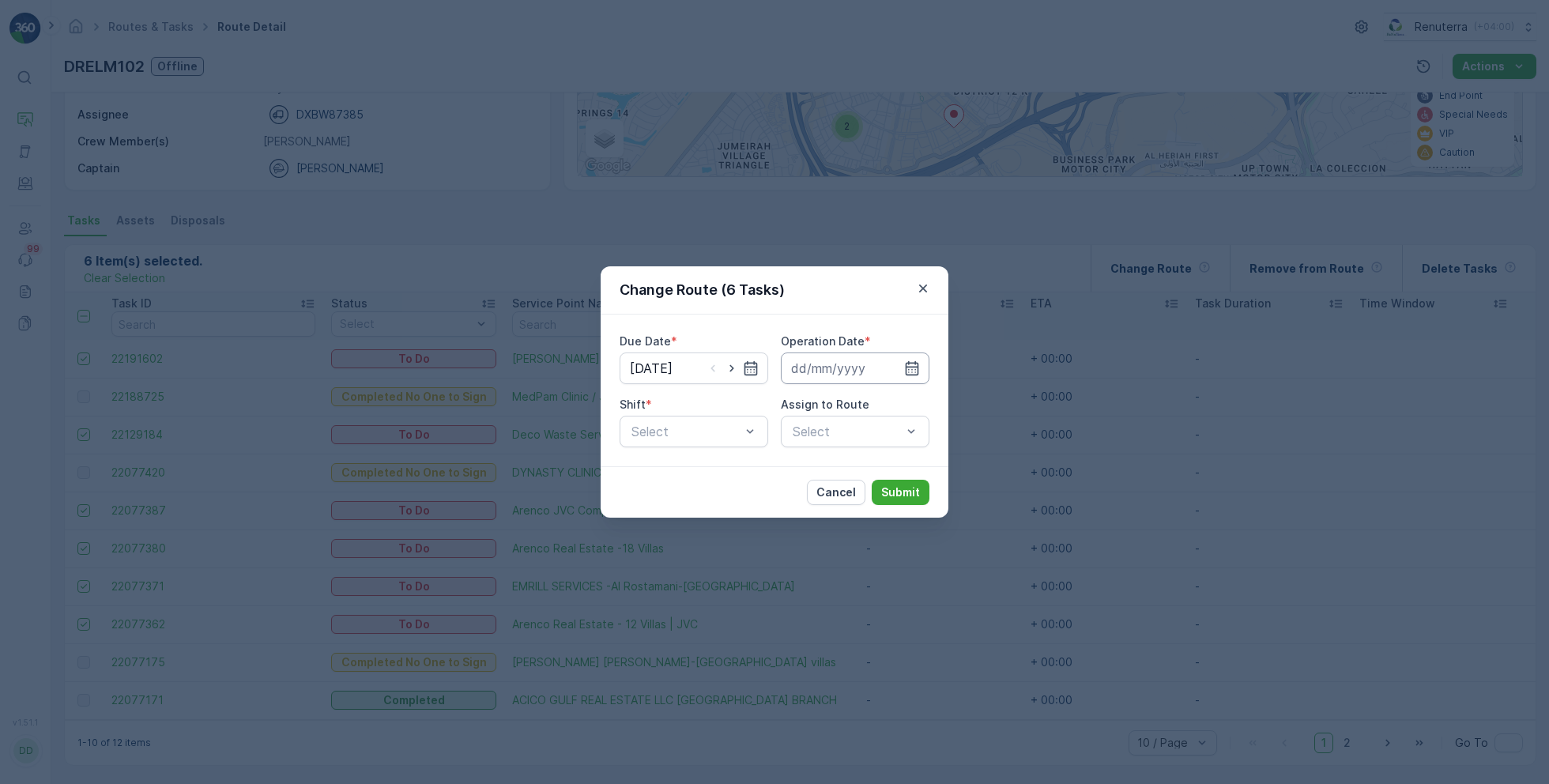
click at [841, 370] on input at bounding box center [856, 368] width 149 height 32
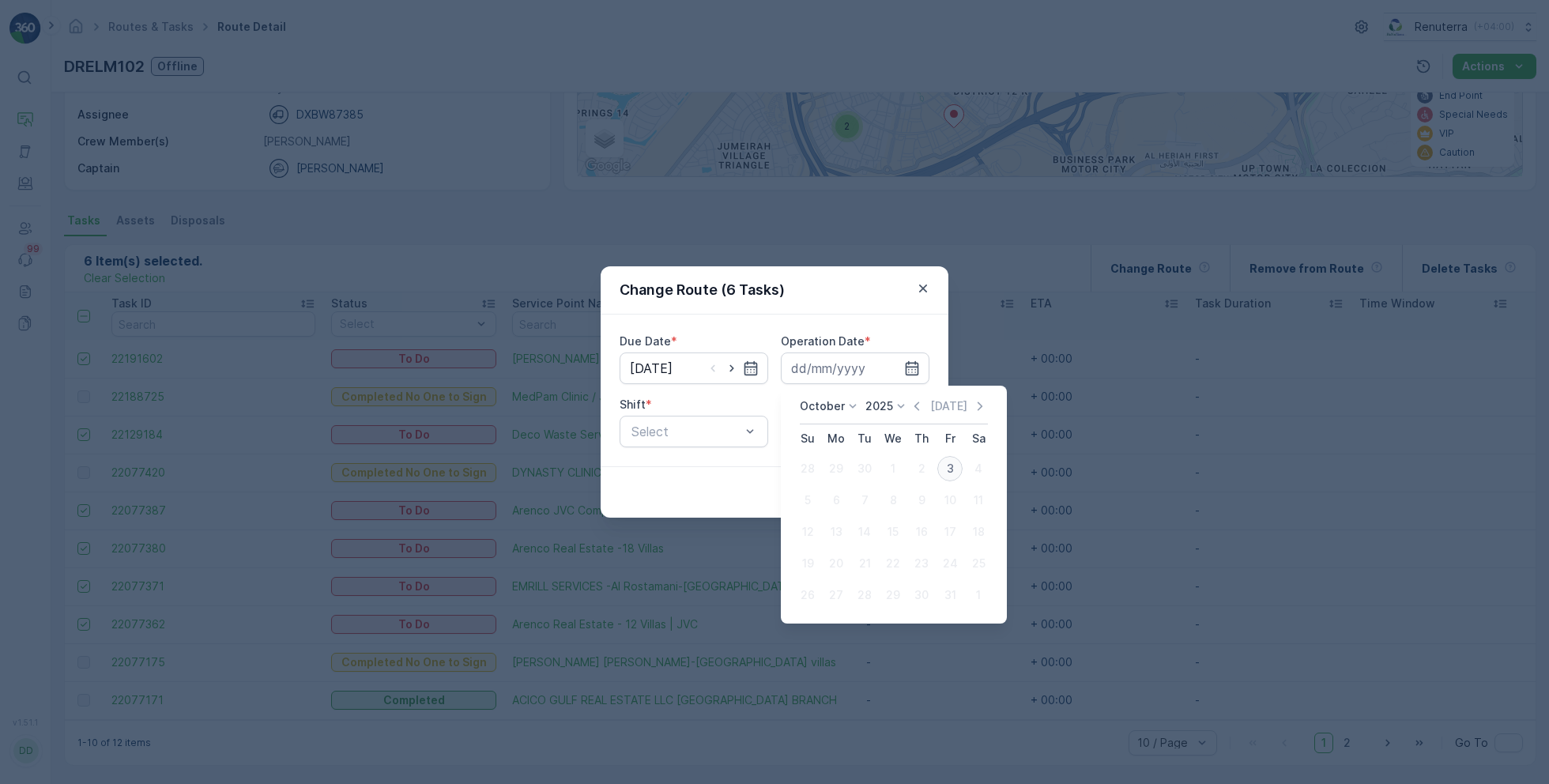
click at [951, 469] on div "3" at bounding box center [950, 468] width 25 height 25
type input "03.10.2025"
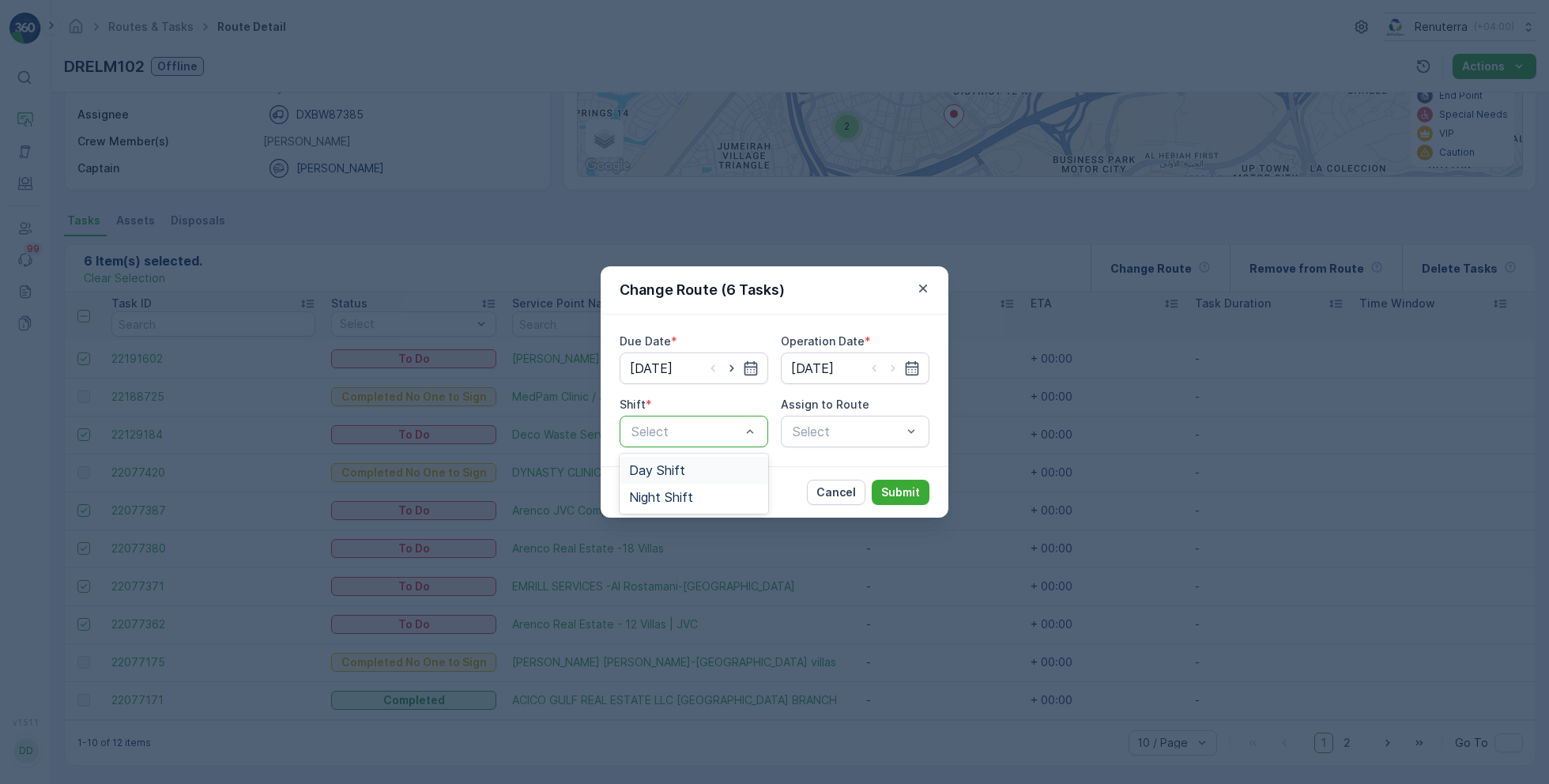
click at [666, 472] on span "Day Shift" at bounding box center [657, 470] width 56 height 14
click at [799, 437] on div "Select" at bounding box center [856, 431] width 149 height 32
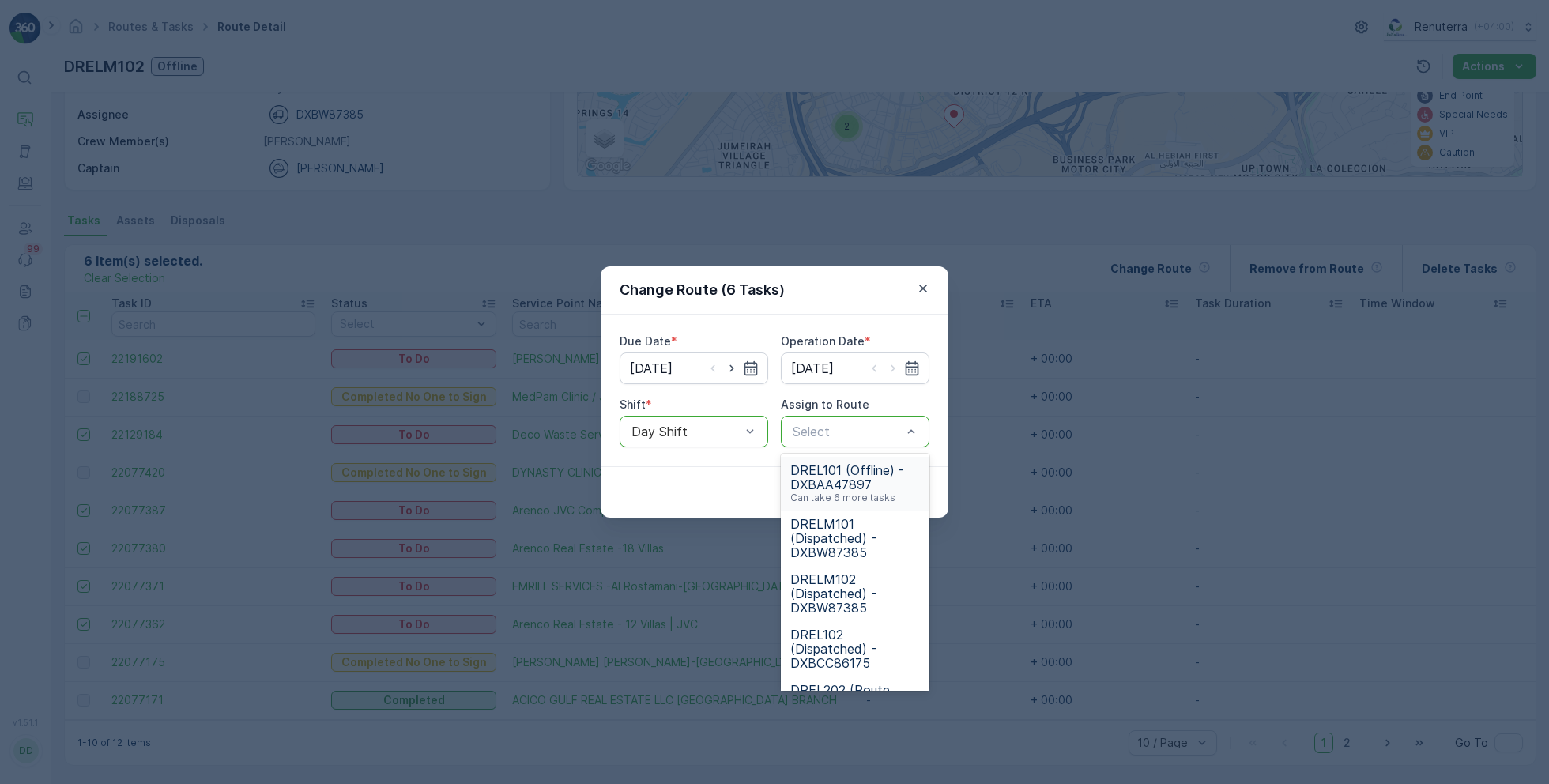
click at [860, 481] on span "DREL101 (Offline) - DXBAA47897" at bounding box center [856, 477] width 130 height 28
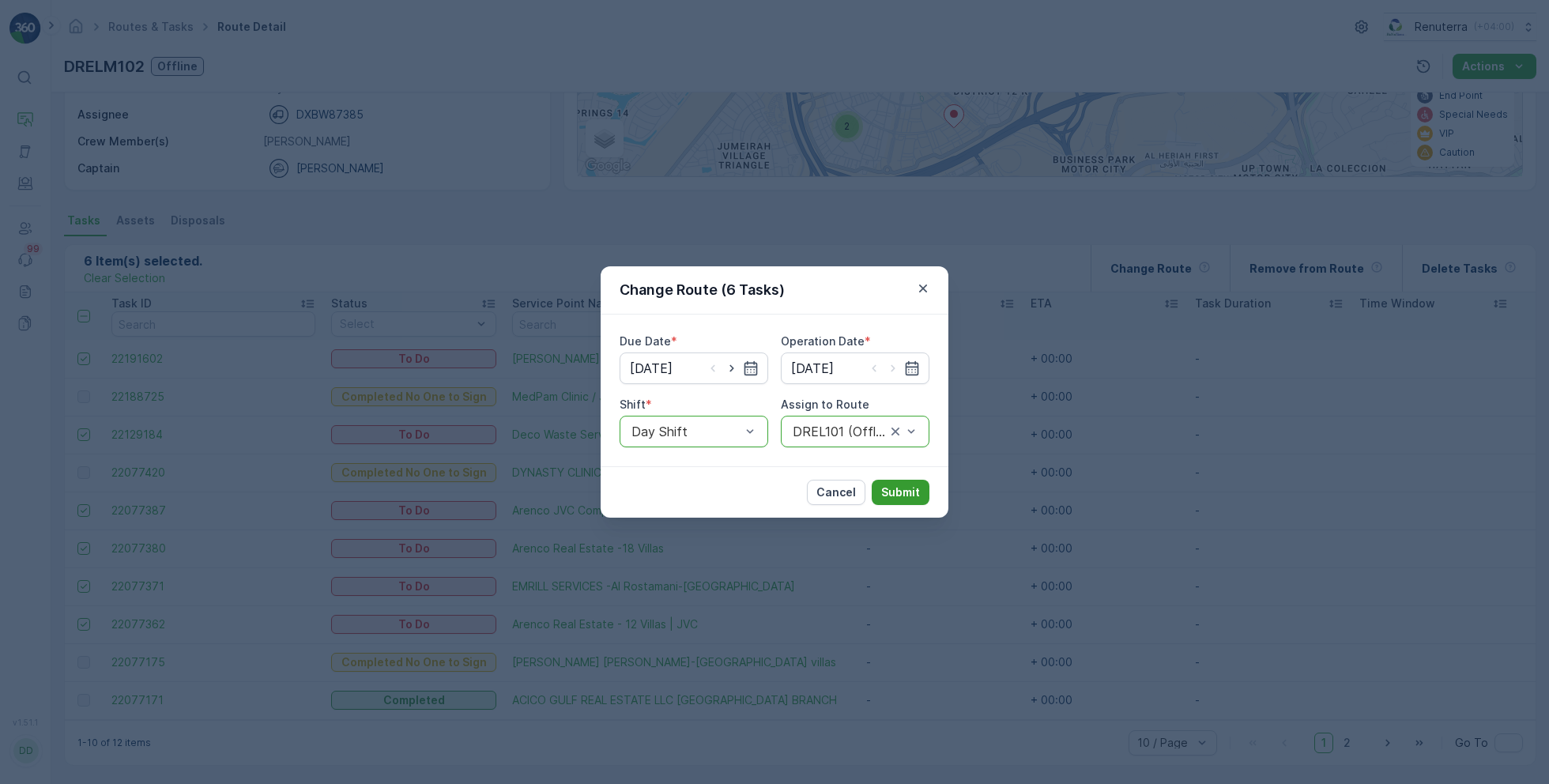
click at [918, 489] on p "Submit" at bounding box center [901, 492] width 39 height 16
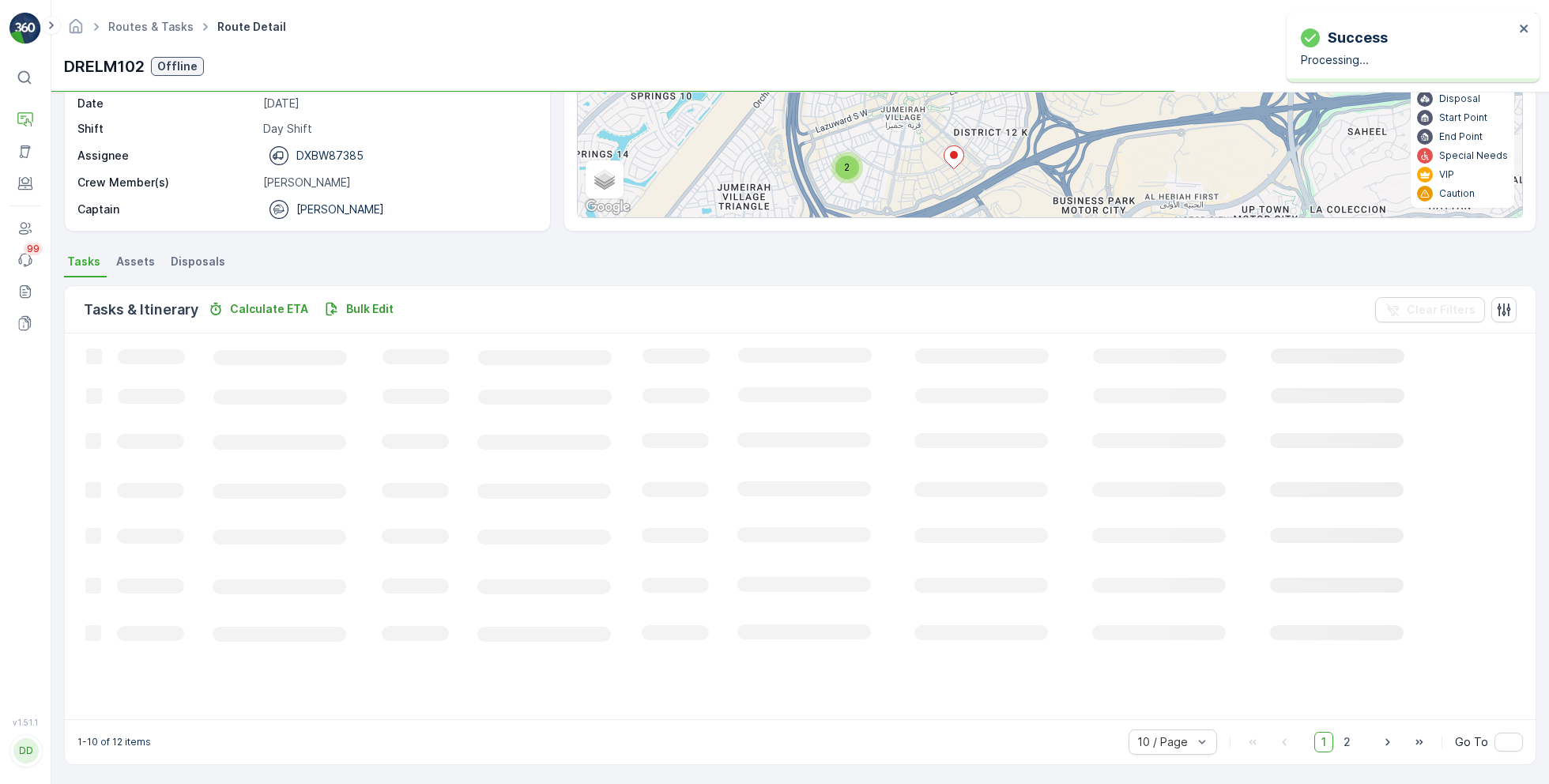
scroll to position [212, 0]
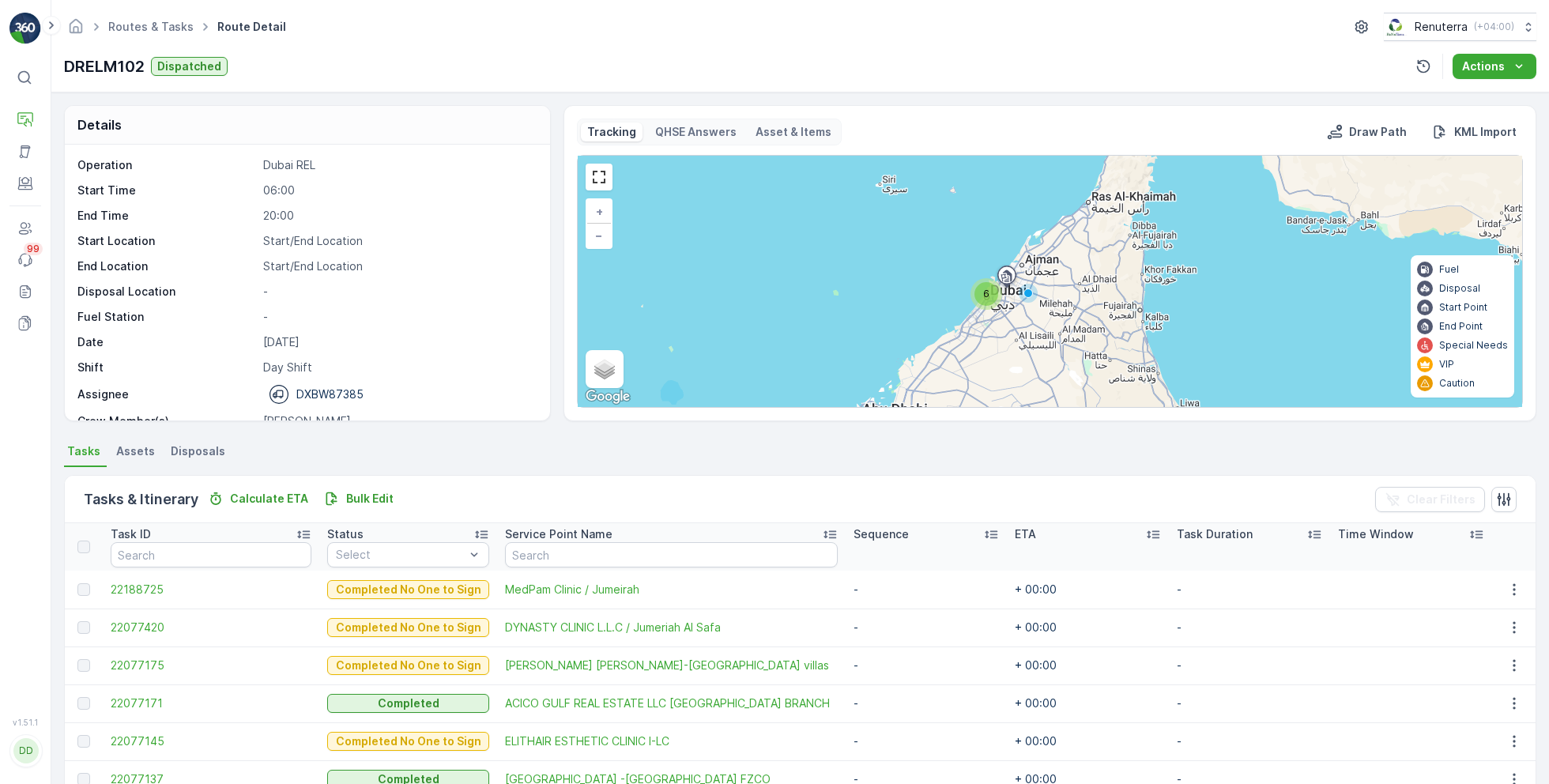
click at [979, 296] on div "6" at bounding box center [986, 294] width 24 height 24
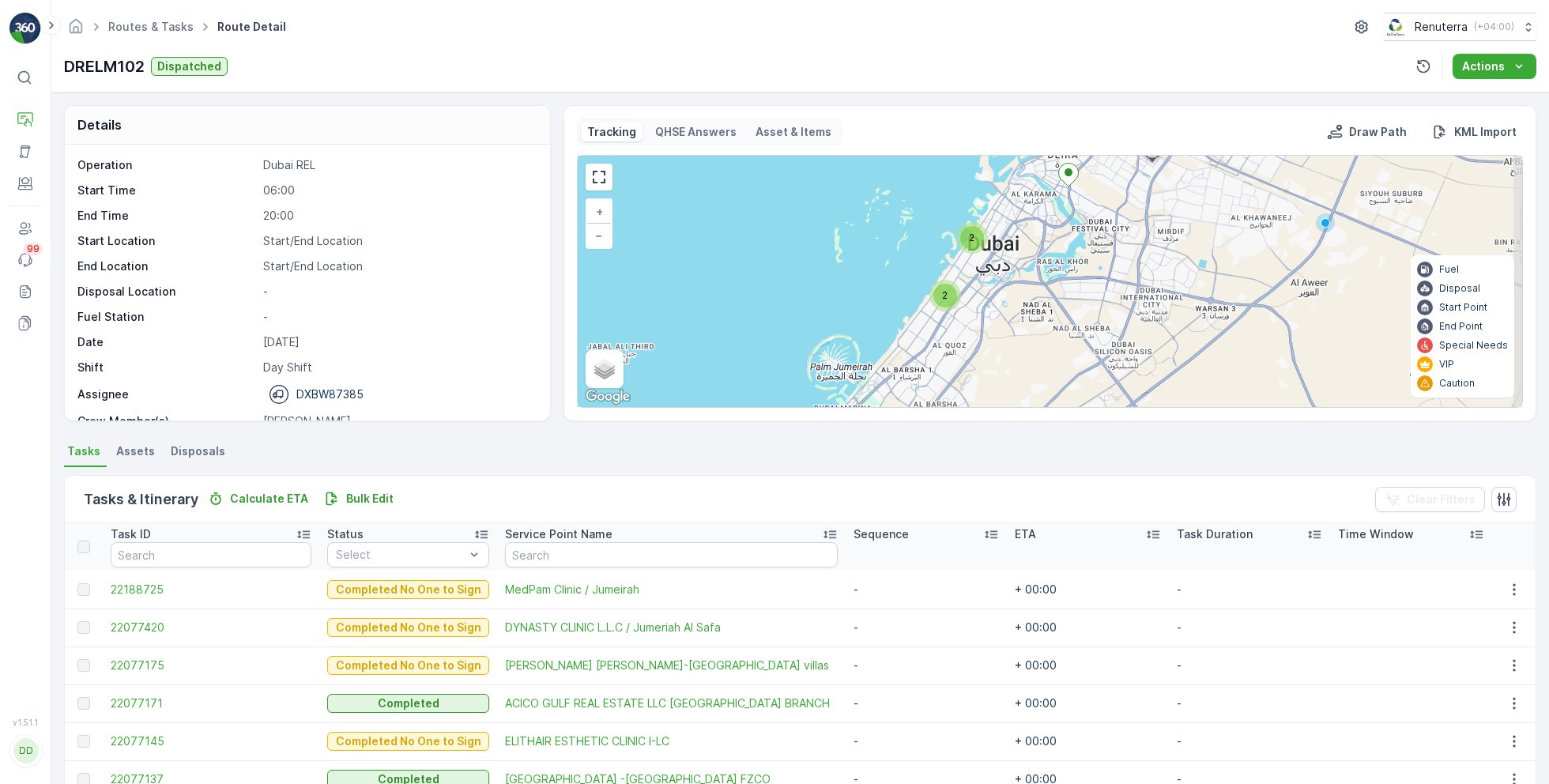
drag, startPoint x: 1057, startPoint y: 365, endPoint x: 1011, endPoint y: 300, distance: 79.6
click at [1011, 300] on div "2 2 + − Satellite Roadmap Terrain Hybrid Leaflet Keyboard shortcuts Map Data Ma…" at bounding box center [1050, 282] width 944 height 252
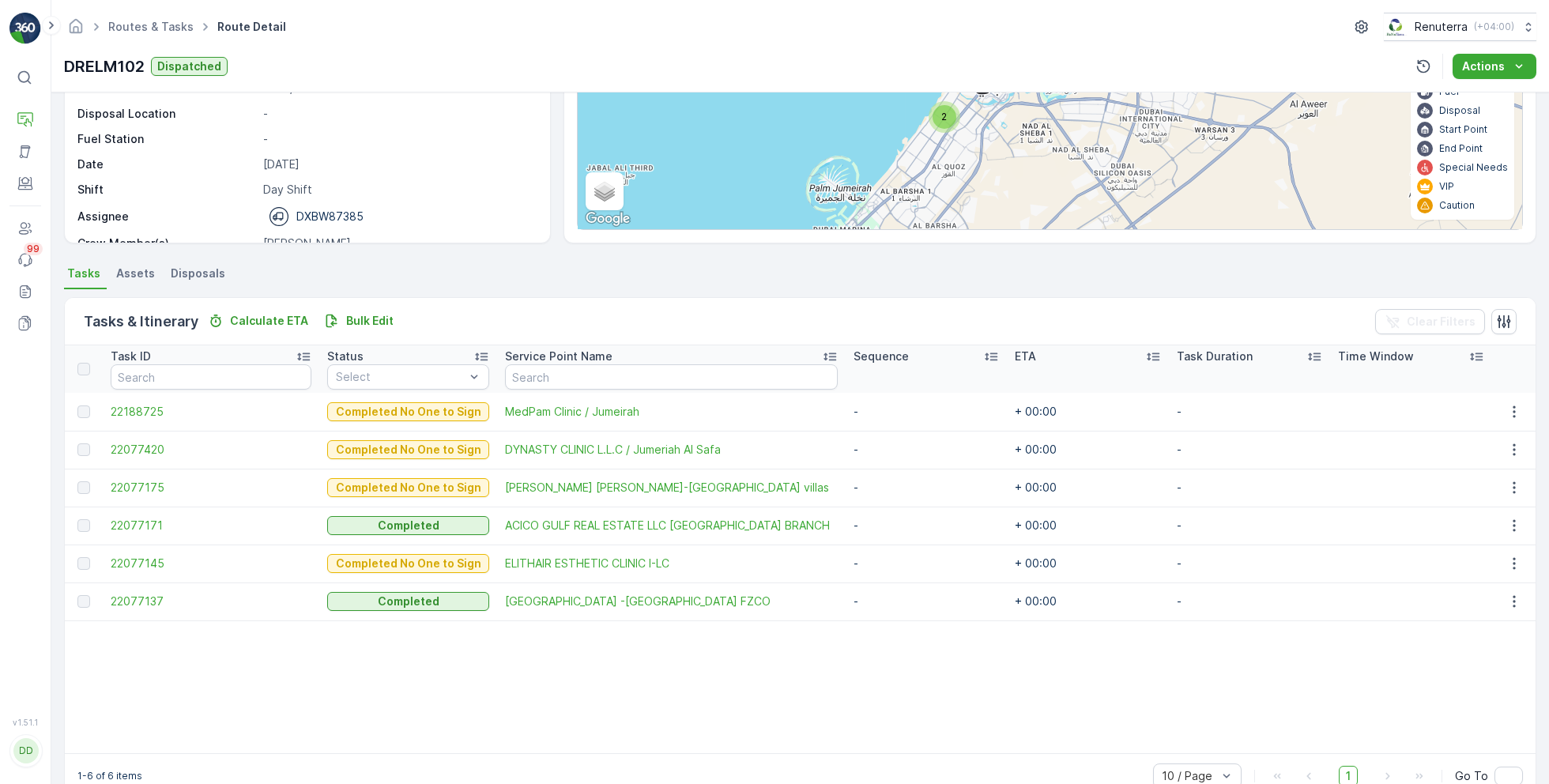
scroll to position [212, 0]
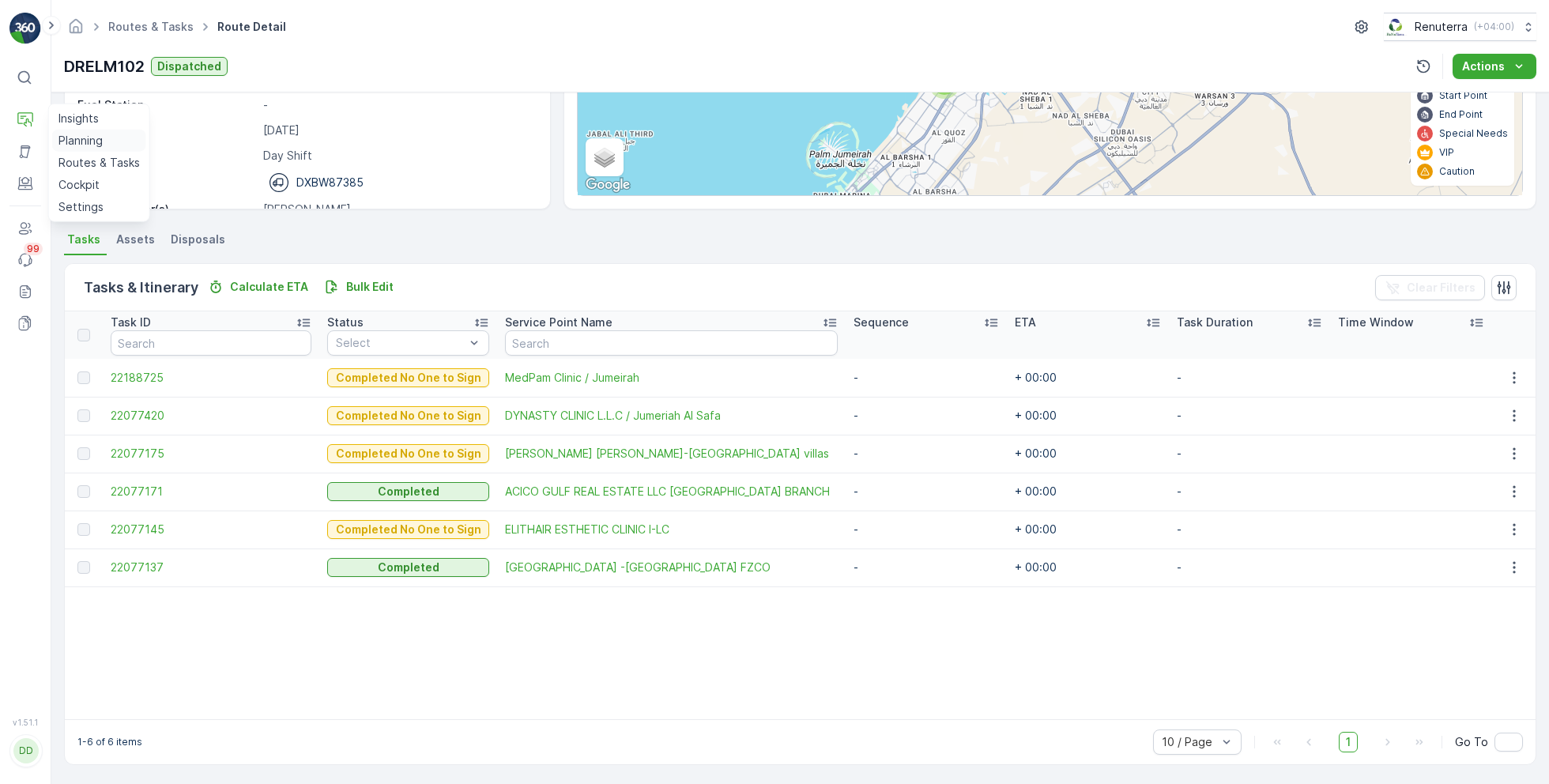
click at [91, 138] on p "Planning" at bounding box center [81, 141] width 44 height 16
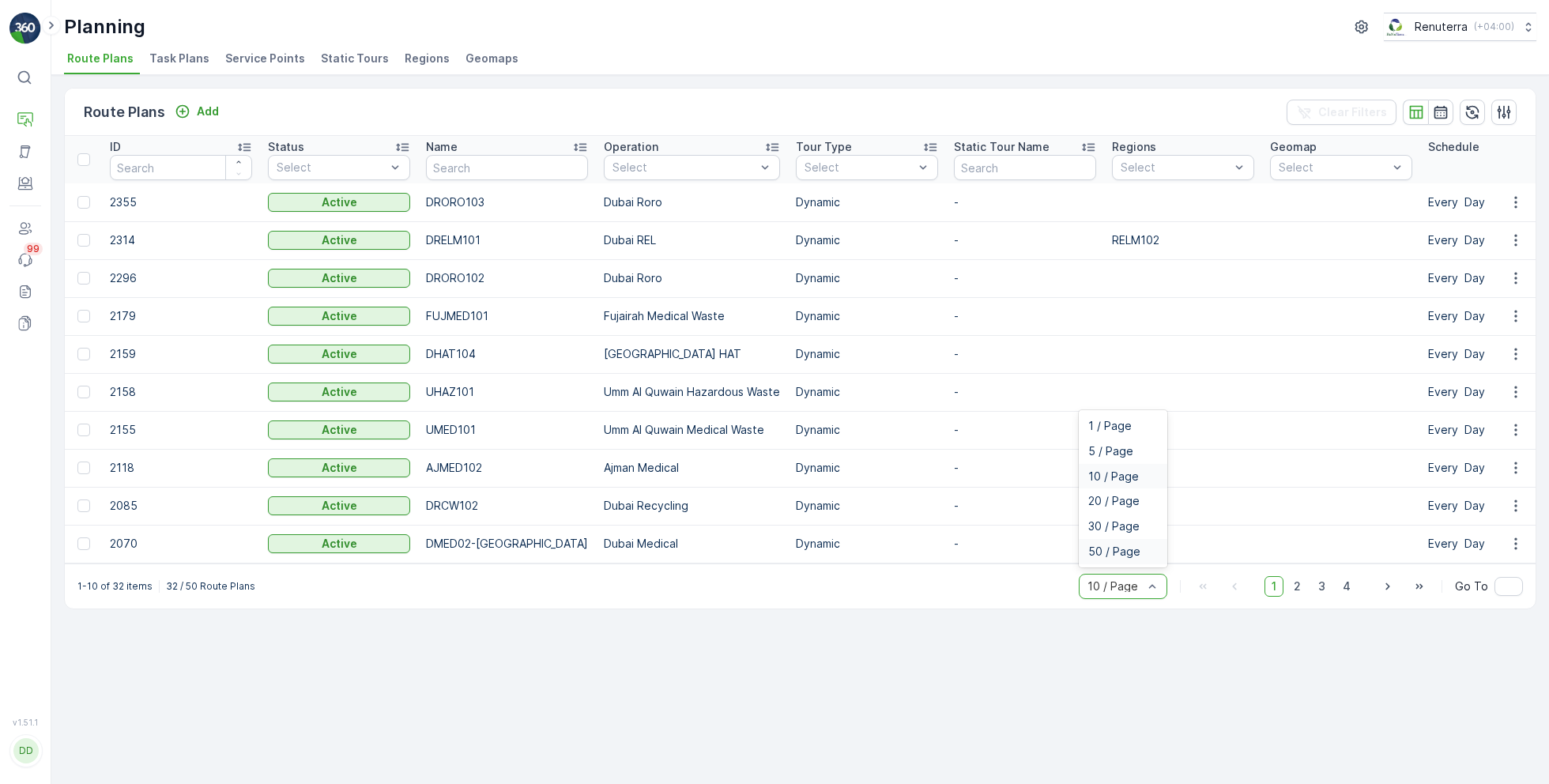
click at [1122, 552] on span "50 / Page" at bounding box center [1114, 551] width 52 height 13
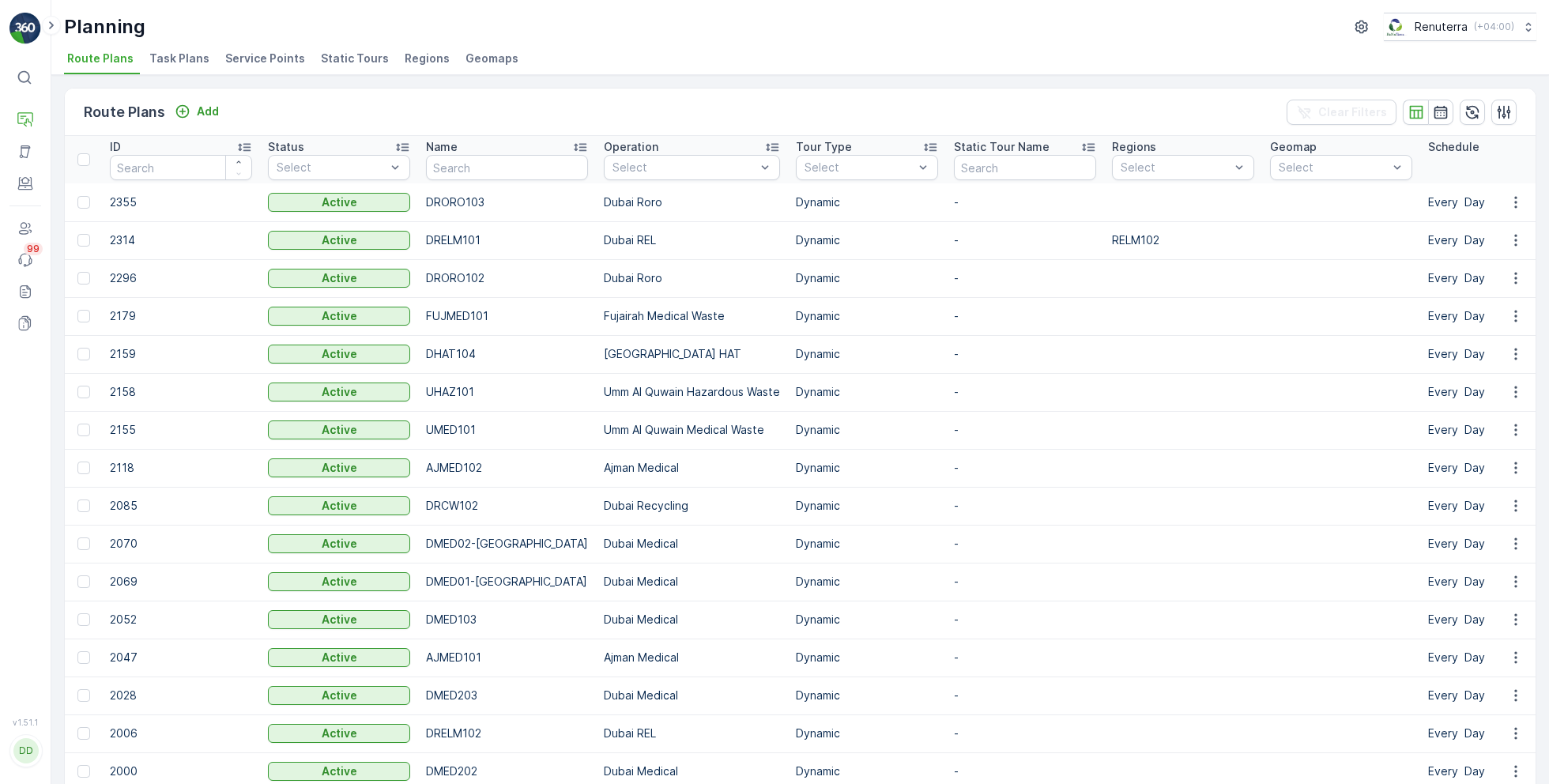
click at [265, 55] on span "Service Points" at bounding box center [265, 59] width 80 height 16
click at [97, 153] on link "Routes & Tasks" at bounding box center [99, 163] width 94 height 22
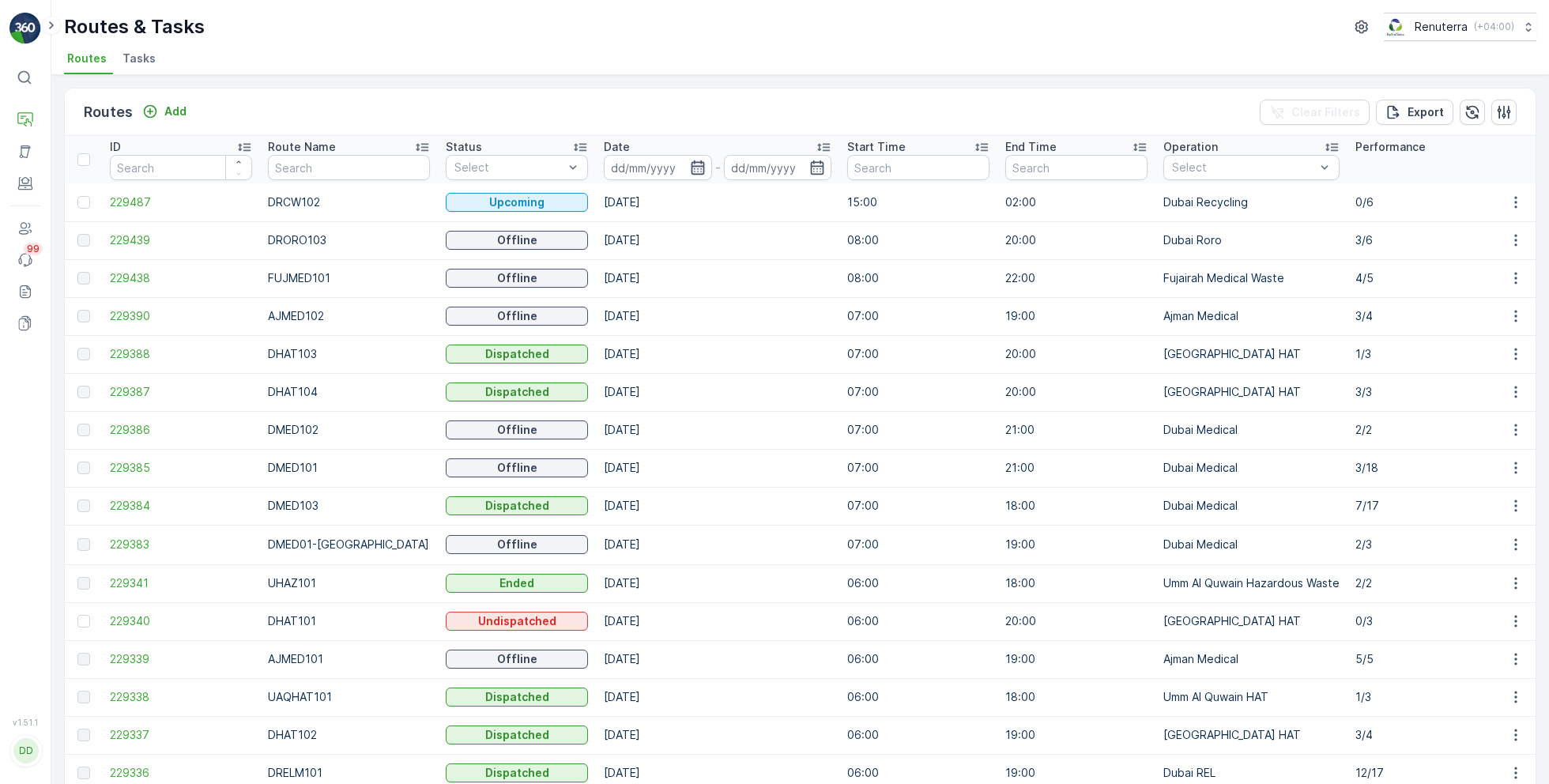
click at [691, 168] on icon "button" at bounding box center [697, 168] width 13 height 14
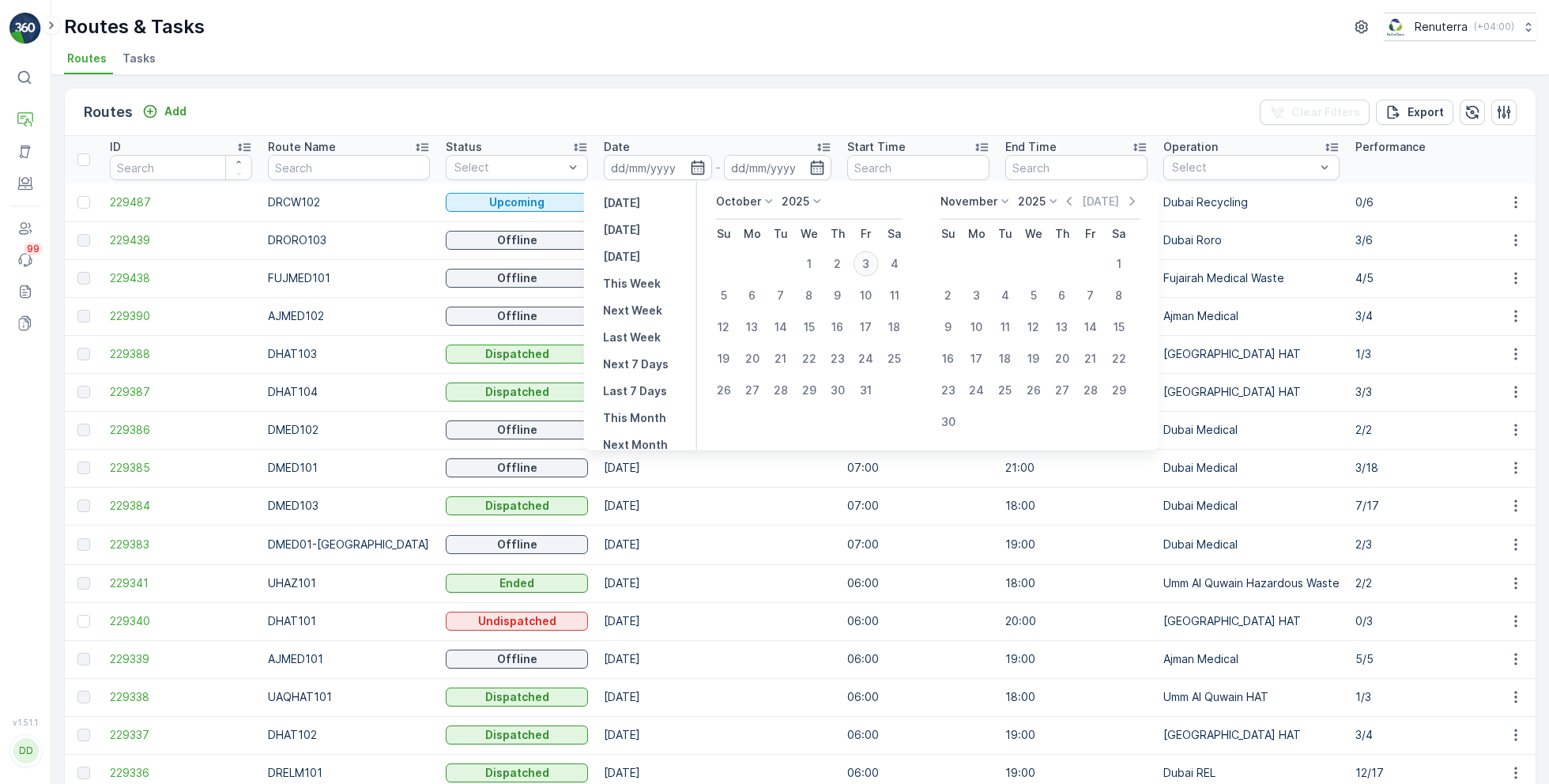
click at [866, 266] on div "3" at bounding box center [867, 264] width 25 height 25
type input "[DATE]"
click at [866, 266] on div "3" at bounding box center [867, 264] width 25 height 25
type input "[DATE]"
click at [579, 76] on div "Routes Add Clear Filters Export ID Route Name Status Select Date 03.10.2025 - 0…" at bounding box center [800, 430] width 1498 height 709
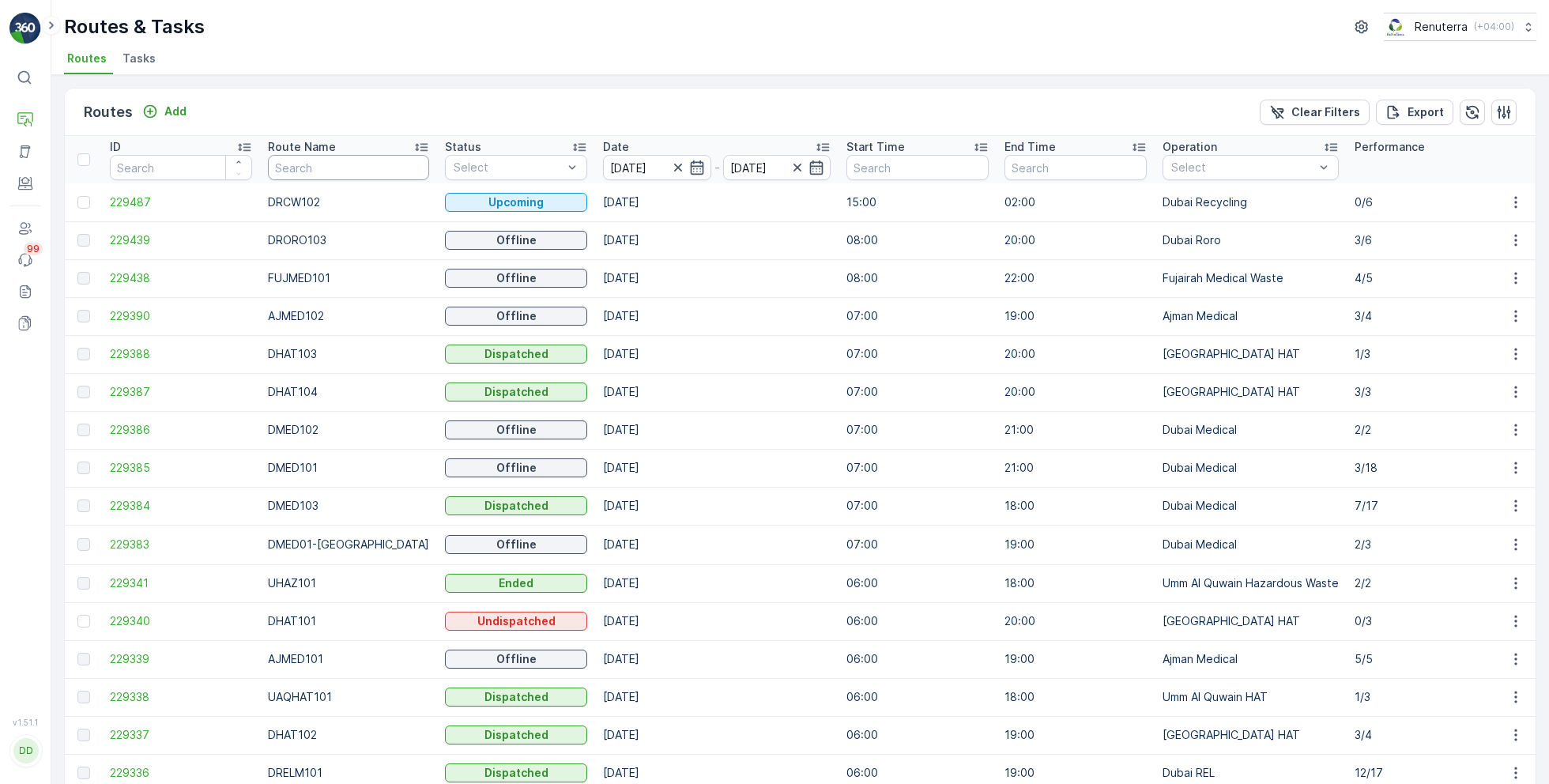
click at [335, 170] on input "text" at bounding box center [349, 168] width 161 height 25
type input "hat"
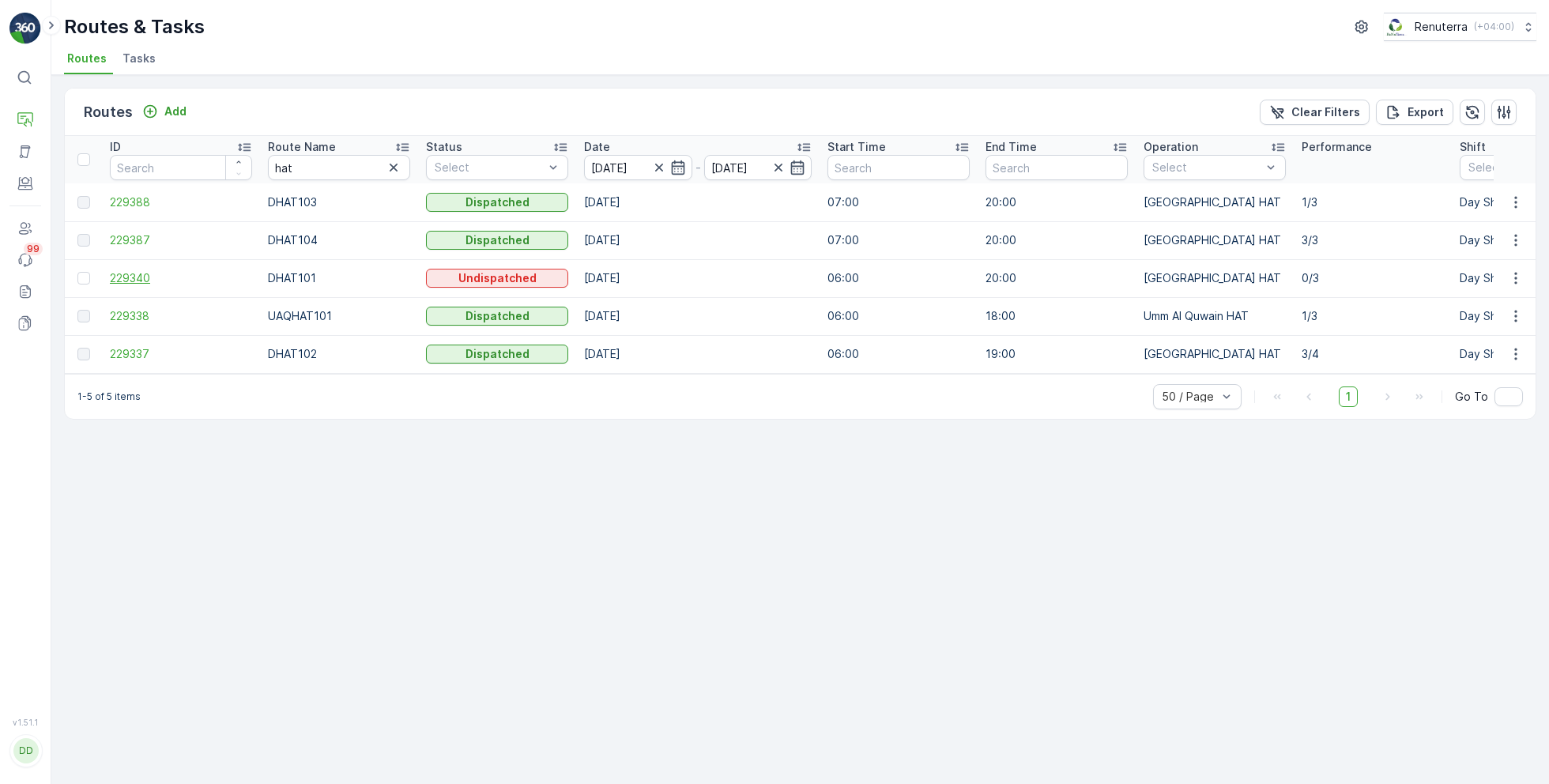
click at [136, 282] on span "229340" at bounding box center [181, 278] width 142 height 16
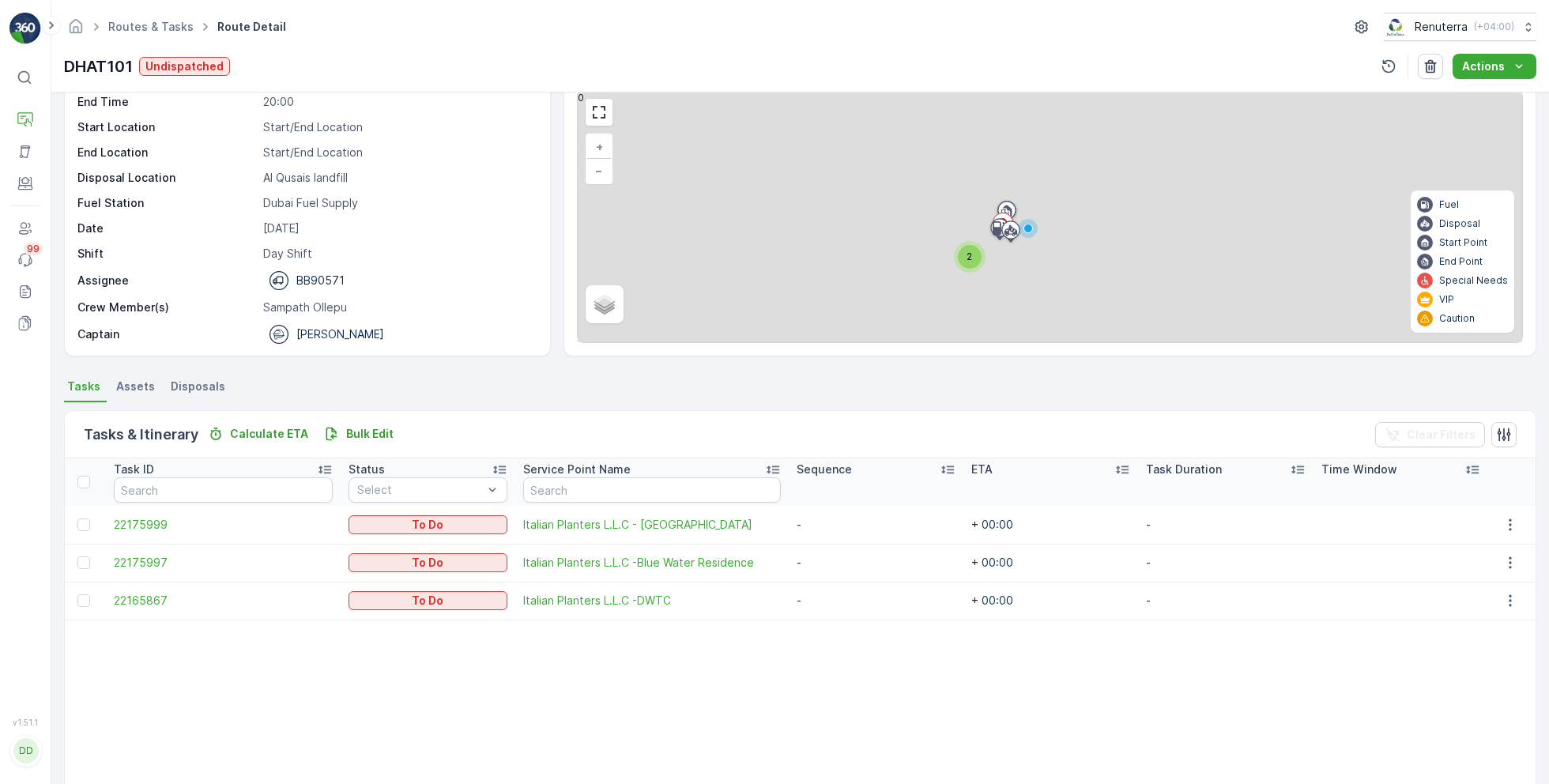
scroll to position [73, 0]
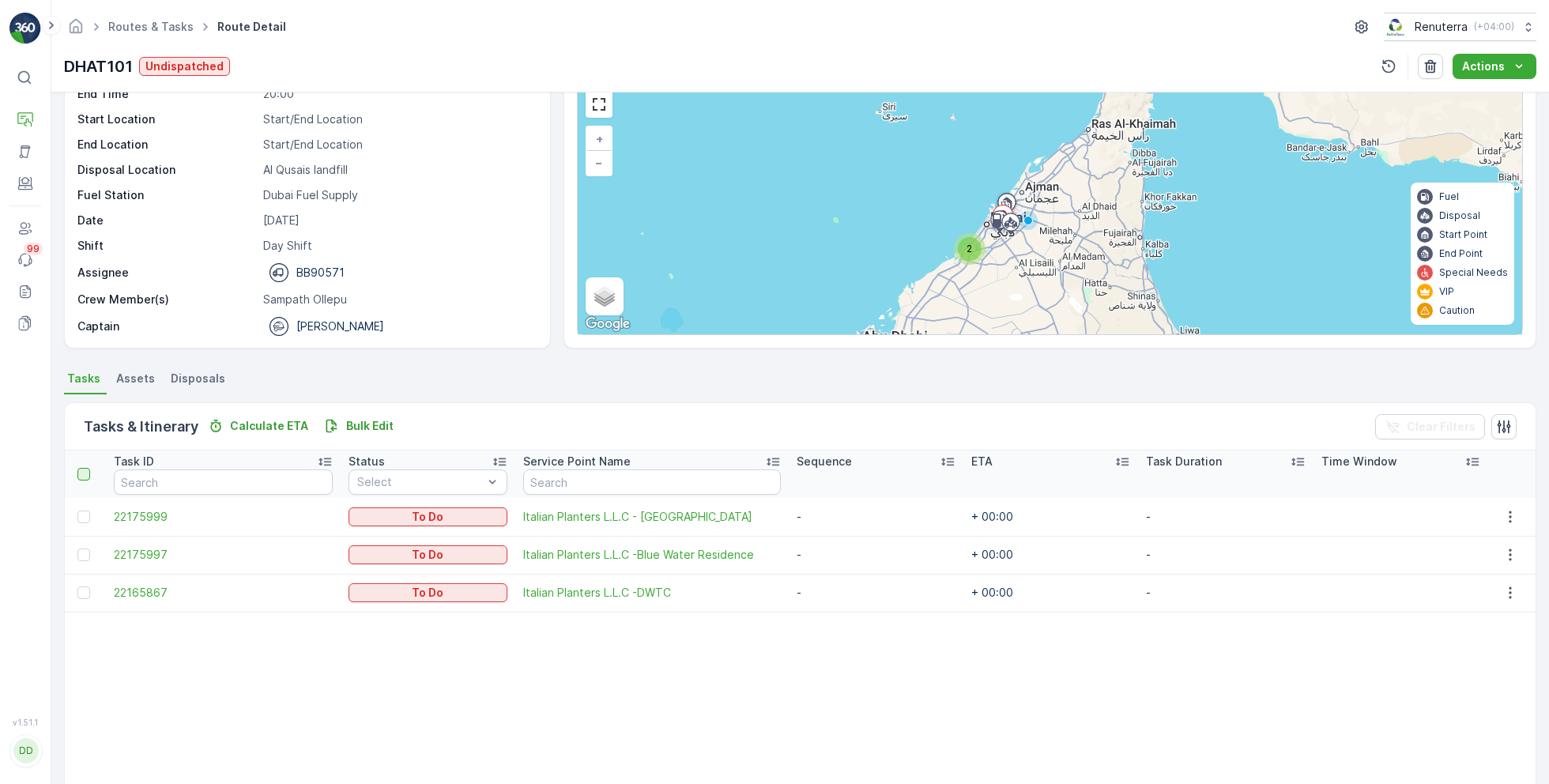
click at [83, 468] on div at bounding box center [84, 474] width 13 height 13
click at [86, 468] on input "checkbox" at bounding box center [86, 468] width 0 height 0
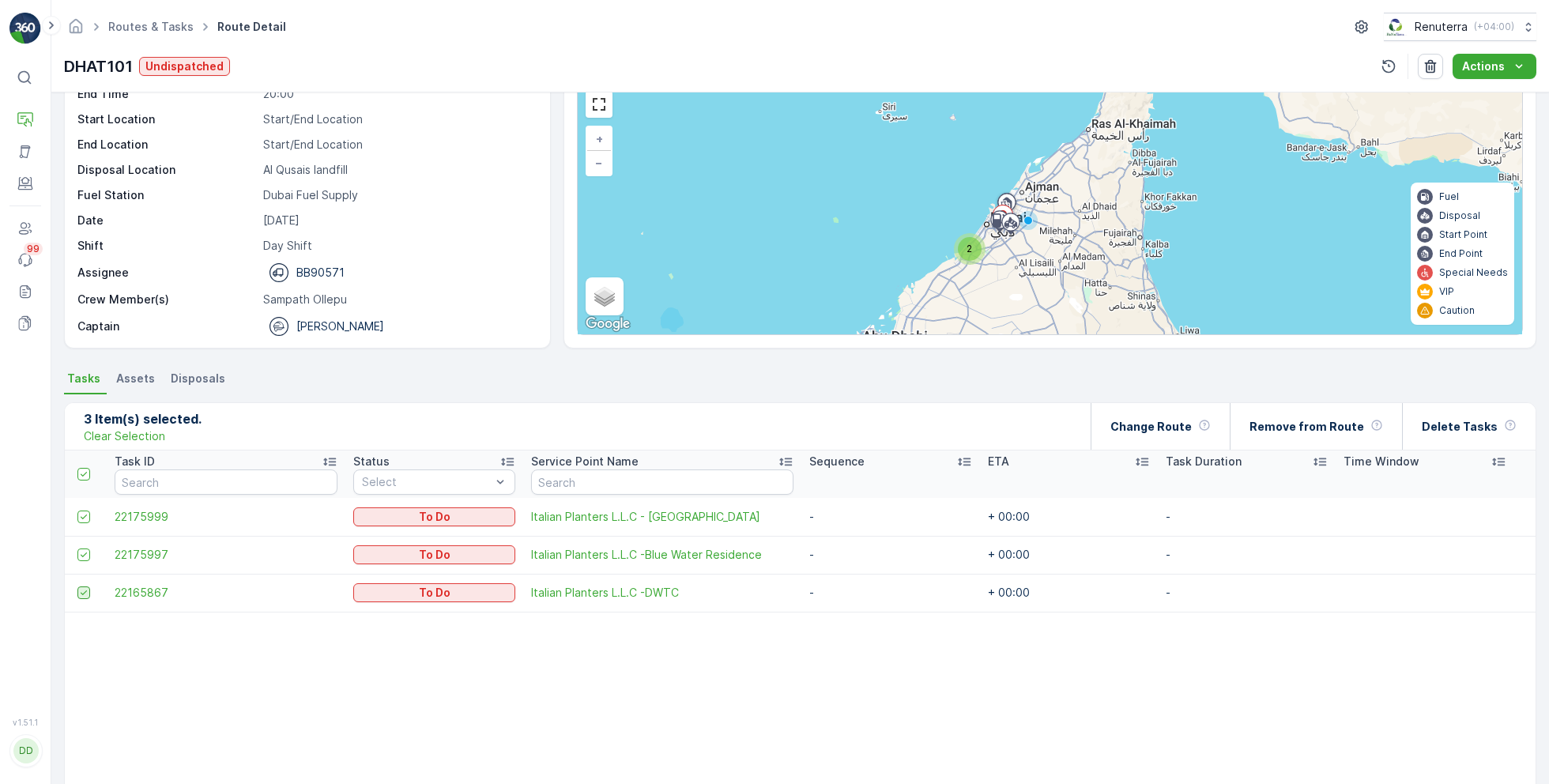
click at [82, 591] on icon at bounding box center [84, 593] width 11 height 11
click at [78, 586] on input "checkbox" at bounding box center [78, 586] width 0 height 0
click at [1172, 423] on p "Change Route" at bounding box center [1151, 426] width 82 height 16
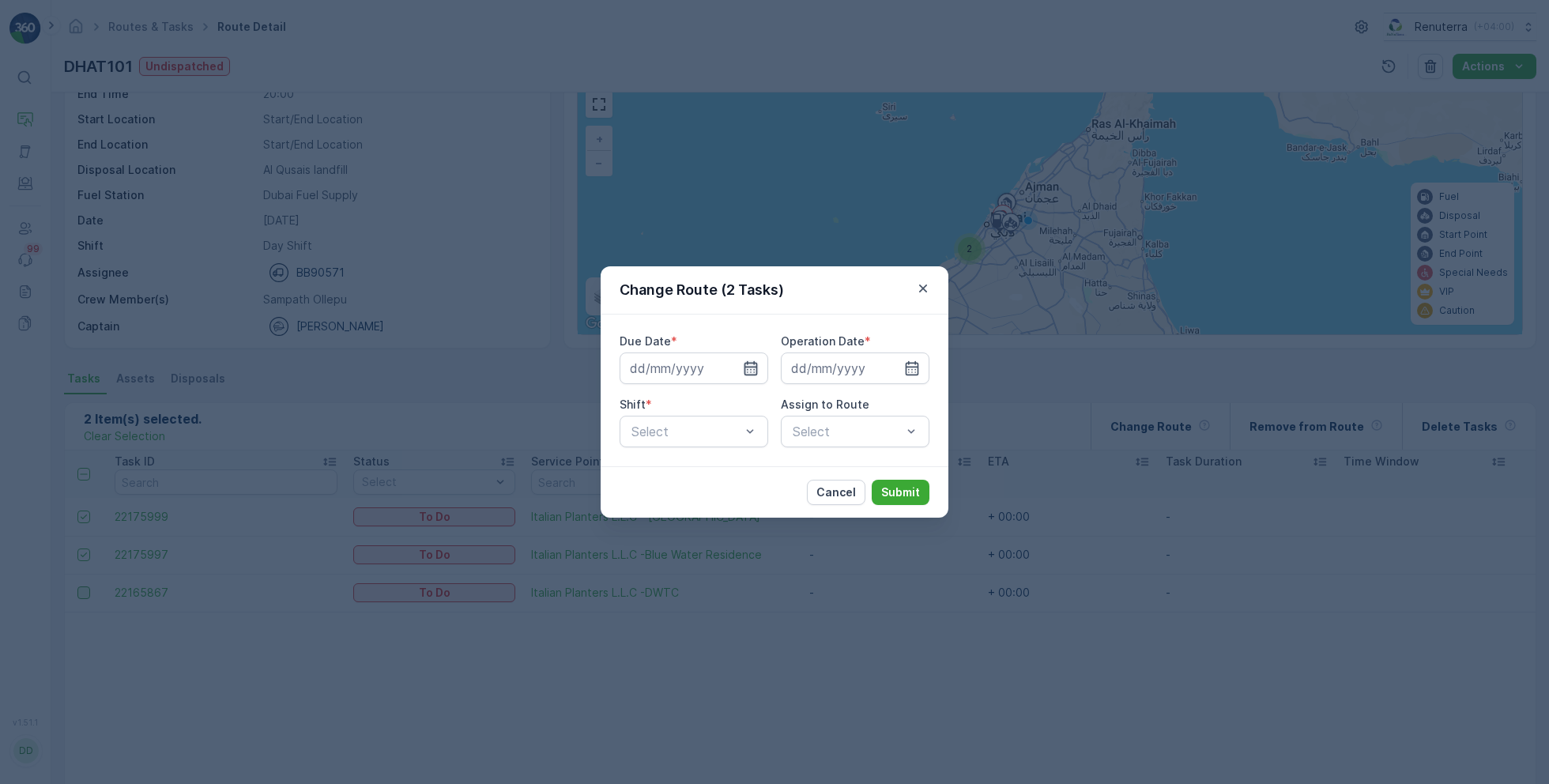
click at [755, 365] on icon "button" at bounding box center [751, 368] width 13 height 14
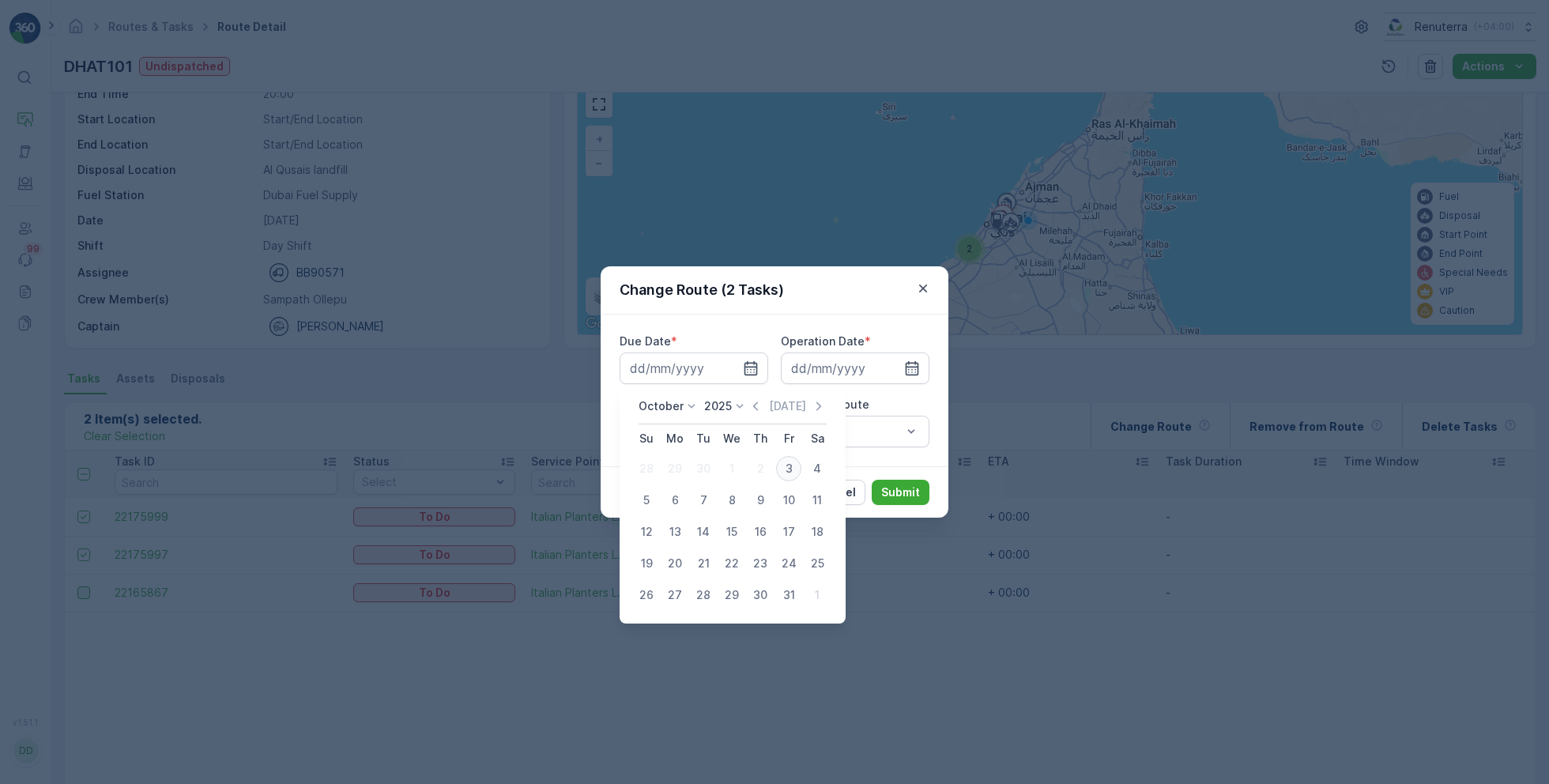
click at [795, 465] on div "3" at bounding box center [789, 468] width 25 height 25
type input "[DATE]"
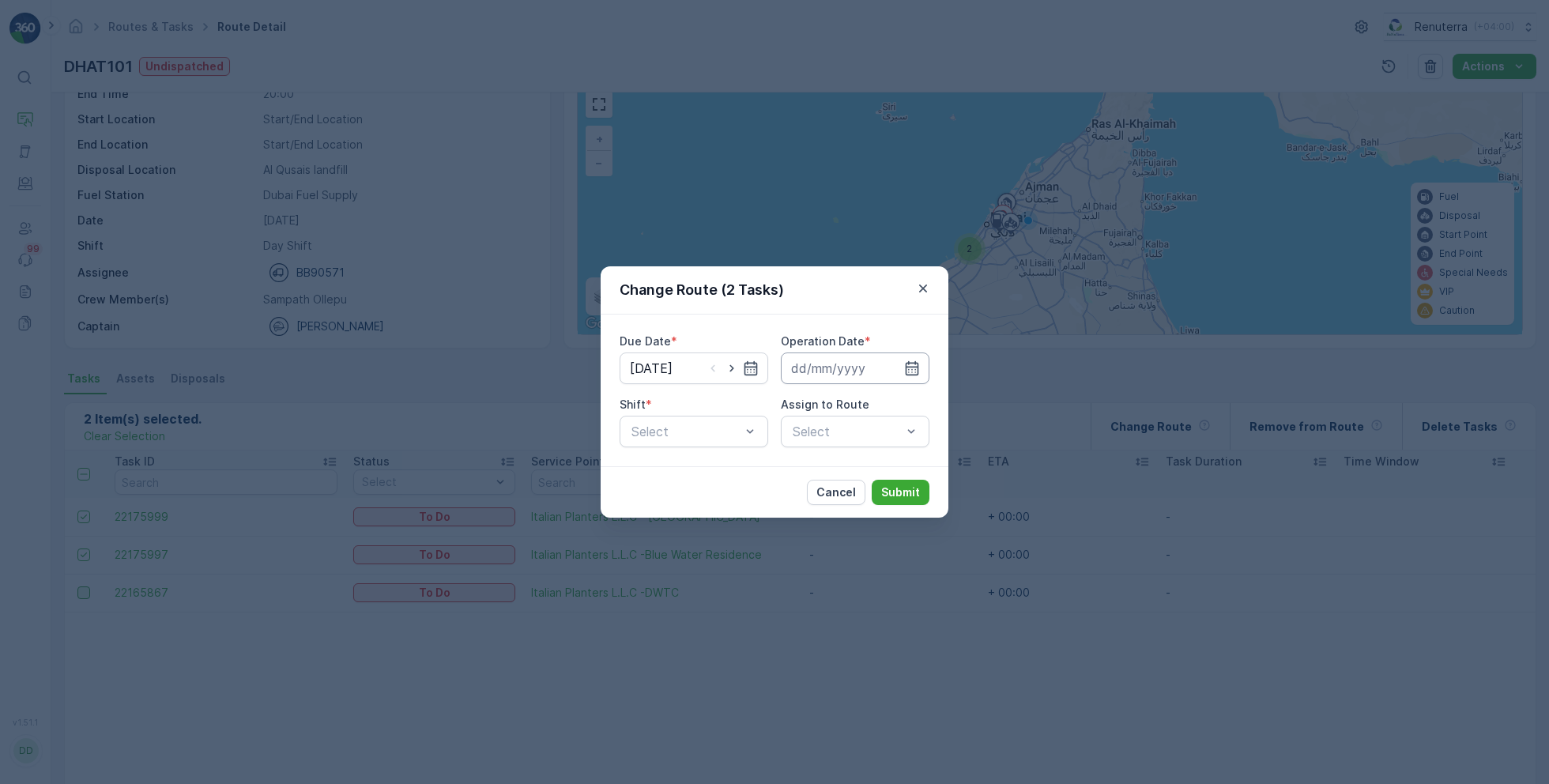
click at [860, 373] on input at bounding box center [856, 368] width 149 height 32
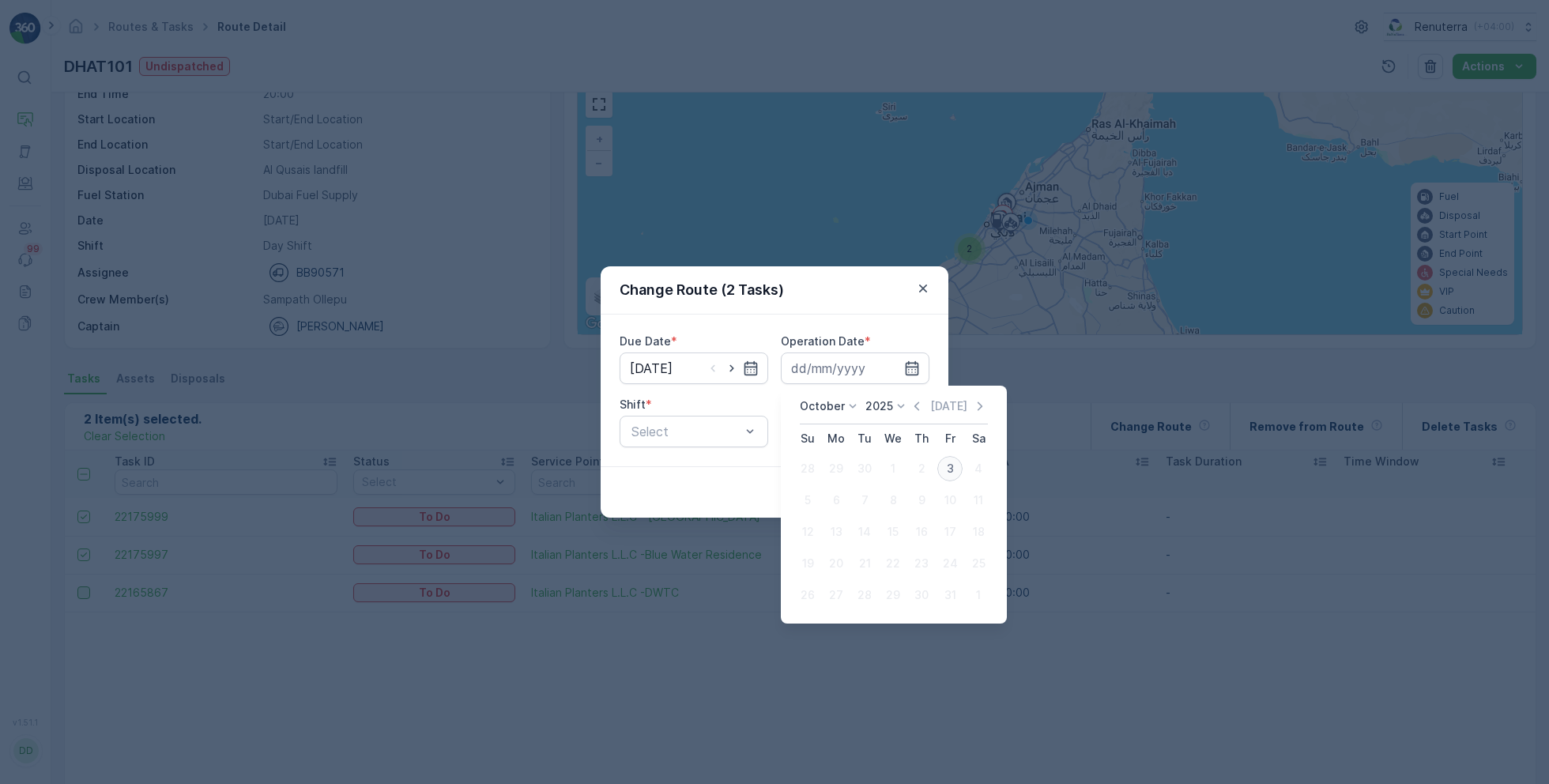
click at [941, 469] on div "3" at bounding box center [950, 468] width 25 height 25
type input "[DATE]"
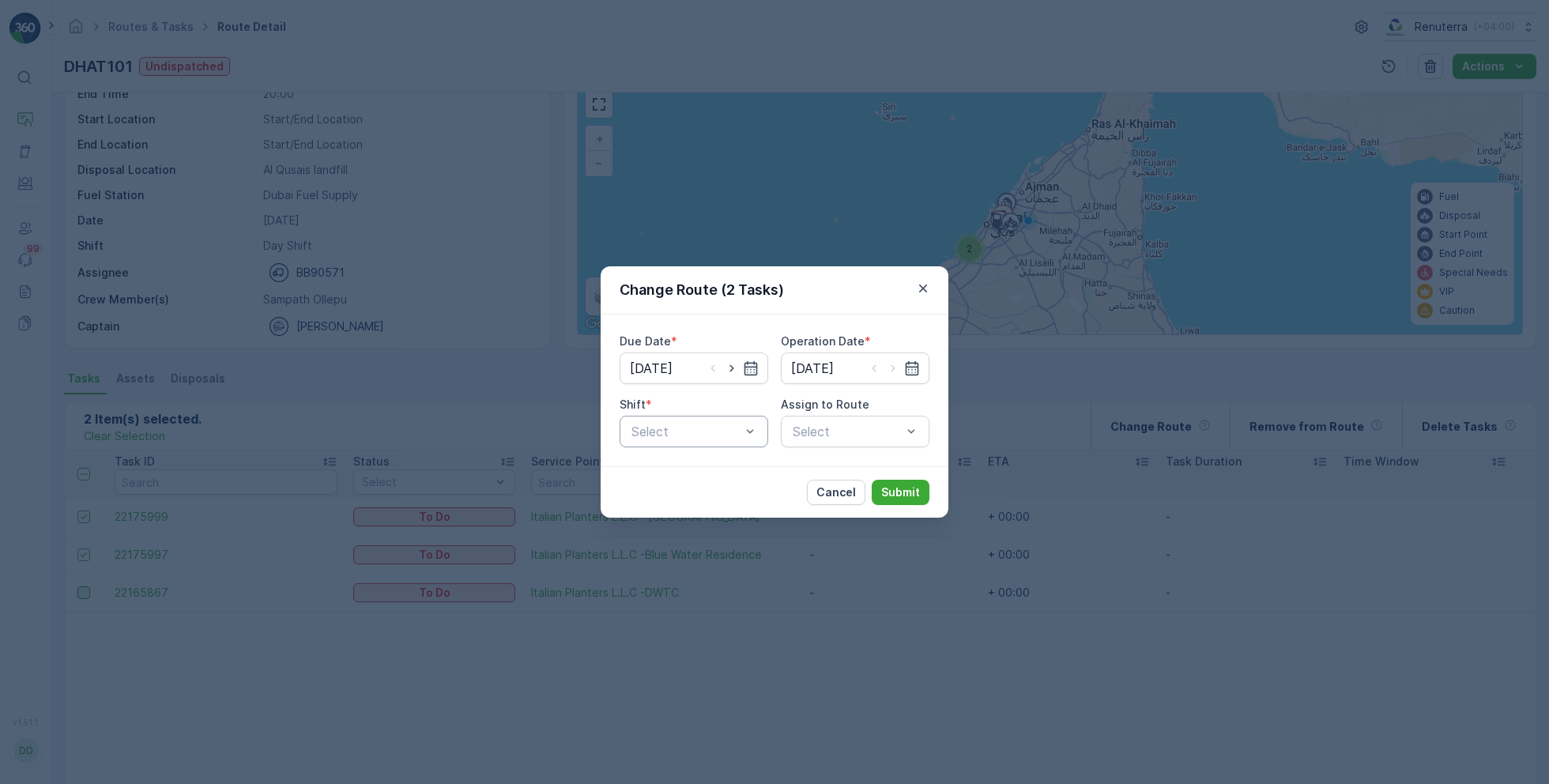
click at [689, 418] on div "Select" at bounding box center [694, 431] width 149 height 32
click at [668, 472] on span "Day Shift" at bounding box center [657, 470] width 56 height 14
click at [814, 441] on div "Select" at bounding box center [856, 431] width 149 height 32
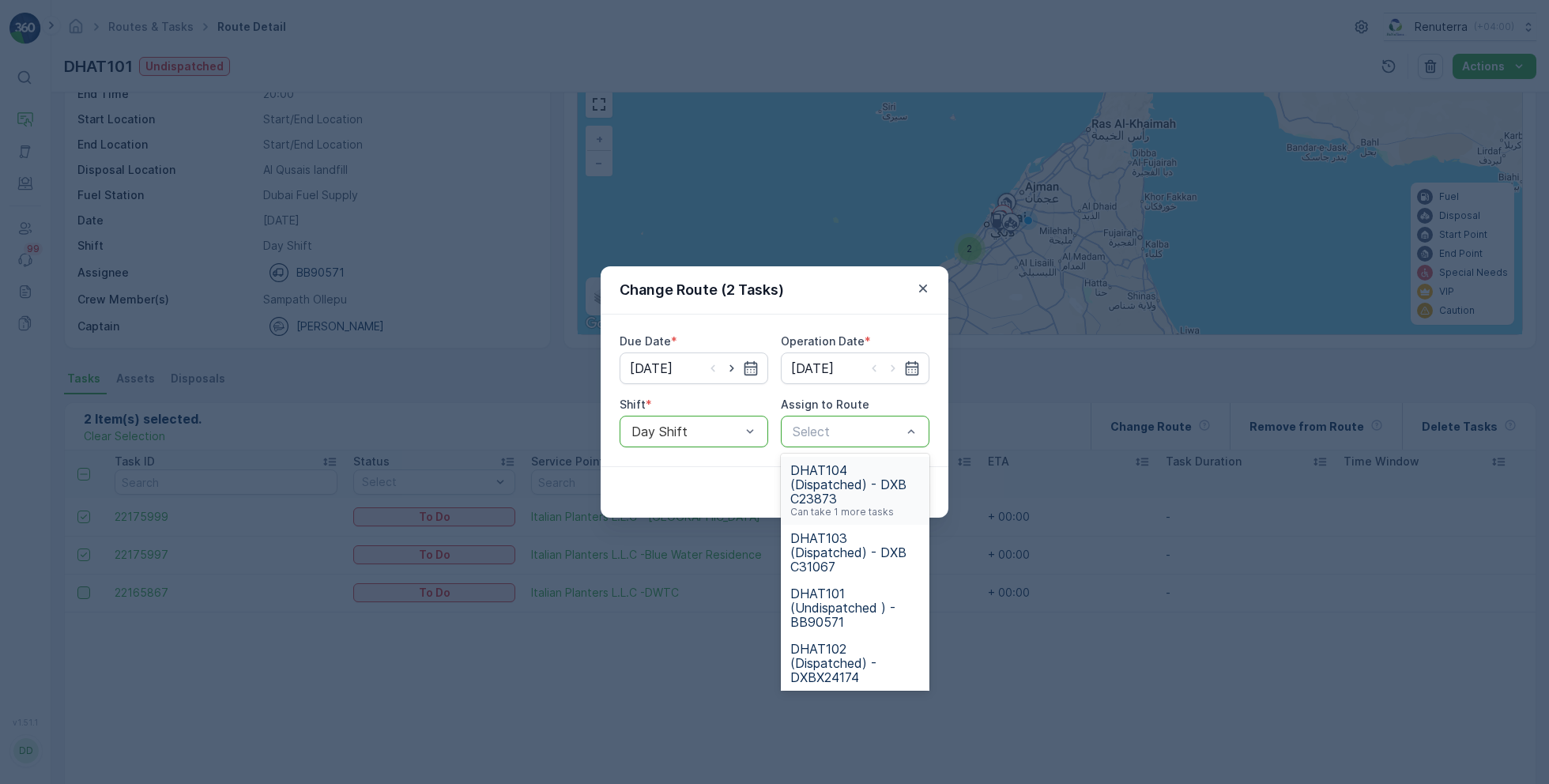
click at [830, 479] on span "DHAT104 (Dispatched) - DXB C23873" at bounding box center [856, 484] width 130 height 43
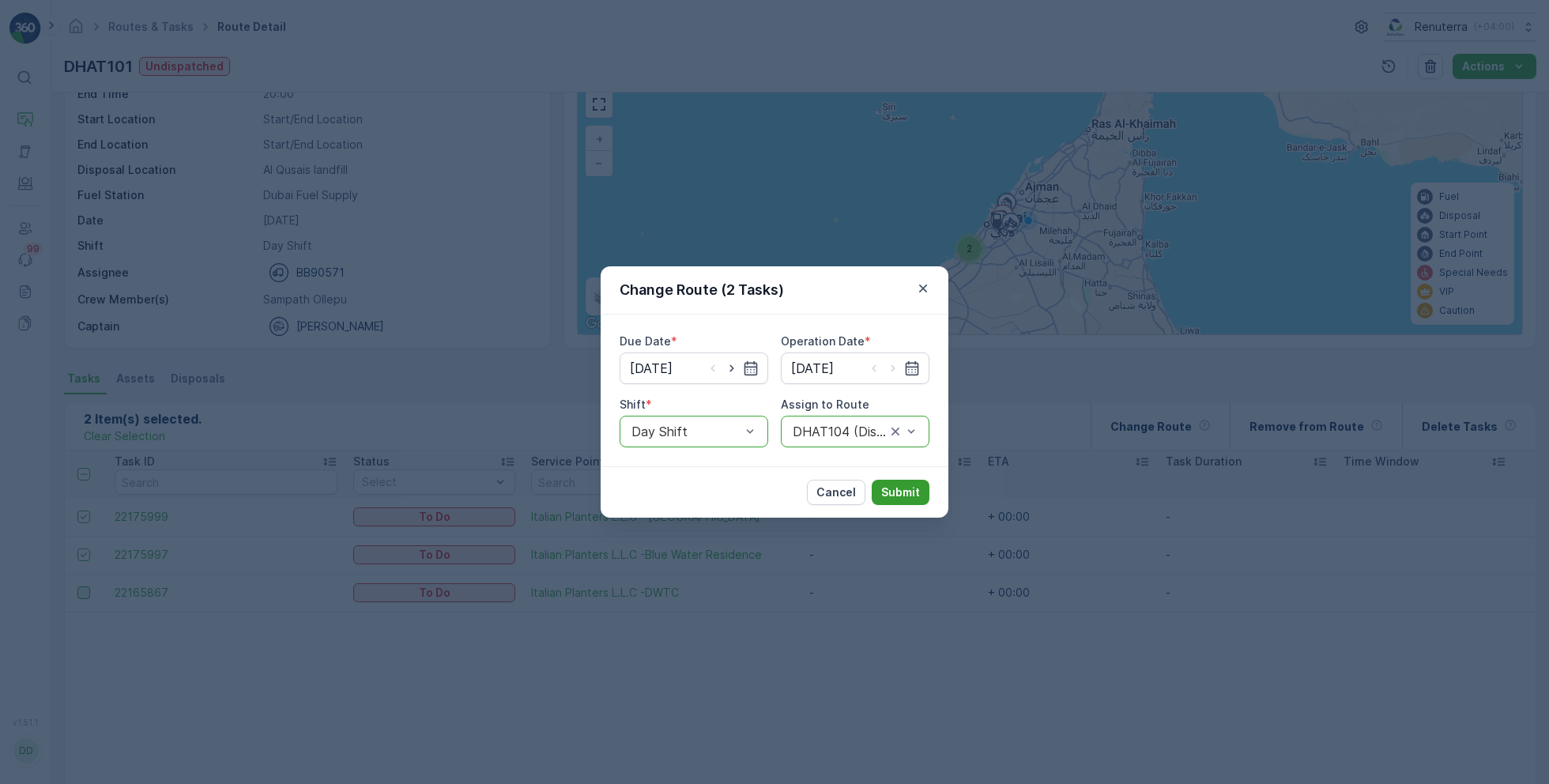
click at [893, 484] on p "Submit" at bounding box center [901, 492] width 39 height 16
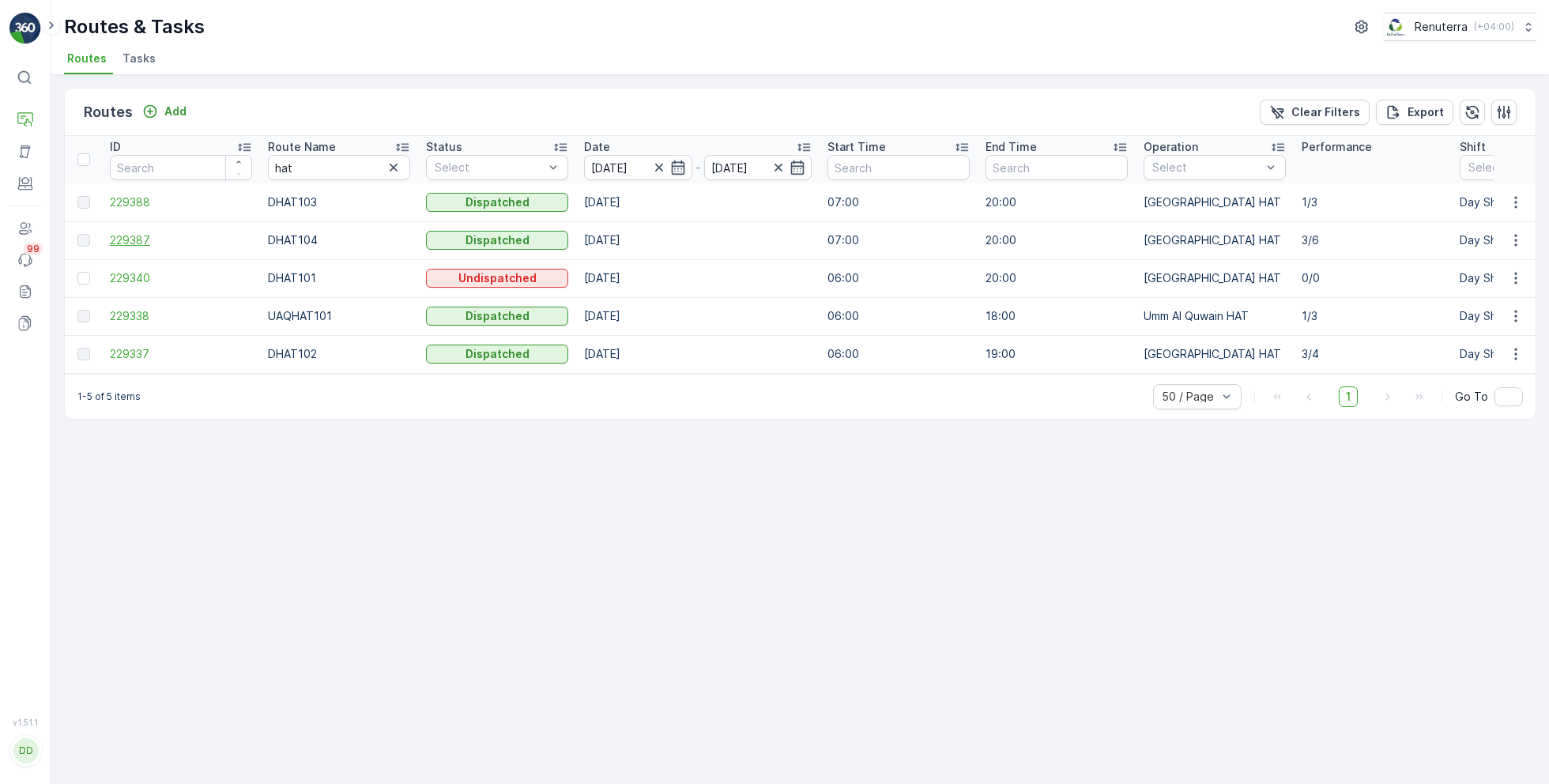
click at [134, 238] on span "229387" at bounding box center [181, 241] width 142 height 16
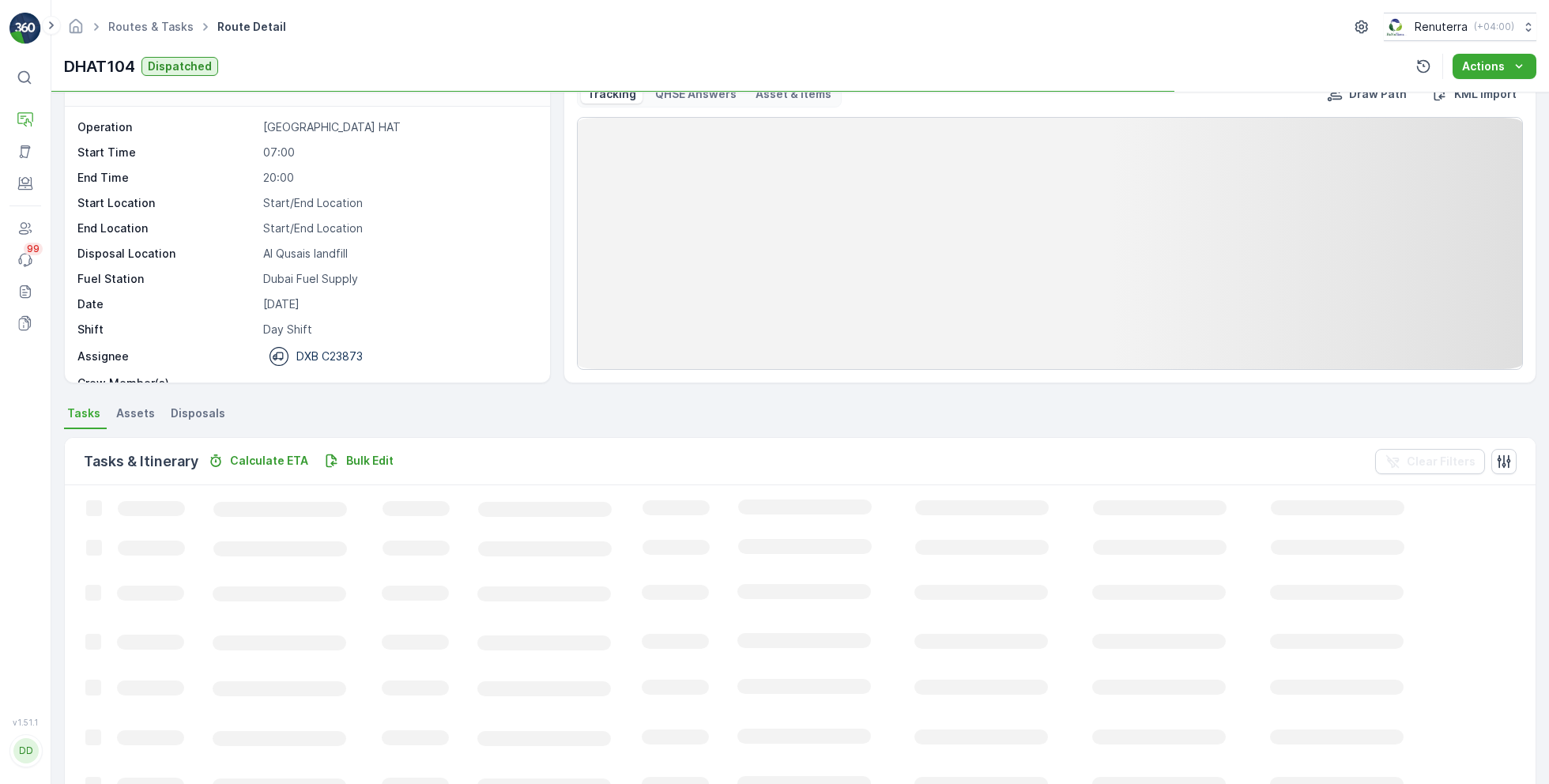
scroll to position [212, 0]
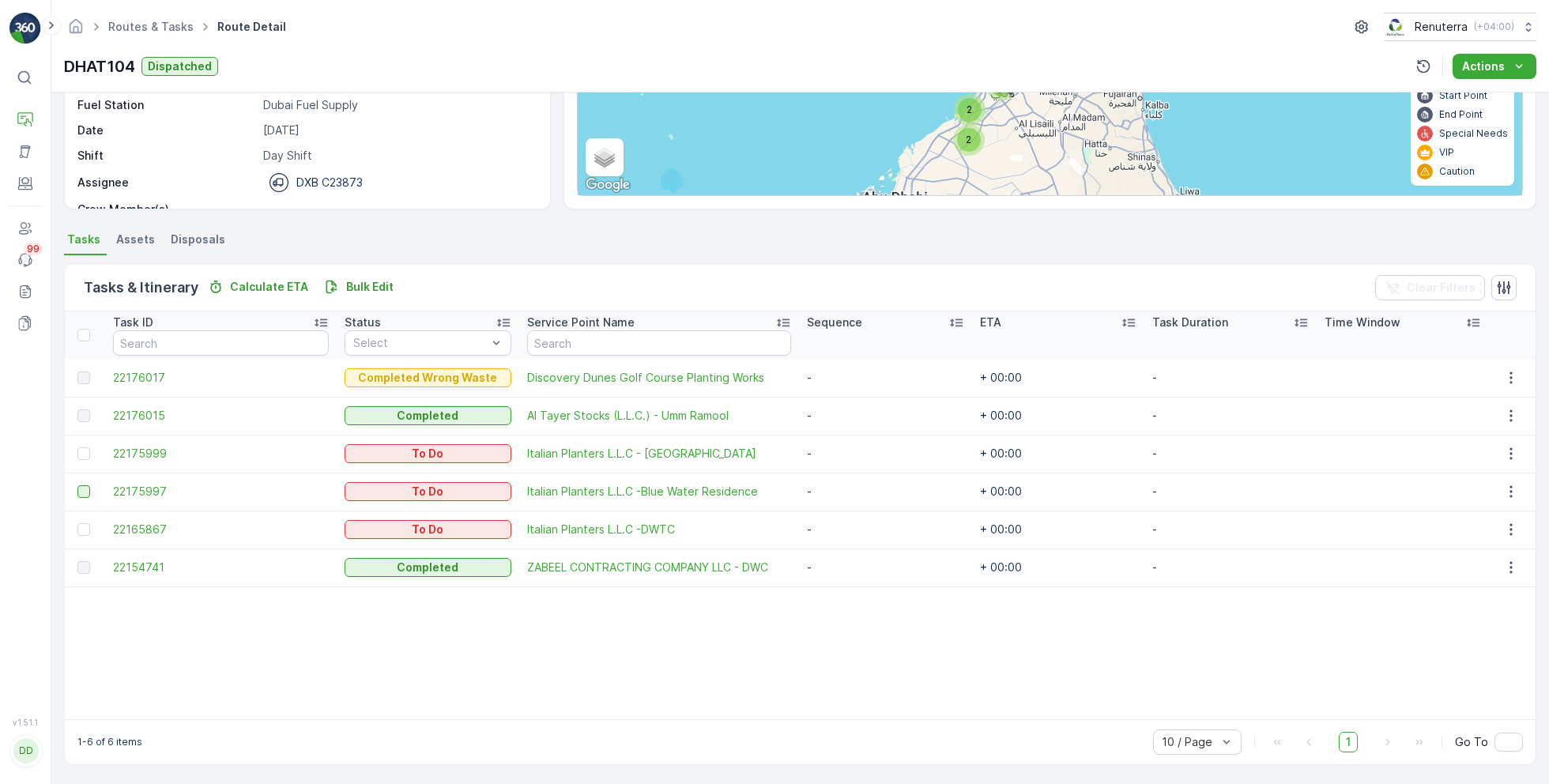
click at [89, 487] on div at bounding box center [84, 491] width 13 height 13
click at [78, 485] on input "checkbox" at bounding box center [78, 485] width 0 height 0
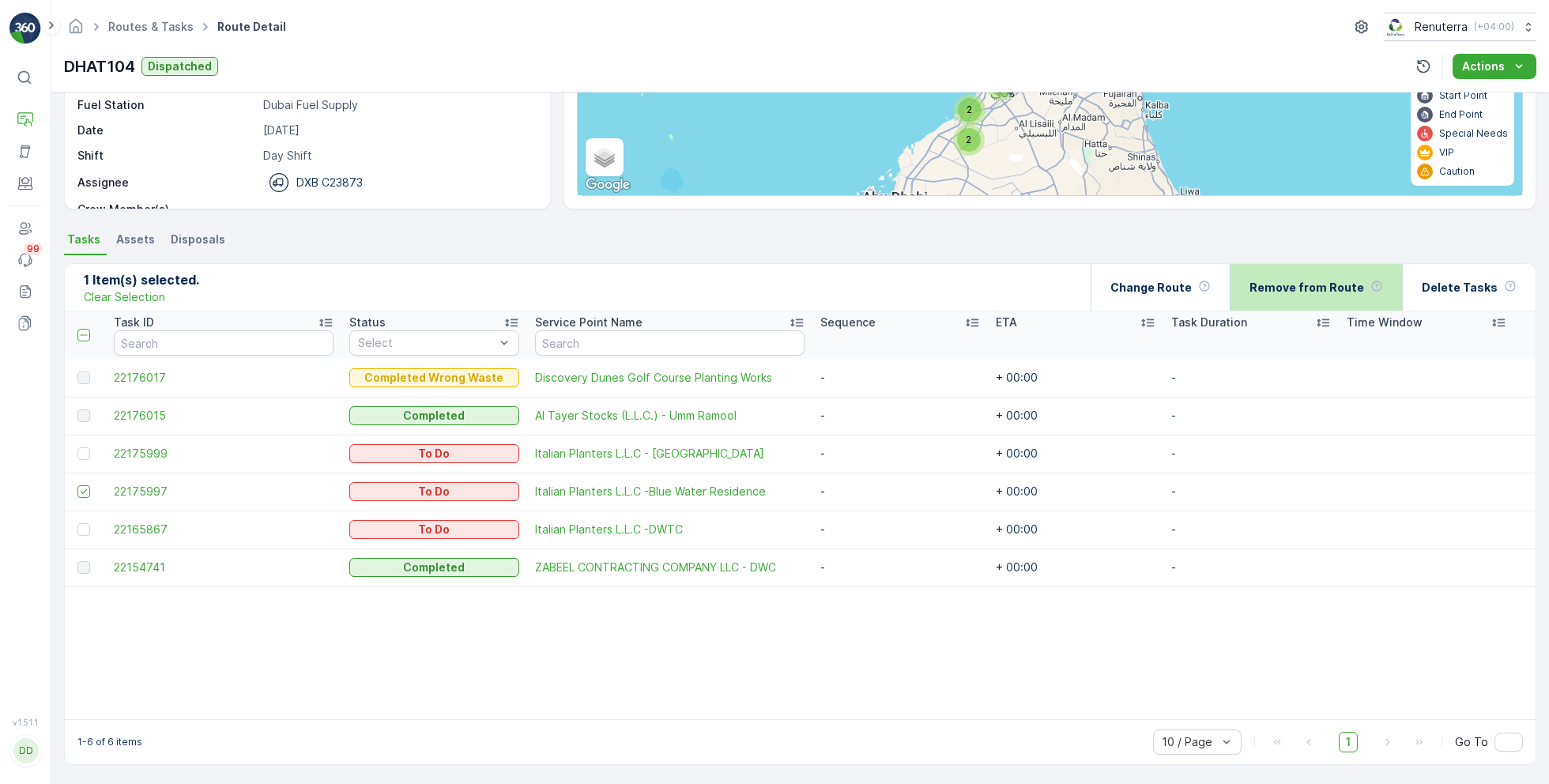
click at [1313, 280] on p "Remove from Route" at bounding box center [1307, 288] width 115 height 16
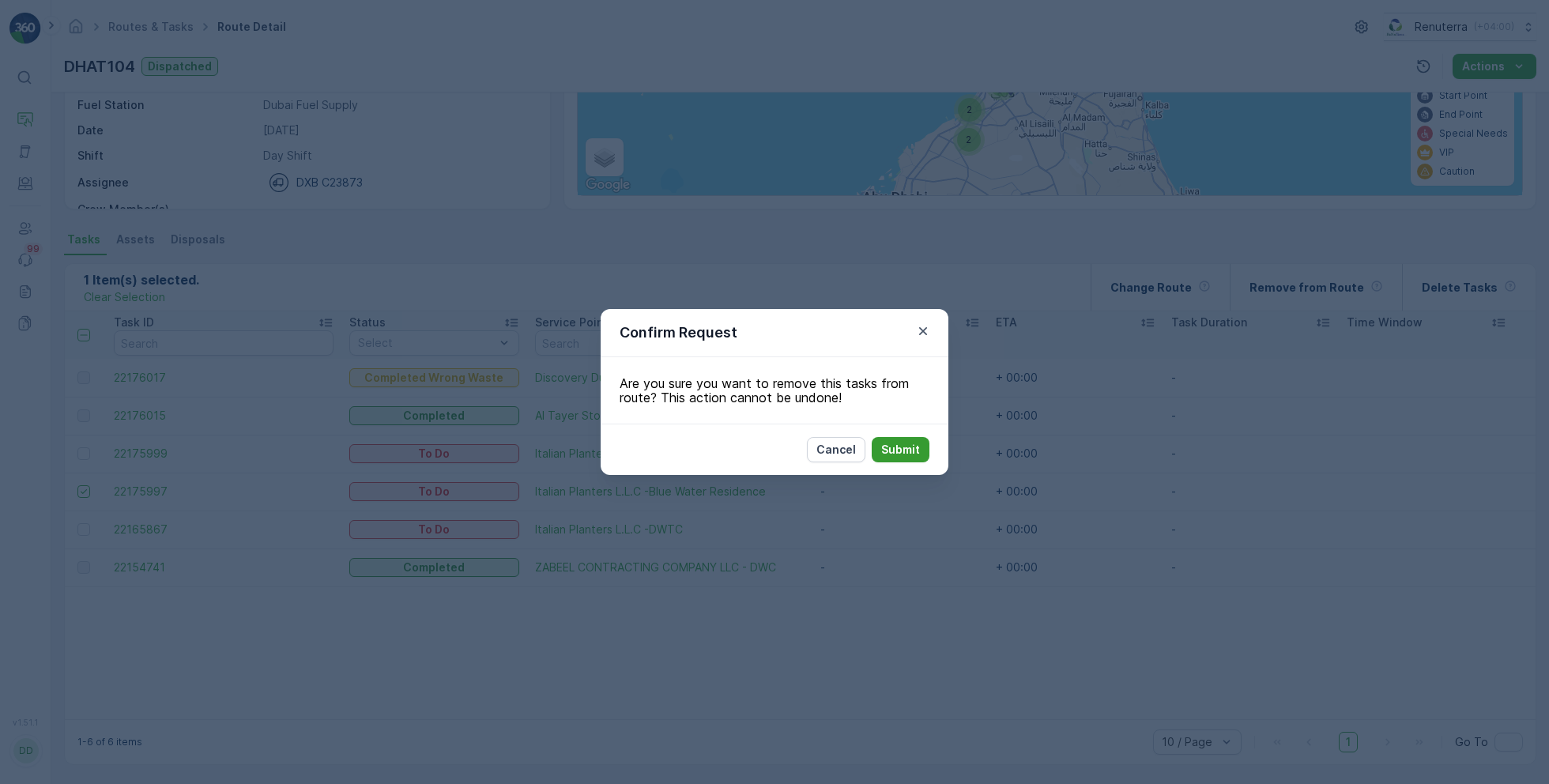
click at [890, 442] on p "Submit" at bounding box center [901, 449] width 39 height 16
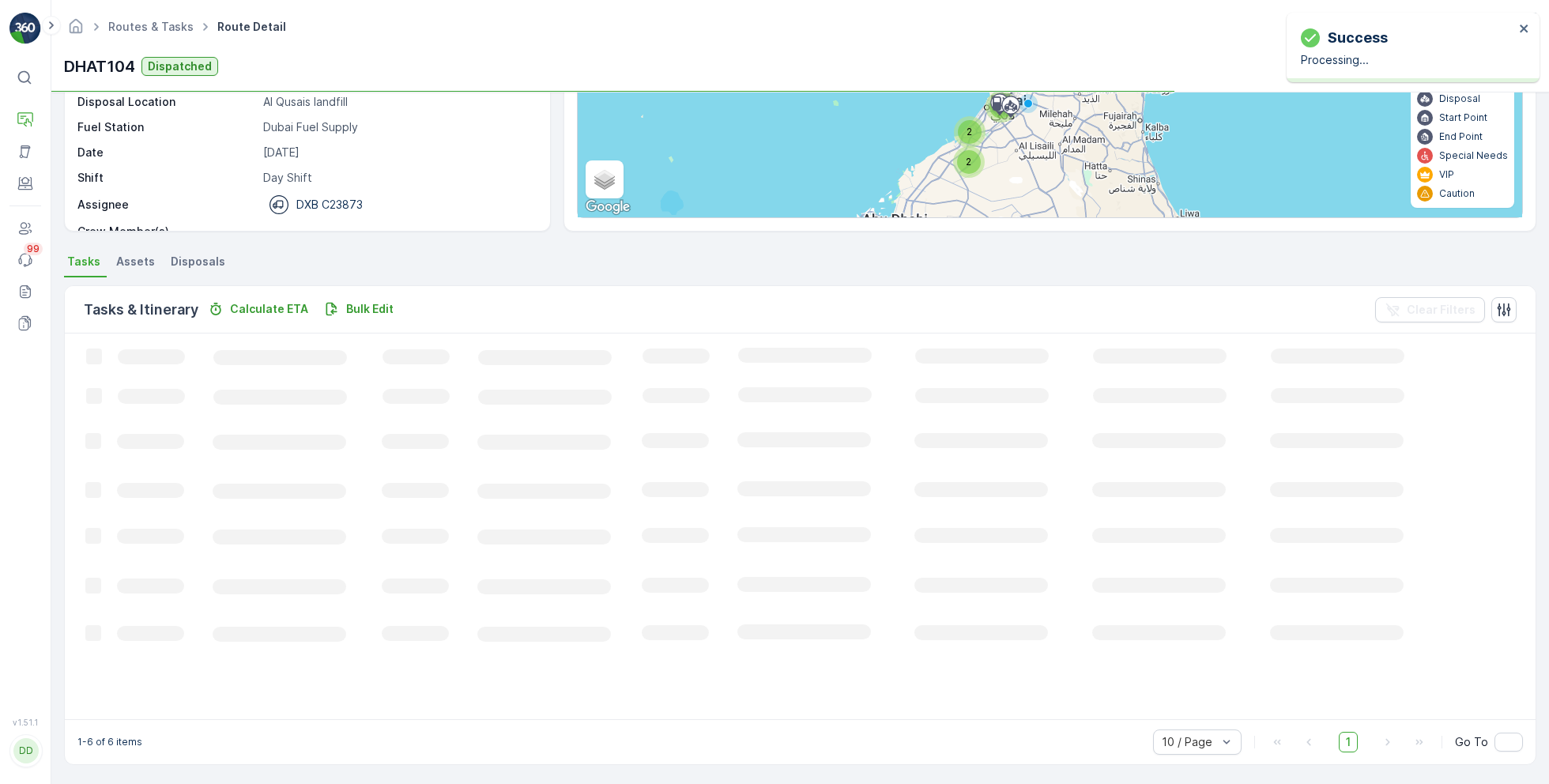
scroll to position [207, 0]
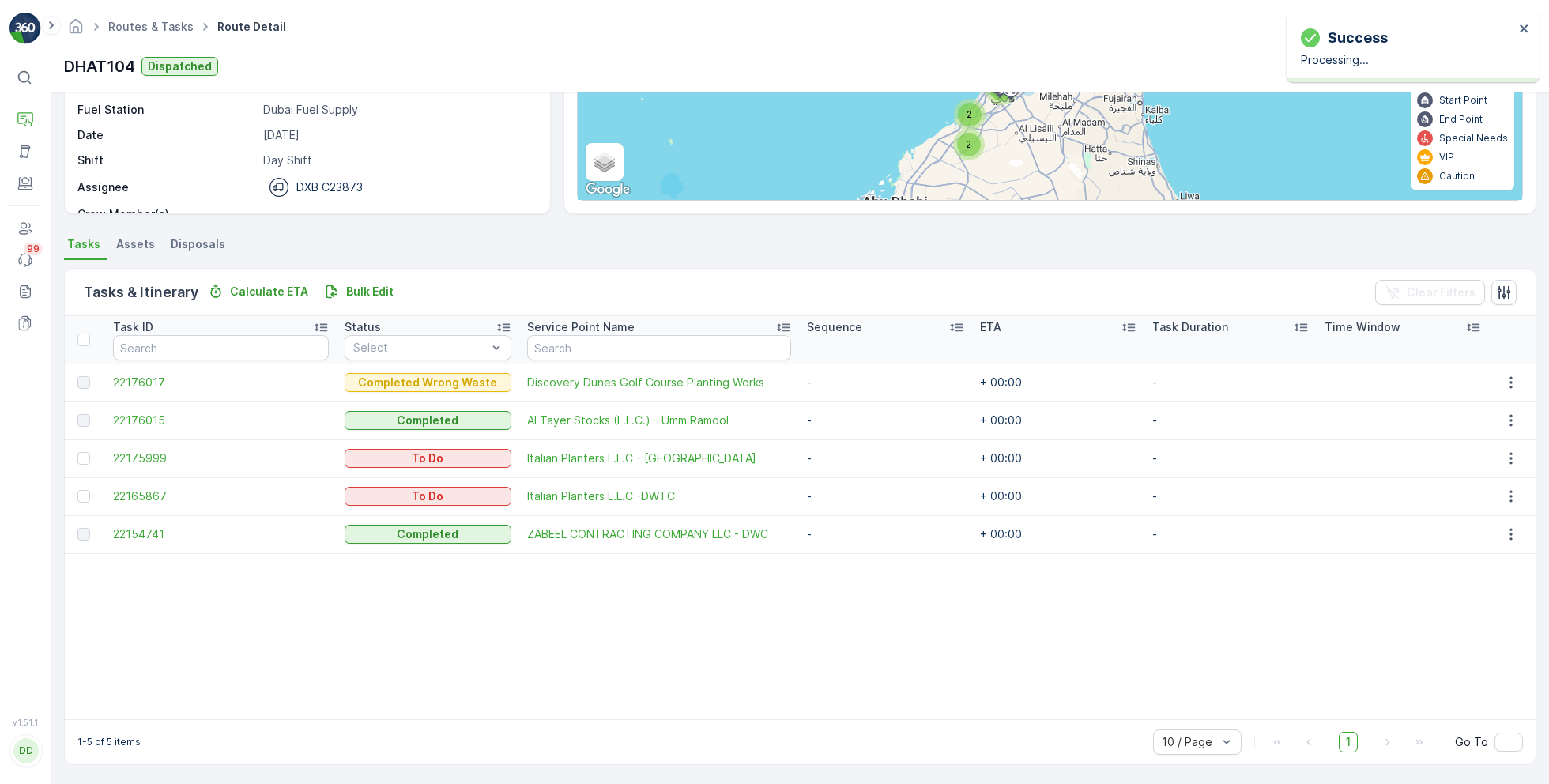
click at [970, 153] on div "2 2 2 + − Satellite Roadmap Terrain Hybrid Leaflet Keyboard shortcuts Map Data …" at bounding box center [1050, 74] width 944 height 252
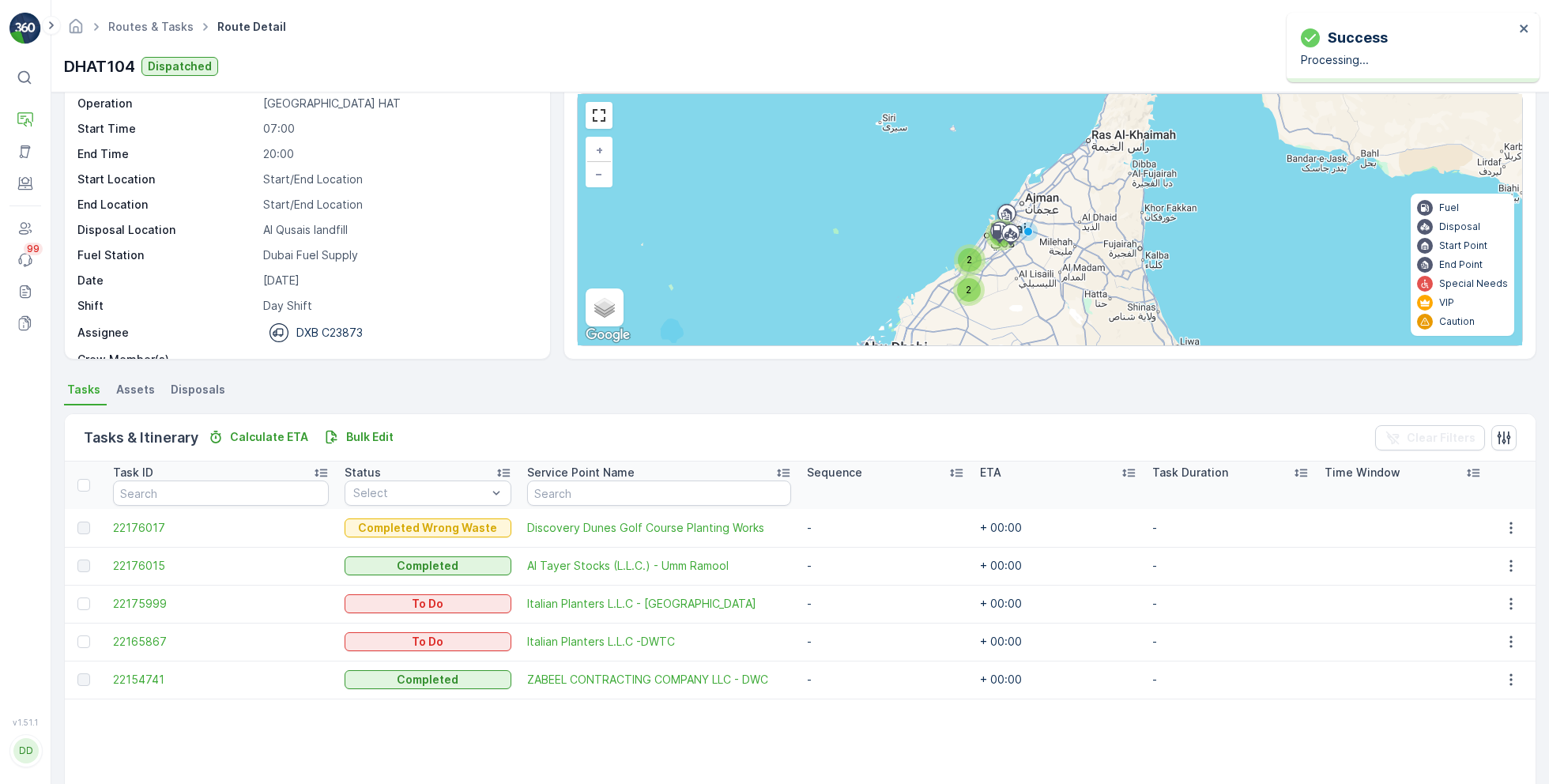
click at [959, 281] on div "2" at bounding box center [969, 290] width 24 height 24
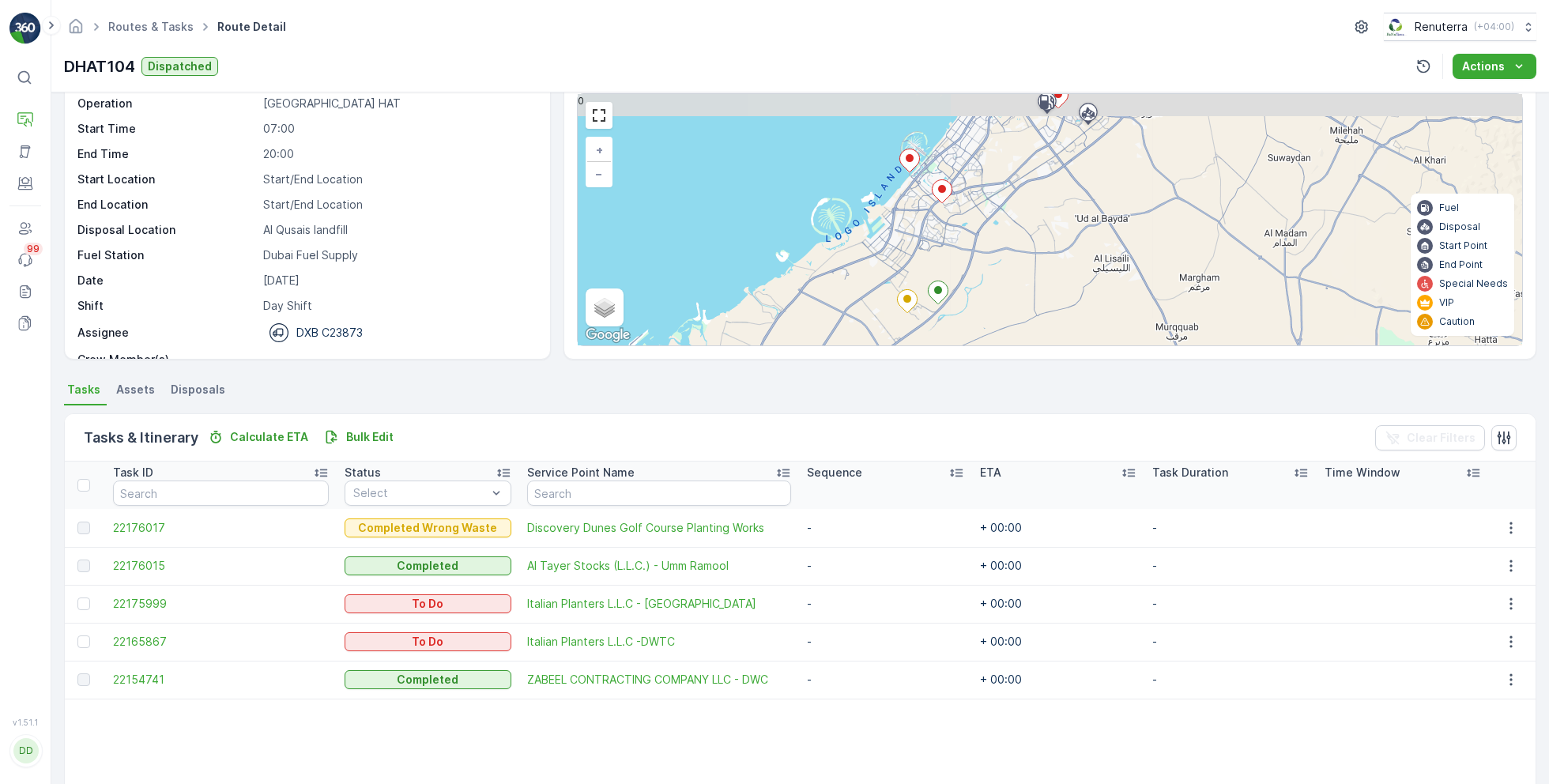
drag, startPoint x: 1092, startPoint y: 227, endPoint x: 964, endPoint y: 312, distance: 153.7
click at [965, 314] on div "+ − Satellite Roadmap Terrain Hybrid Leaflet Keyboard shortcuts Map Data Map da…" at bounding box center [1050, 220] width 944 height 252
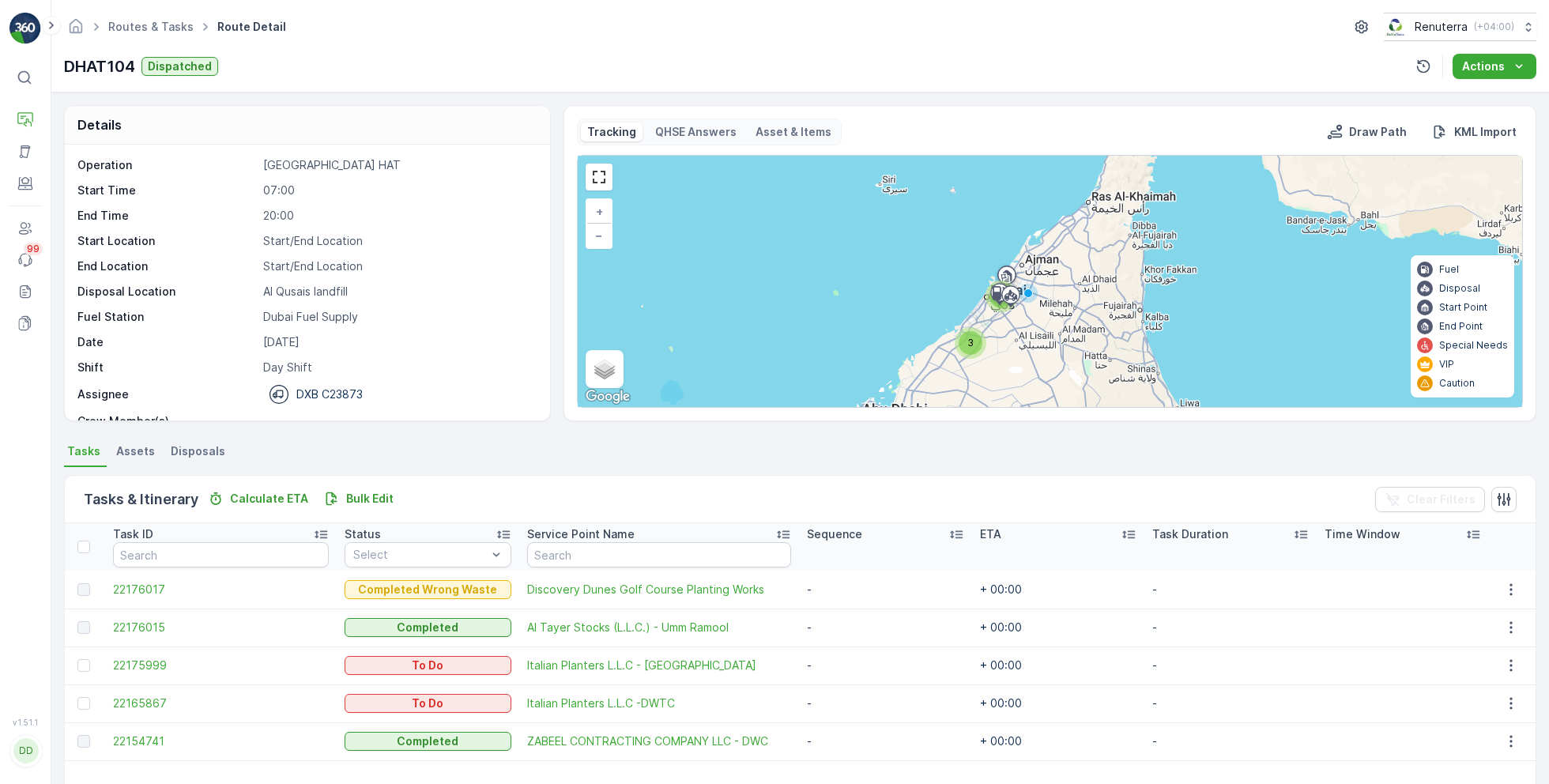
click at [962, 346] on div "3" at bounding box center [970, 343] width 24 height 24
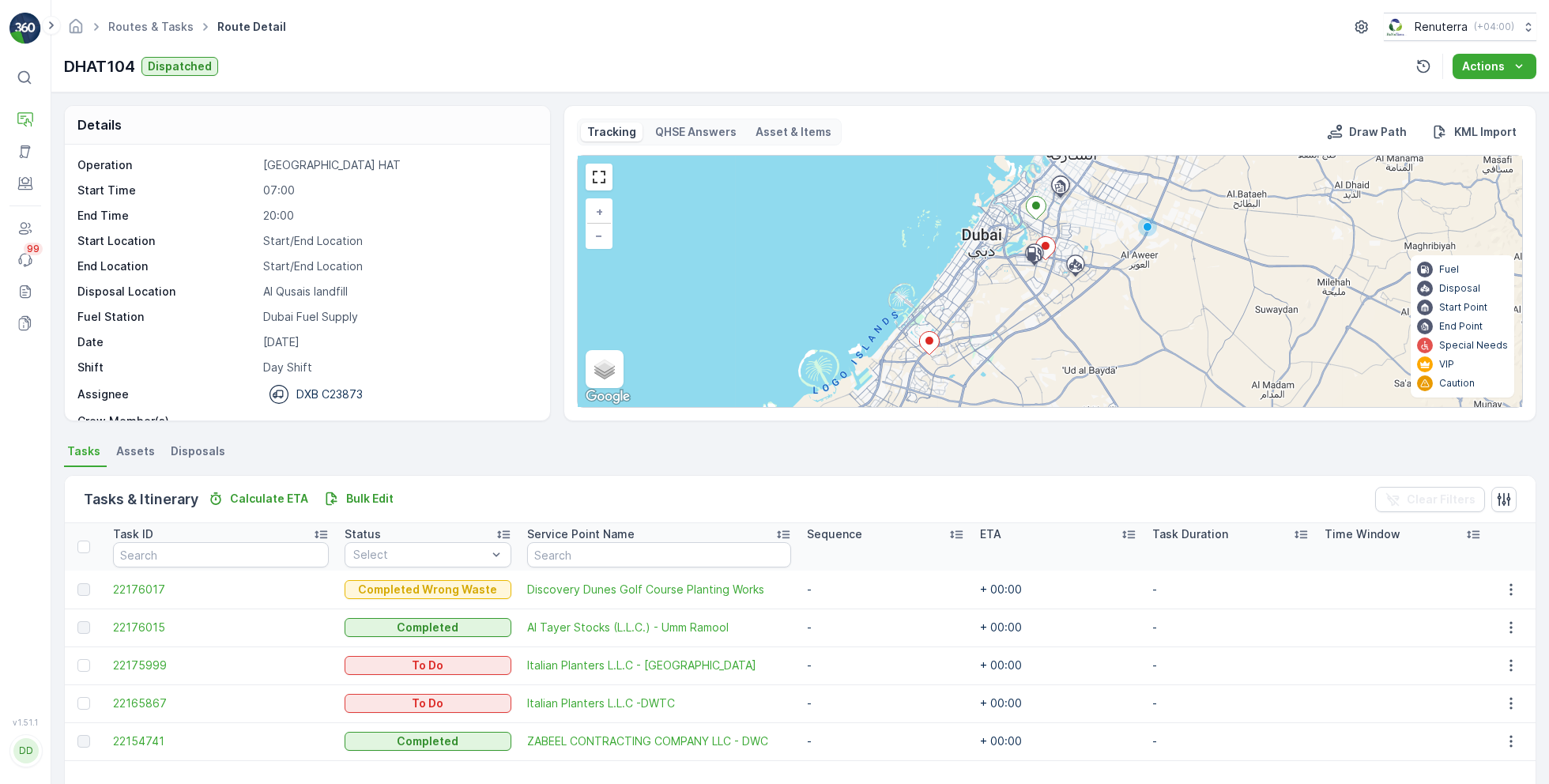
drag, startPoint x: 1092, startPoint y: 230, endPoint x: 955, endPoint y: 373, distance: 198.0
click at [955, 375] on div "+ − Satellite Roadmap Terrain Hybrid Leaflet Keyboard shortcuts Map Data Map da…" at bounding box center [1050, 282] width 944 height 252
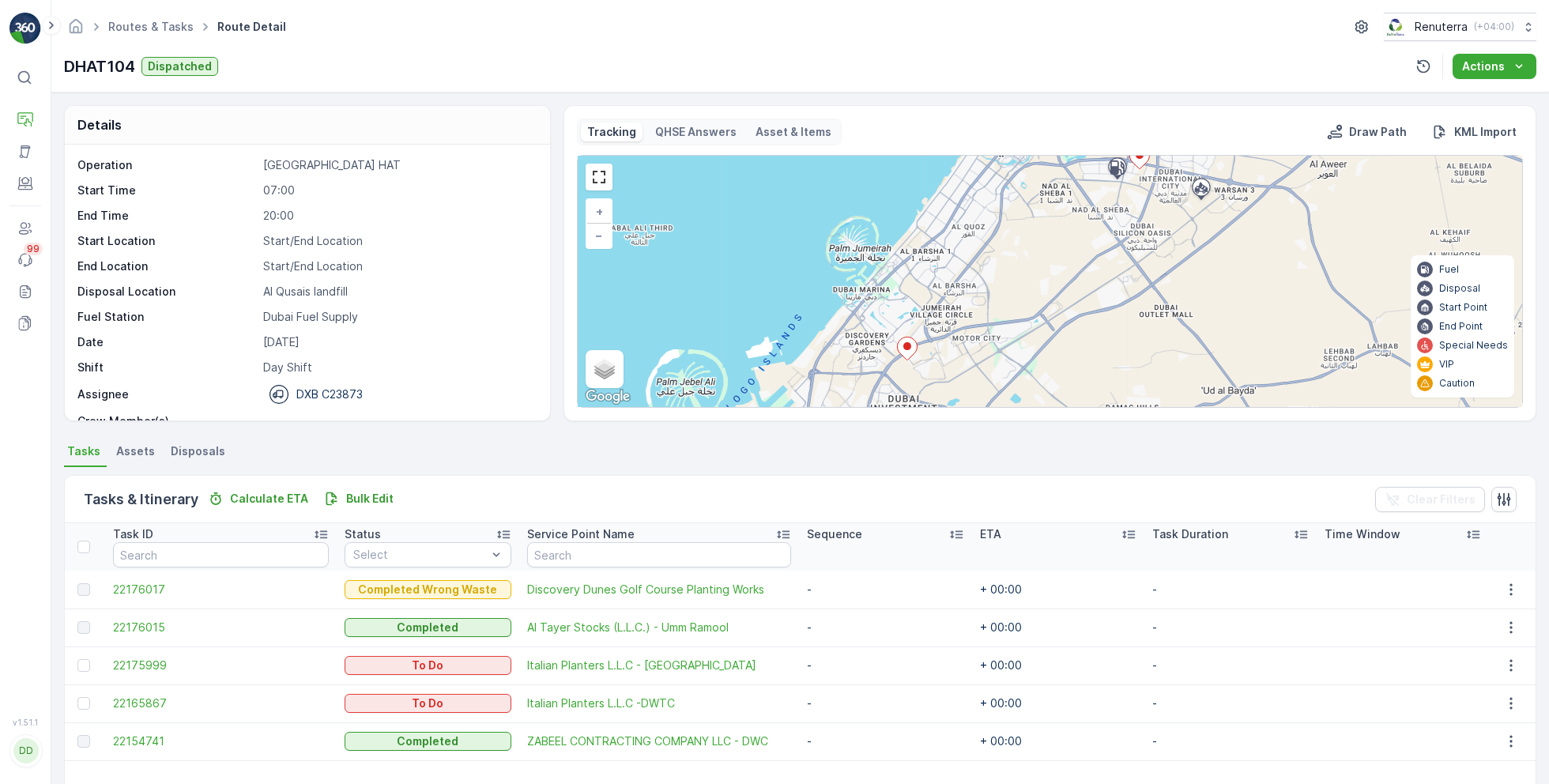
drag, startPoint x: 1035, startPoint y: 264, endPoint x: 930, endPoint y: 361, distance: 142.9
click at [932, 362] on div "+ − Satellite Roadmap Terrain Hybrid Leaflet Keyboard shortcuts Map Data Map da…" at bounding box center [1050, 282] width 944 height 252
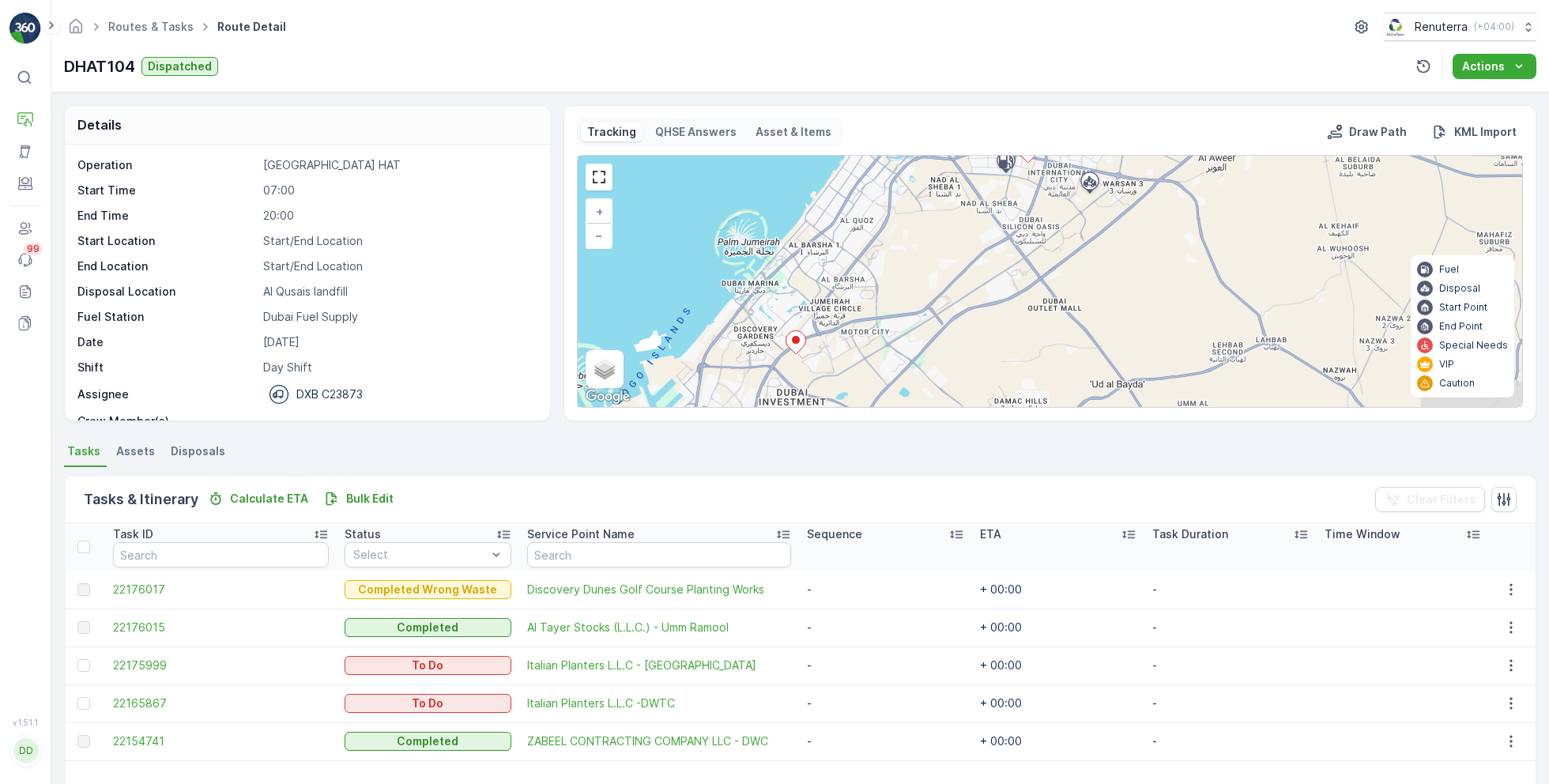
drag, startPoint x: 1007, startPoint y: 321, endPoint x: 1005, endPoint y: 212, distance: 109.0
click at [1006, 213] on div "+ − Satellite Roadmap Terrain Hybrid Leaflet Keyboard shortcuts Map Data Map da…" at bounding box center [1050, 282] width 944 height 252
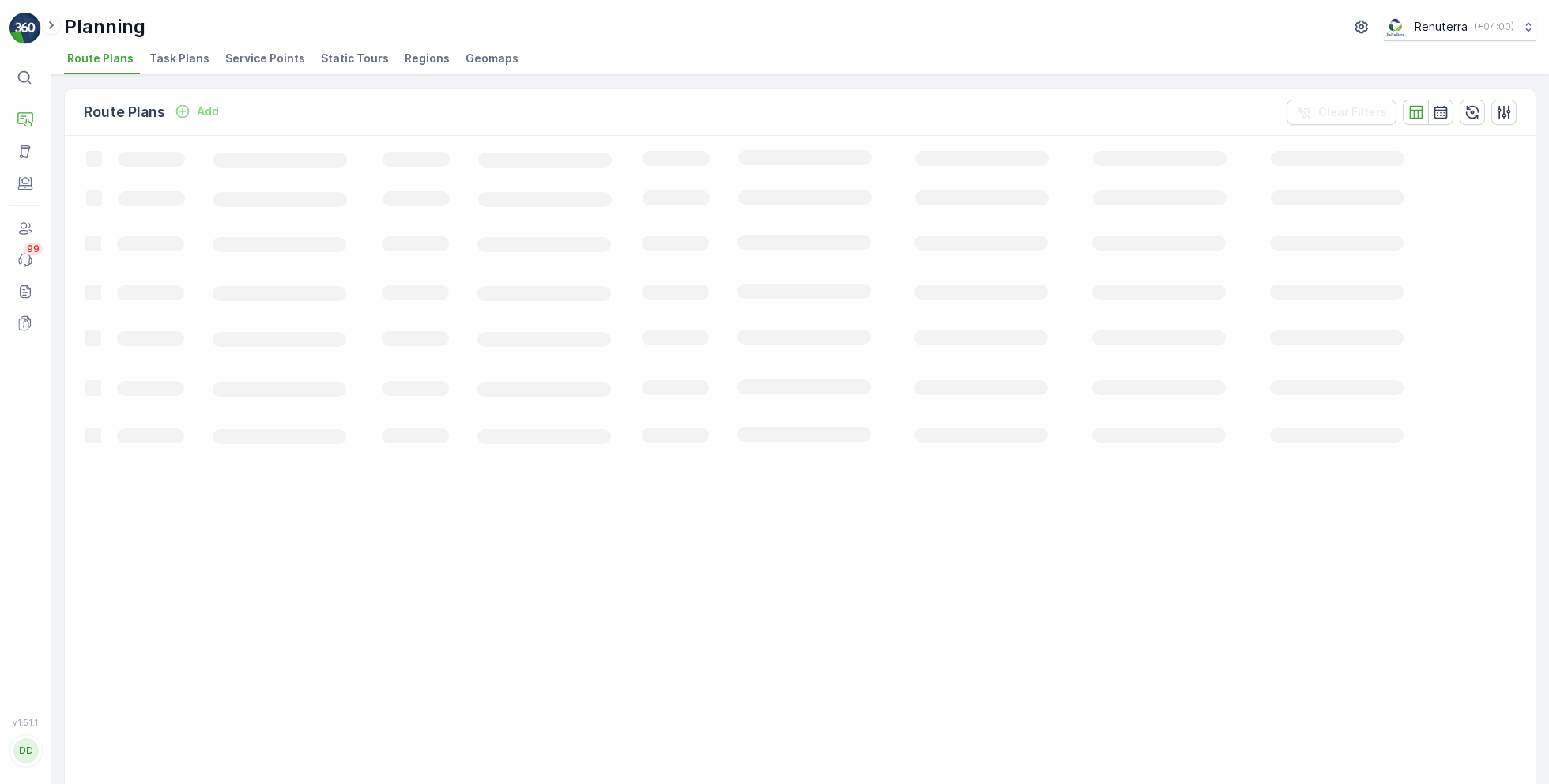
click at [254, 59] on span "Service Points" at bounding box center [265, 59] width 80 height 16
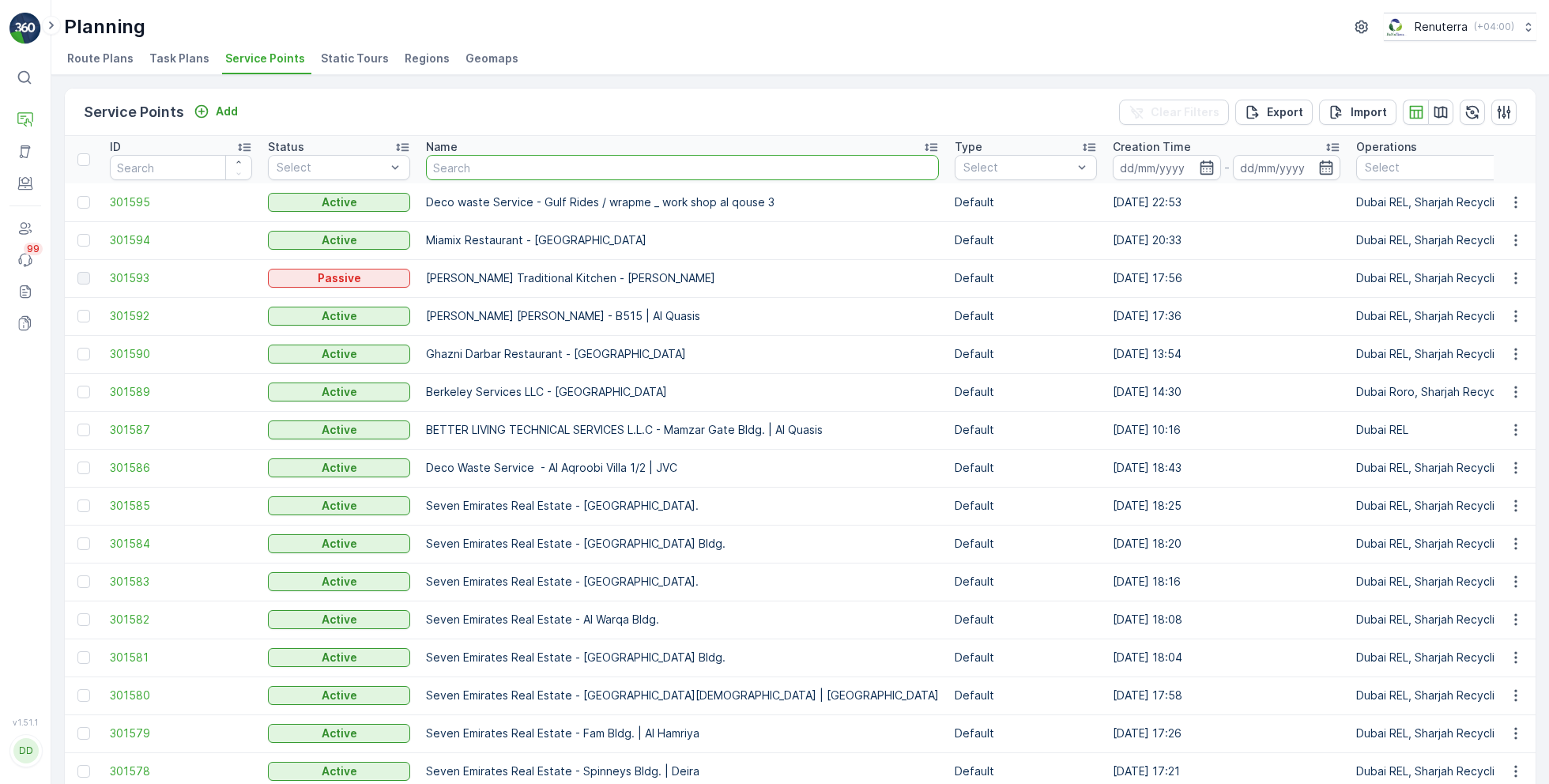
click at [580, 161] on input "text" at bounding box center [682, 168] width 513 height 25
type input "ulti"
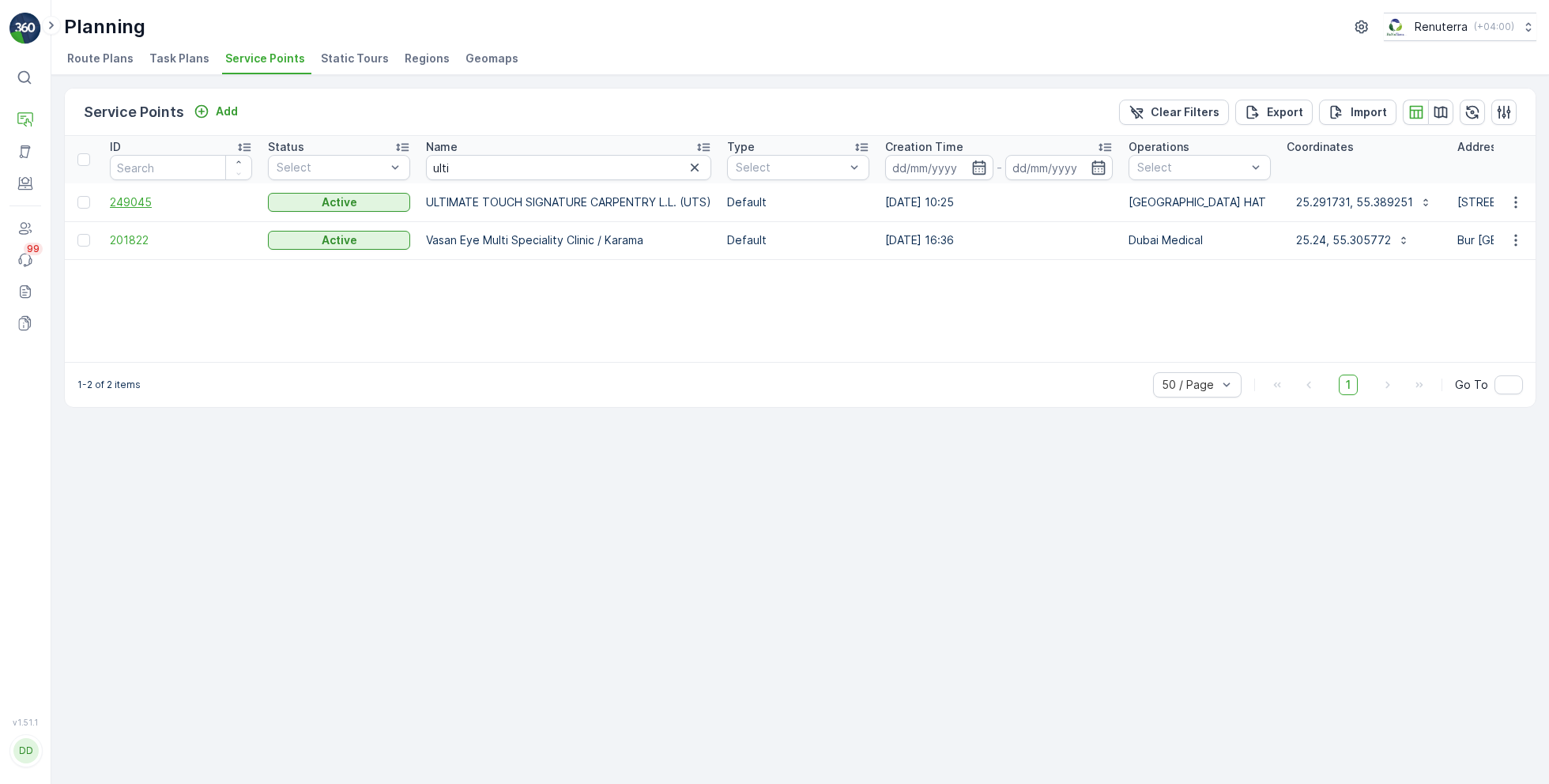
click at [139, 206] on span "249045" at bounding box center [181, 203] width 142 height 16
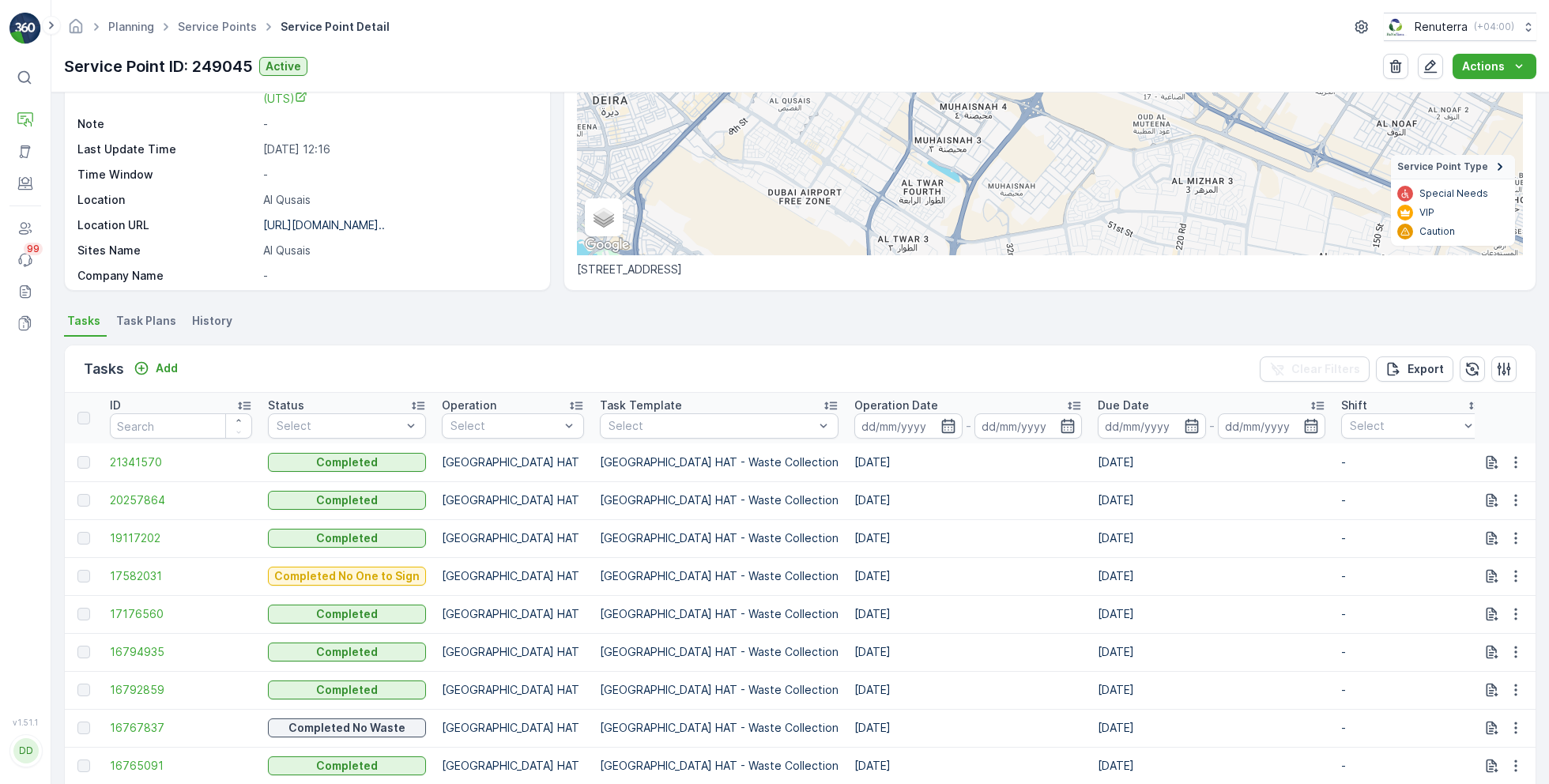
scroll to position [206, 0]
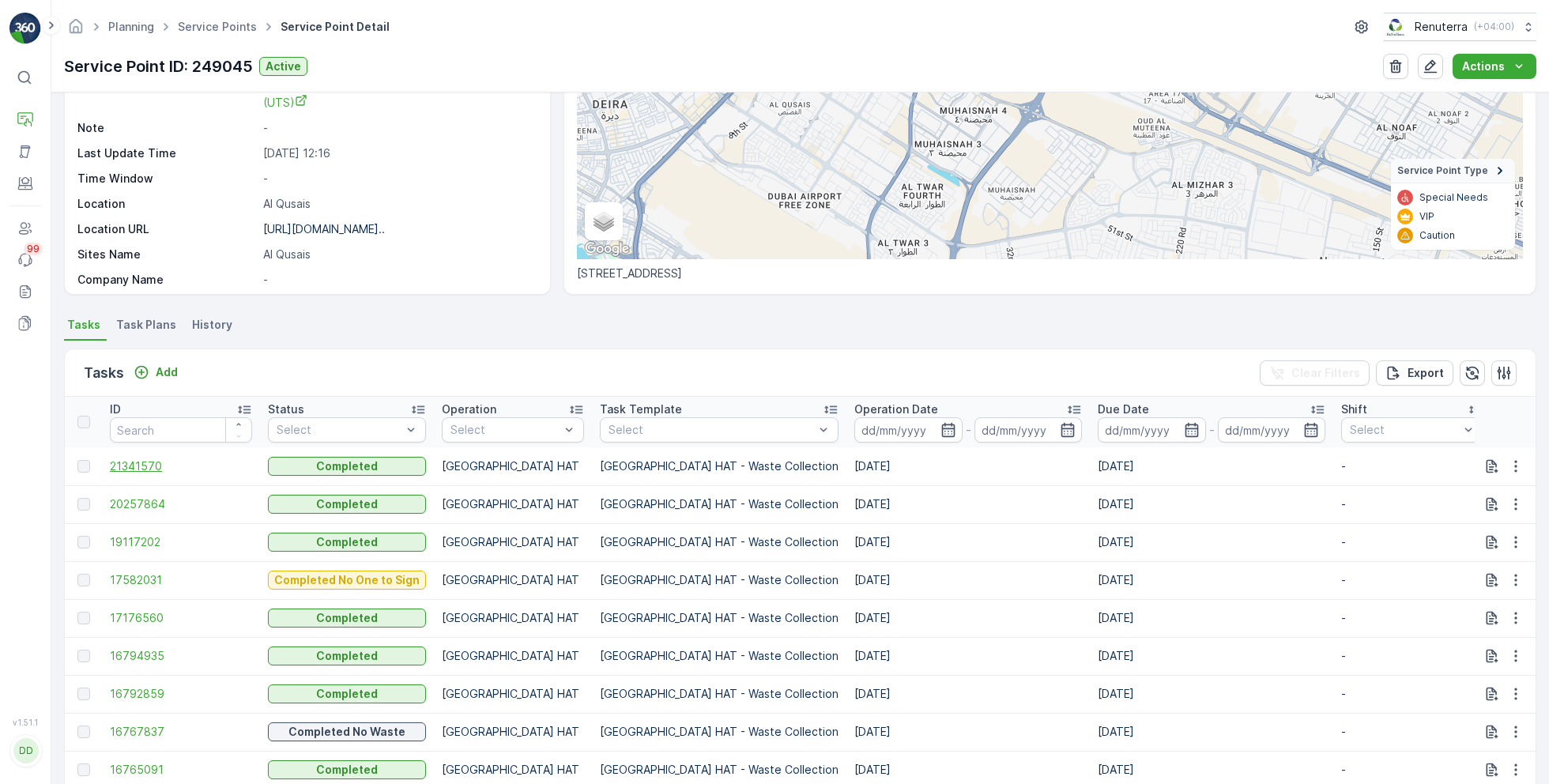
click at [145, 464] on span "21341570" at bounding box center [181, 466] width 142 height 16
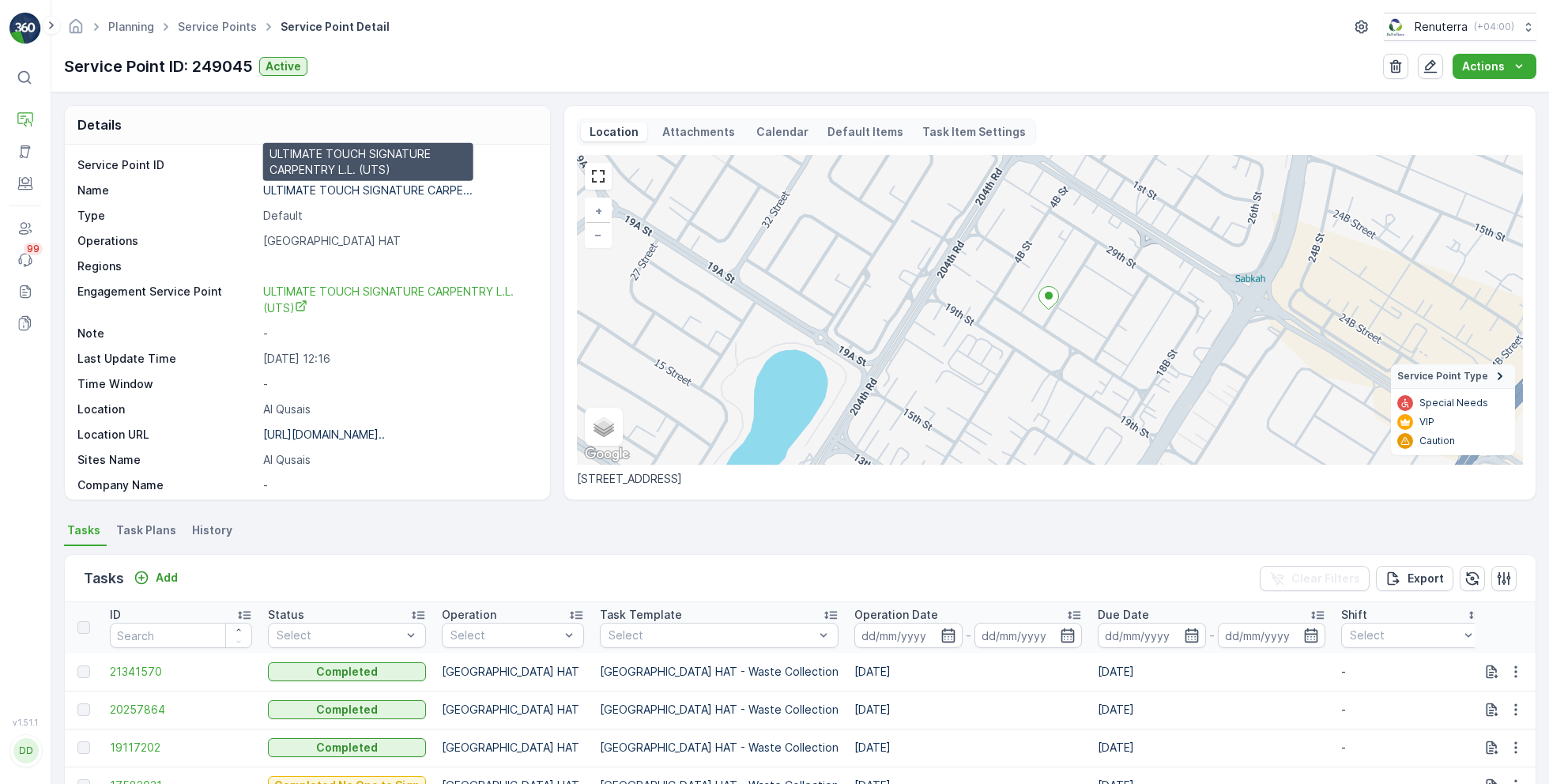
click at [340, 190] on p "ULTIMATE TOUCH SIGNATURE CARPE..." at bounding box center [368, 190] width 210 height 13
click at [211, 35] on ul "Service Points" at bounding box center [226, 27] width 103 height 23
click at [211, 21] on link "Service Points" at bounding box center [218, 26] width 79 height 13
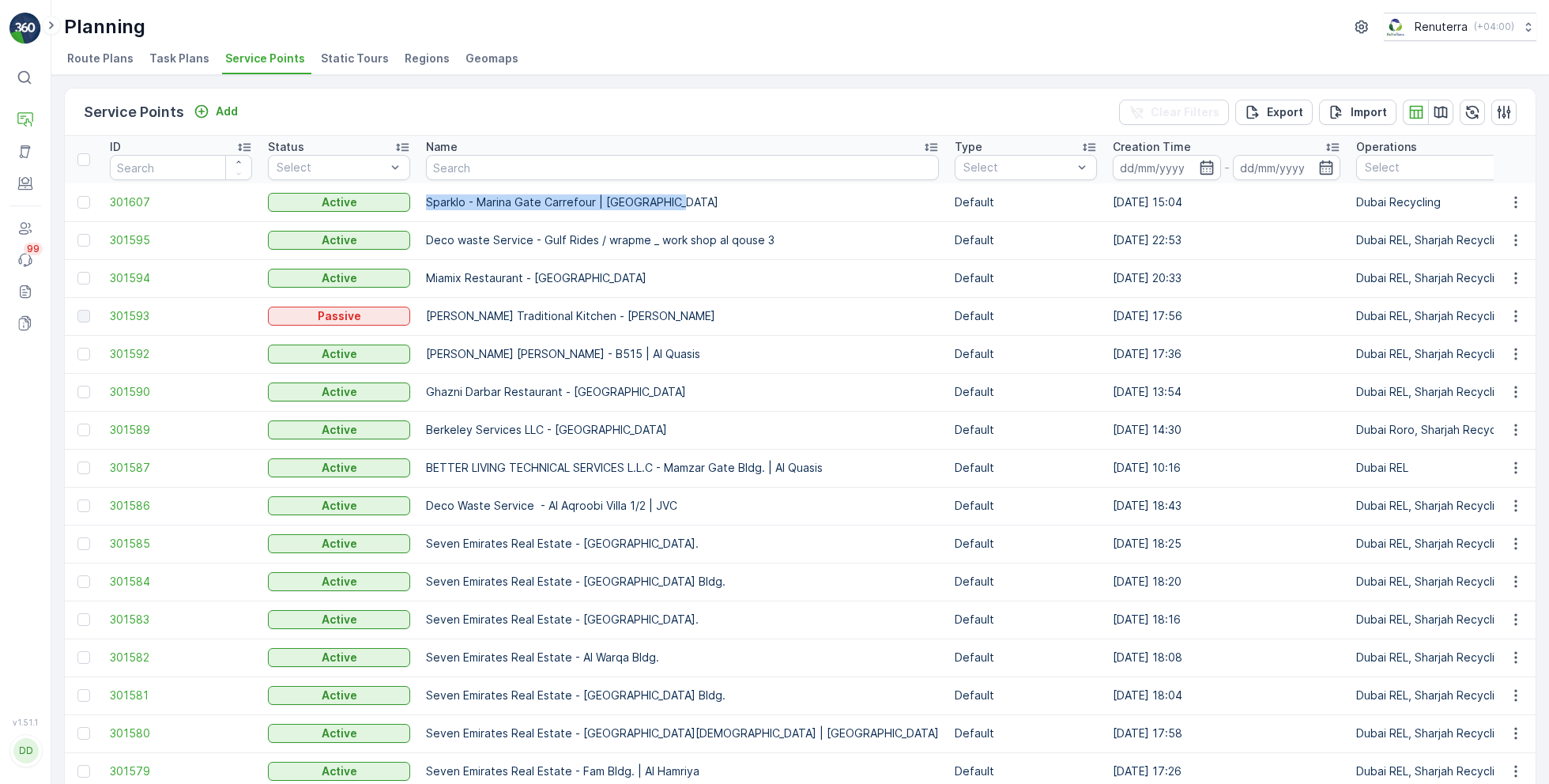
drag, startPoint x: 427, startPoint y: 203, endPoint x: 689, endPoint y: 211, distance: 262.1
click at [692, 213] on td "Sparklo - Marina Gate Carrefour | [GEOGRAPHIC_DATA]" at bounding box center [682, 203] width 529 height 38
copy p "Sparklo - Marina Gate Carrefour | [GEOGRAPHIC_DATA]"
